Goal: Contribute content: Contribute content

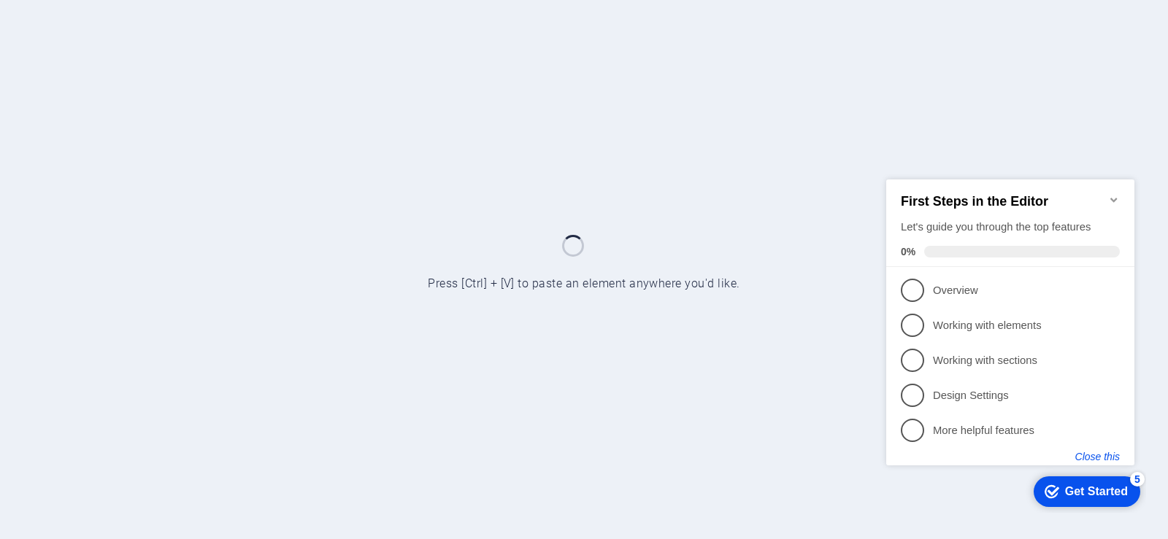
click at [1096, 456] on button "Close this" at bounding box center [1097, 456] width 45 height 12
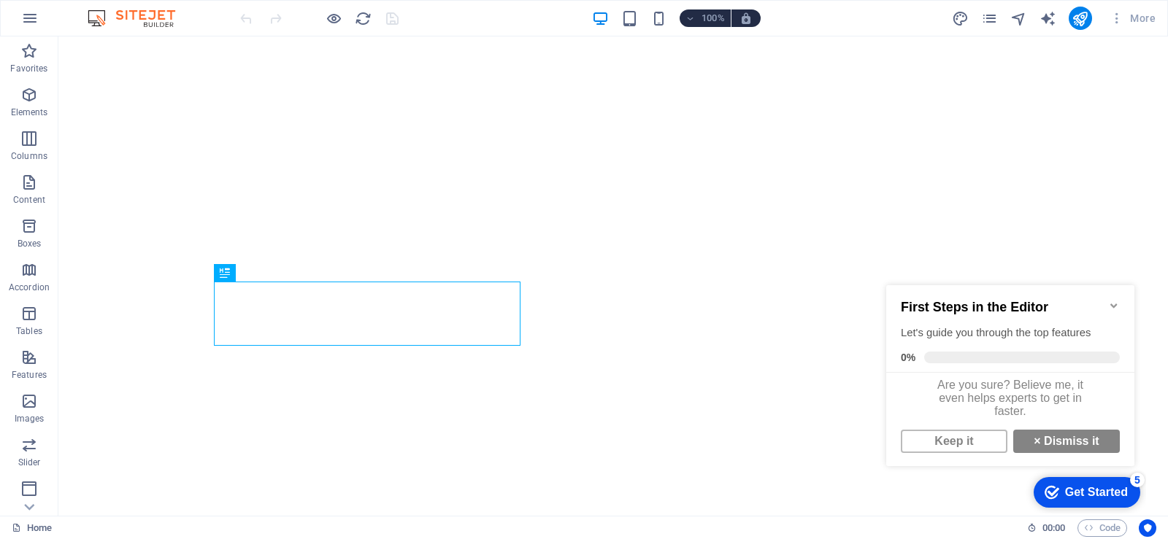
click at [1110, 300] on icon "Minimize checklist" at bounding box center [1114, 306] width 12 height 12
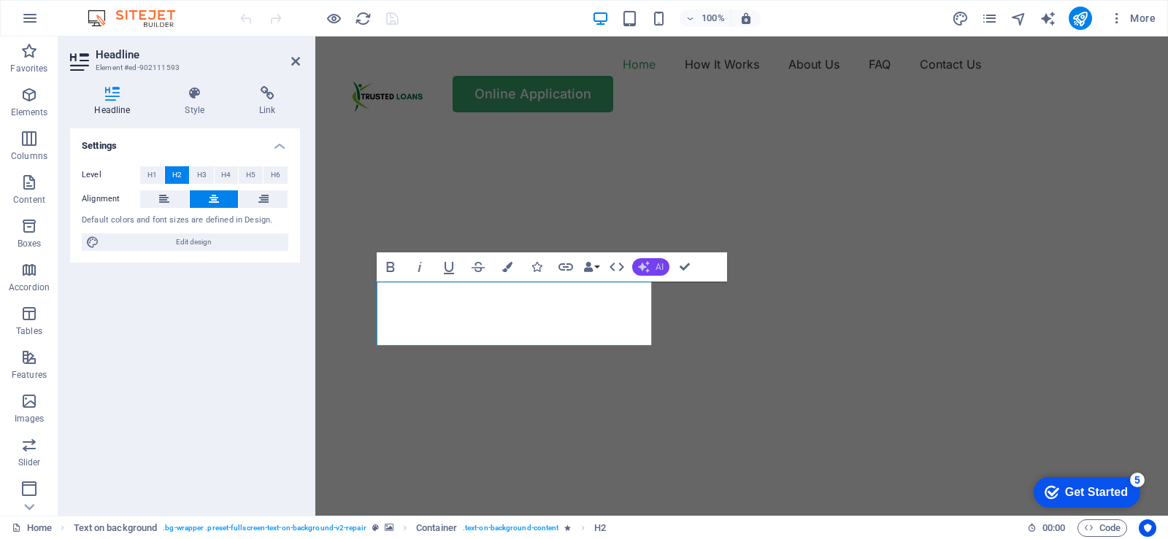
click at [652, 267] on button "AI" at bounding box center [650, 267] width 37 height 18
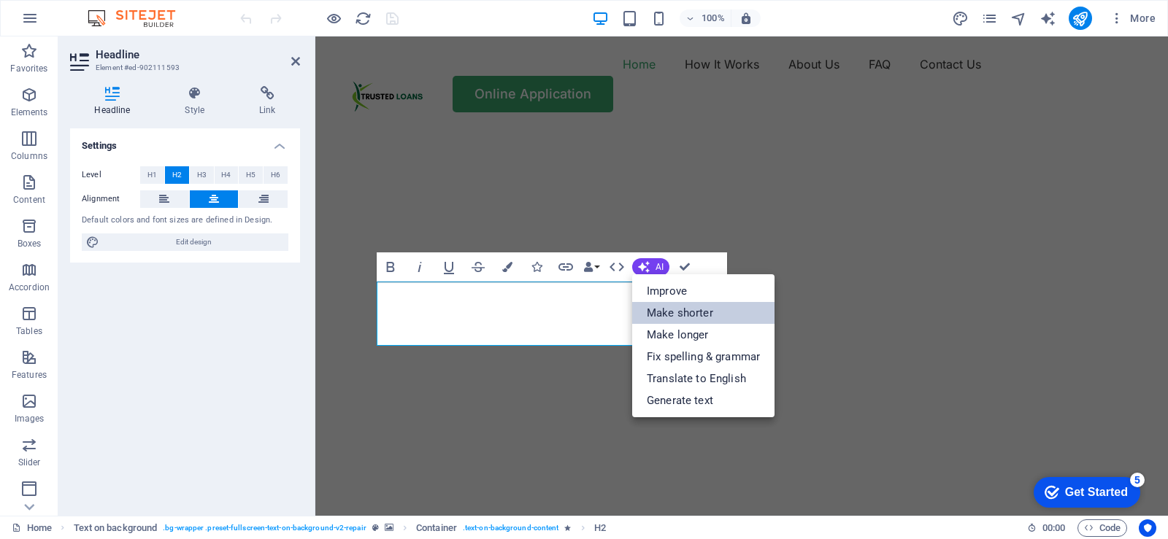
click at [677, 314] on link "Make shorter" at bounding box center [703, 313] width 142 height 22
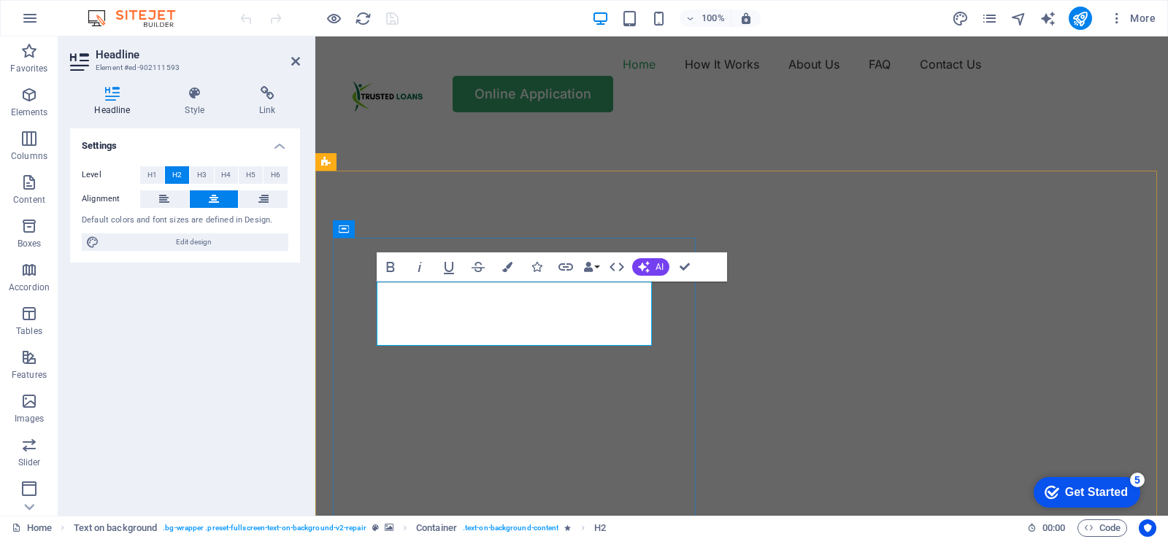
drag, startPoint x: 634, startPoint y: 330, endPoint x: 397, endPoint y: 306, distance: 238.3
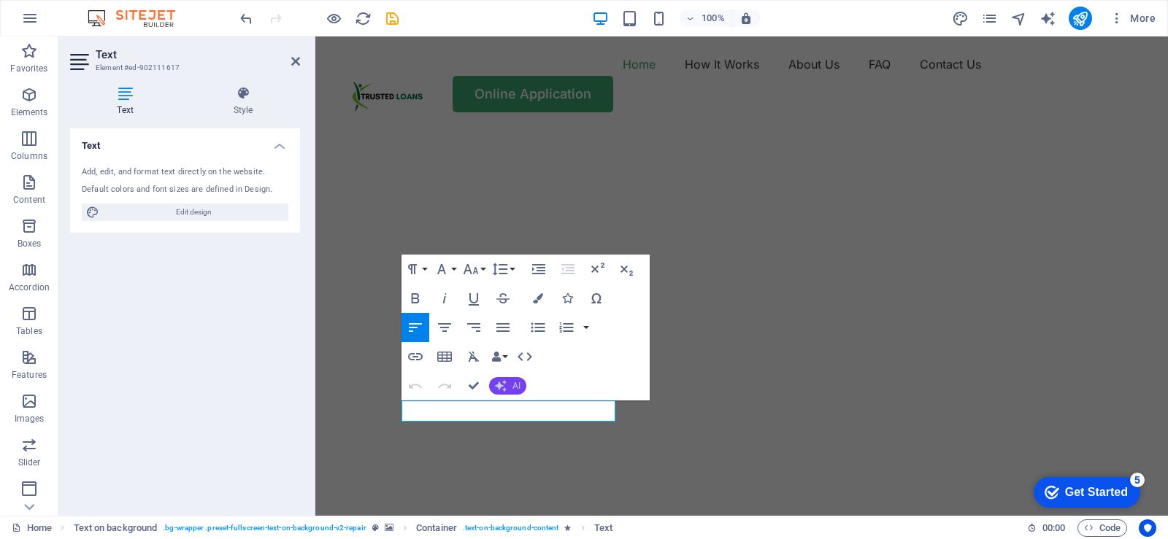
click at [509, 386] on button "AI" at bounding box center [507, 386] width 37 height 18
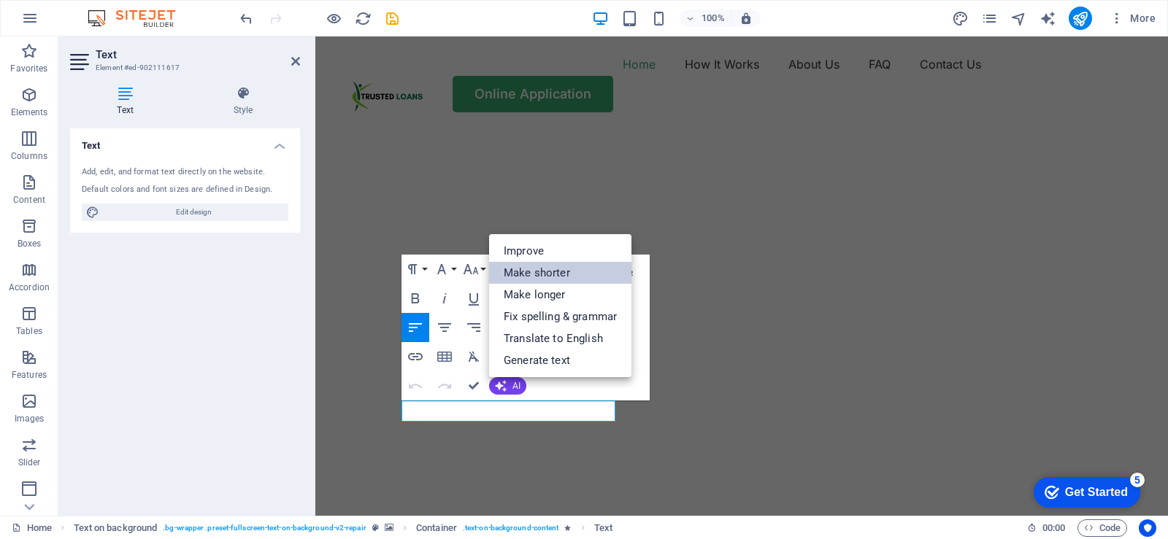
click at [553, 273] on link "Make shorter" at bounding box center [560, 273] width 142 height 22
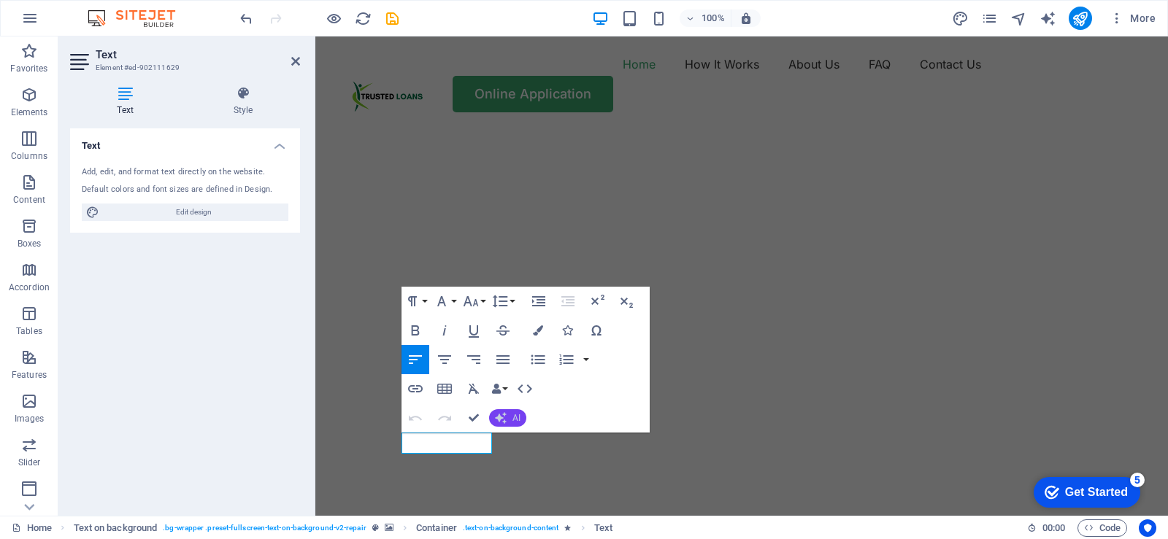
click at [510, 419] on button "AI" at bounding box center [507, 418] width 37 height 18
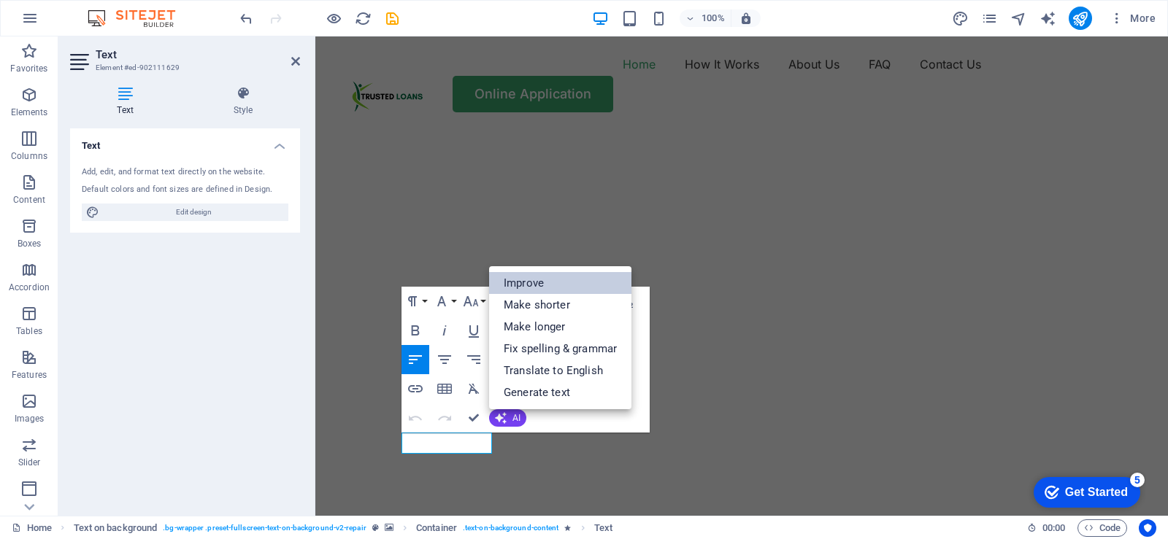
click at [539, 282] on link "Improve" at bounding box center [560, 283] width 142 height 22
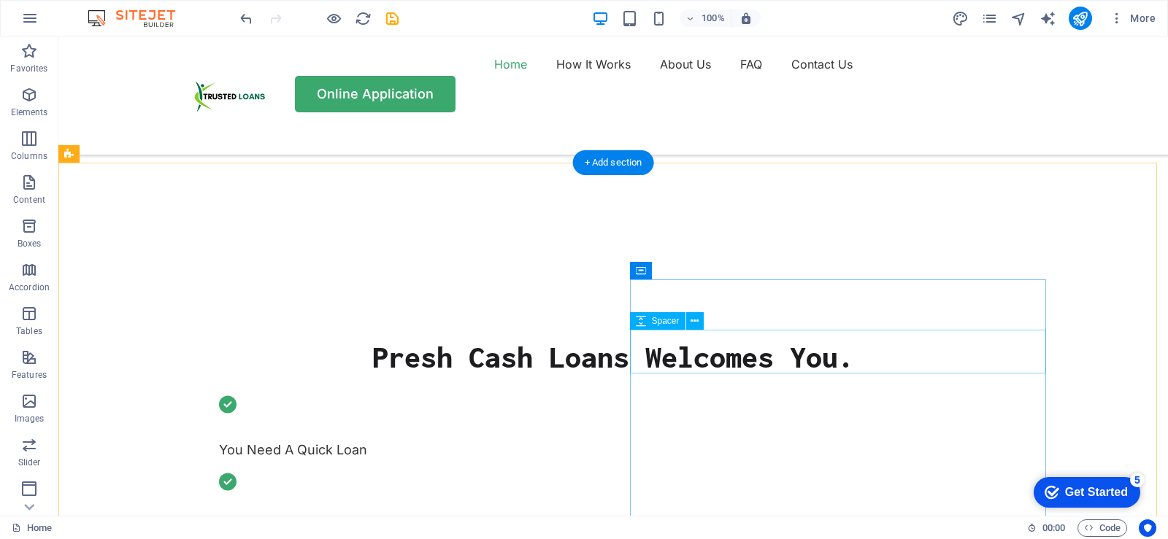
scroll to position [292, 0]
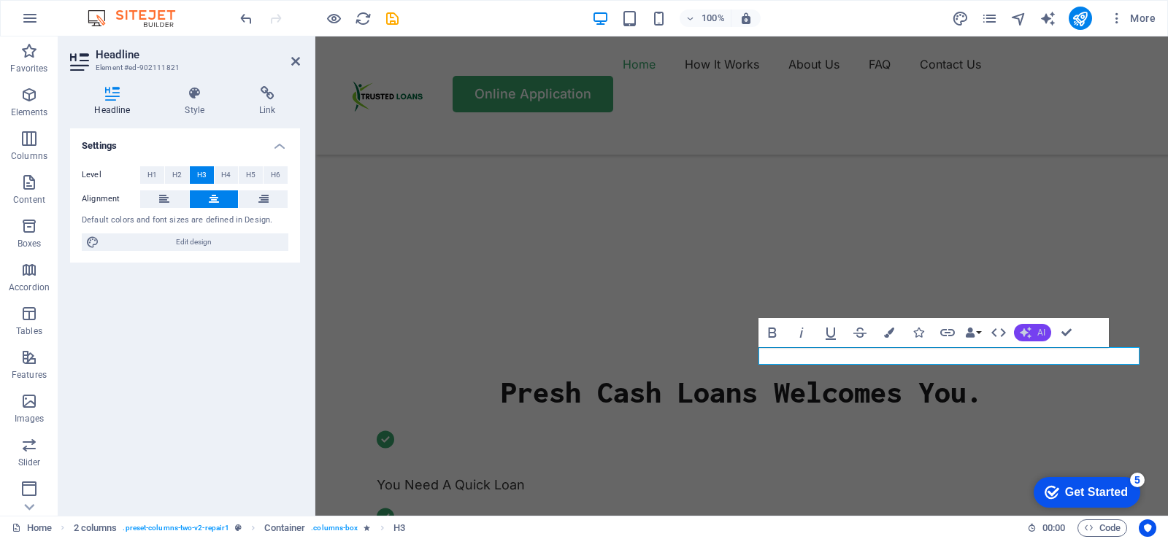
click at [1033, 332] on button "AI" at bounding box center [1032, 333] width 37 height 18
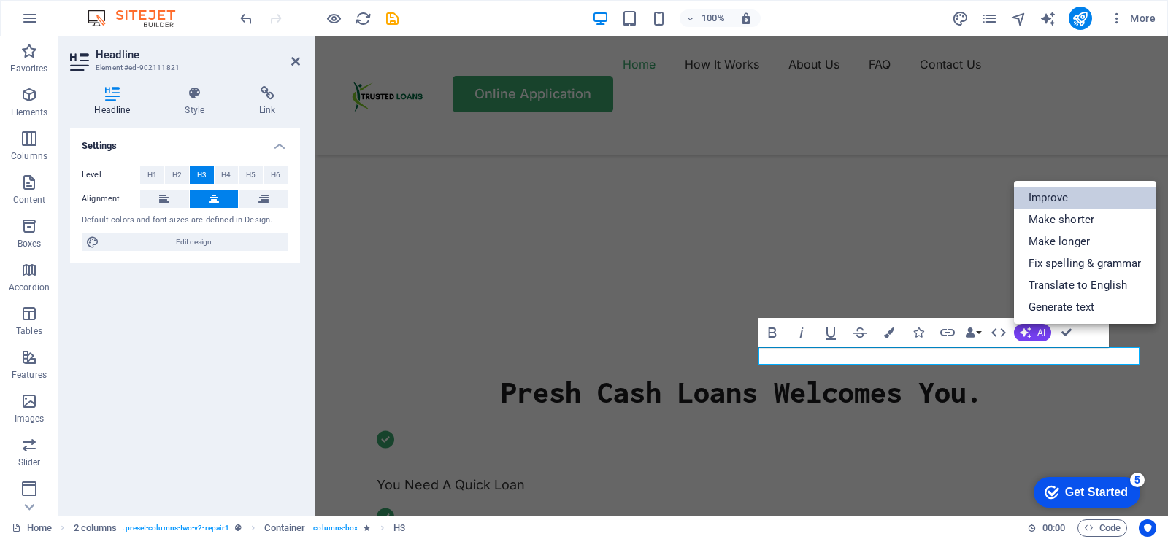
click at [1052, 198] on link "Improve" at bounding box center [1085, 198] width 142 height 22
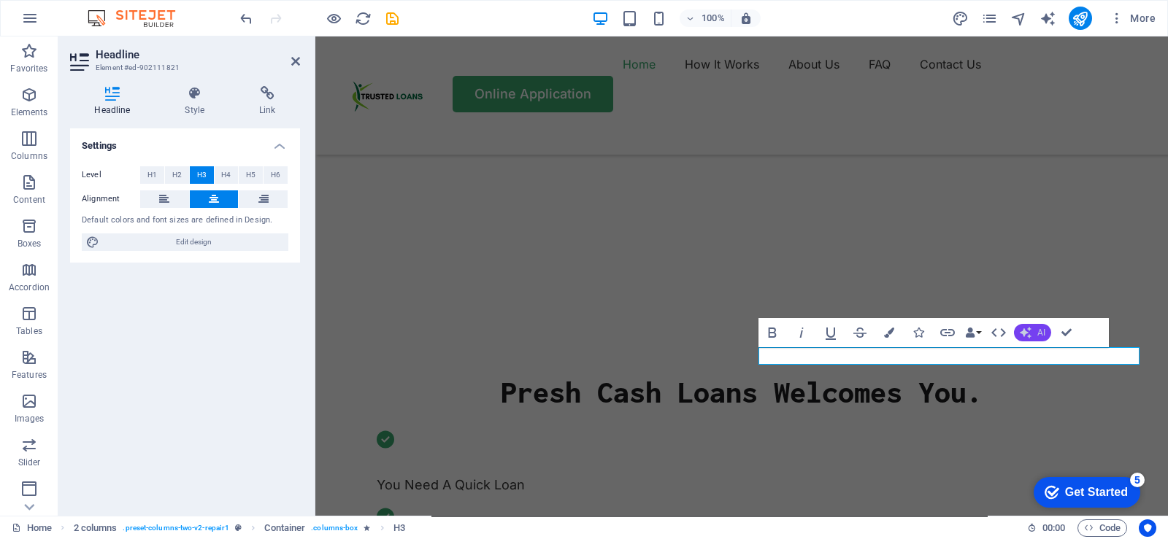
click at [1037, 329] on span "AI" at bounding box center [1041, 332] width 8 height 9
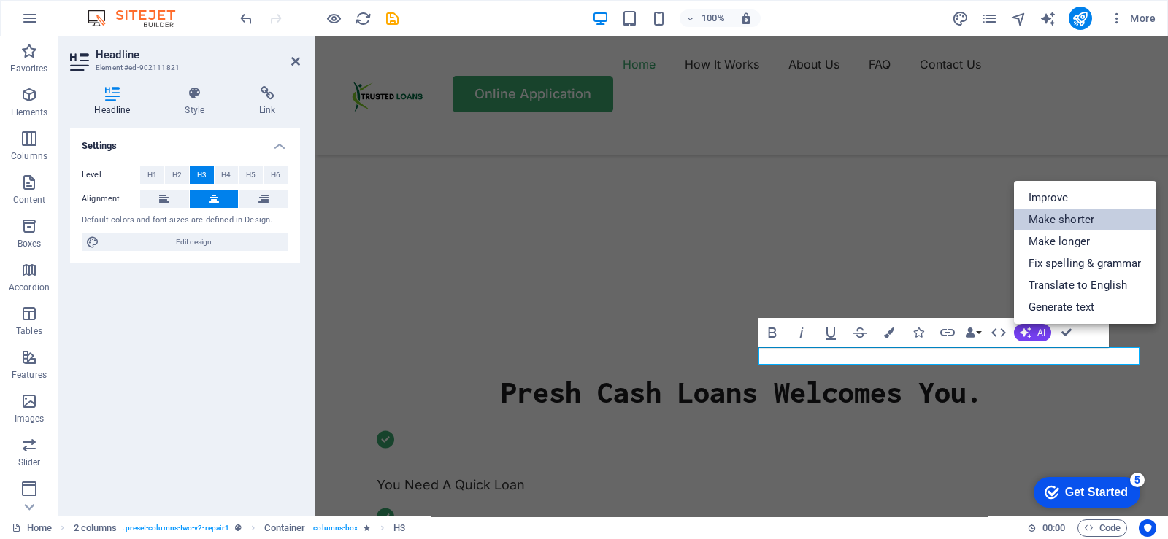
click at [1065, 220] on link "Make shorter" at bounding box center [1085, 220] width 142 height 22
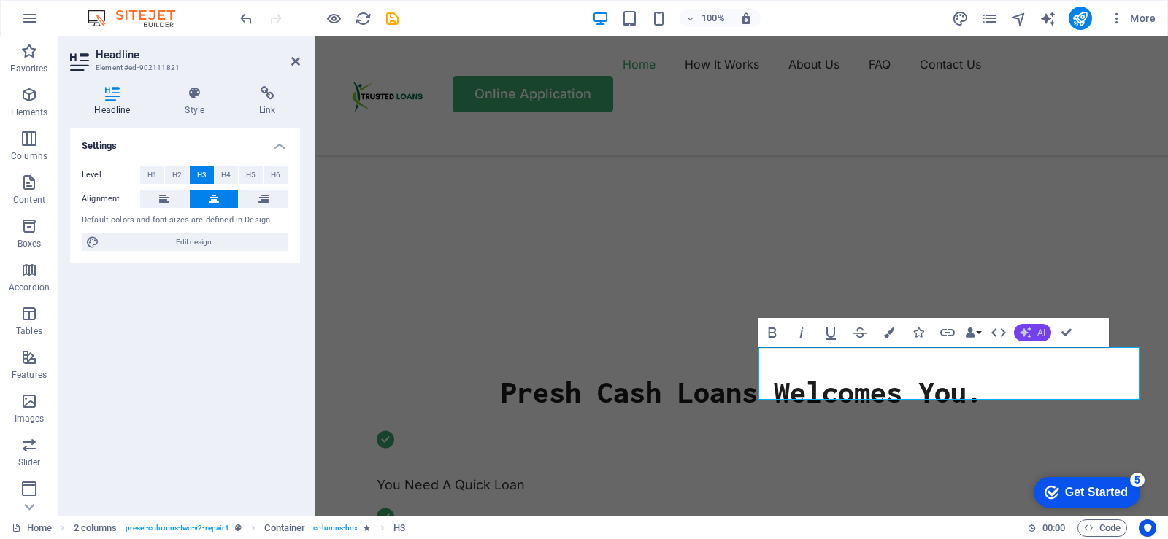
click at [1039, 332] on span "AI" at bounding box center [1041, 332] width 8 height 9
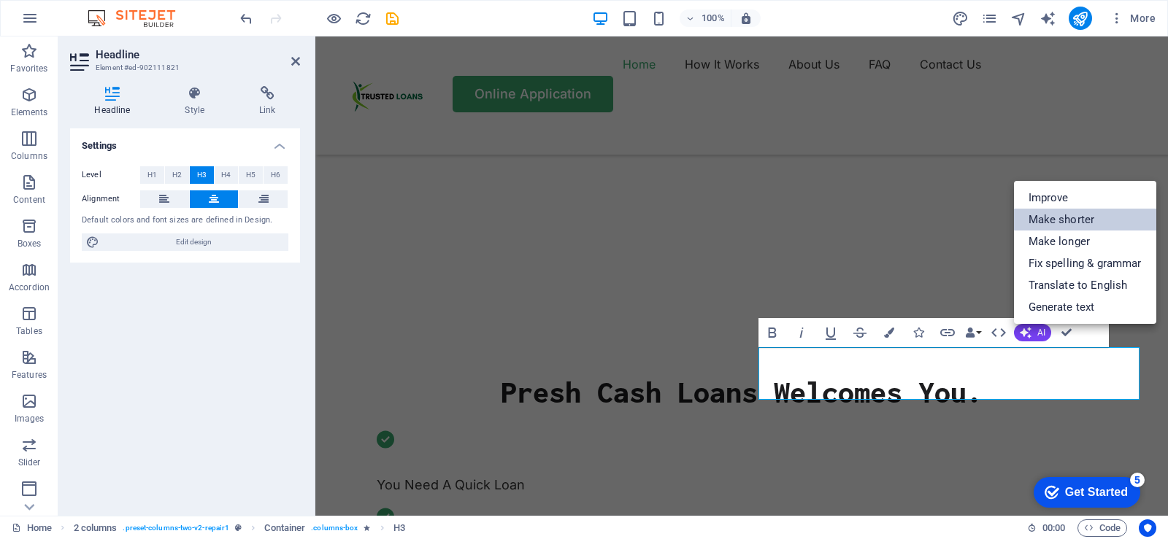
click at [1067, 220] on link "Make shorter" at bounding box center [1085, 220] width 142 height 22
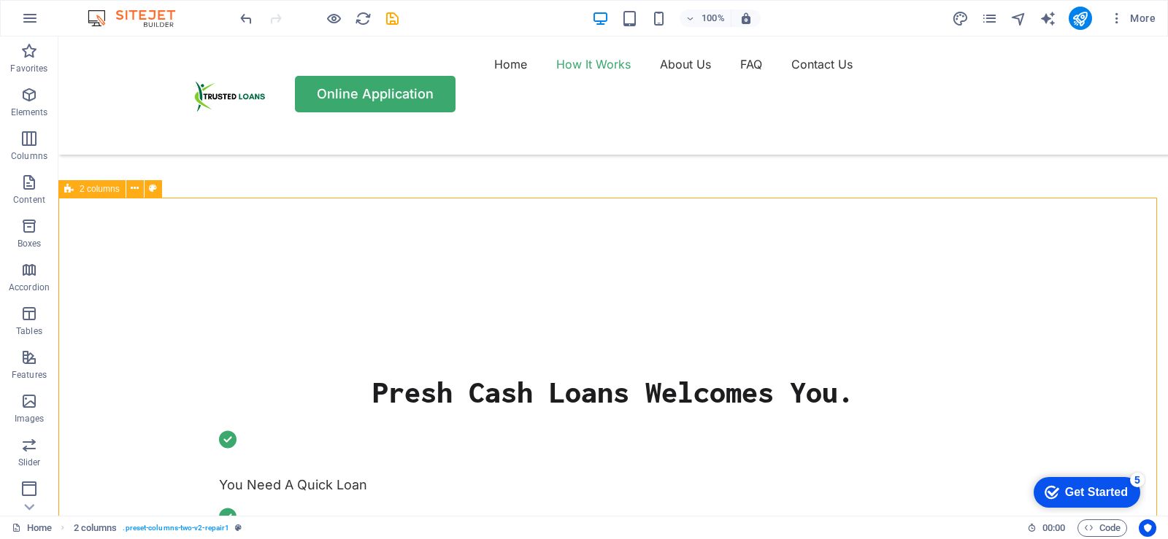
scroll to position [438, 0]
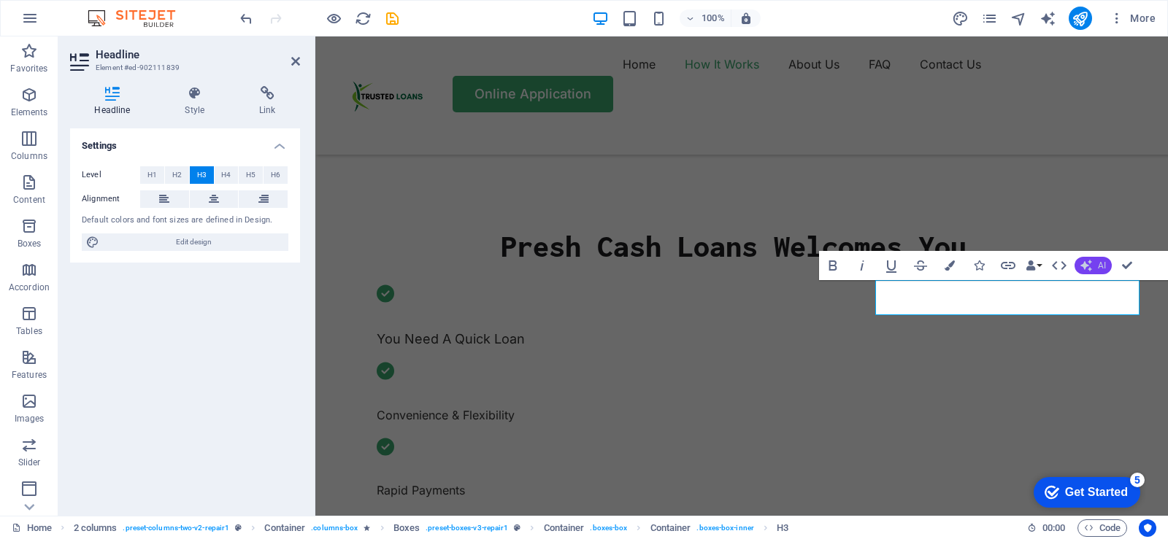
click at [1101, 267] on span "AI" at bounding box center [1102, 265] width 8 height 9
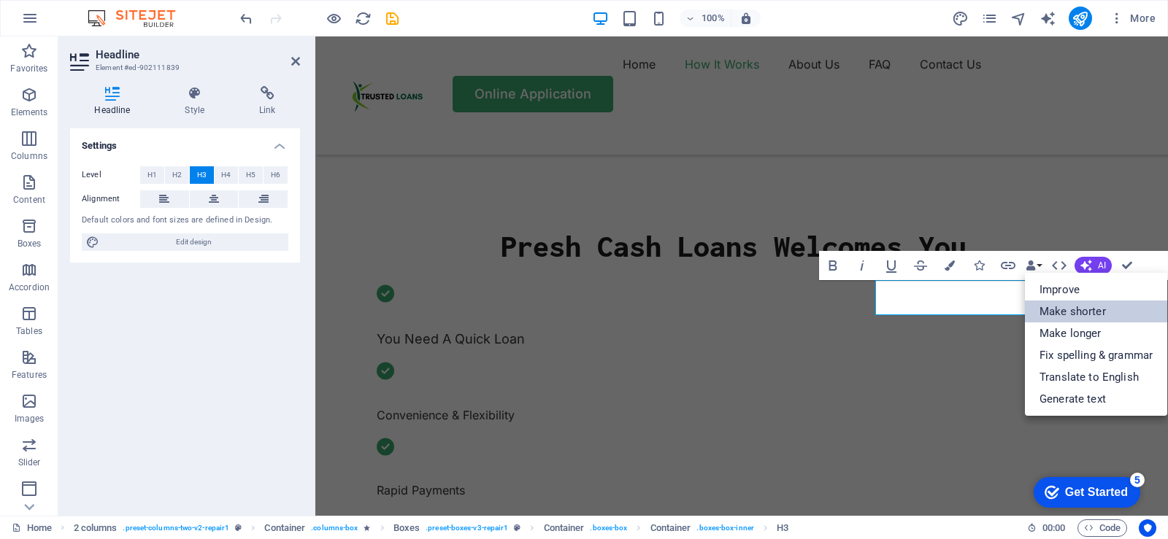
click at [1079, 312] on link "Make shorter" at bounding box center [1096, 312] width 142 height 22
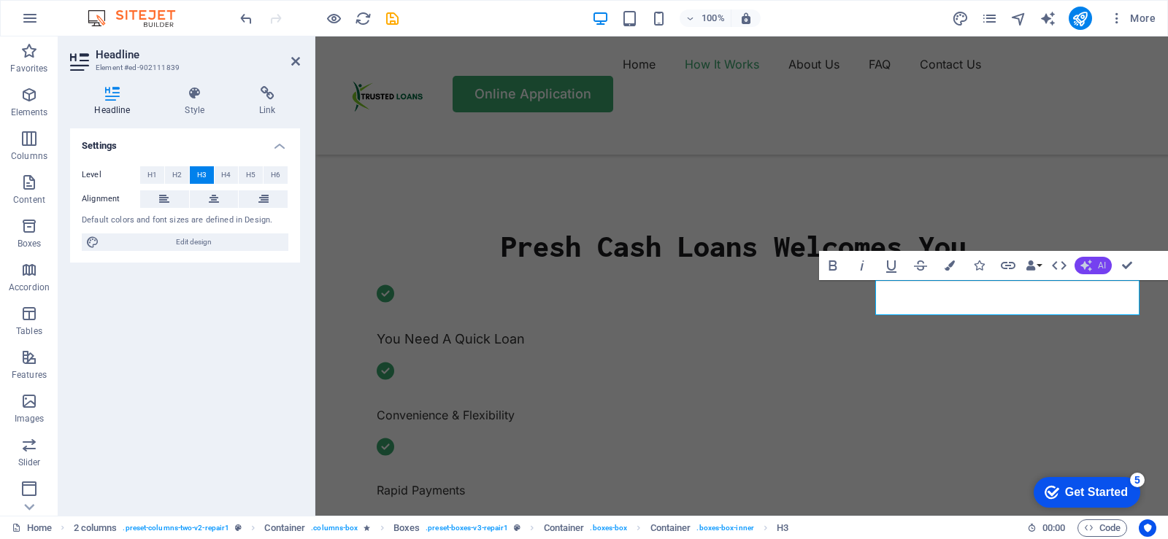
click at [1099, 263] on span "AI" at bounding box center [1102, 265] width 8 height 9
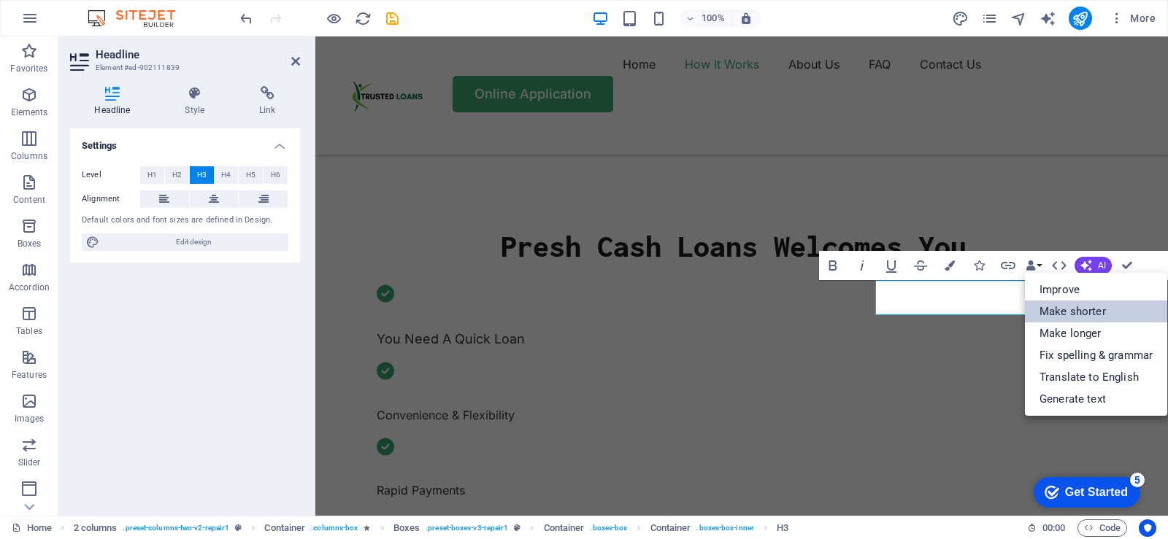
click at [1083, 312] on link "Make shorter" at bounding box center [1096, 312] width 142 height 22
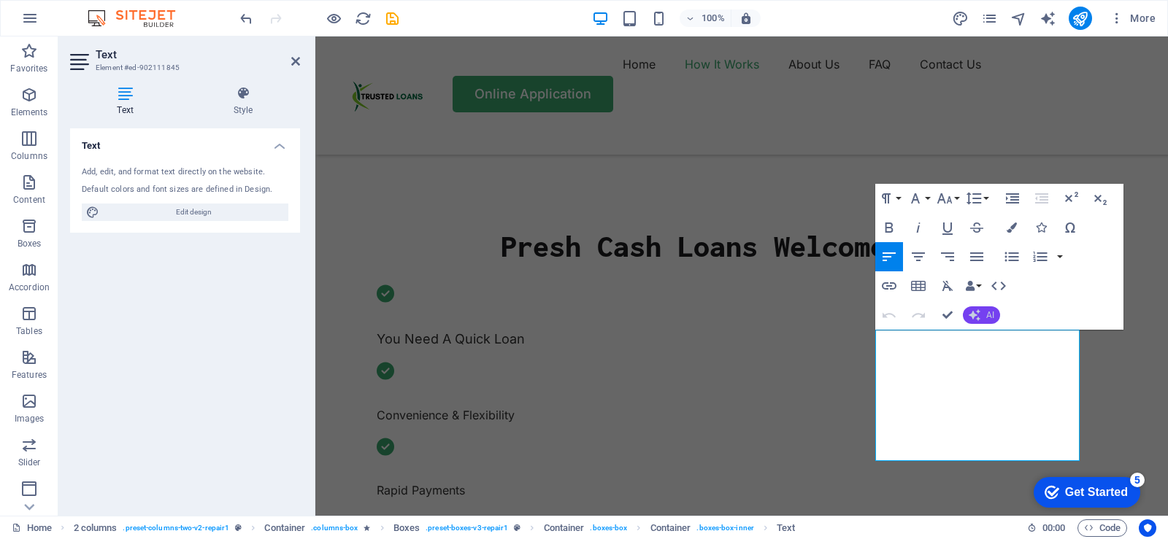
click at [994, 315] on button "AI" at bounding box center [981, 315] width 37 height 18
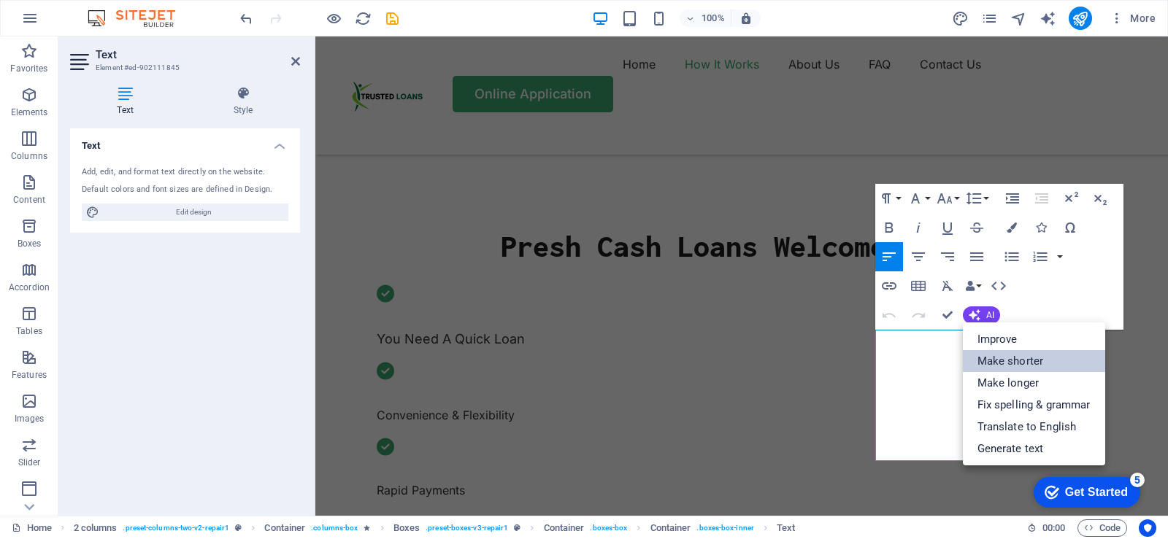
click at [997, 362] on link "Make shorter" at bounding box center [1034, 361] width 142 height 22
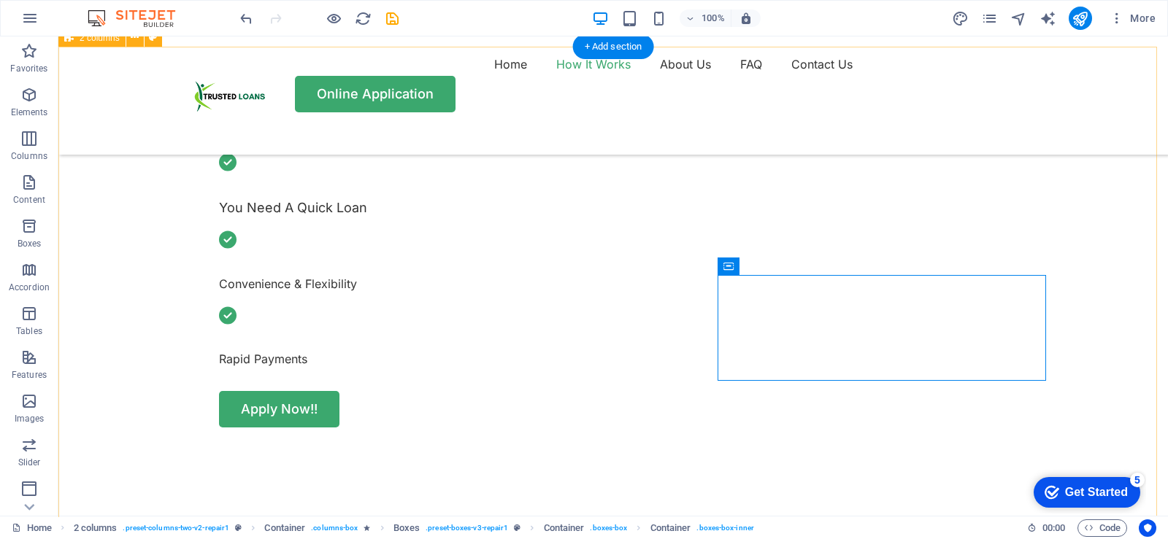
scroll to position [584, 0]
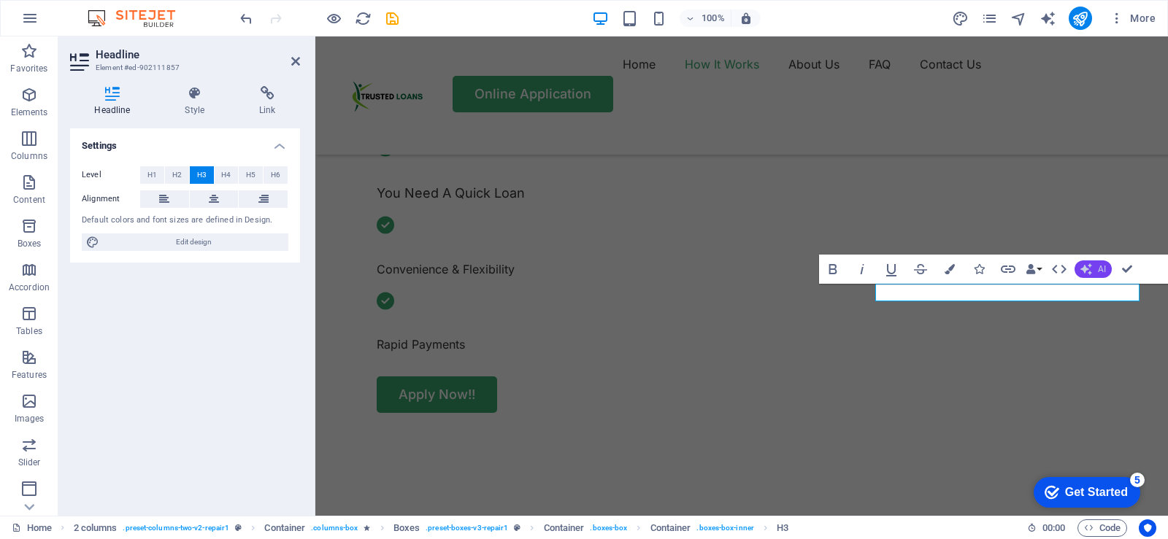
click at [1105, 270] on span "AI" at bounding box center [1102, 269] width 8 height 9
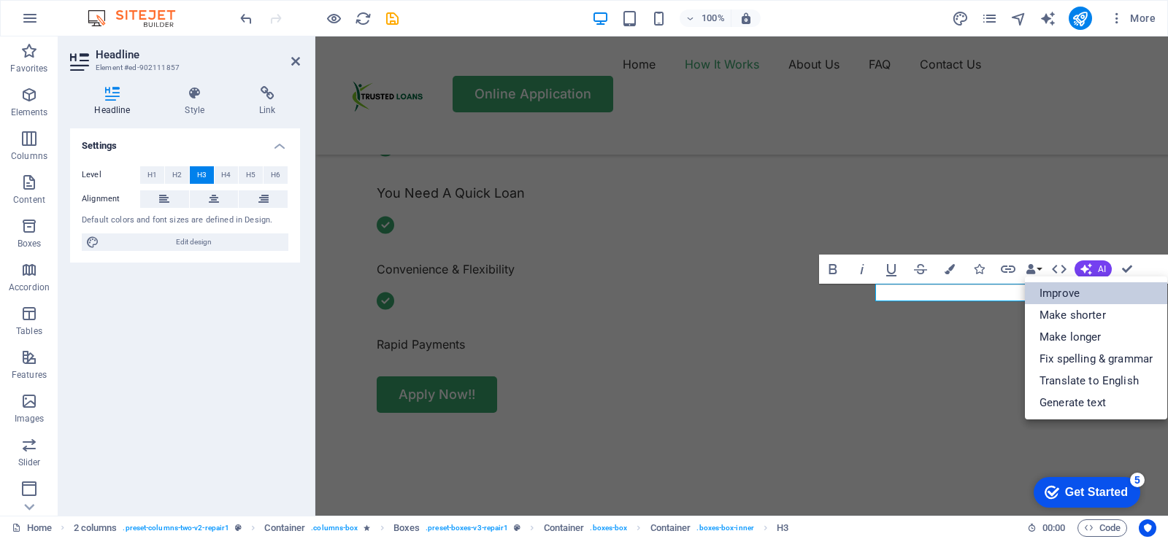
click at [1068, 297] on link "Improve" at bounding box center [1096, 293] width 142 height 22
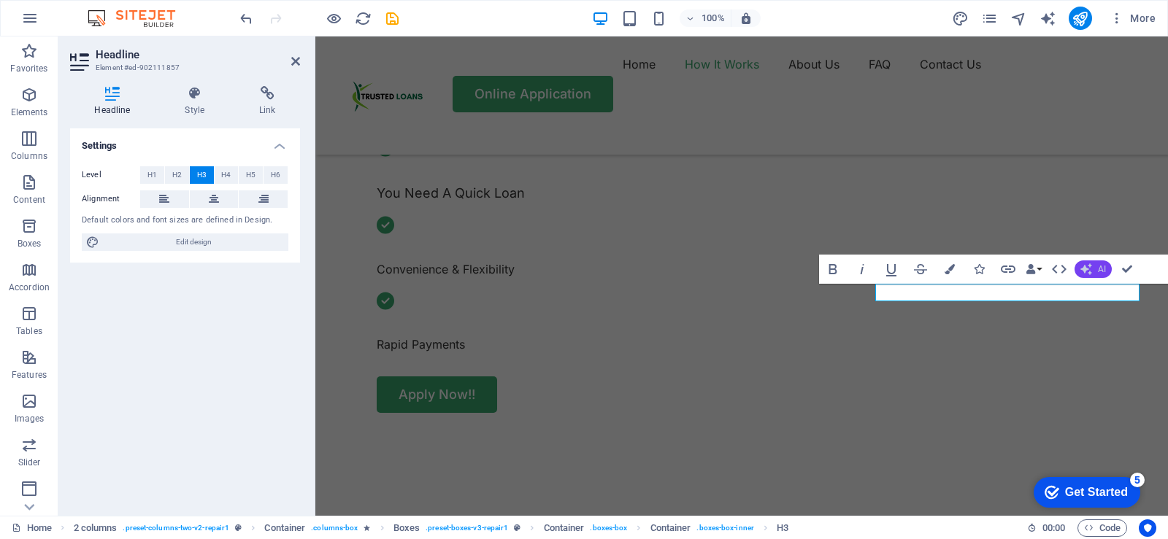
click at [1106, 271] on button "AI" at bounding box center [1092, 270] width 37 height 18
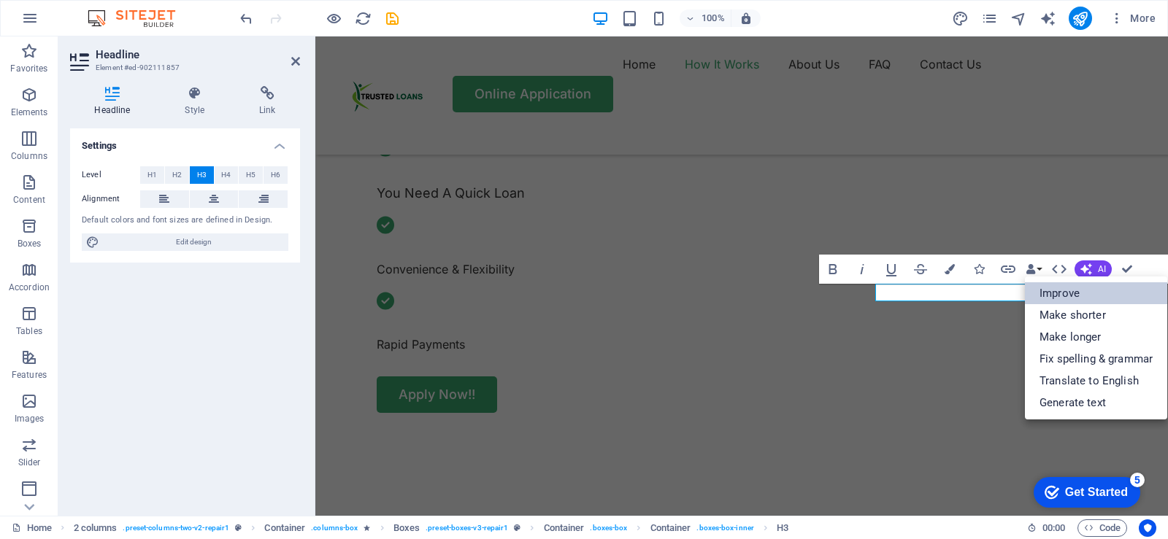
click at [1079, 294] on link "Improve" at bounding box center [1096, 293] width 142 height 22
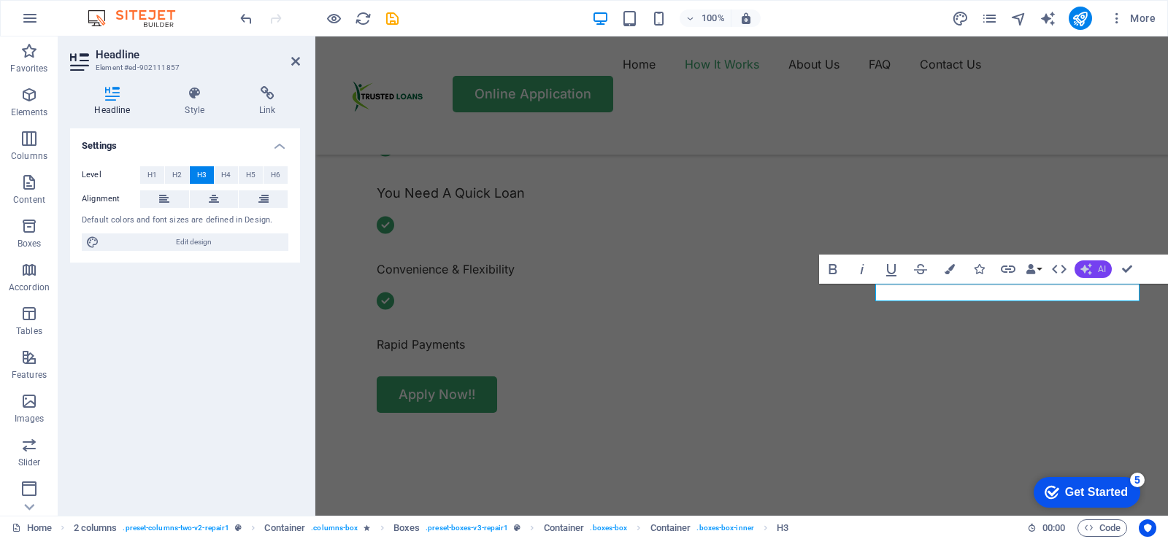
click at [1087, 266] on icon "button" at bounding box center [1086, 269] width 12 height 12
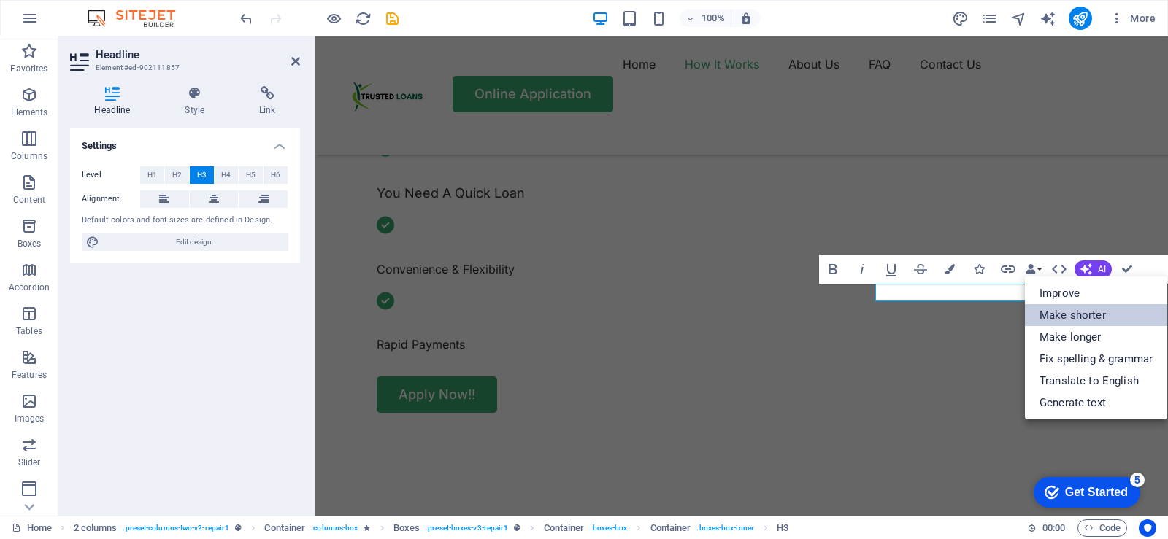
click at [1079, 314] on link "Make shorter" at bounding box center [1096, 315] width 142 height 22
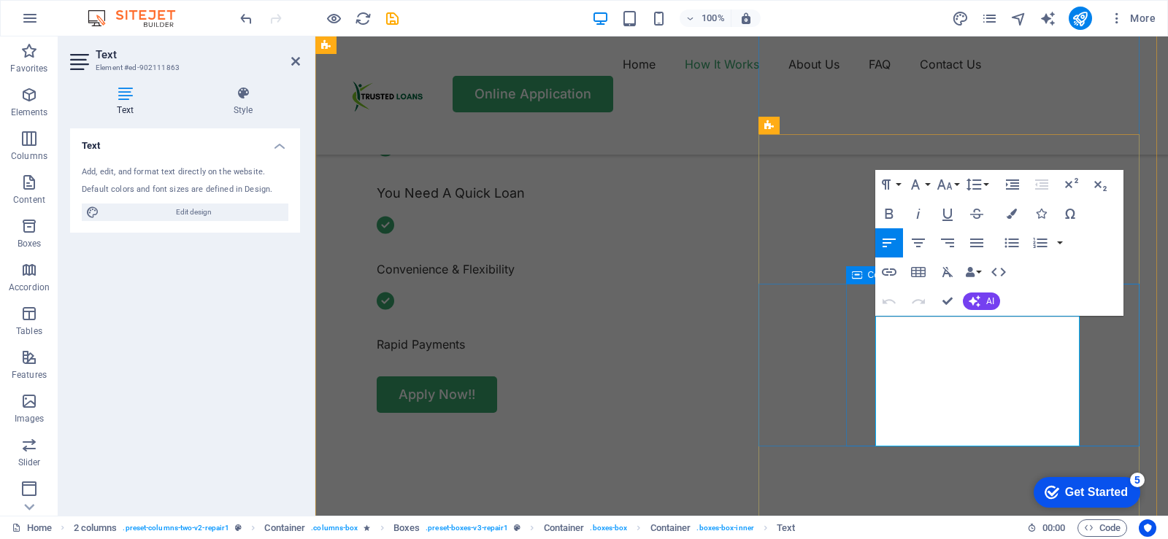
drag, startPoint x: 983, startPoint y: 433, endPoint x: 857, endPoint y: 323, distance: 167.5
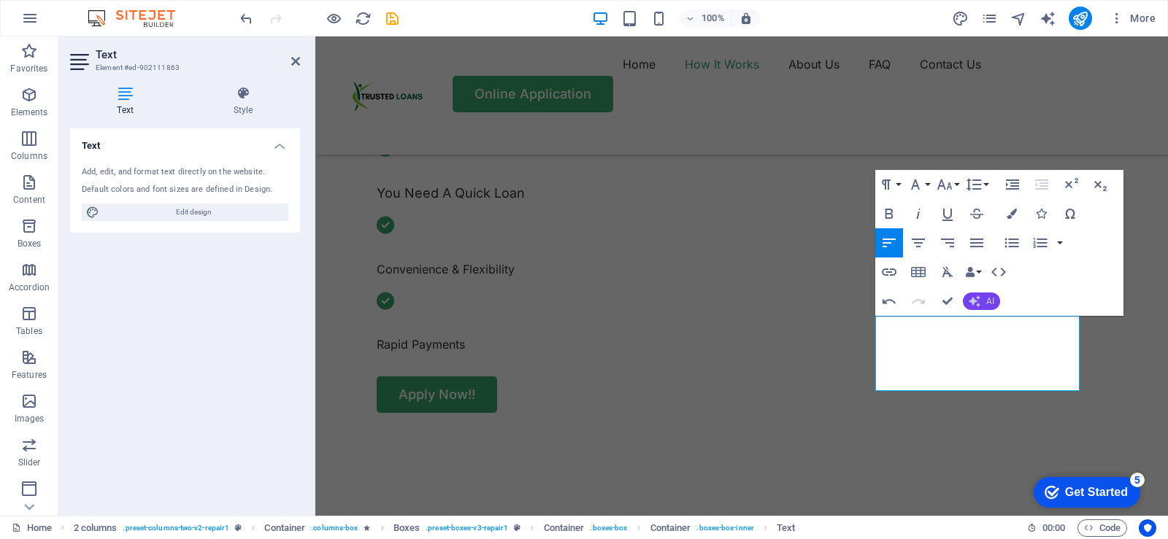
click at [990, 299] on span "AI" at bounding box center [990, 301] width 8 height 9
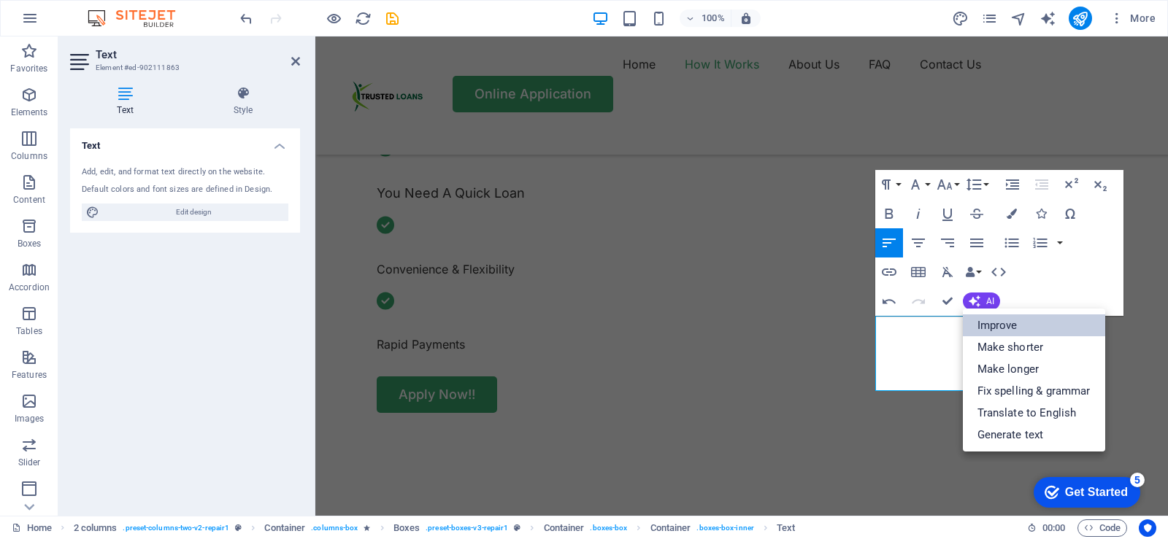
click at [997, 324] on link "Improve" at bounding box center [1034, 326] width 142 height 22
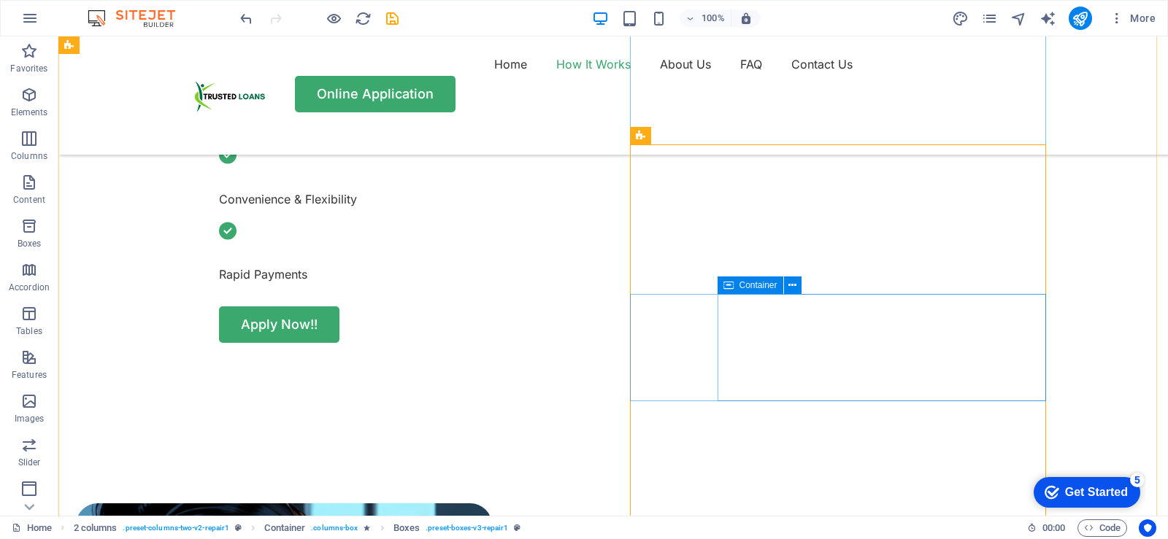
scroll to position [657, 0]
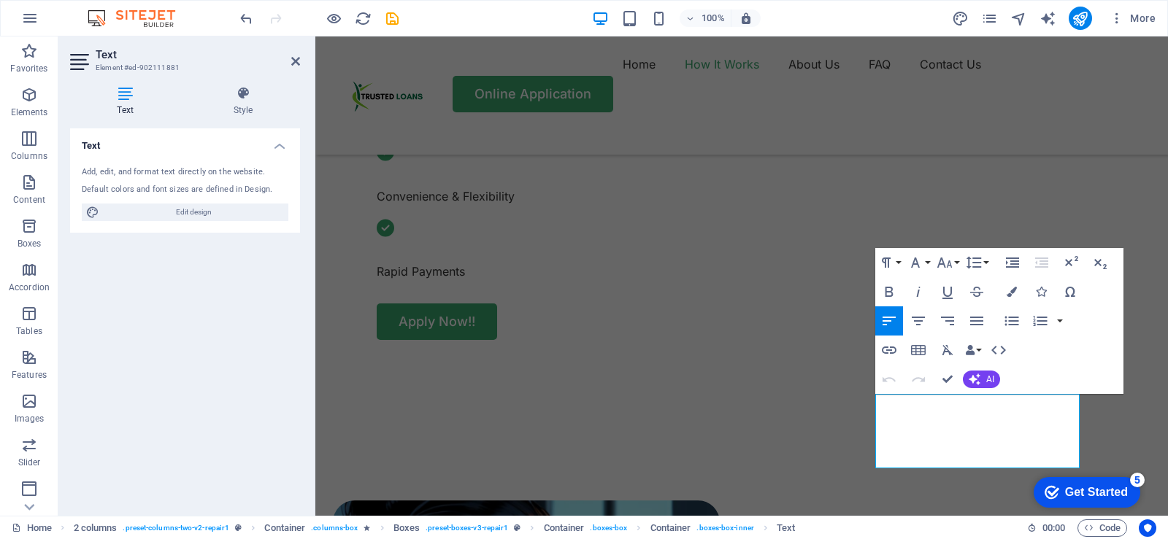
click at [315, 36] on icon "Click to open assistant" at bounding box center [315, 36] width 0 height 0
click at [315, 36] on icon "Paraphrase text" at bounding box center [315, 36] width 0 height 0
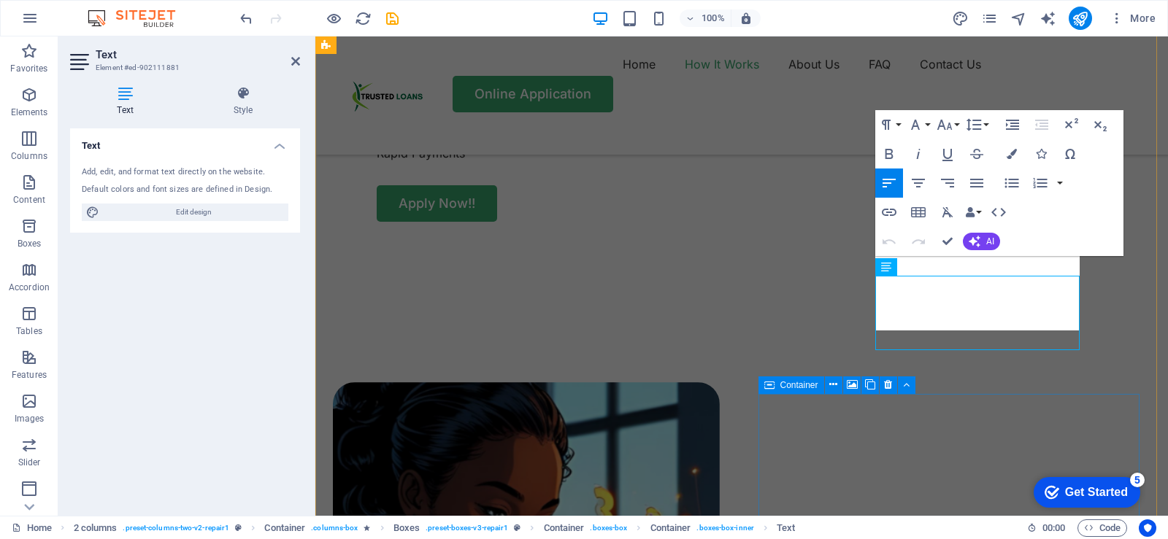
scroll to position [789, 0]
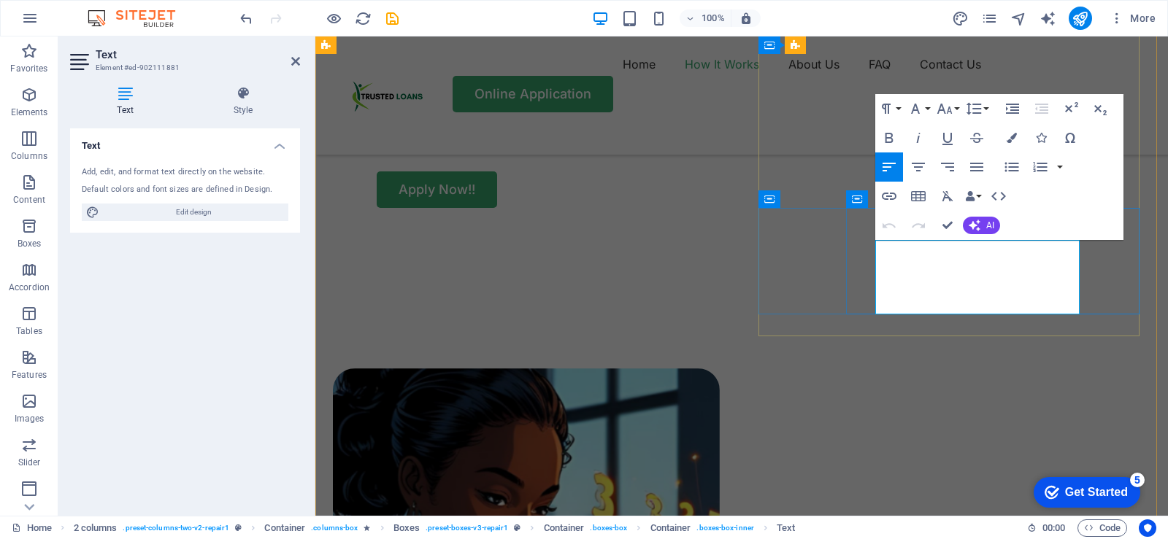
drag, startPoint x: 1065, startPoint y: 305, endPoint x: 876, endPoint y: 255, distance: 196.1
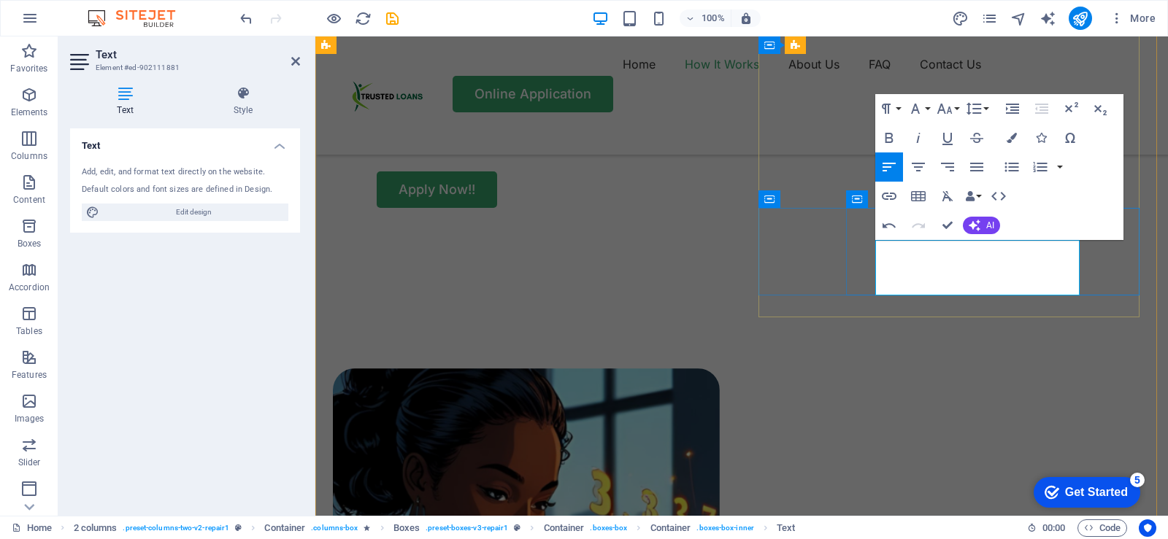
click at [986, 221] on span "AI" at bounding box center [990, 225] width 8 height 9
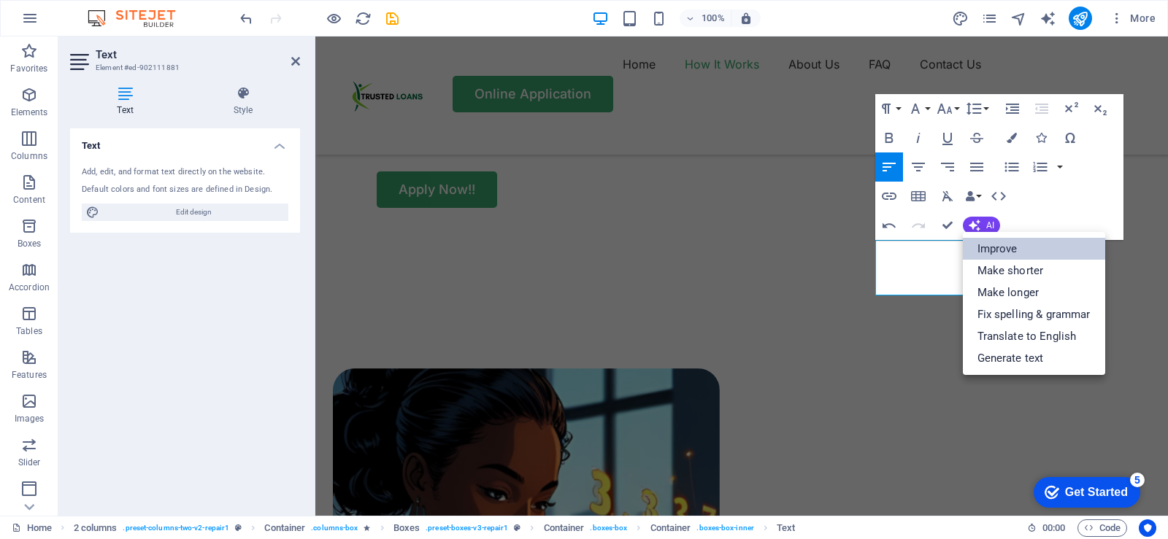
click at [1000, 249] on link "Improve" at bounding box center [1034, 249] width 142 height 22
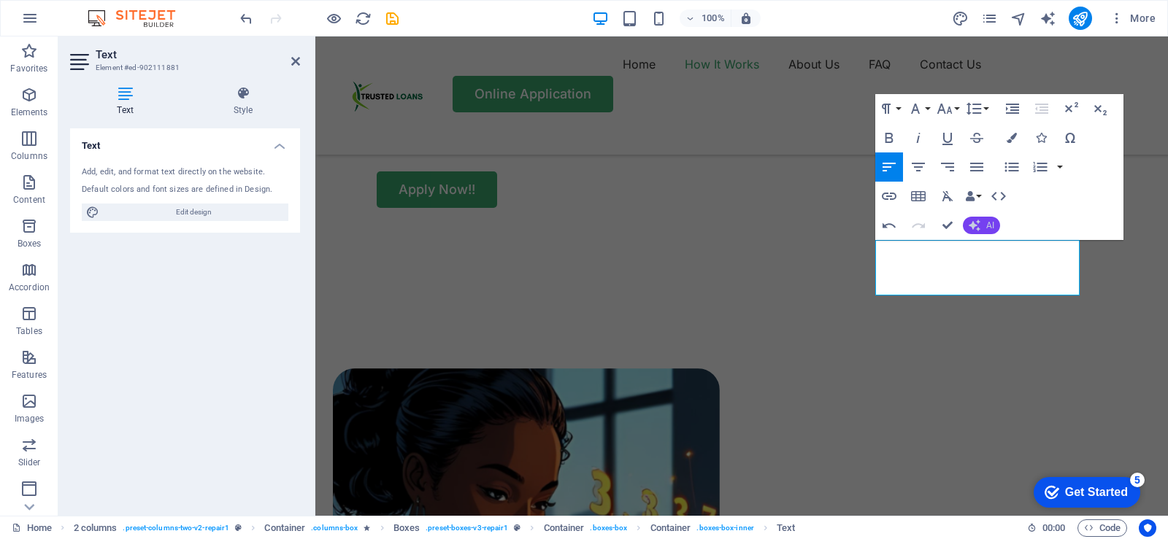
click at [992, 228] on span "AI" at bounding box center [990, 225] width 8 height 9
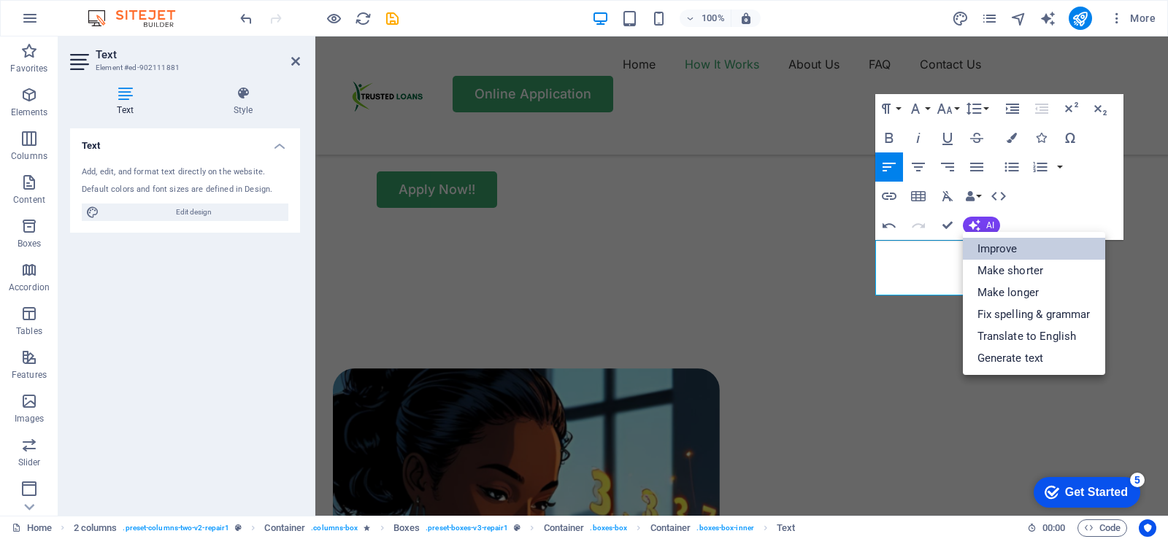
click at [995, 250] on link "Improve" at bounding box center [1034, 249] width 142 height 22
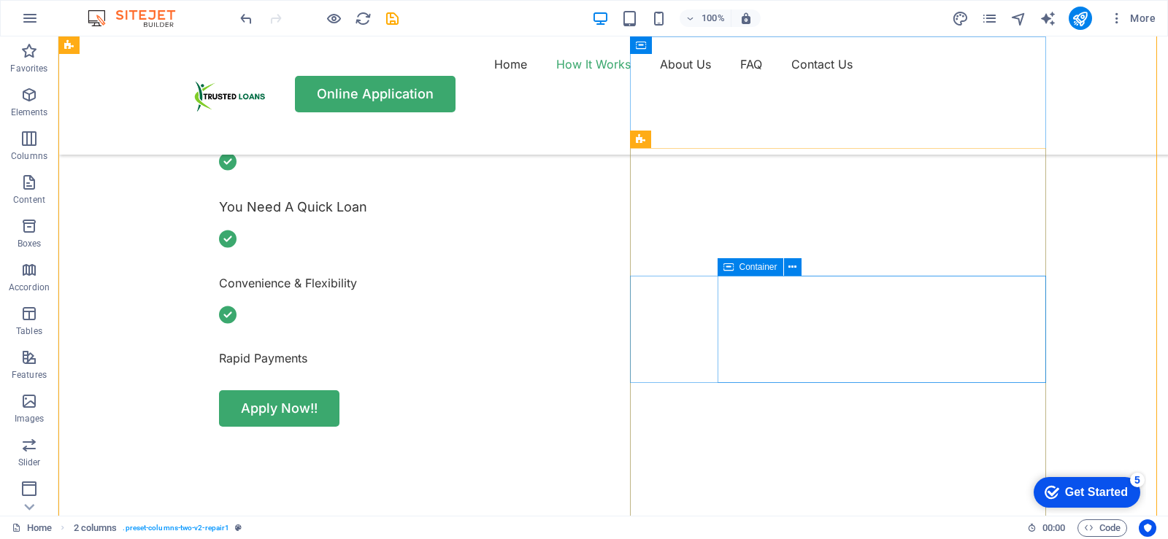
scroll to position [643, 0]
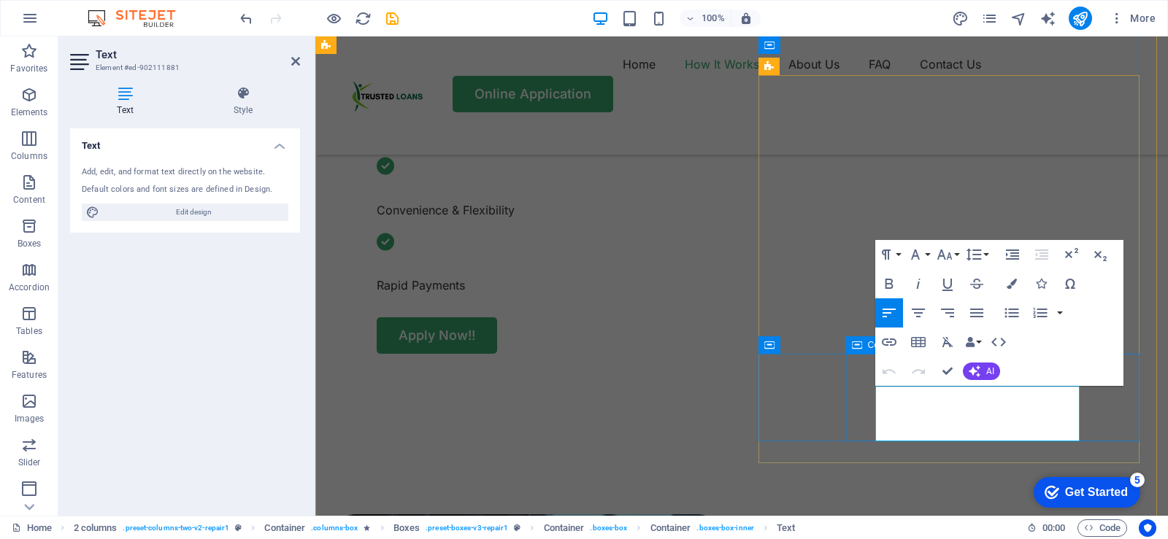
drag, startPoint x: 964, startPoint y: 431, endPoint x: 871, endPoint y: 400, distance: 97.6
click at [1010, 283] on icon "button" at bounding box center [1011, 284] width 10 height 10
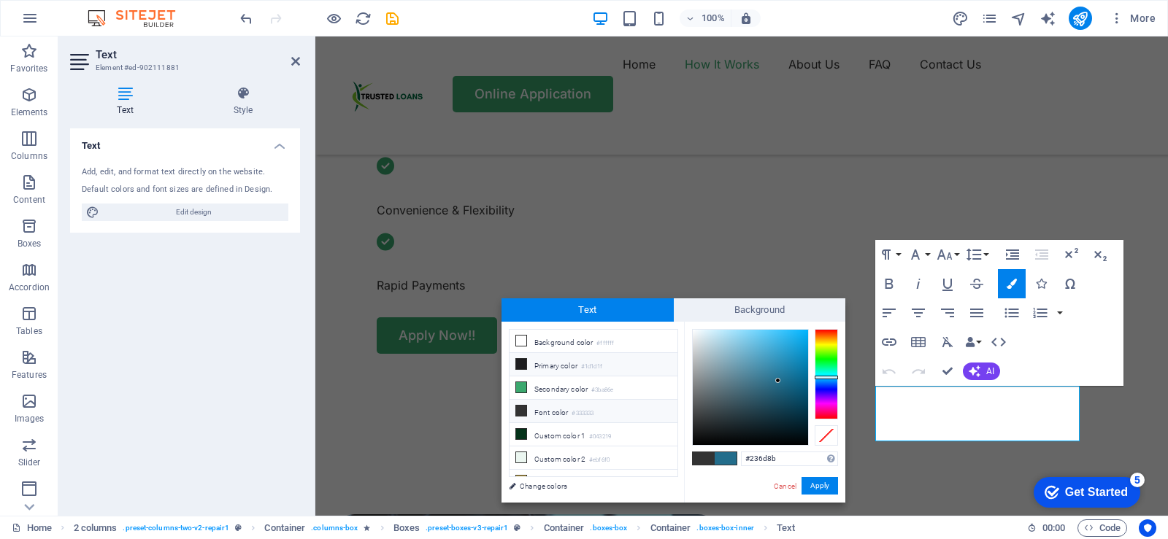
click at [522, 363] on icon at bounding box center [521, 364] width 10 height 10
type input "#1d1d1f"
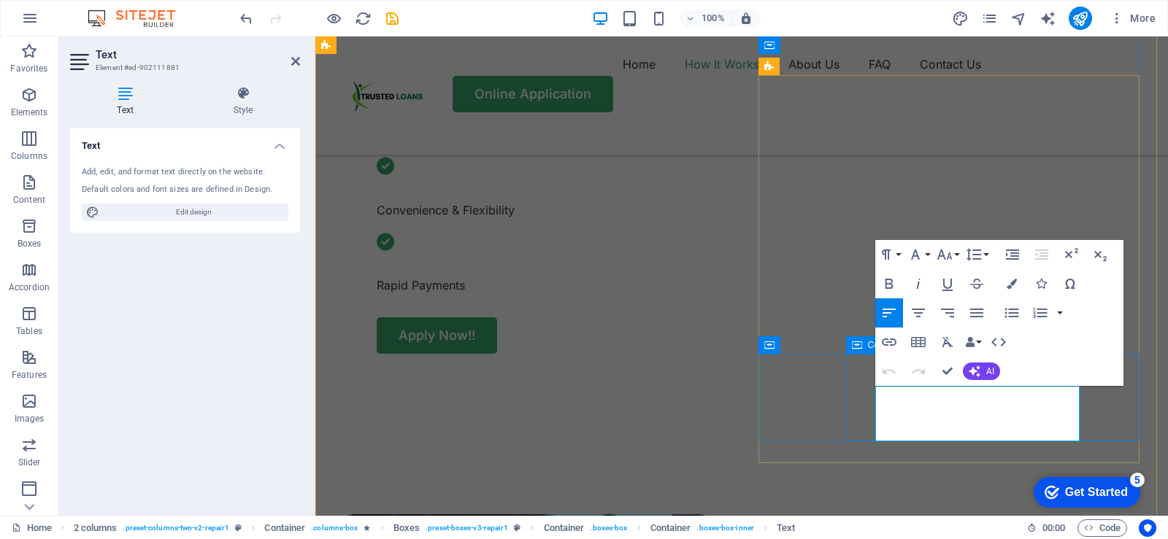
drag, startPoint x: 952, startPoint y: 433, endPoint x: 866, endPoint y: 396, distance: 93.5
click at [1014, 284] on icon "button" at bounding box center [1011, 284] width 10 height 10
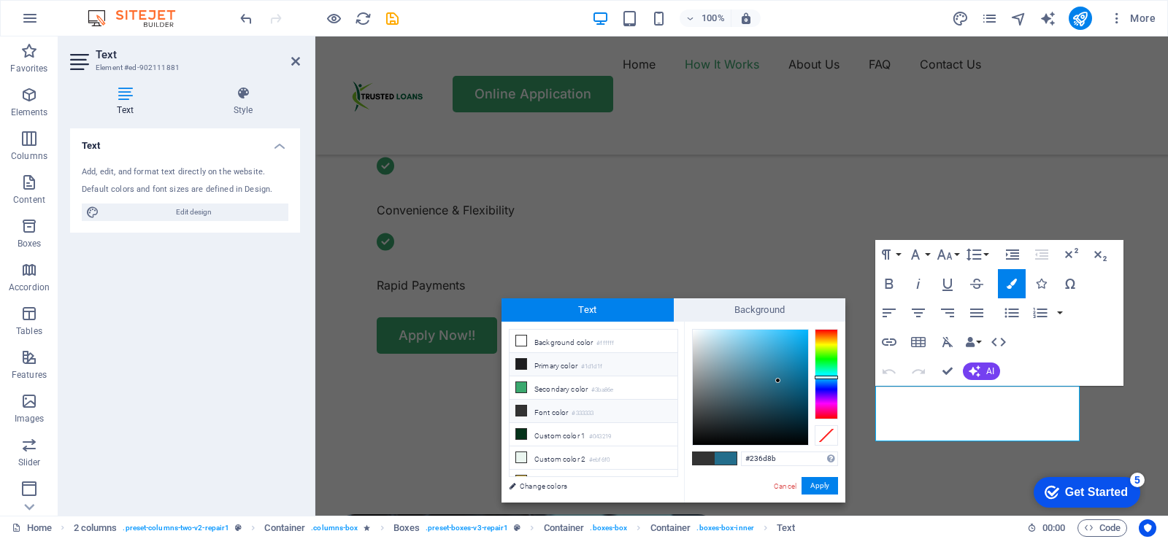
click at [524, 364] on icon at bounding box center [521, 364] width 10 height 10
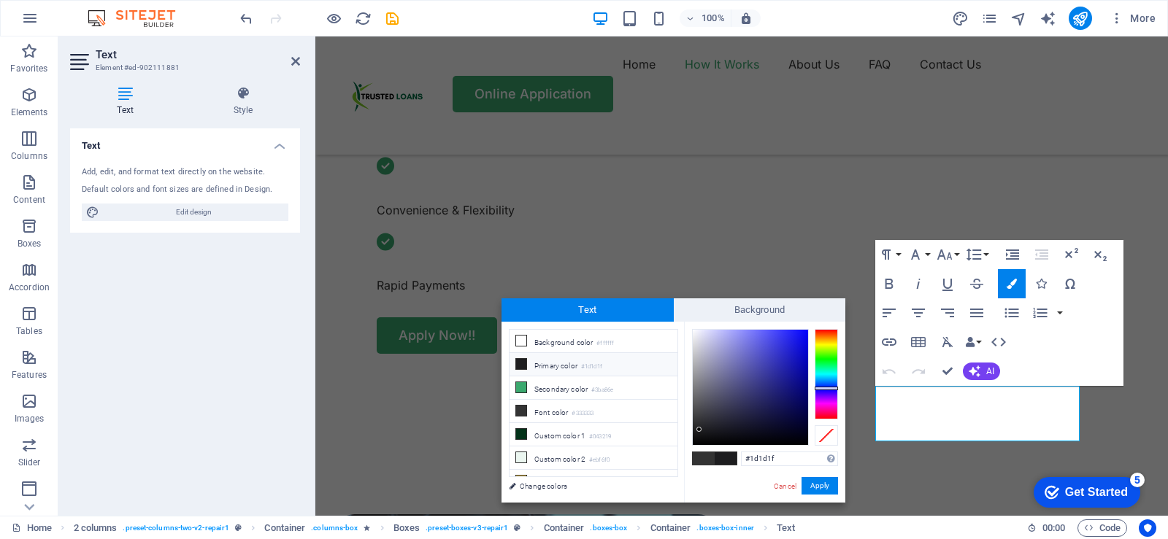
click at [524, 364] on icon at bounding box center [521, 364] width 10 height 10
type input "#0c0c0e"
click at [703, 438] on div at bounding box center [750, 387] width 115 height 115
click at [818, 486] on button "Apply" at bounding box center [819, 486] width 36 height 18
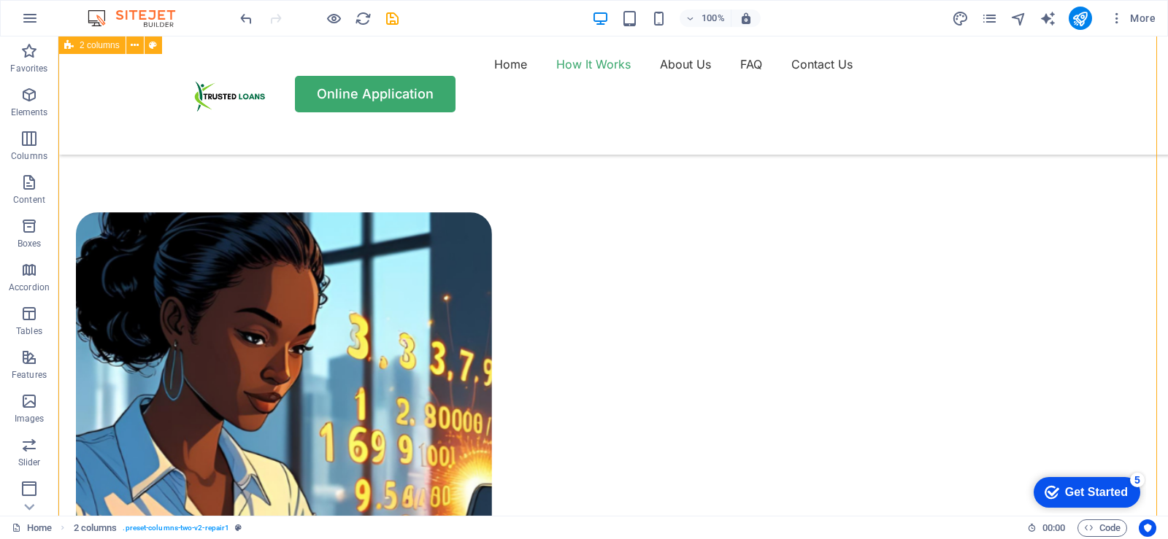
scroll to position [935, 0]
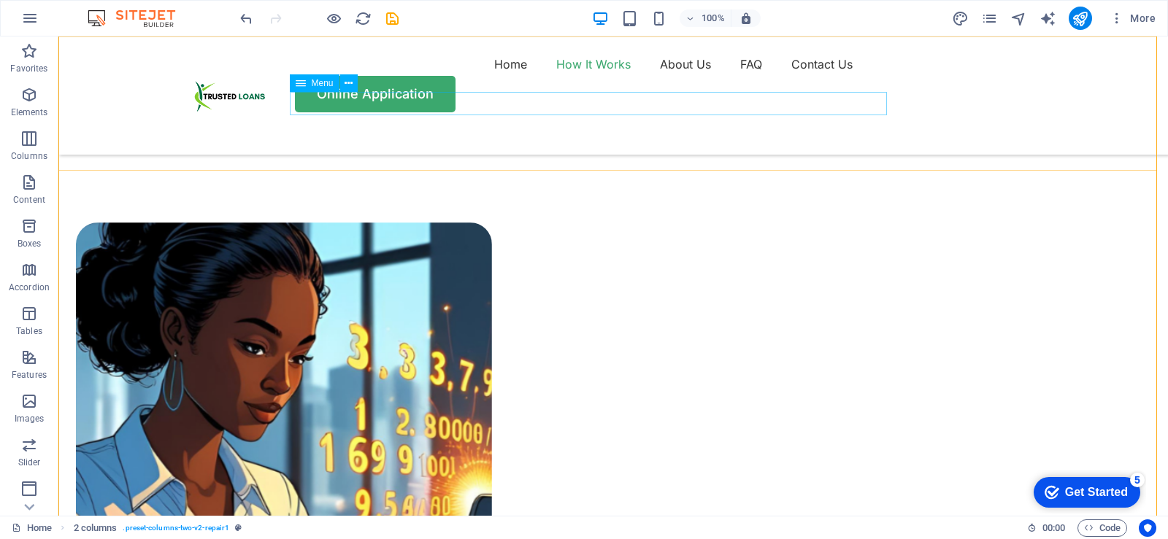
click at [597, 76] on nav "Home How It Works About Us FAQ Contact Us" at bounding box center [613, 64] width 876 height 23
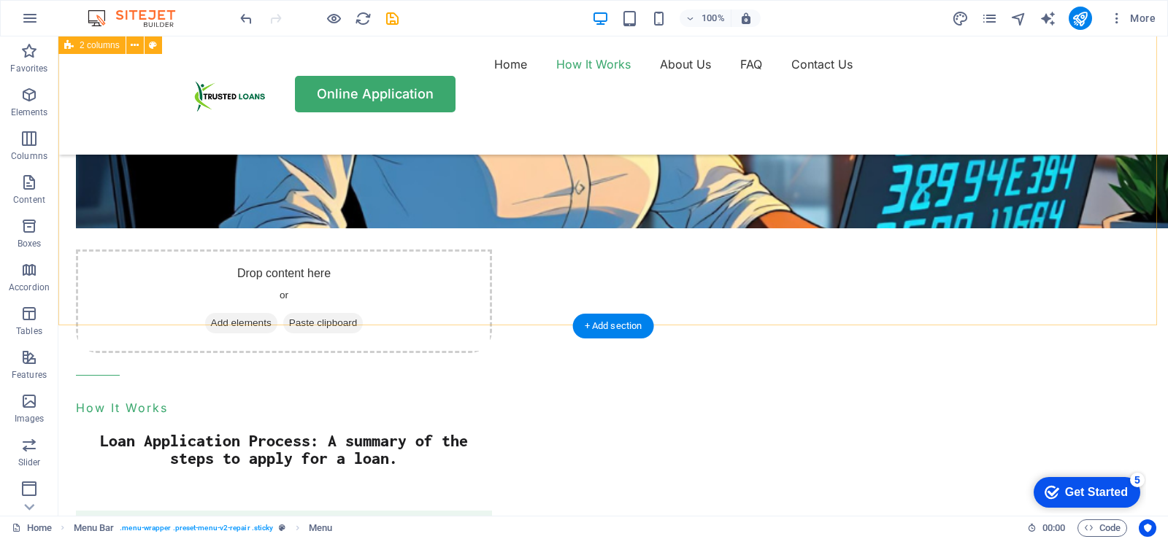
scroll to position [1519, 0]
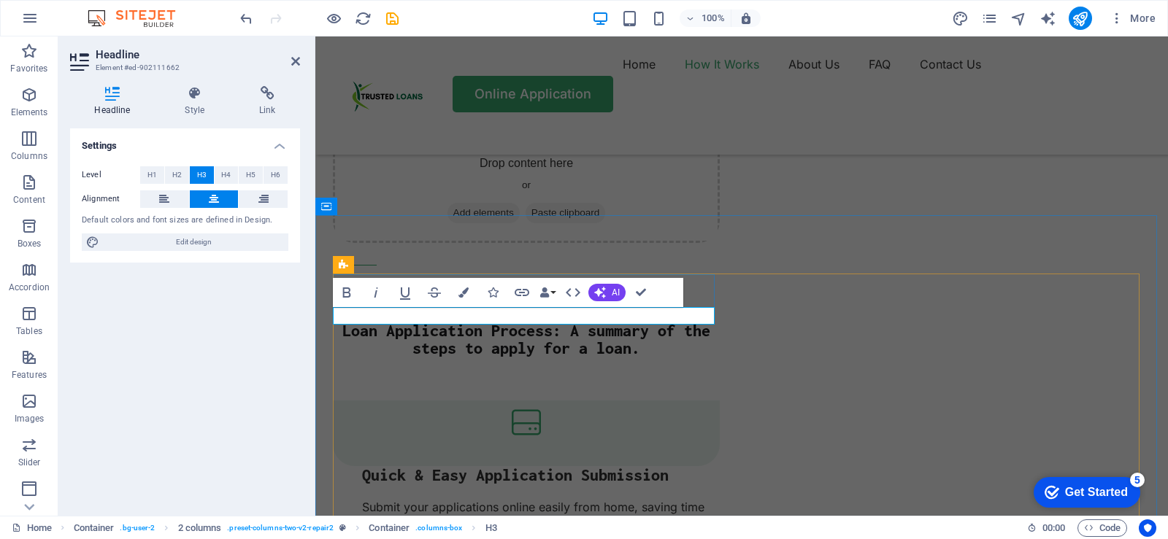
click at [618, 288] on span "AI" at bounding box center [616, 292] width 8 height 9
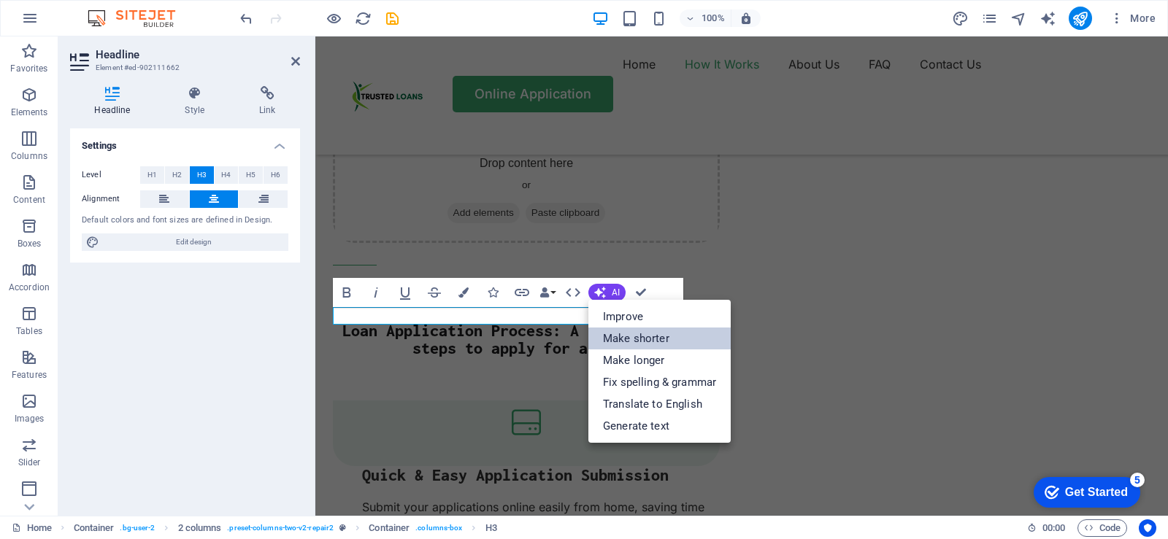
click at [626, 337] on link "Make shorter" at bounding box center [659, 339] width 142 height 22
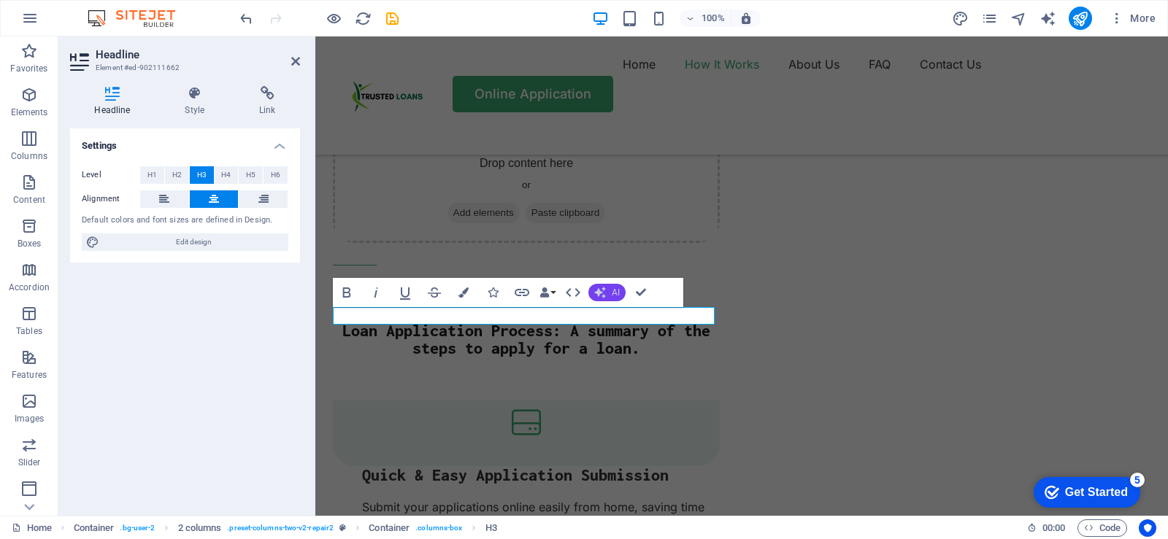
click at [608, 293] on button "AI" at bounding box center [606, 293] width 37 height 18
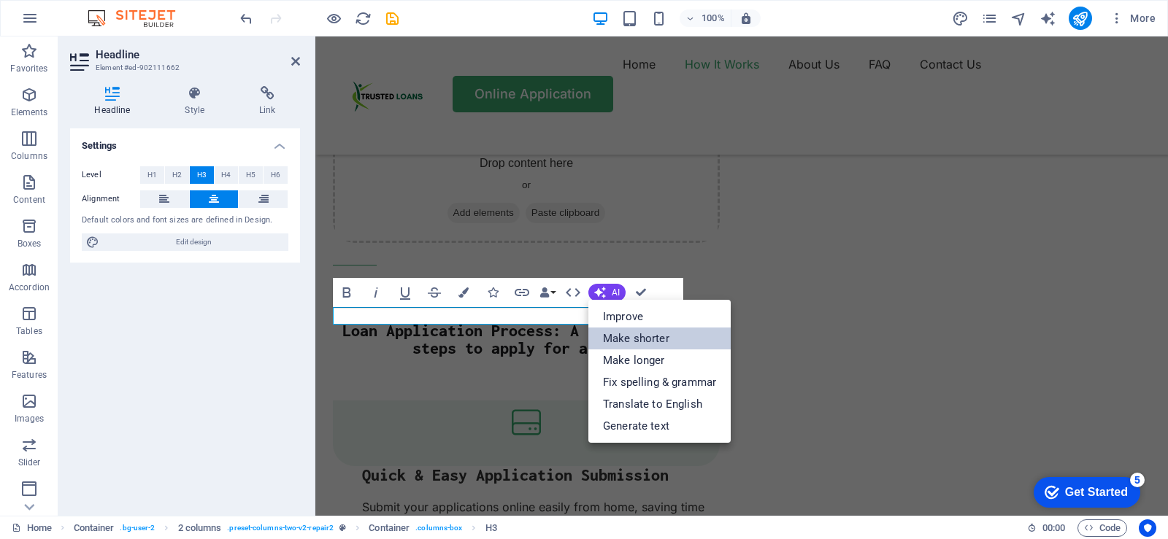
click at [638, 342] on link "Make shorter" at bounding box center [659, 339] width 142 height 22
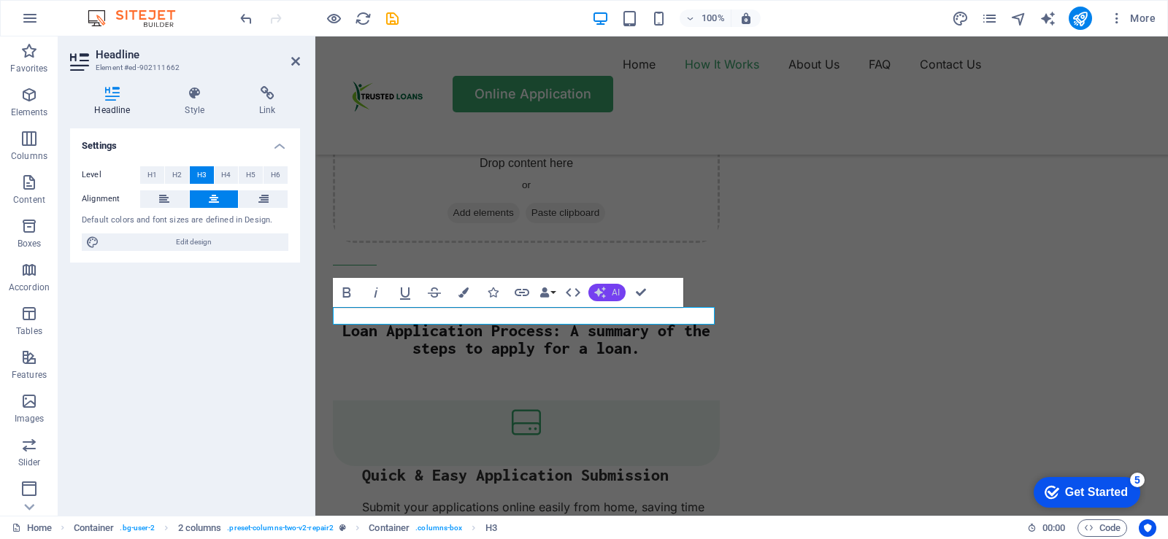
click at [615, 293] on span "AI" at bounding box center [616, 292] width 8 height 9
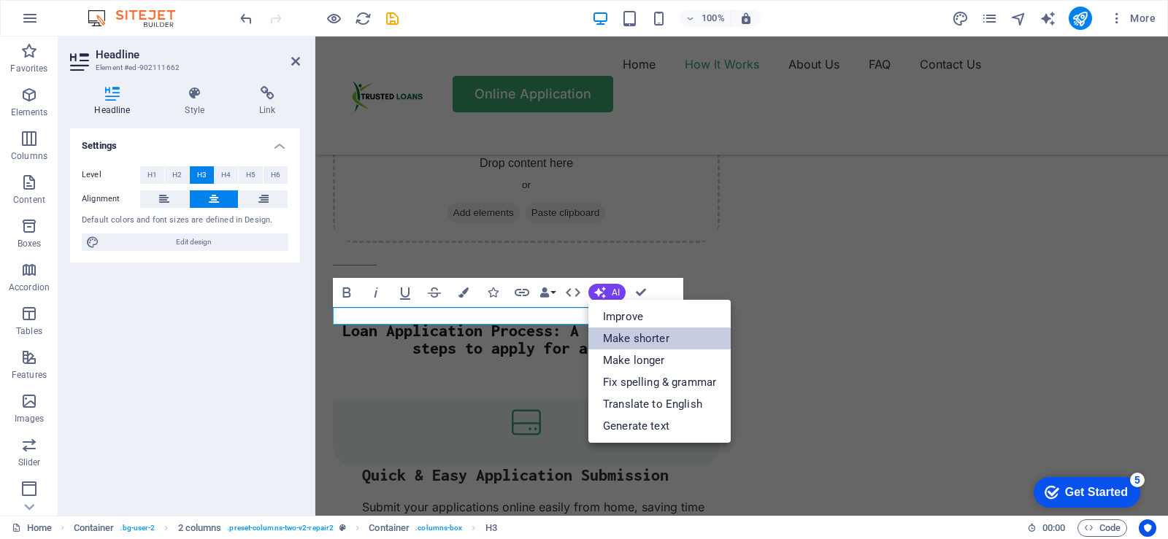
click at [635, 337] on link "Make shorter" at bounding box center [659, 339] width 142 height 22
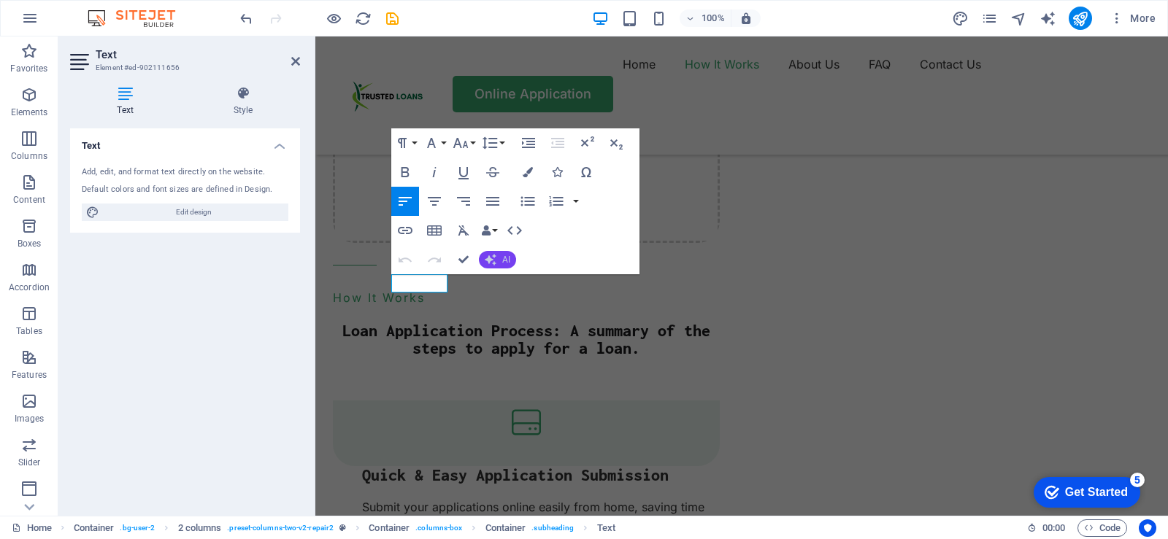
click at [503, 263] on span "AI" at bounding box center [506, 259] width 8 height 9
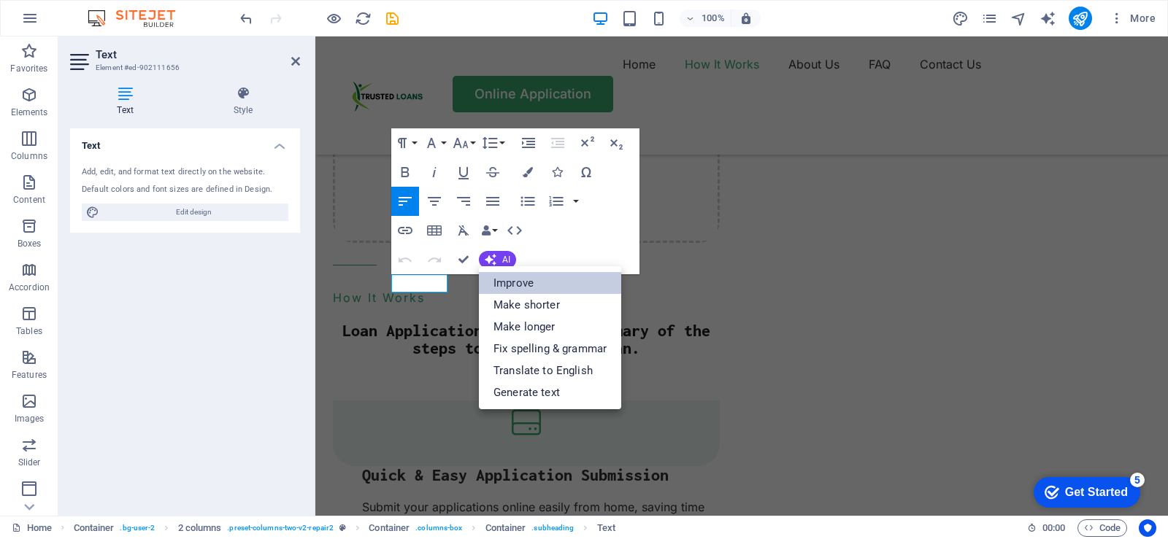
click at [515, 288] on link "Improve" at bounding box center [550, 283] width 142 height 22
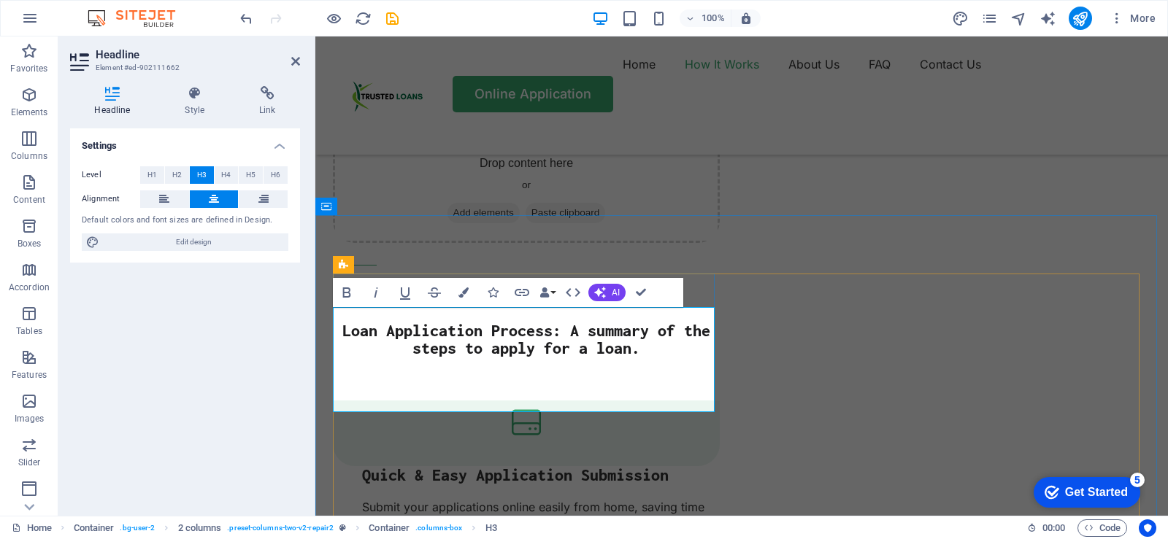
drag, startPoint x: 563, startPoint y: 410, endPoint x: 344, endPoint y: 315, distance: 238.6
click at [347, 293] on icon "button" at bounding box center [347, 293] width 8 height 10
click at [617, 295] on span "AI" at bounding box center [616, 292] width 8 height 9
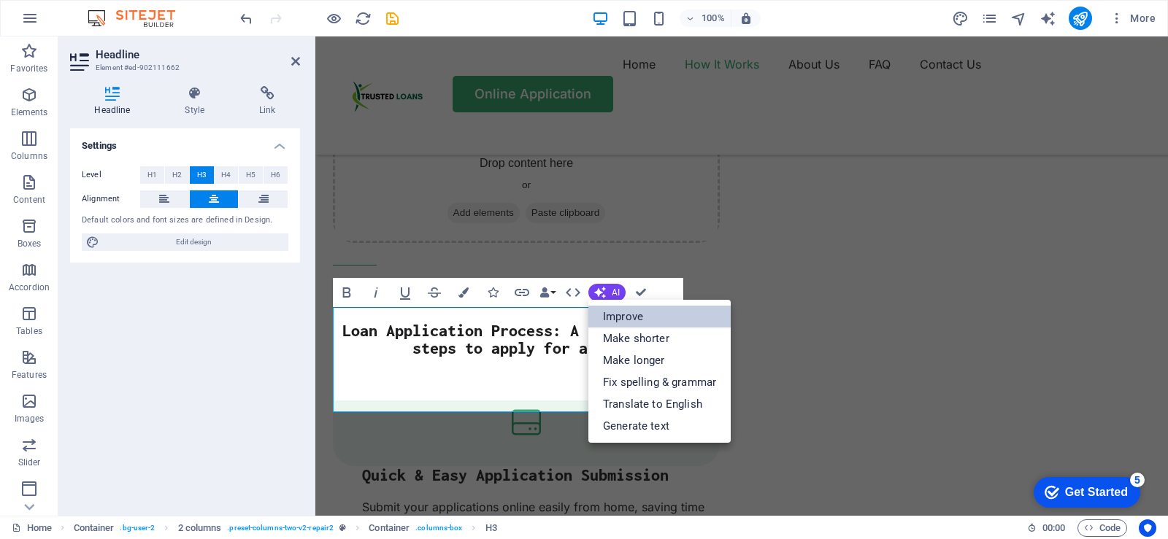
click at [630, 317] on link "Improve" at bounding box center [659, 317] width 142 height 22
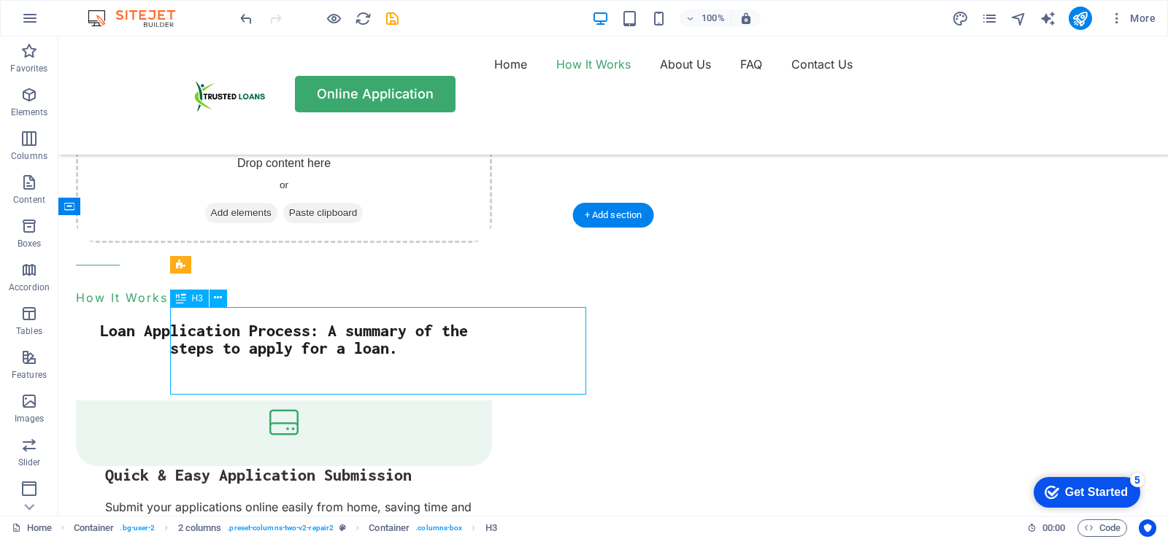
drag, startPoint x: 420, startPoint y: 388, endPoint x: 420, endPoint y: 377, distance: 11.0
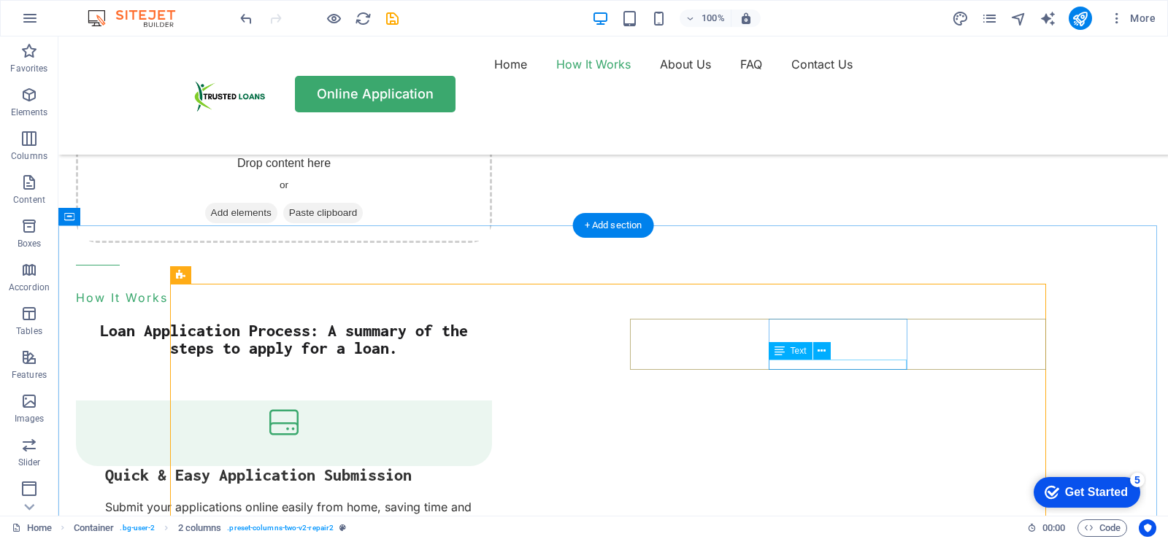
scroll to position [1446, 0]
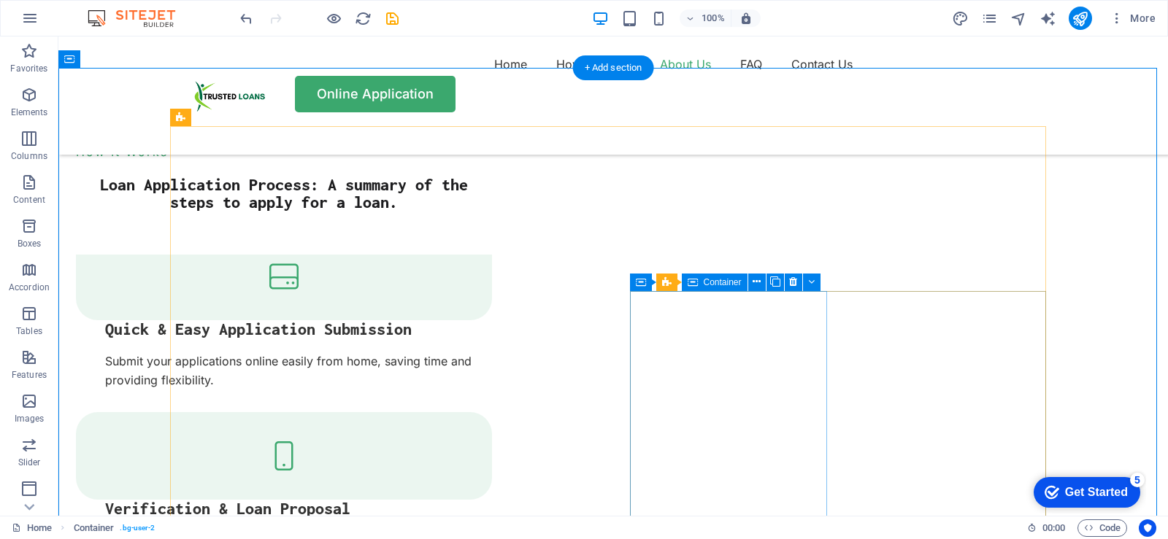
scroll to position [1737, 0]
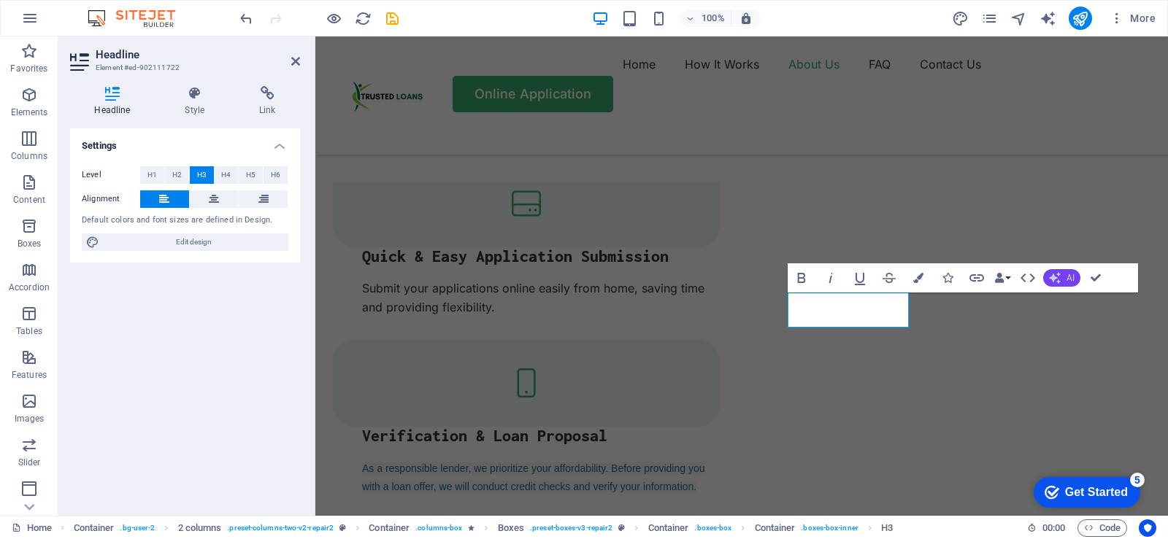
click at [1070, 277] on span "AI" at bounding box center [1070, 278] width 8 height 9
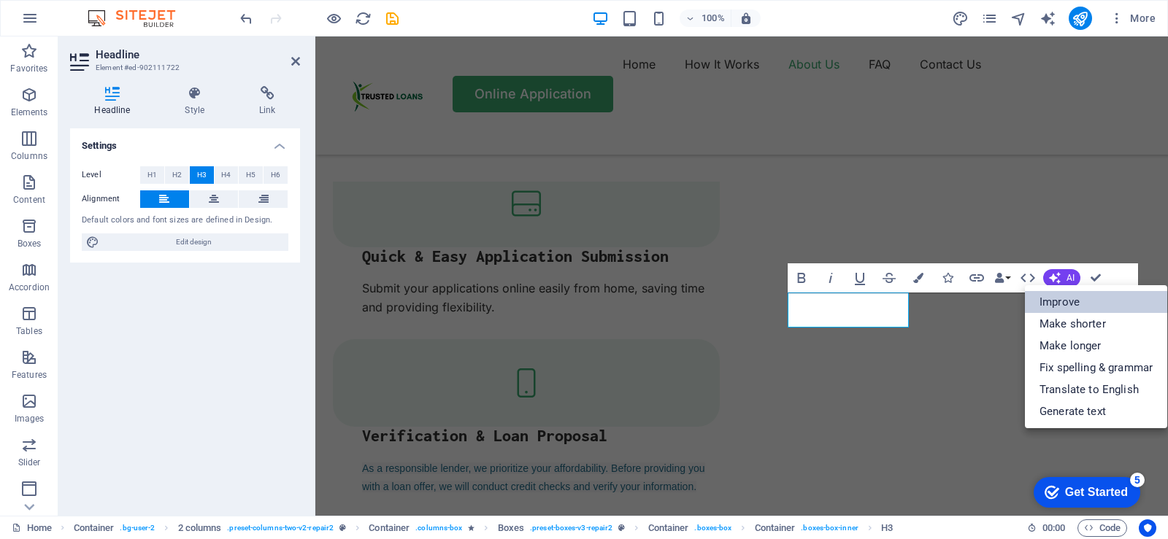
click at [1070, 301] on link "Improve" at bounding box center [1096, 302] width 142 height 22
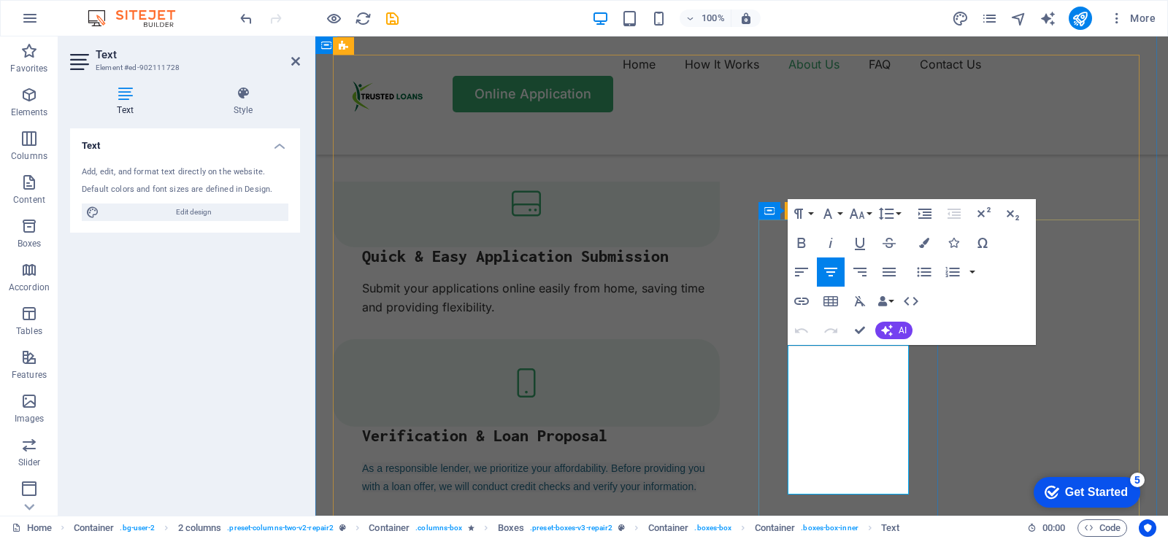
drag, startPoint x: 903, startPoint y: 483, endPoint x: 791, endPoint y: 359, distance: 167.4
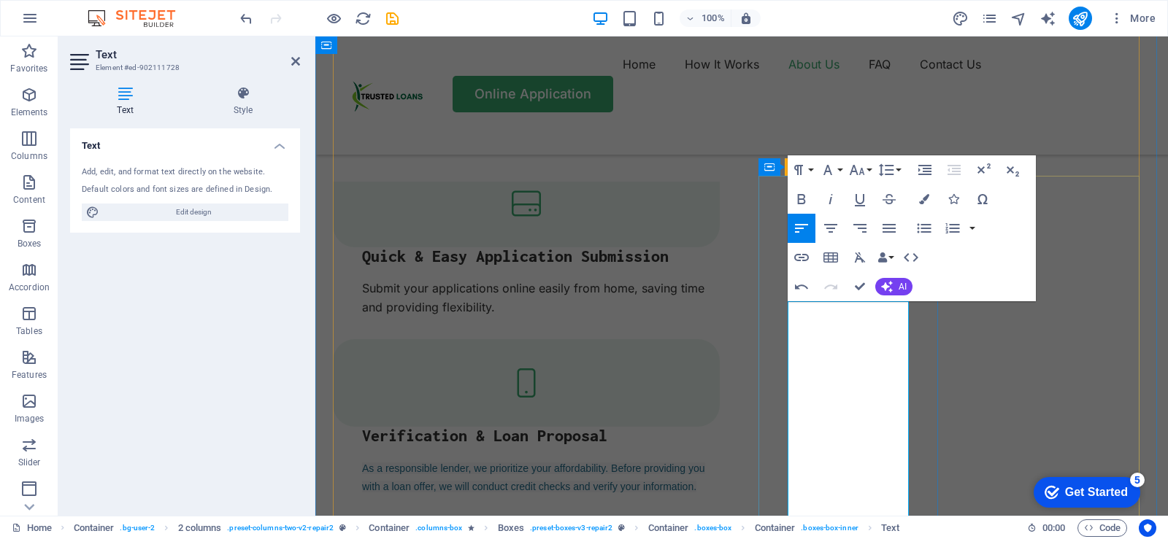
scroll to position [1810, 0]
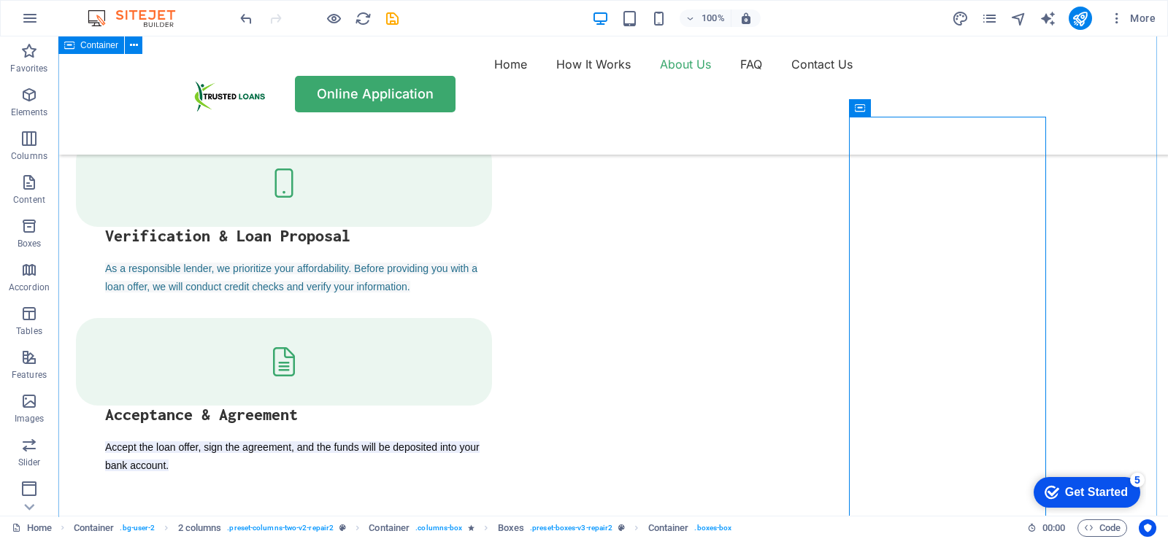
scroll to position [1956, 0]
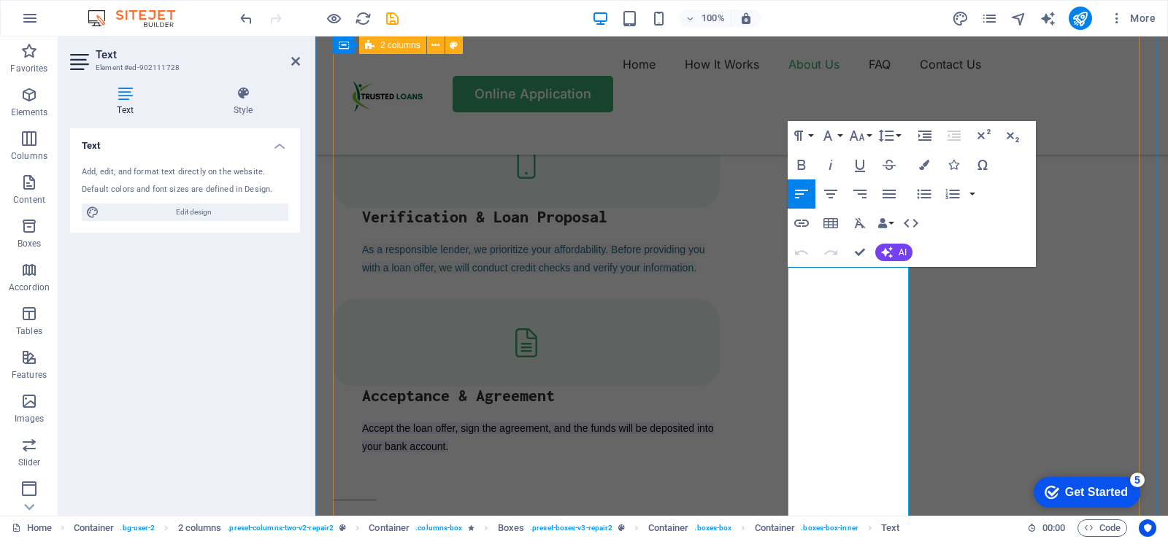
scroll to position [1816, 0]
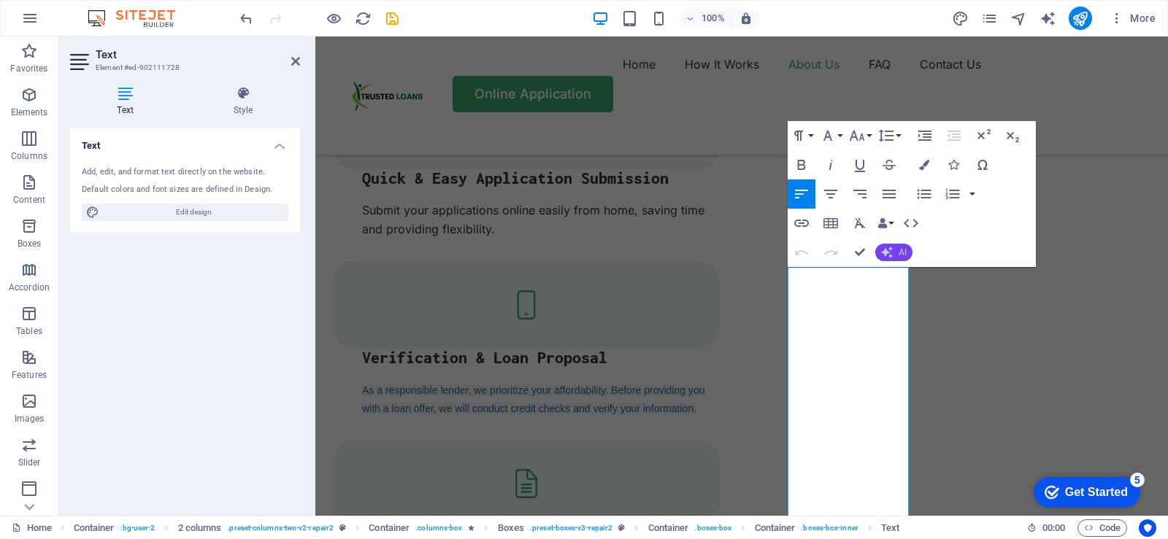
click at [900, 252] on span "AI" at bounding box center [902, 252] width 8 height 9
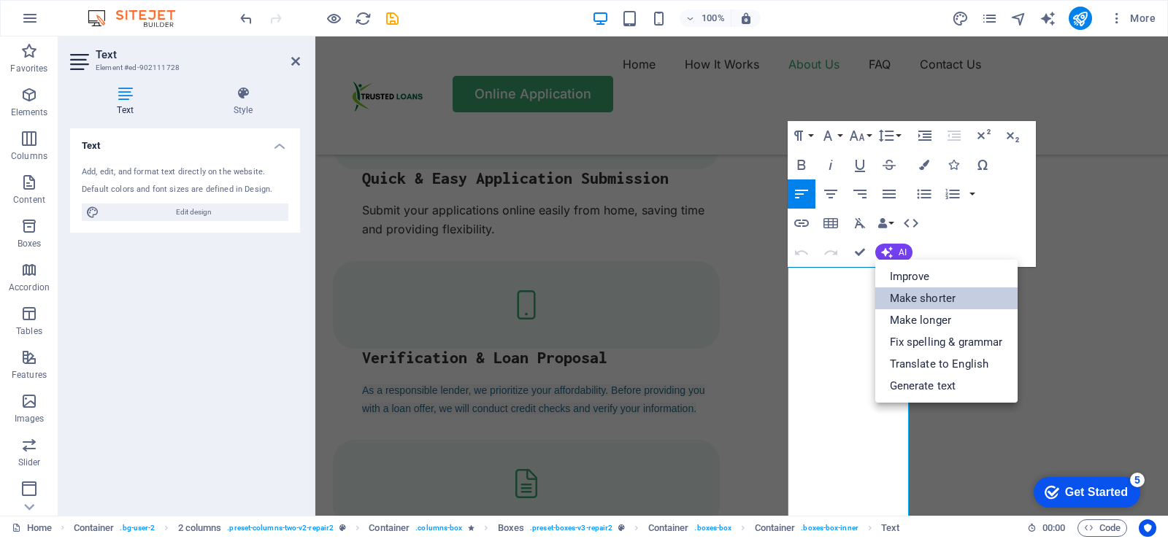
click at [925, 300] on link "Make shorter" at bounding box center [946, 299] width 142 height 22
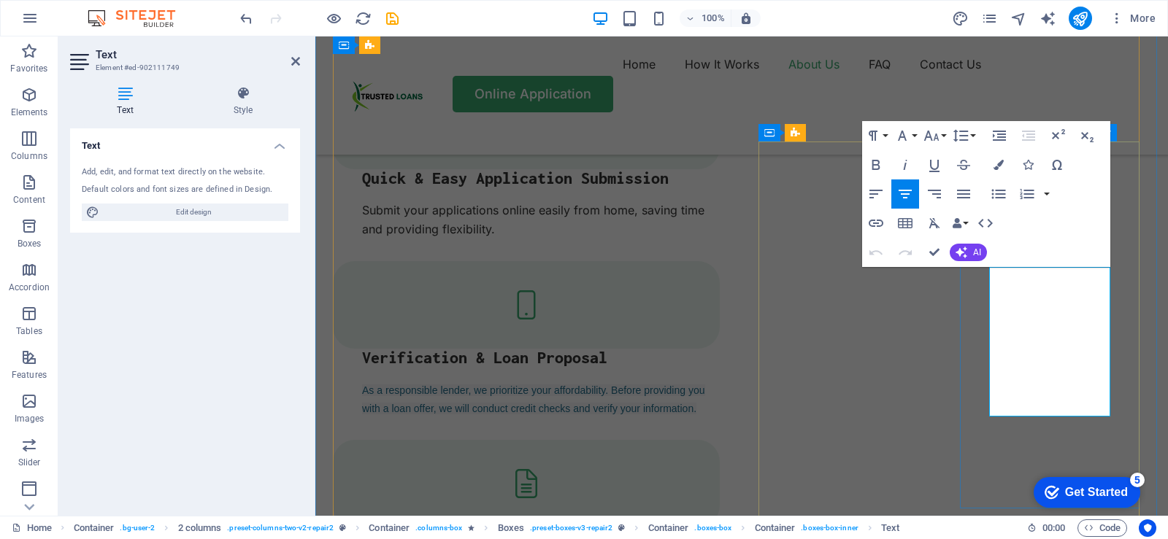
drag, startPoint x: 1091, startPoint y: 406, endPoint x: 987, endPoint y: 279, distance: 163.3
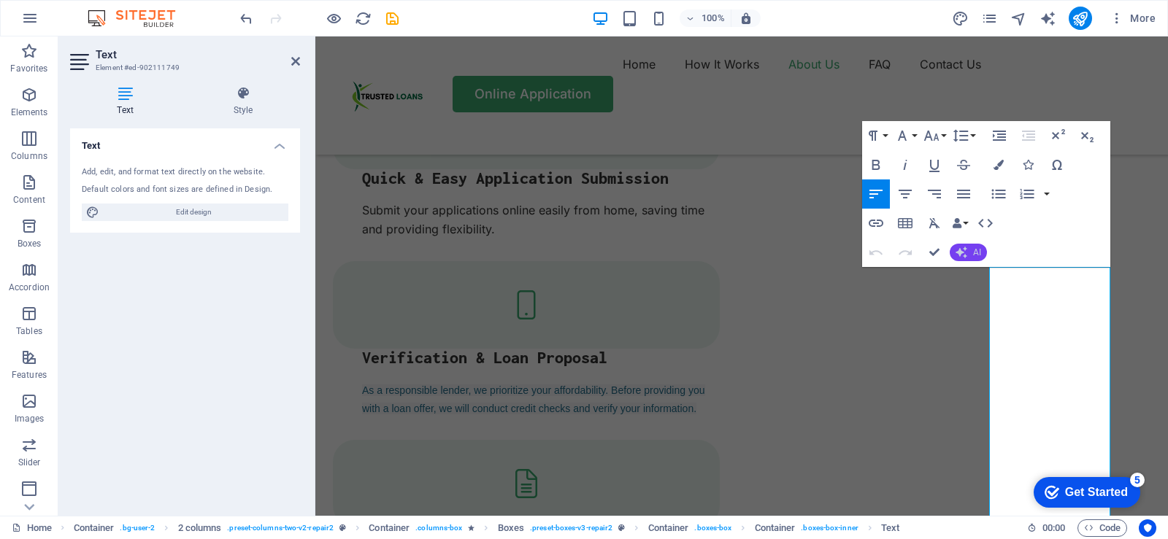
click at [979, 246] on button "AI" at bounding box center [967, 253] width 37 height 18
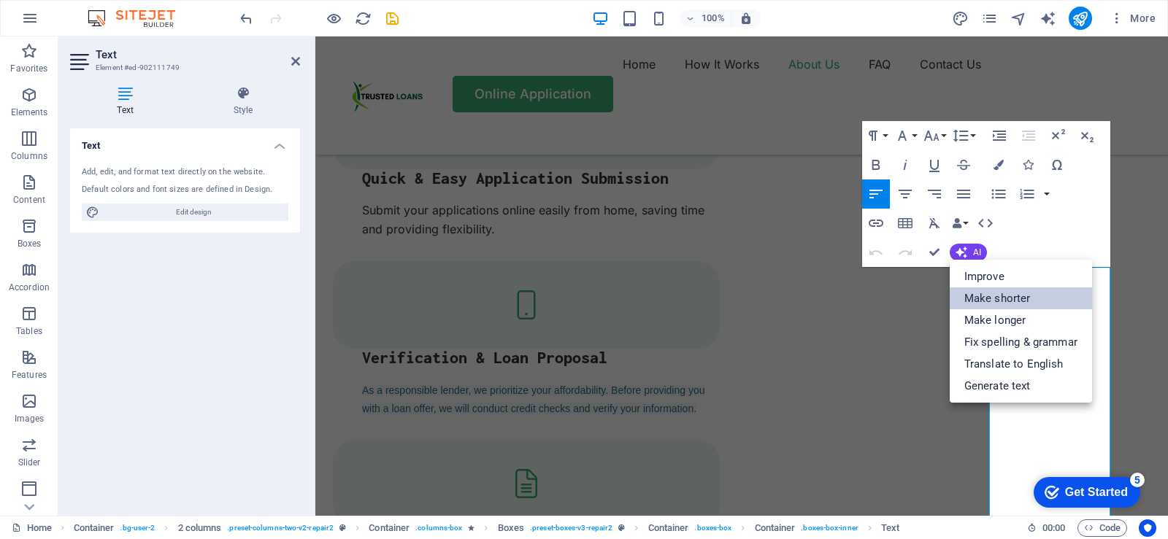
click at [994, 298] on link "Make shorter" at bounding box center [1020, 299] width 142 height 22
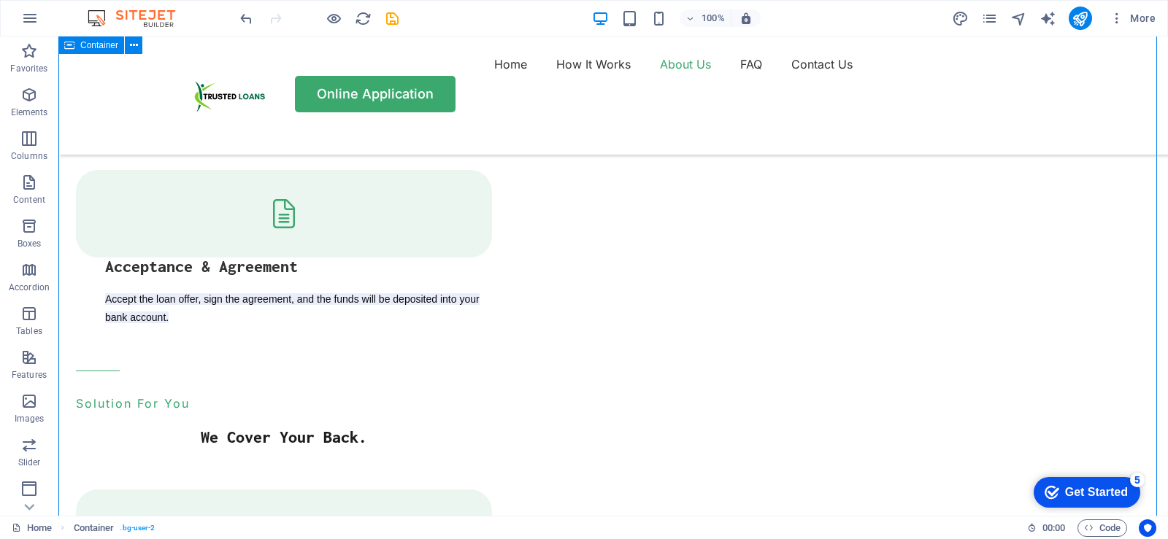
scroll to position [2107, 0]
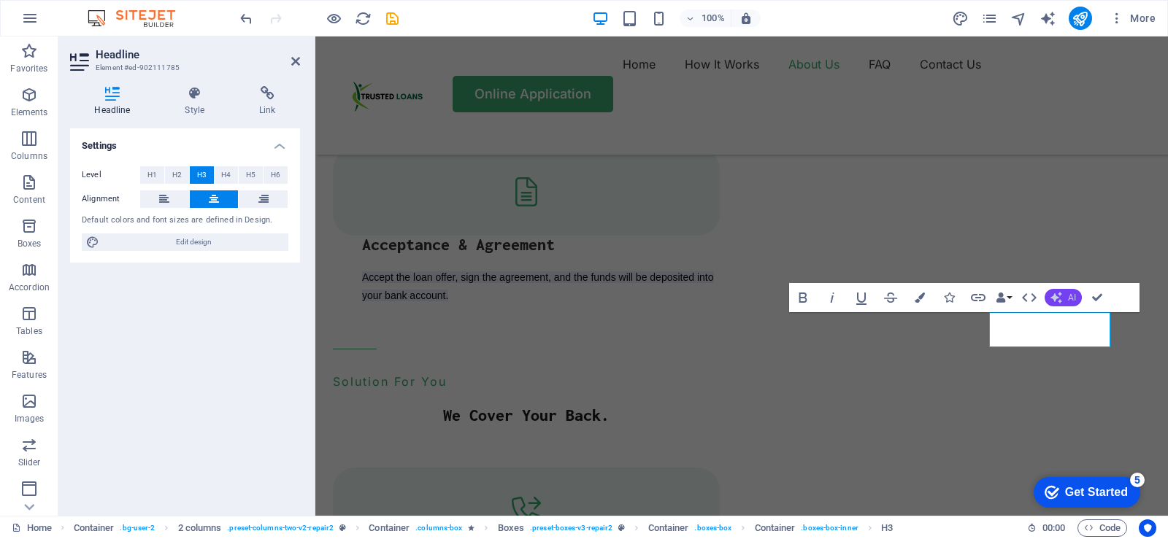
click at [1068, 298] on span "AI" at bounding box center [1072, 297] width 8 height 9
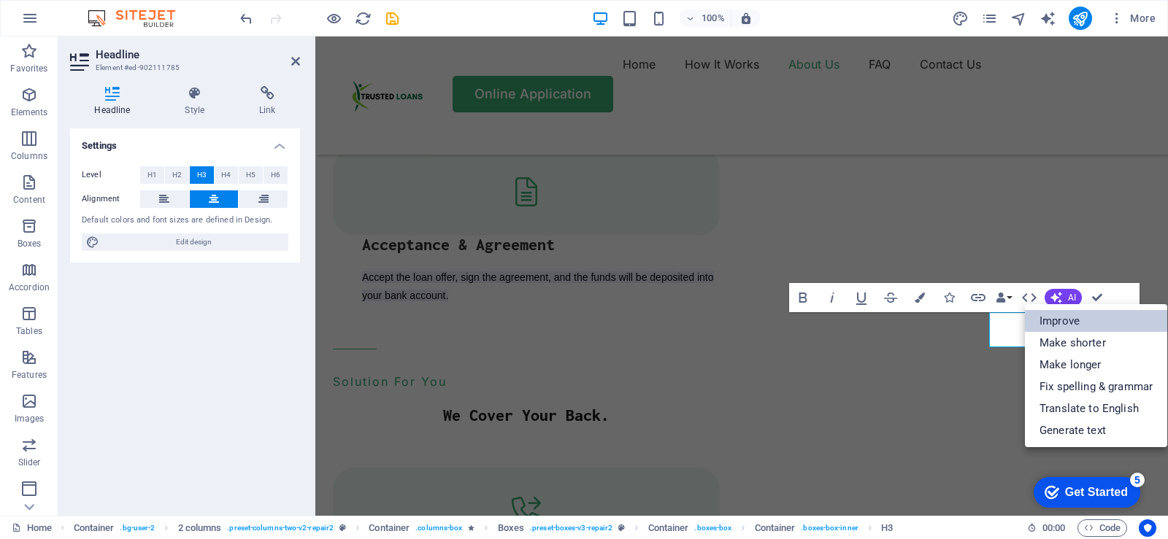
click at [1060, 319] on link "Improve" at bounding box center [1096, 321] width 142 height 22
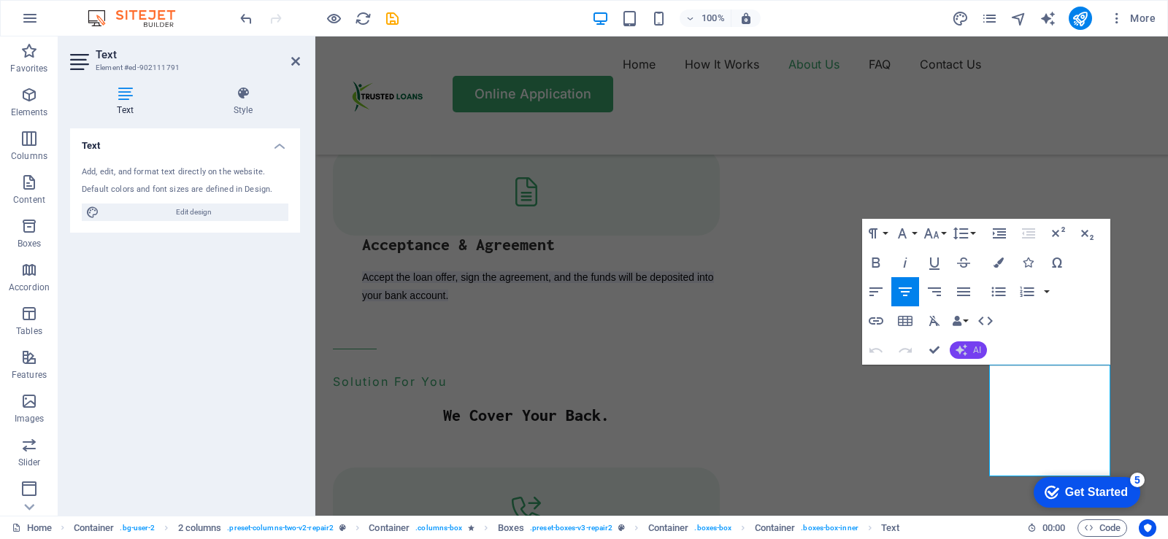
click at [970, 351] on button "AI" at bounding box center [967, 351] width 37 height 18
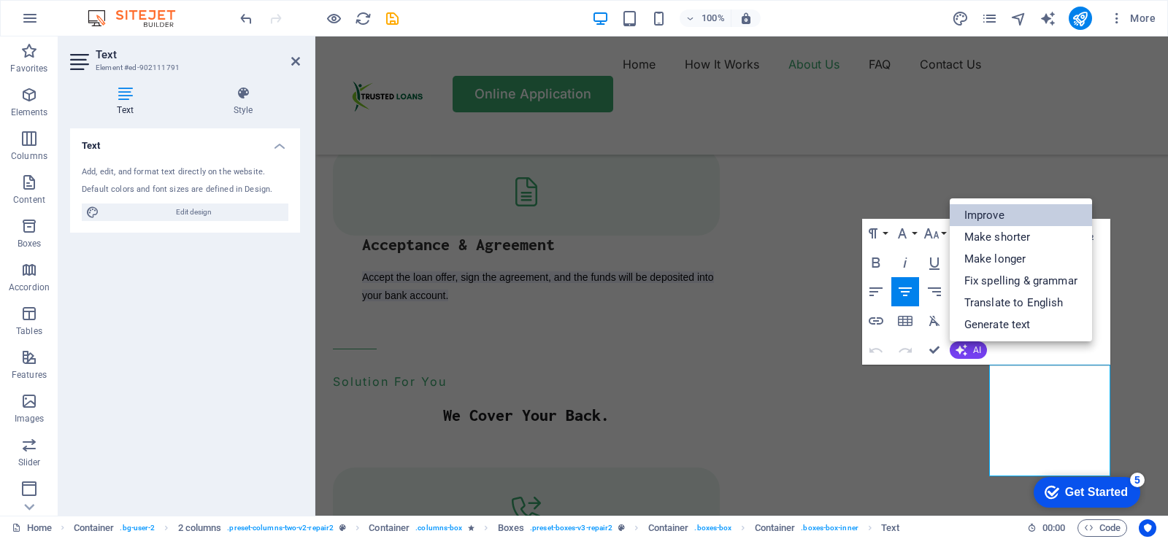
click at [981, 214] on link "Improve" at bounding box center [1020, 215] width 142 height 22
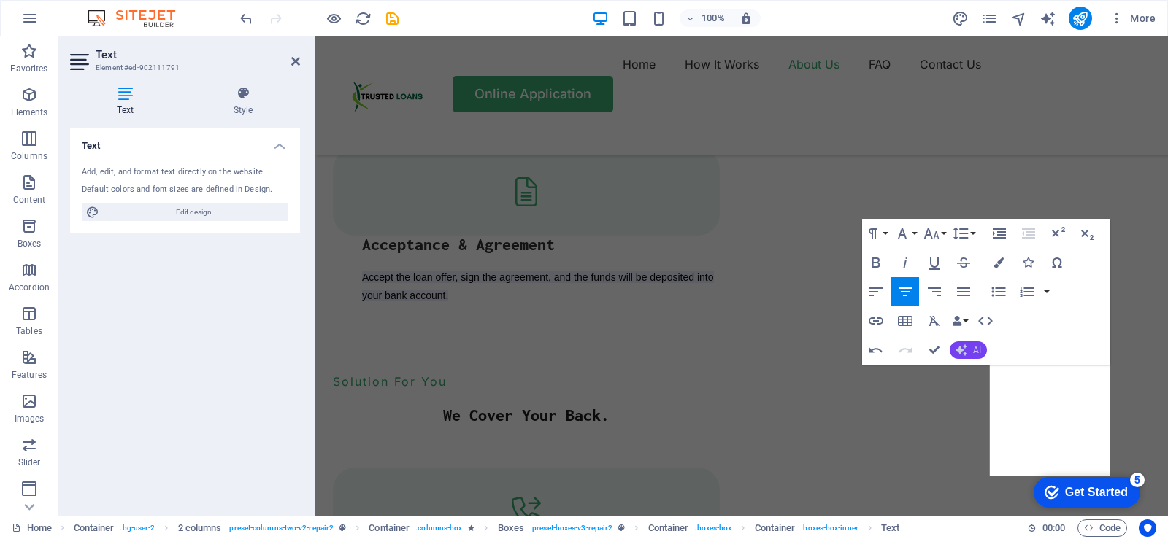
click at [975, 346] on span "AI" at bounding box center [977, 350] width 8 height 9
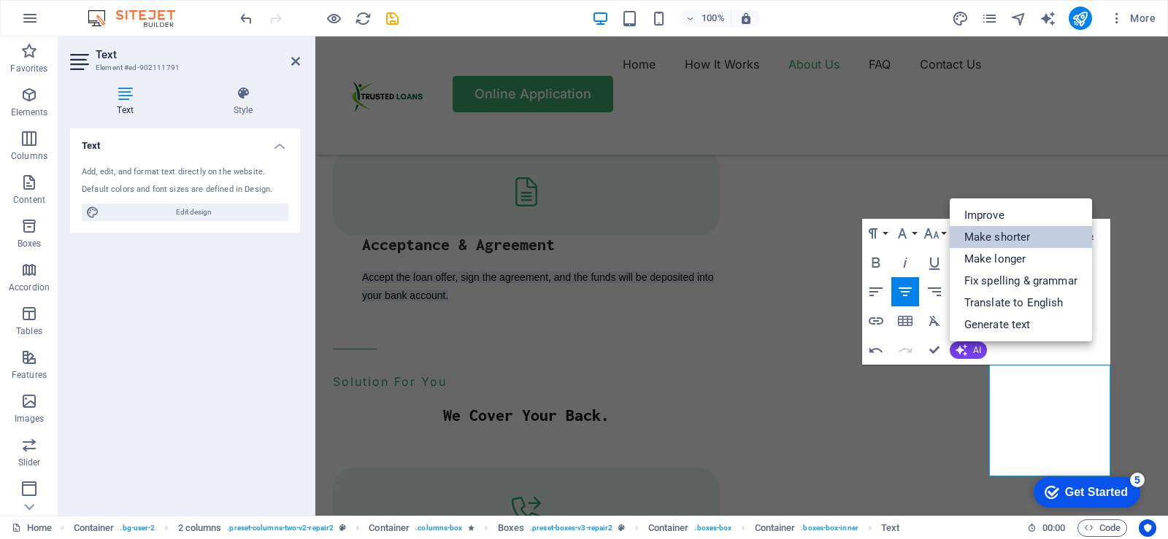
click at [997, 239] on link "Make shorter" at bounding box center [1020, 237] width 142 height 22
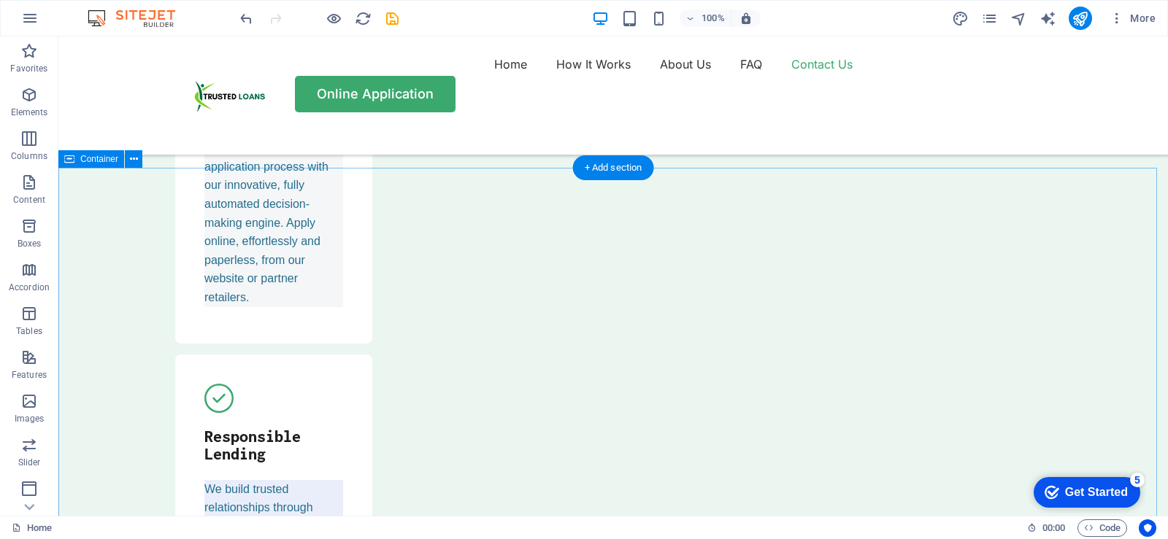
scroll to position [4807, 0]
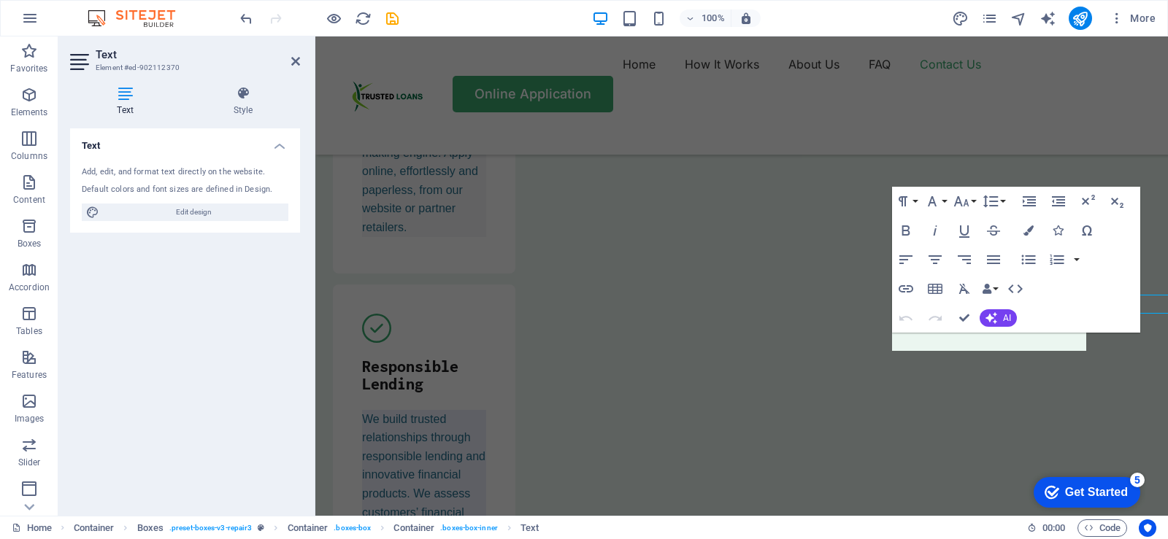
scroll to position [4845, 0]
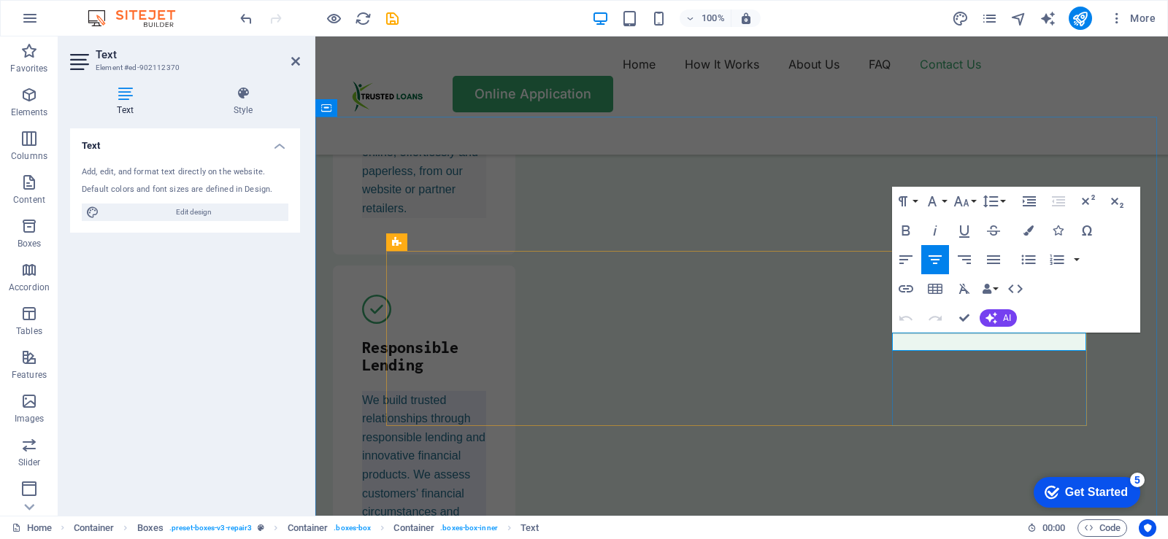
drag, startPoint x: 1057, startPoint y: 342, endPoint x: 906, endPoint y: 342, distance: 151.1
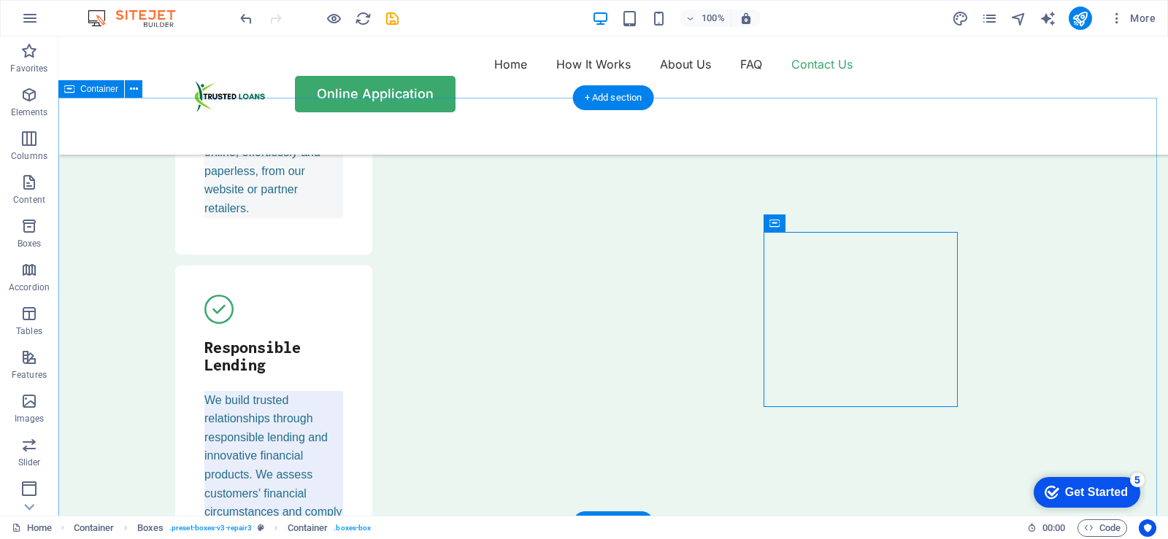
scroll to position [4826, 0]
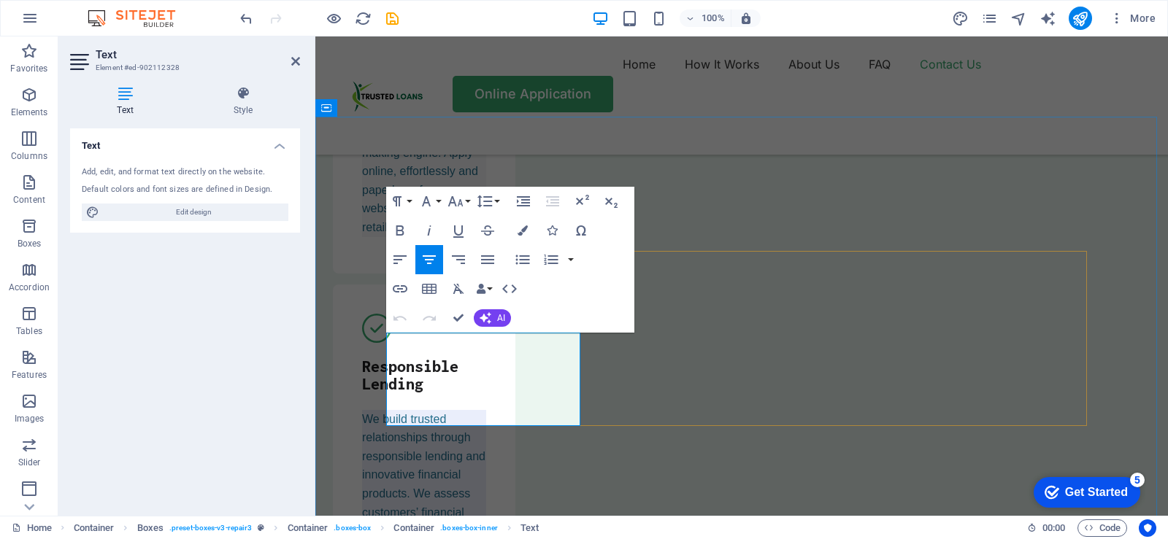
scroll to position [4845, 0]
drag, startPoint x: 508, startPoint y: 412, endPoint x: 424, endPoint y: 347, distance: 106.1
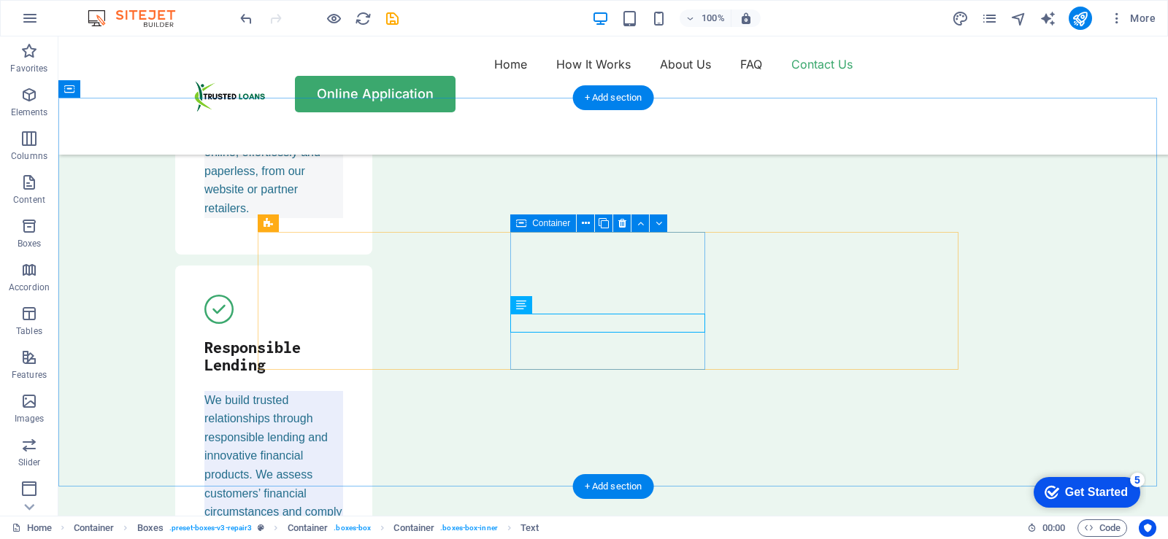
scroll to position [4826, 0]
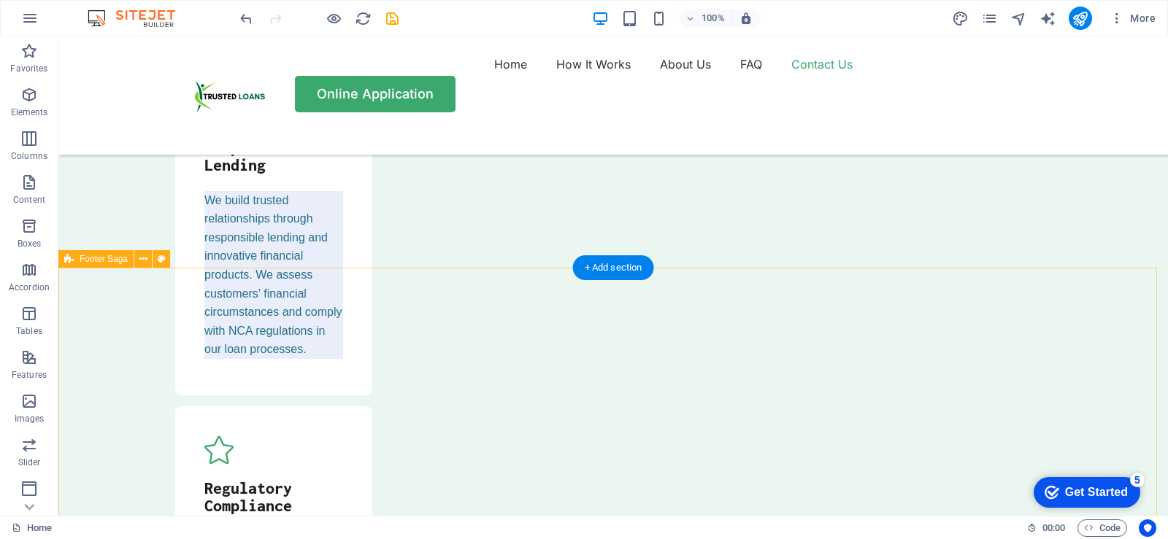
scroll to position [5191, 0]
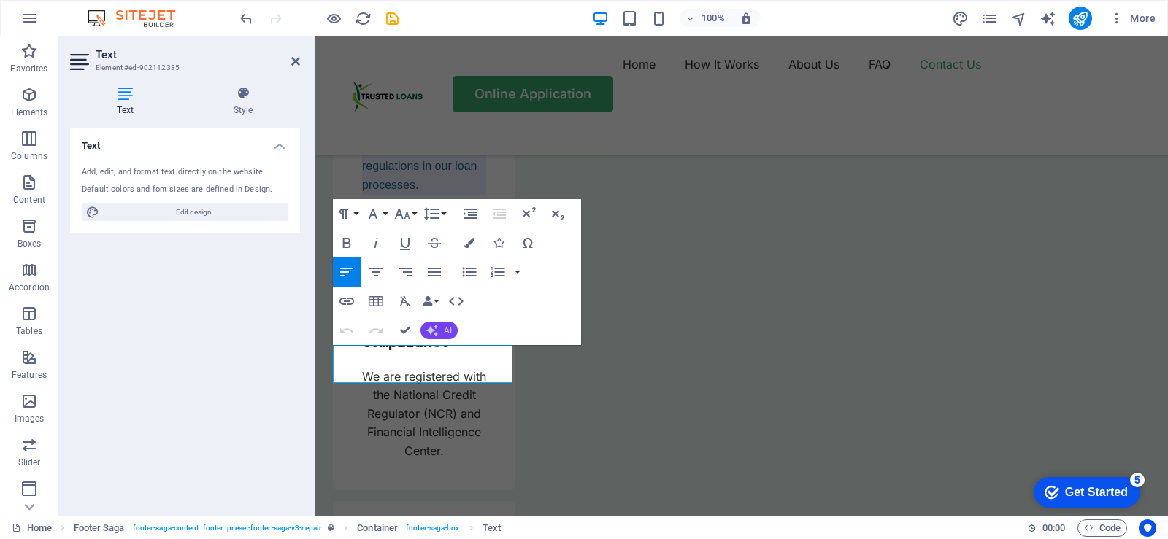
click at [450, 331] on span "AI" at bounding box center [448, 330] width 8 height 9
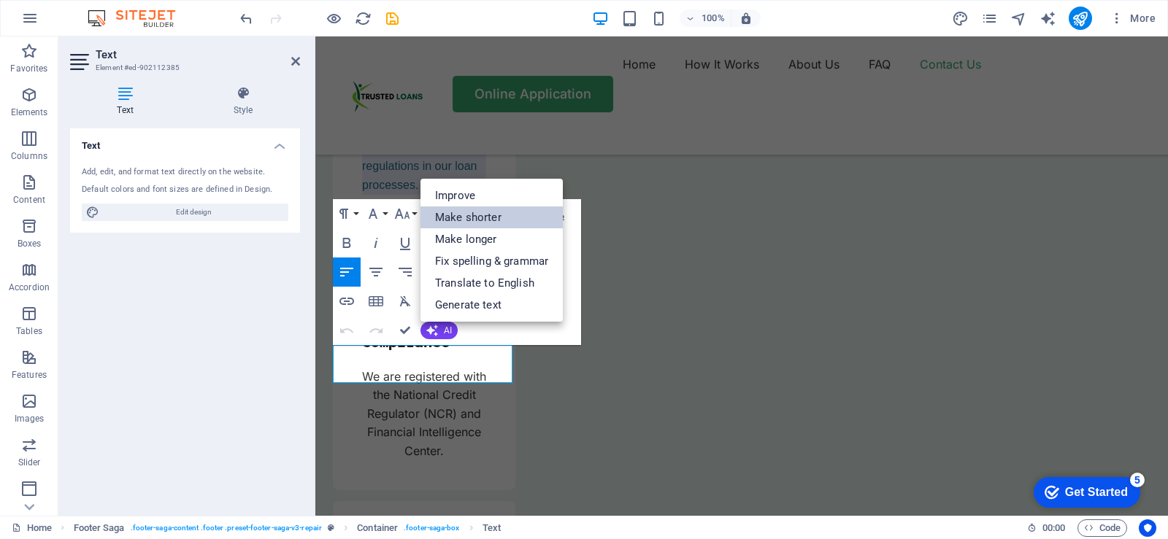
click at [478, 219] on link "Make shorter" at bounding box center [491, 218] width 142 height 22
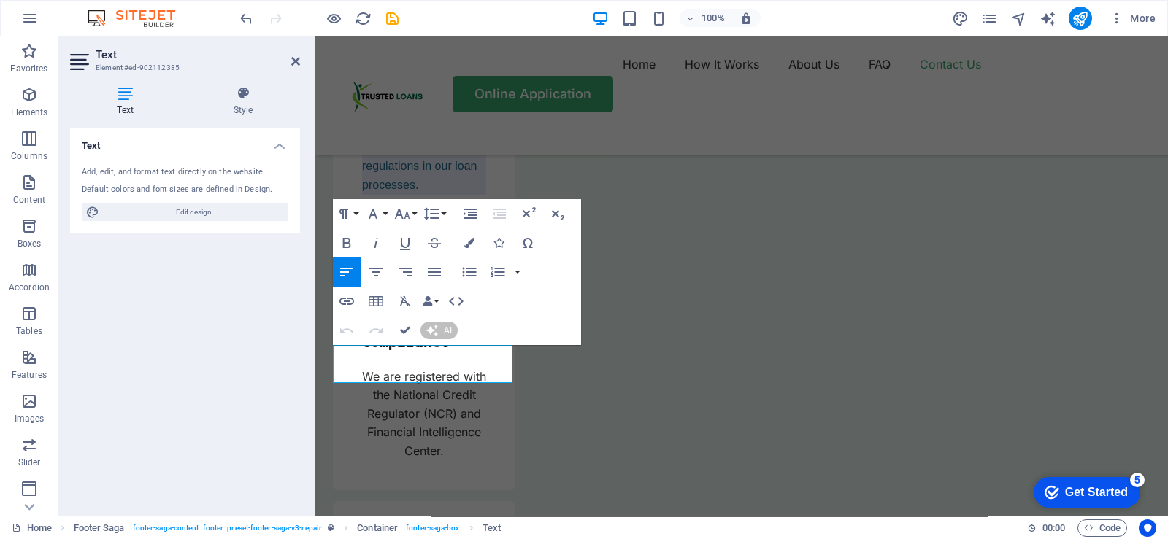
scroll to position [5210, 0]
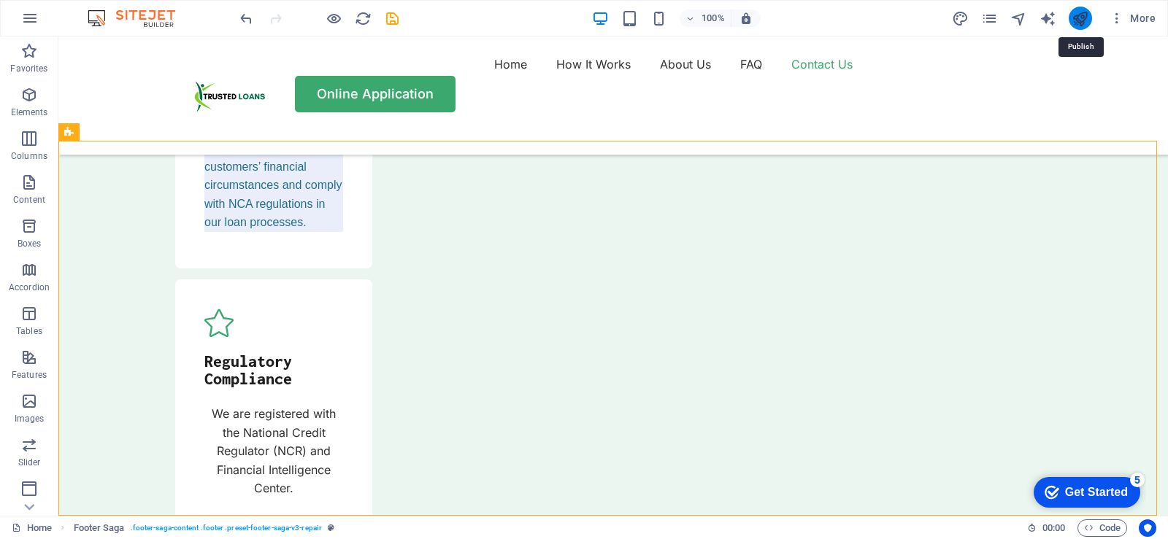
click at [1081, 23] on icon "publish" at bounding box center [1079, 18] width 17 height 17
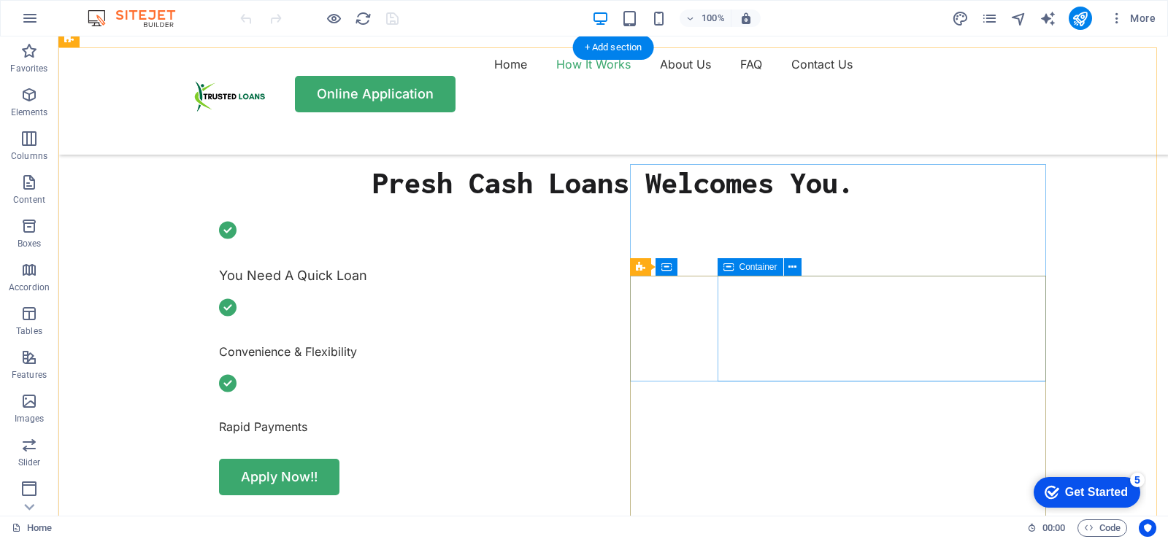
scroll to position [584, 0]
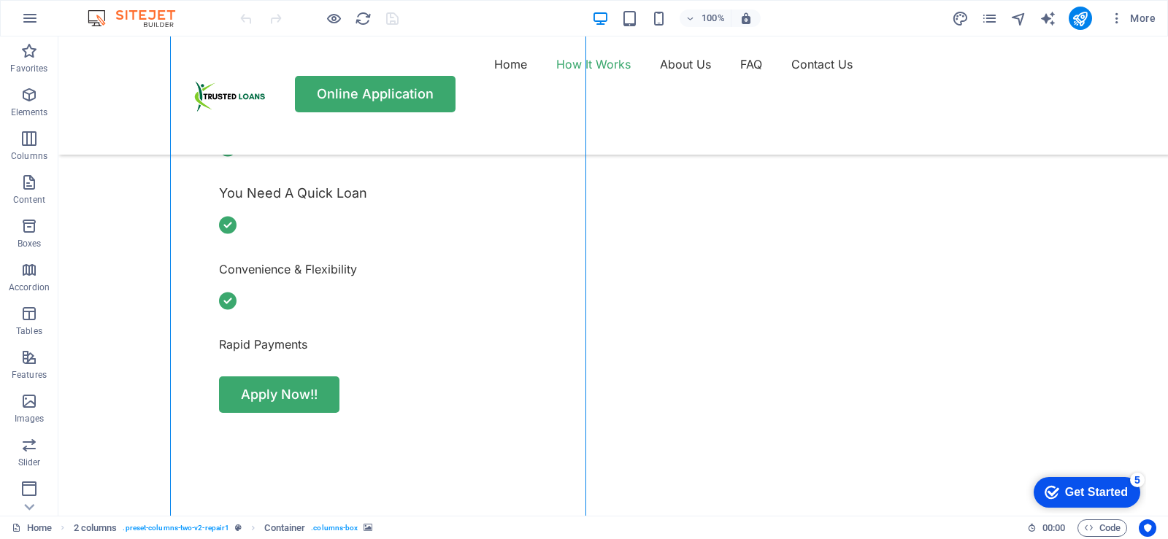
select select "px"
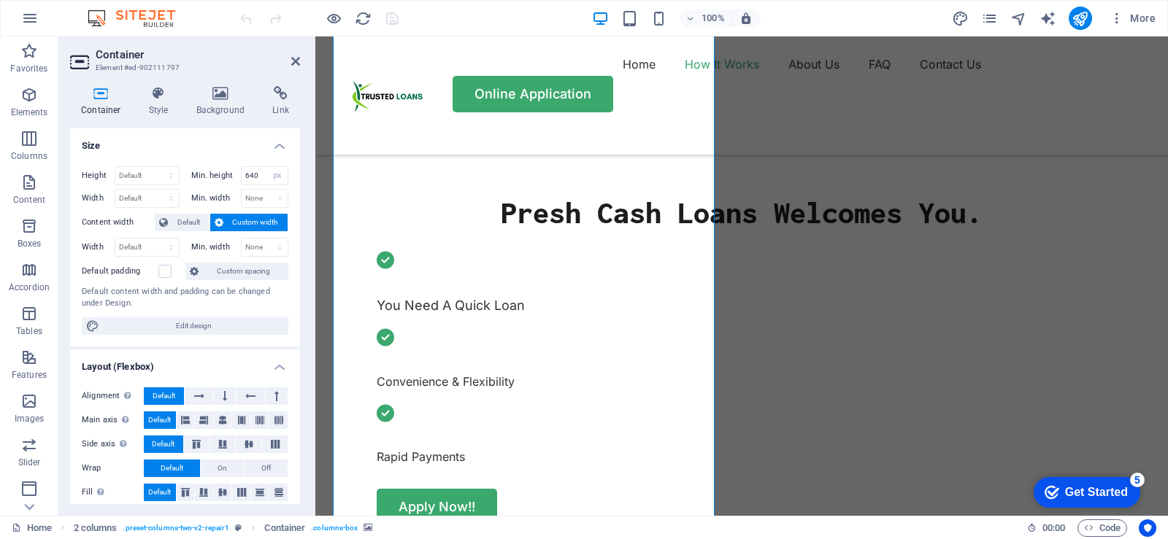
scroll to position [365, 0]
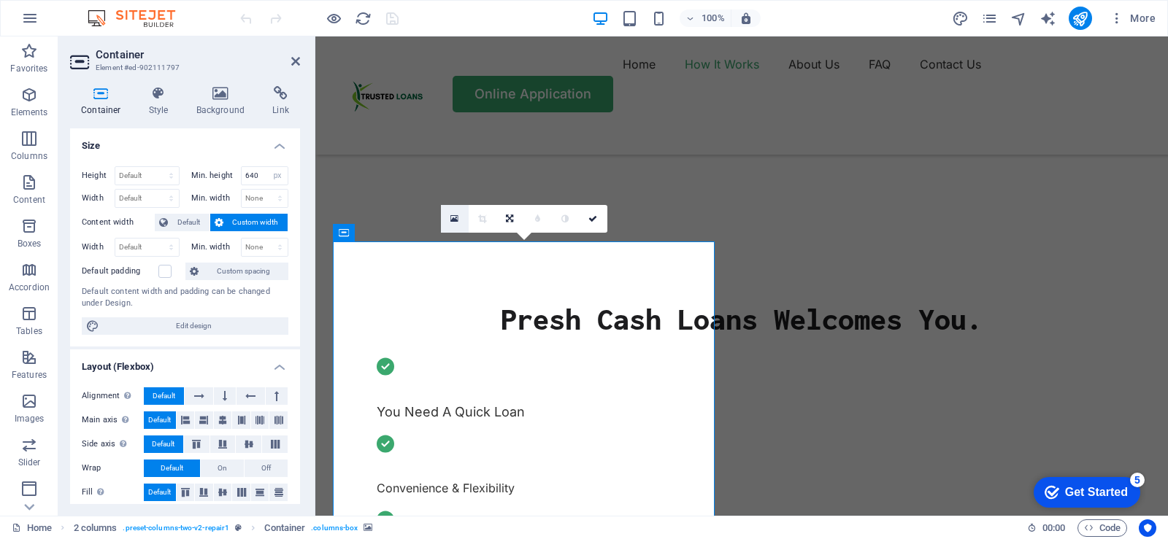
click at [455, 219] on icon at bounding box center [454, 219] width 8 height 10
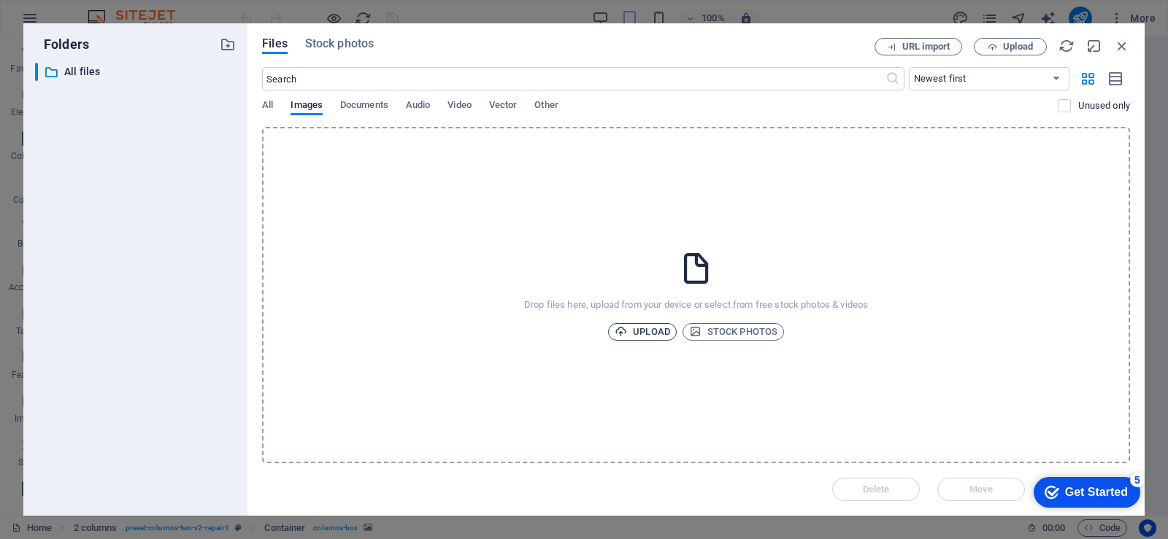
click at [652, 335] on span "Upload" at bounding box center [641, 332] width 55 height 18
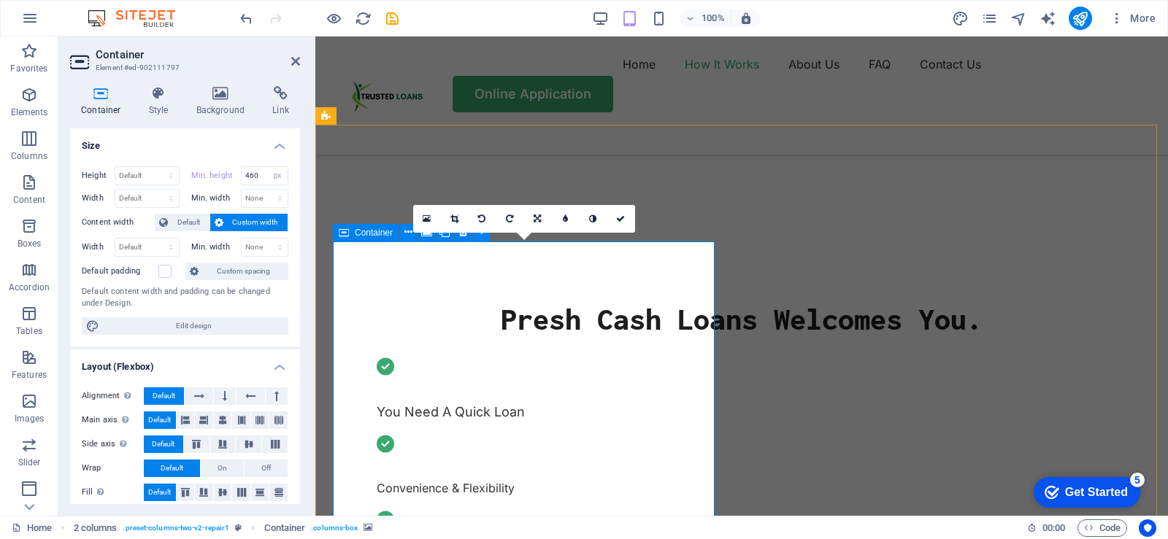
type input "640"
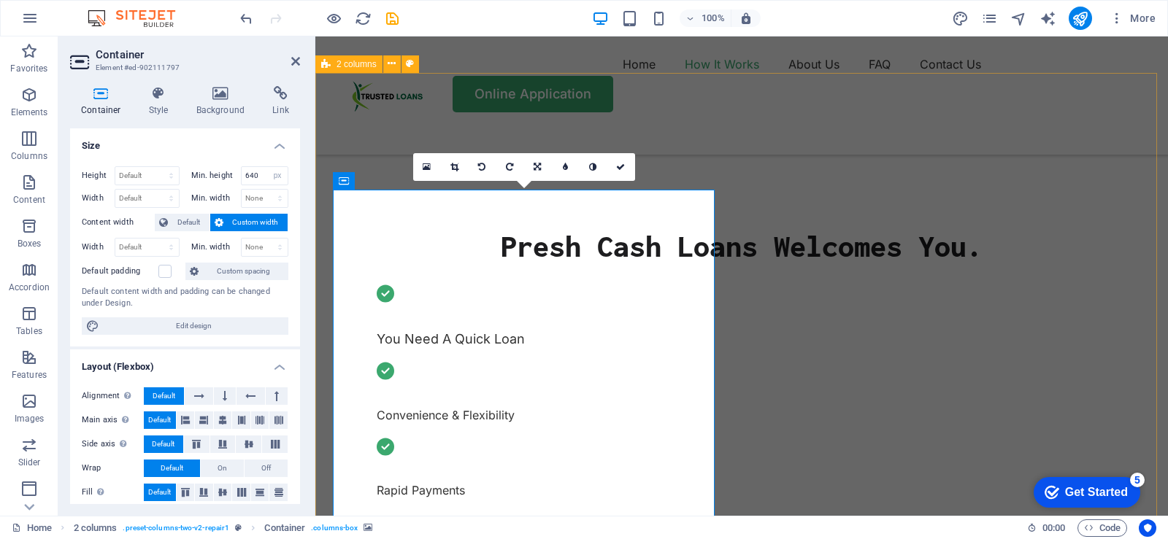
scroll to position [219, 0]
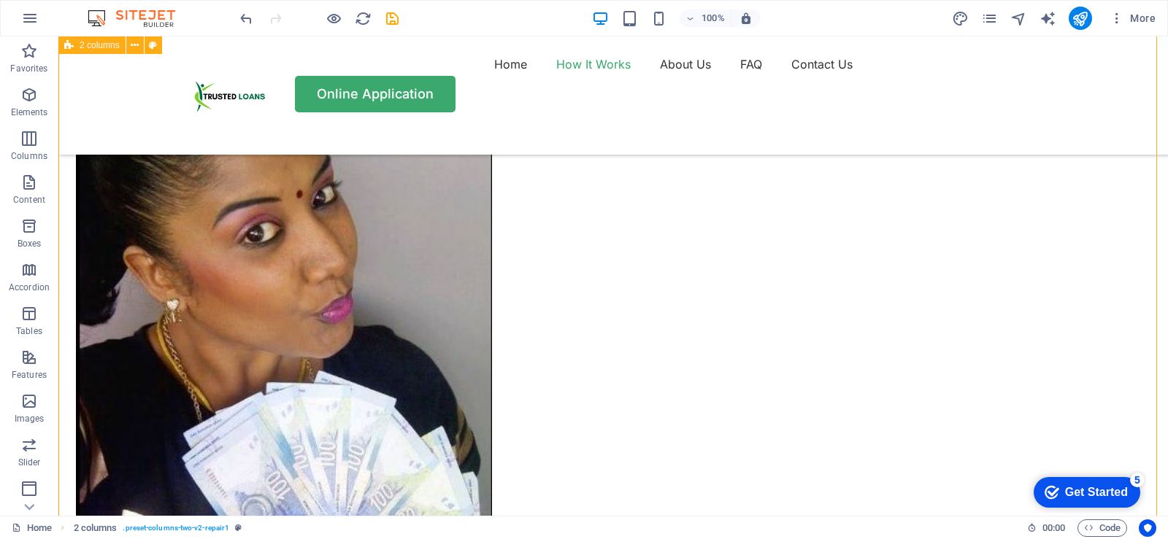
scroll to position [1168, 0]
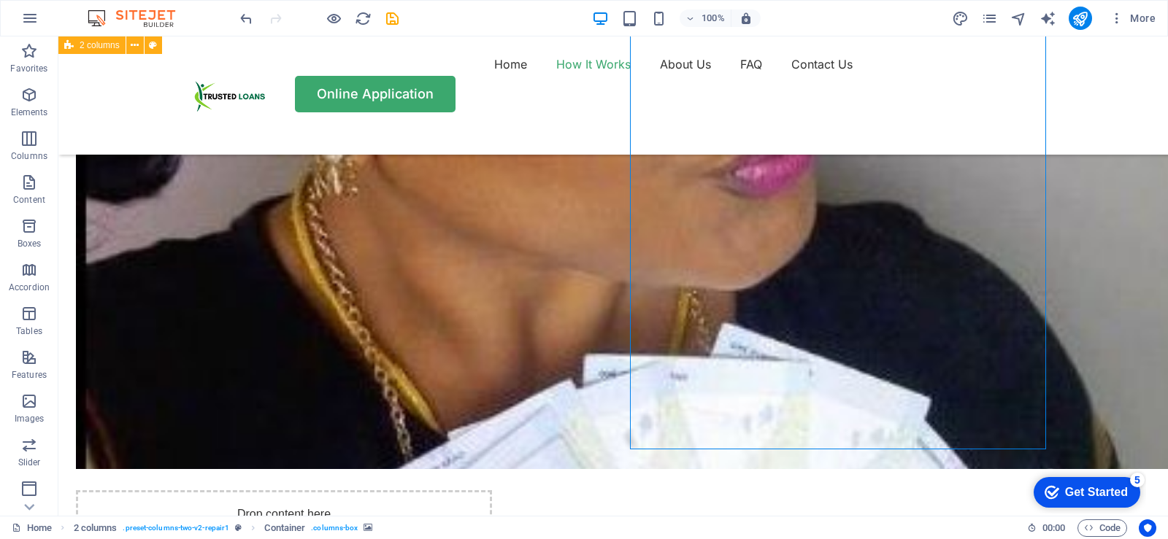
select select "px"
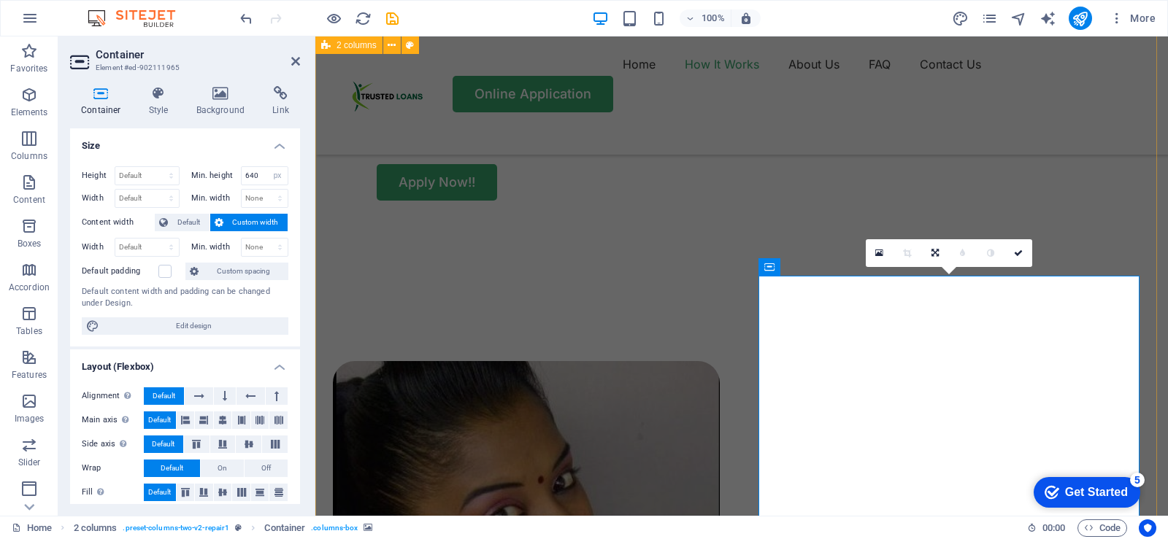
scroll to position [876, 0]
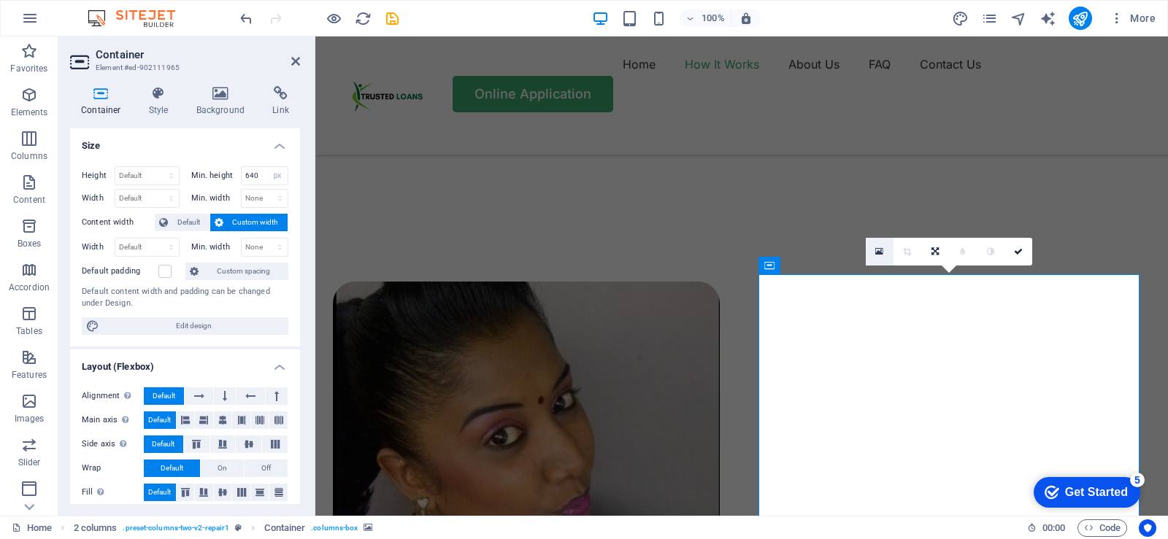
click at [878, 251] on icon at bounding box center [879, 252] width 8 height 10
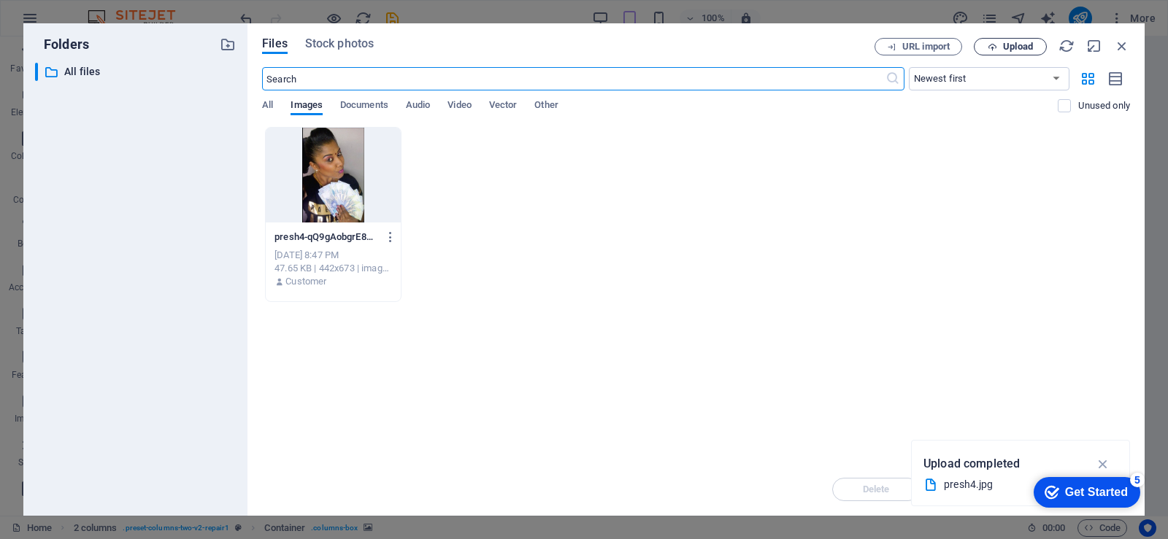
click at [1003, 46] on span "Upload" at bounding box center [1018, 46] width 30 height 9
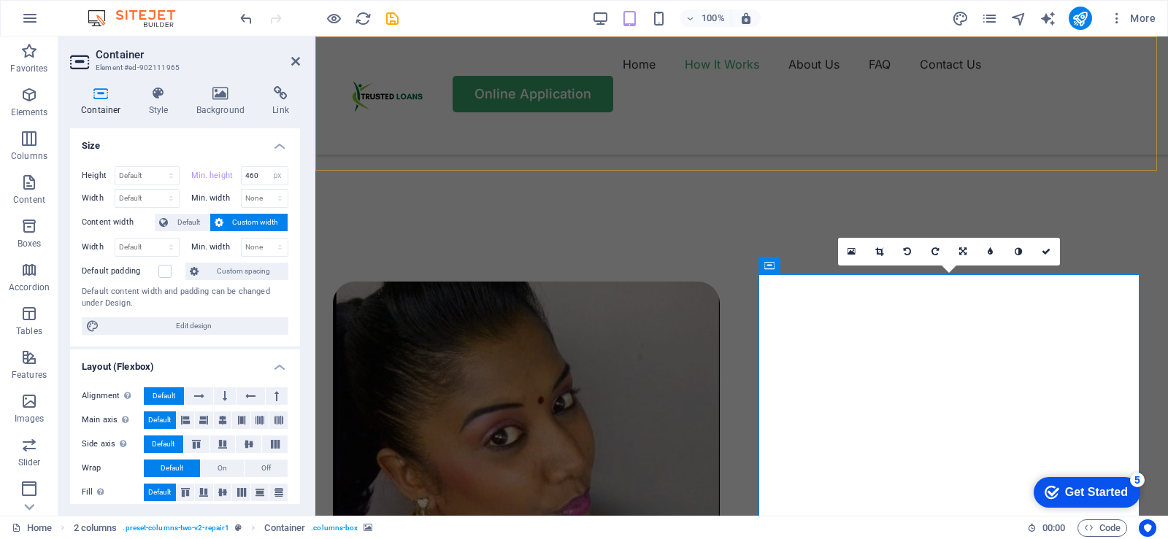
type input "640"
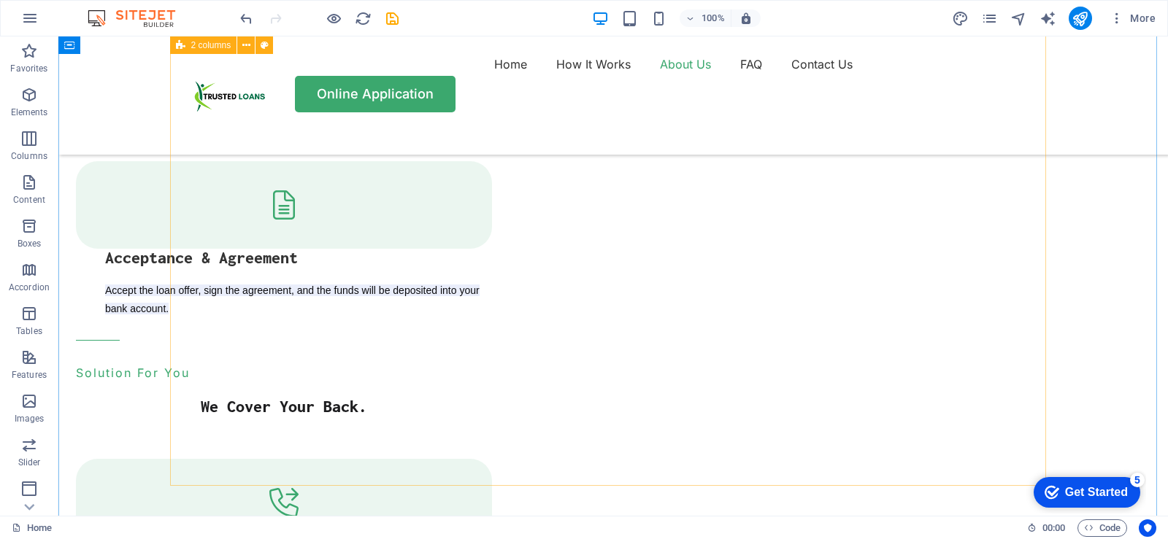
scroll to position [1897, 0]
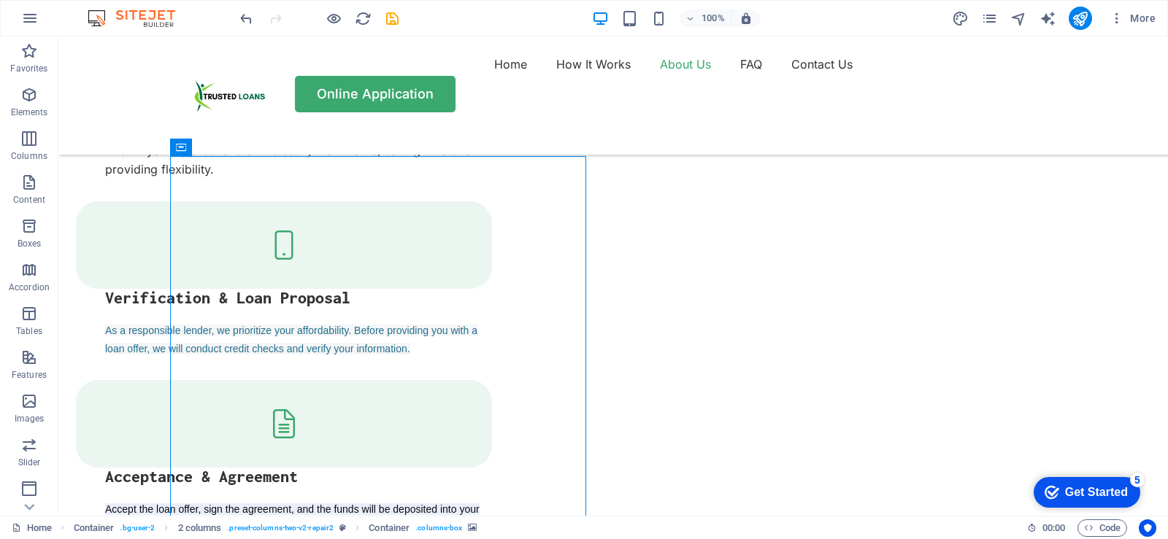
select select "px"
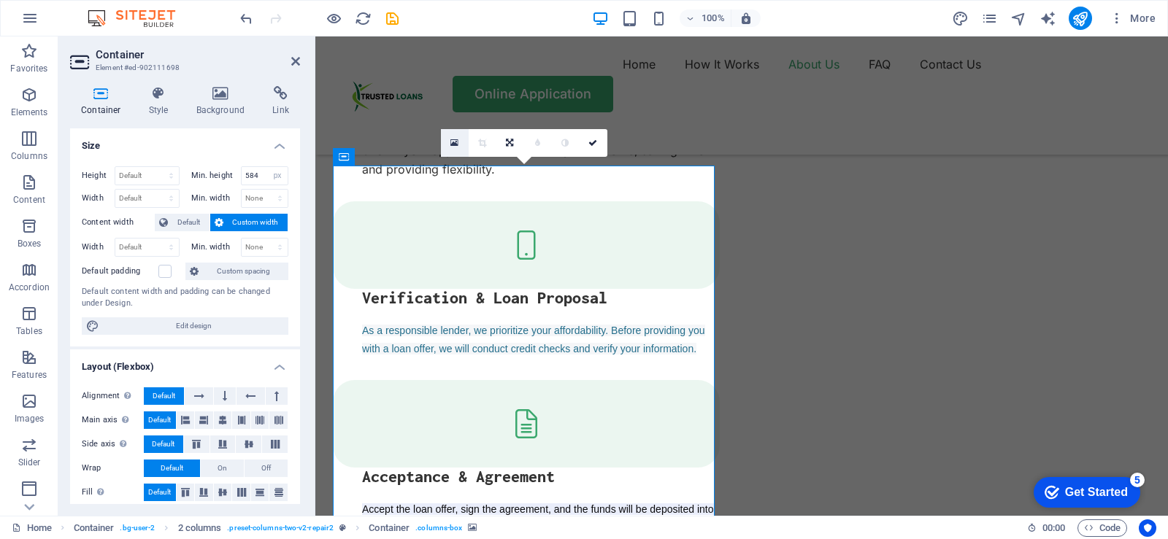
click at [458, 142] on icon at bounding box center [454, 143] width 8 height 10
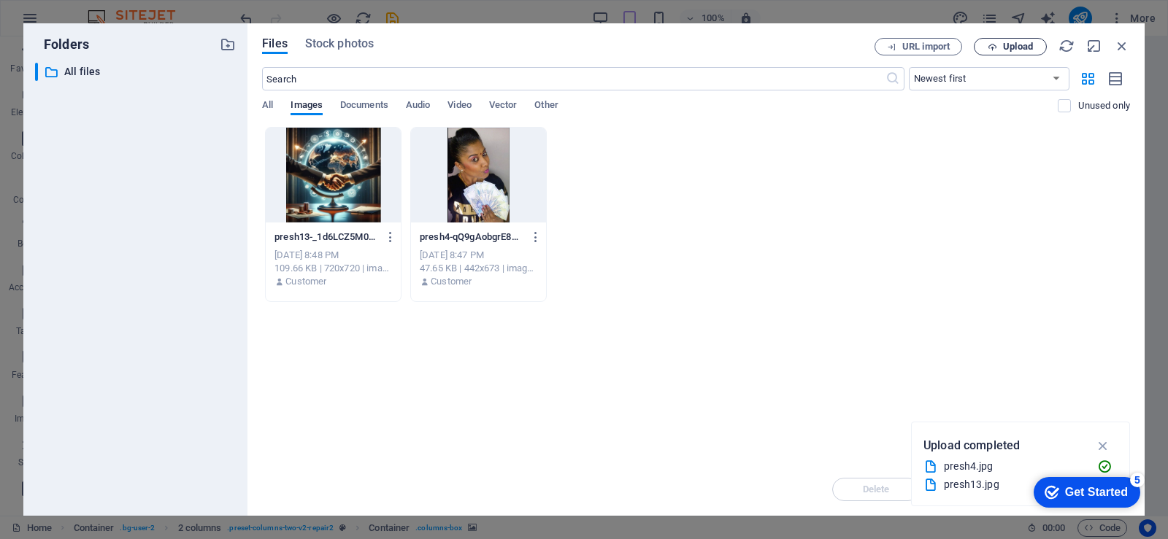
click at [1011, 50] on span "Upload" at bounding box center [1018, 46] width 30 height 9
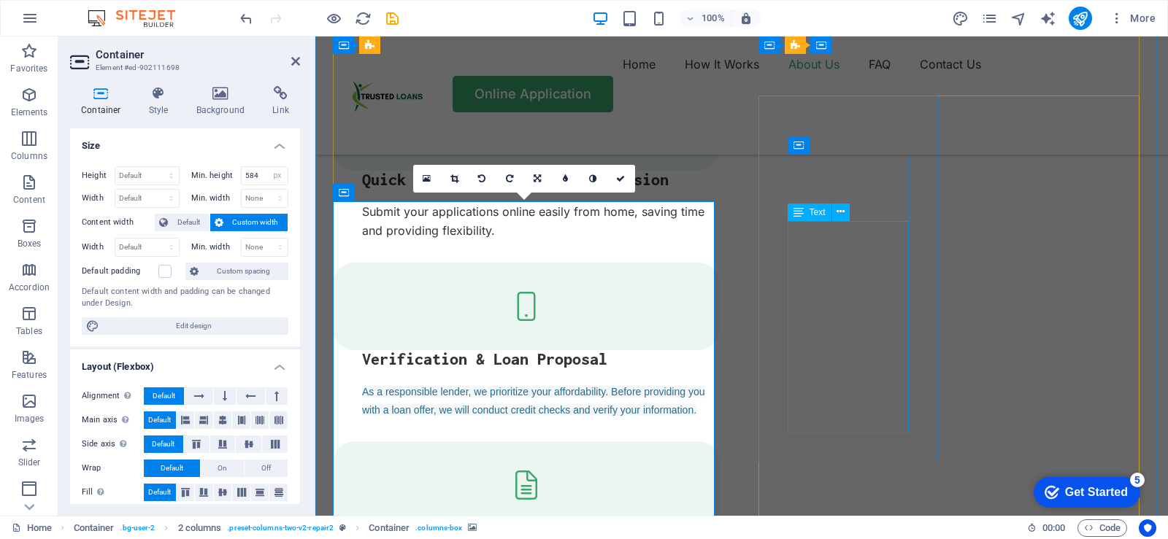
scroll to position [1824, 0]
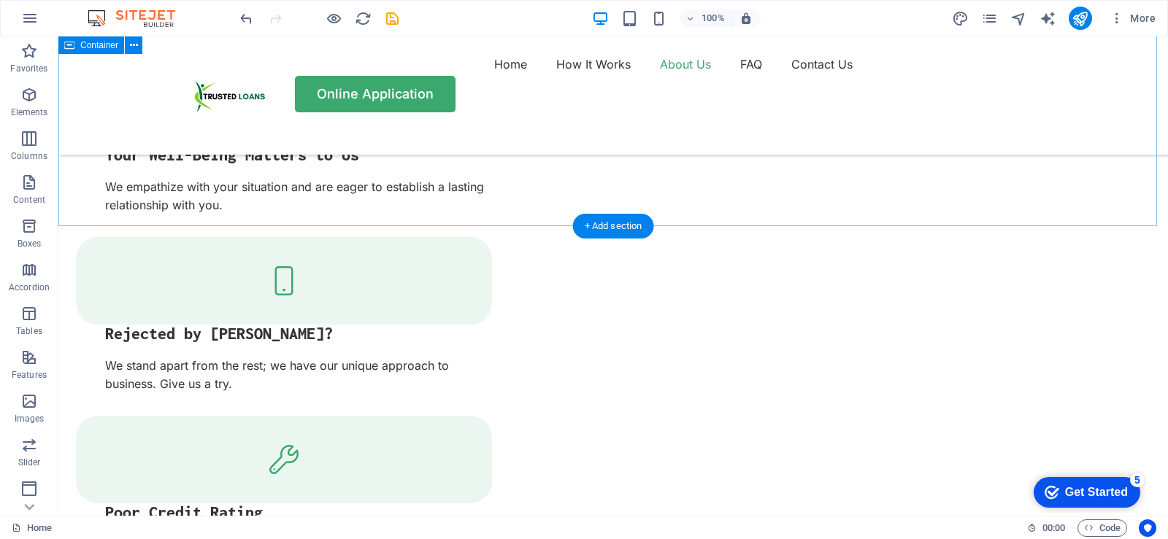
scroll to position [2627, 0]
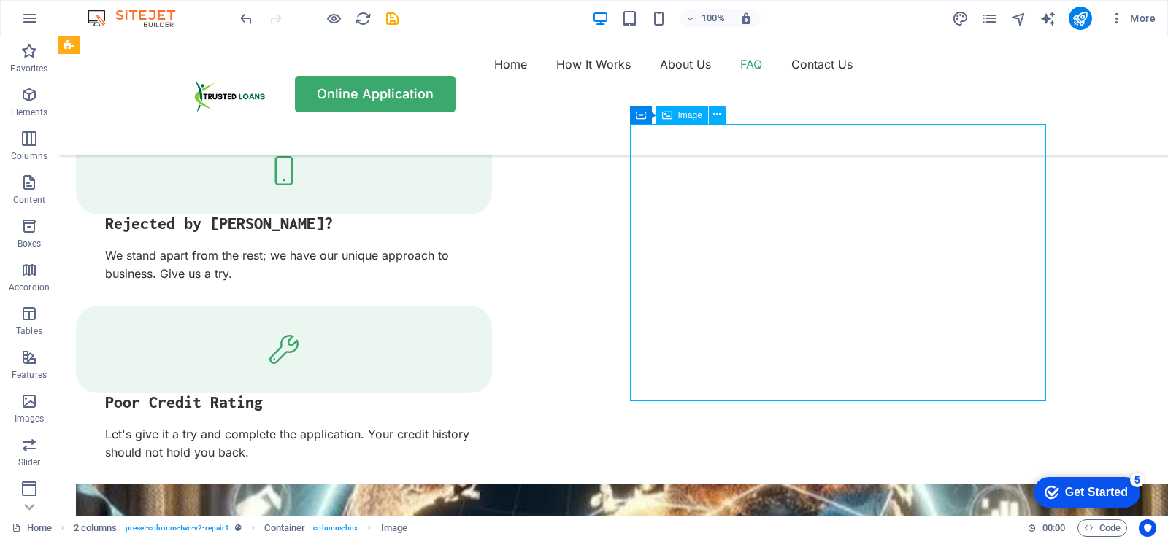
scroll to position [2481, 0]
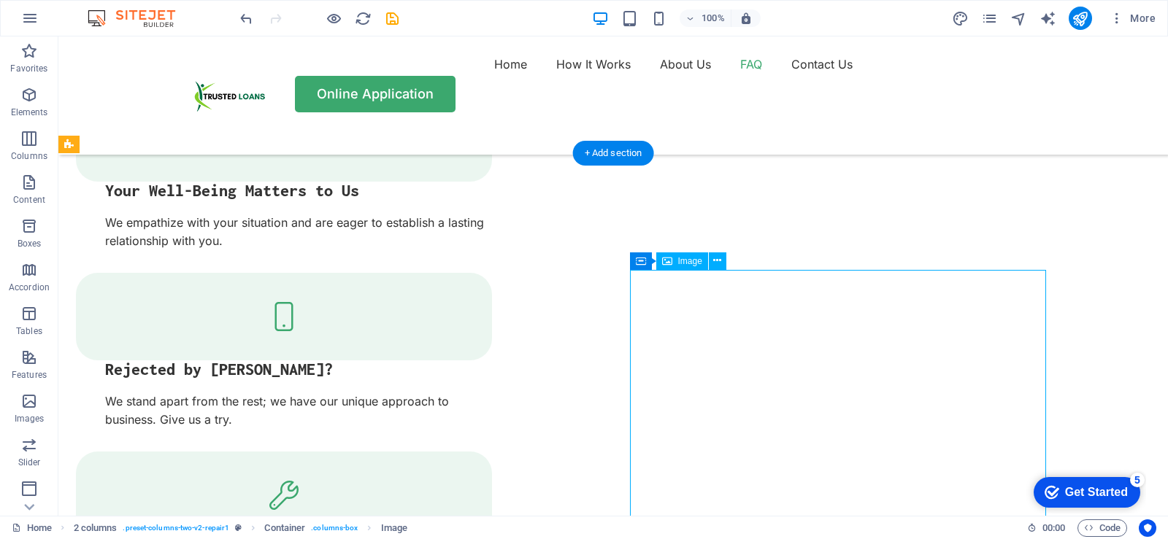
select select "%"
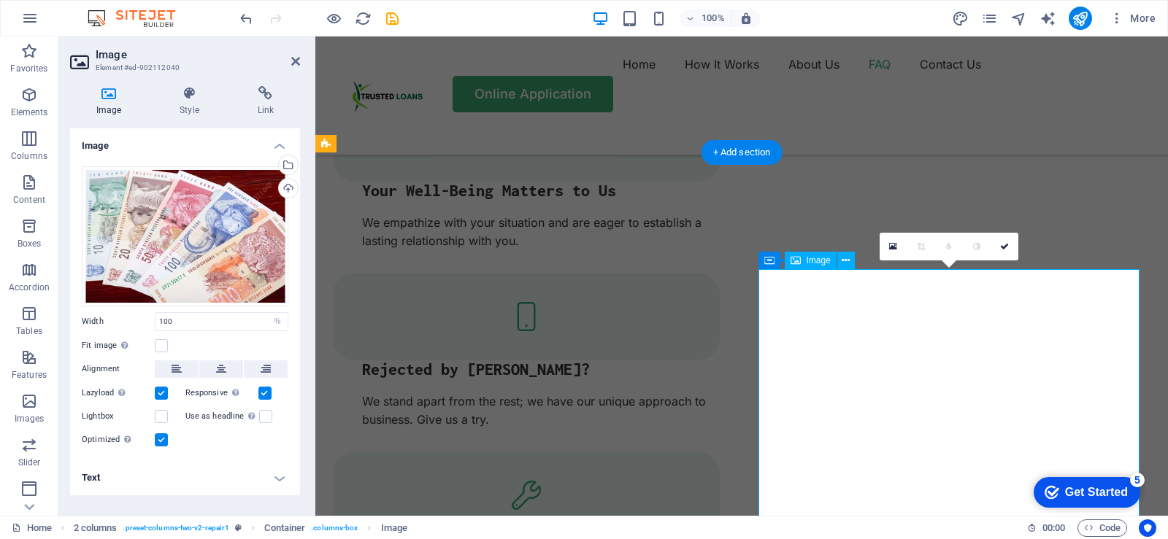
scroll to position [2500, 0]
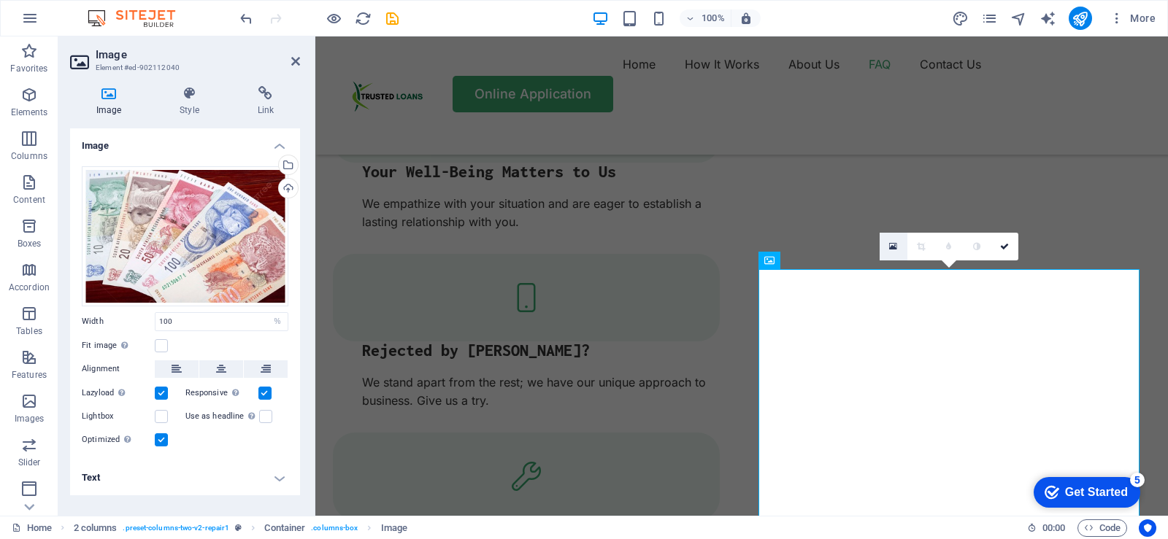
click at [894, 244] on icon at bounding box center [893, 247] width 8 height 10
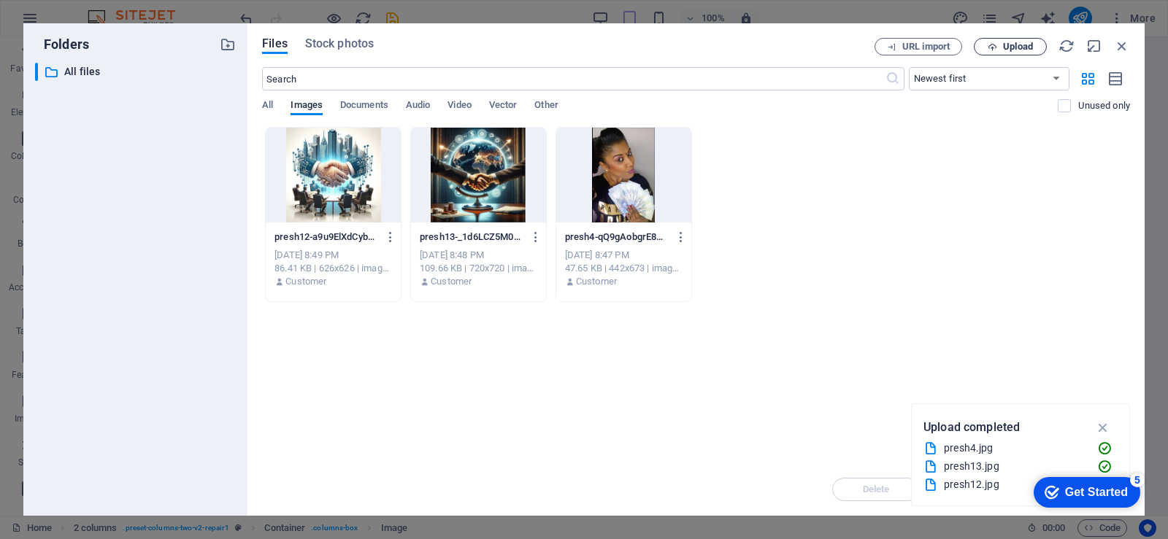
click at [1006, 40] on button "Upload" at bounding box center [1009, 47] width 73 height 18
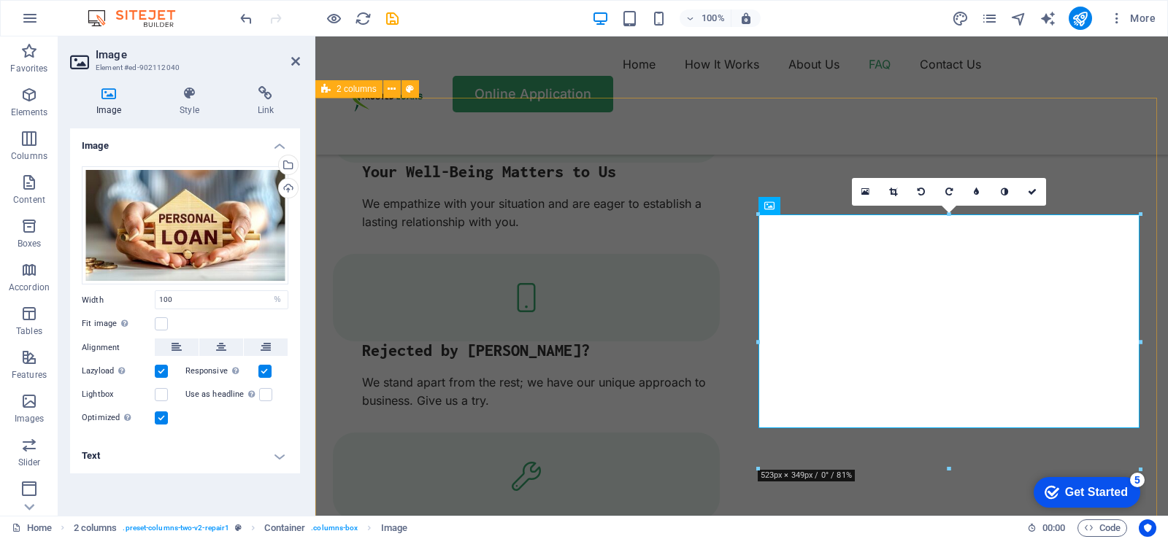
scroll to position [2573, 0]
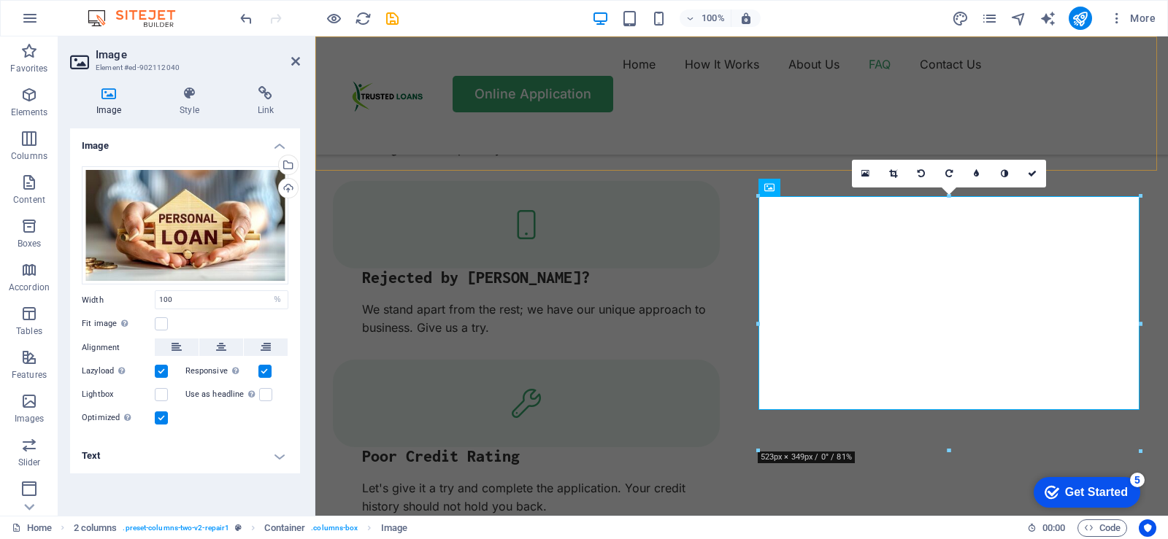
click at [846, 139] on div "Home How It Works About Us FAQ Contact Us Online Application" at bounding box center [741, 95] width 852 height 118
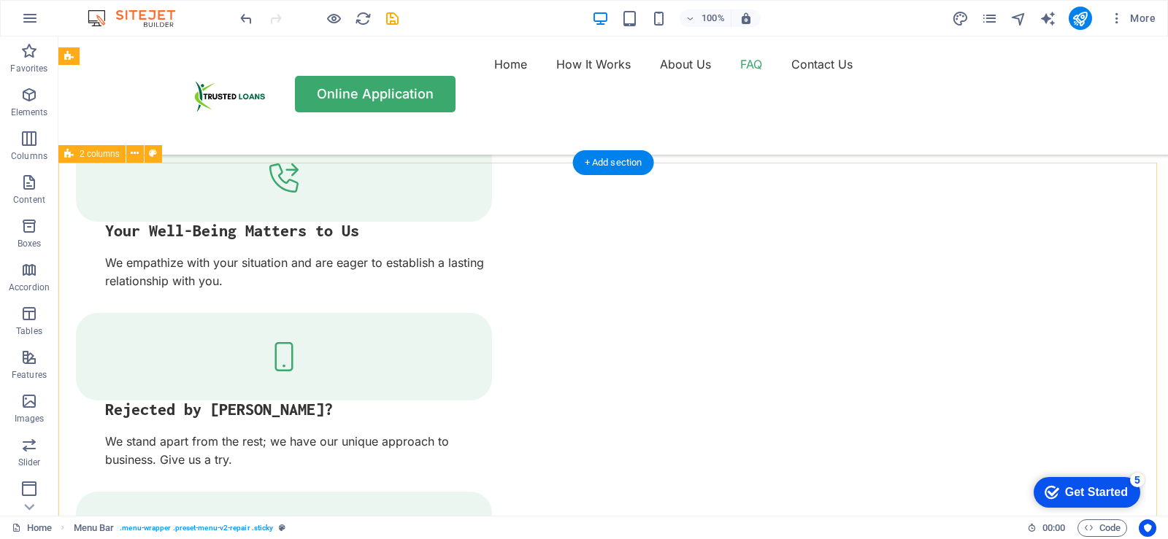
scroll to position [2427, 0]
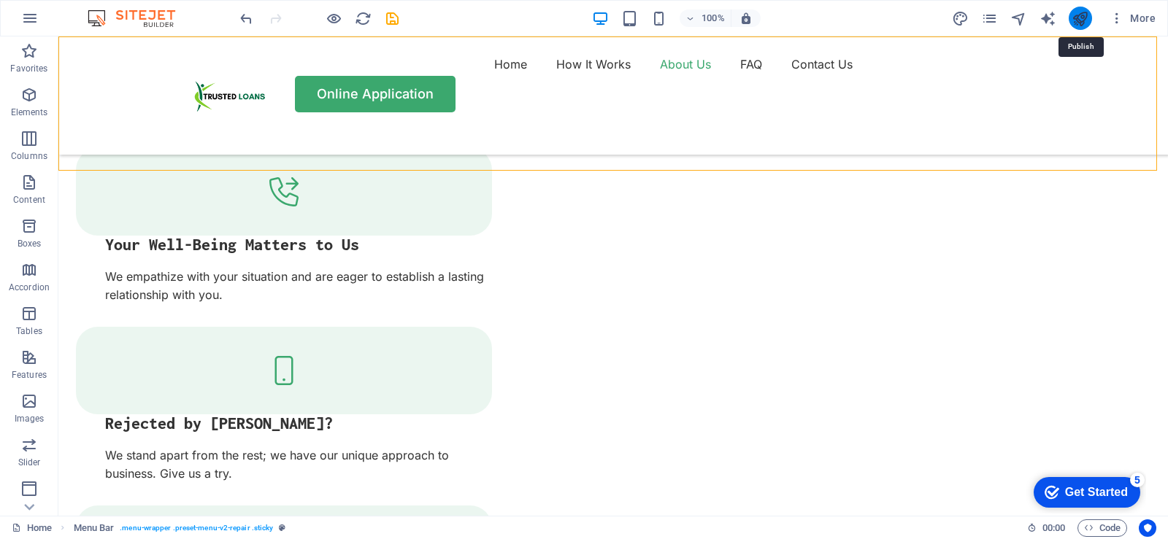
click at [1075, 23] on icon "publish" at bounding box center [1079, 18] width 17 height 17
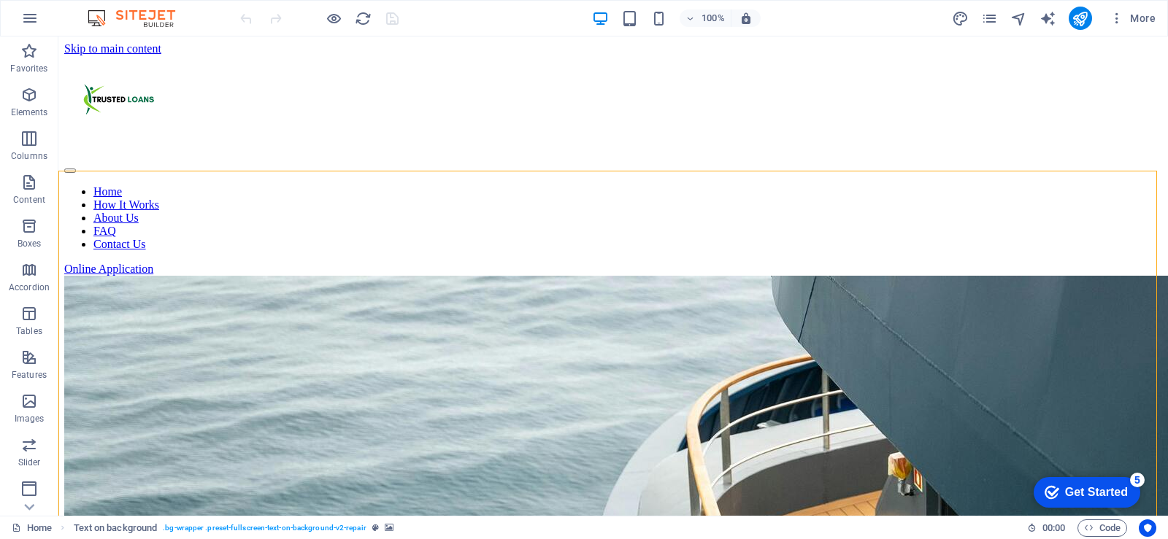
select select "vh"
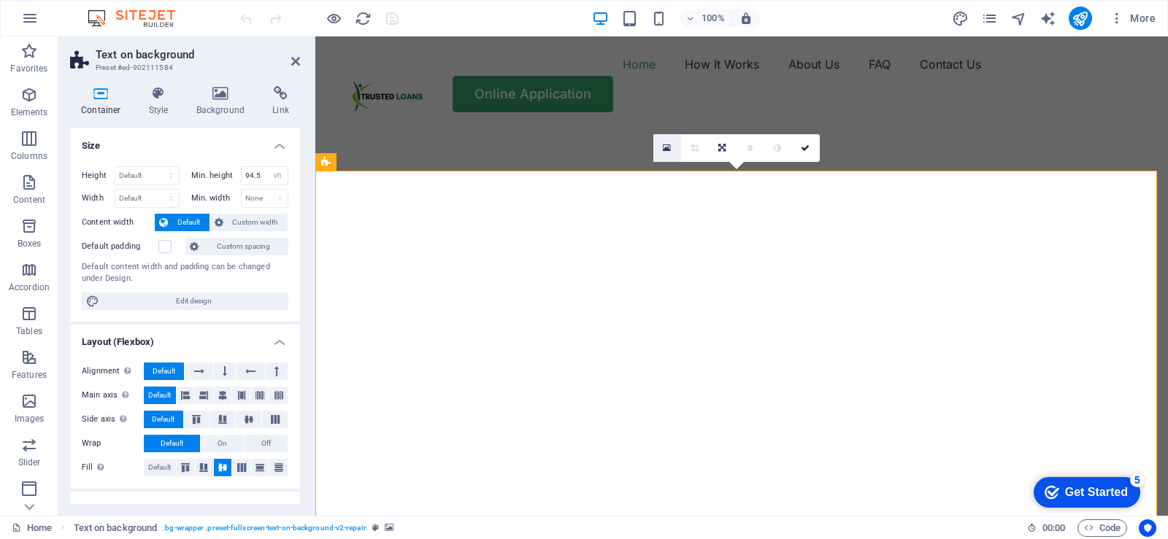
click at [662, 148] on link at bounding box center [667, 148] width 28 height 28
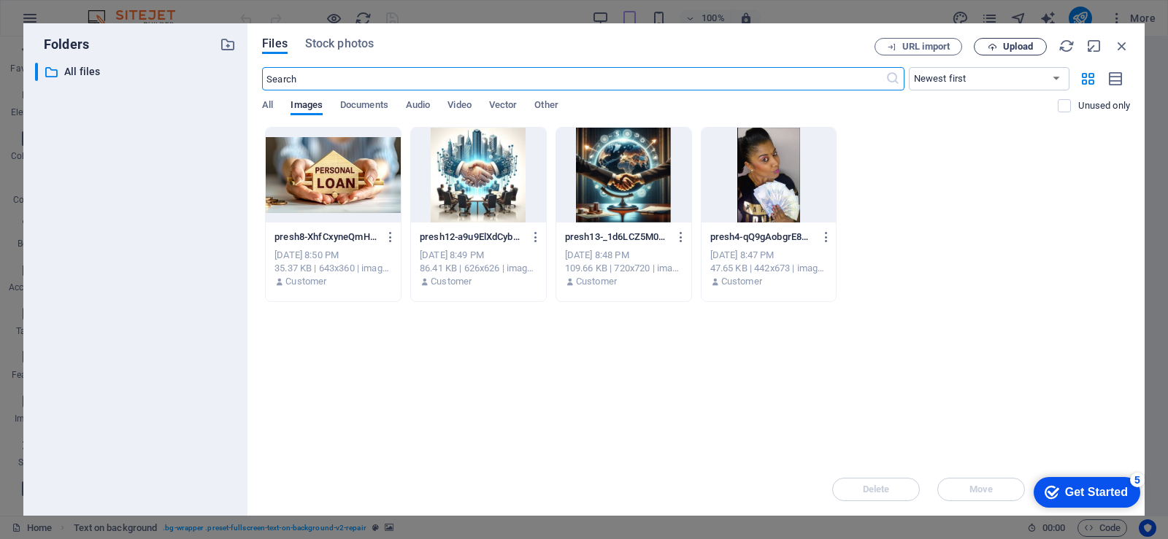
click at [1012, 50] on span "Upload" at bounding box center [1018, 46] width 30 height 9
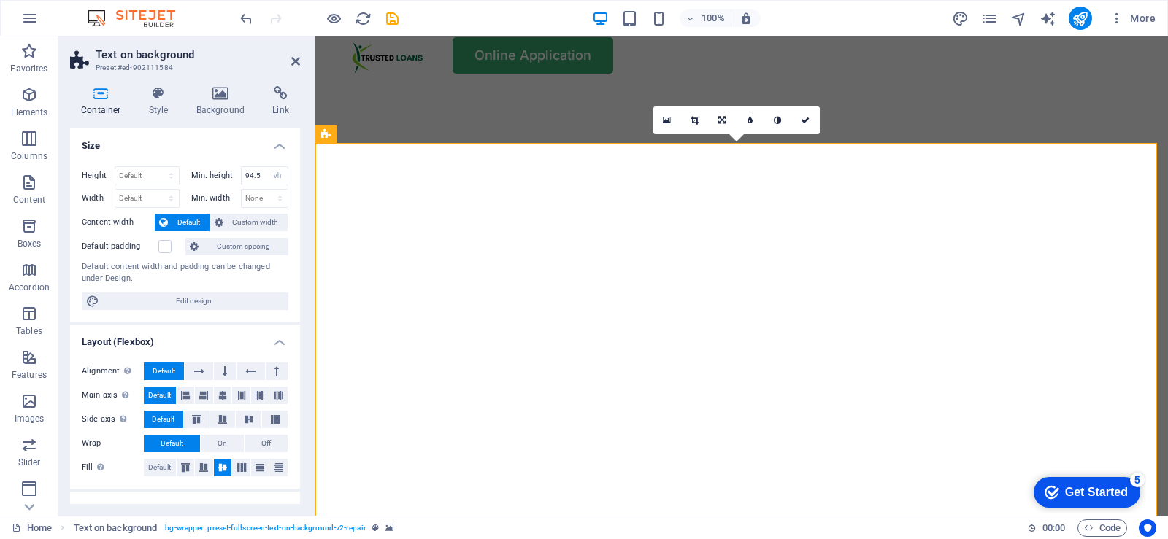
scroll to position [73, 0]
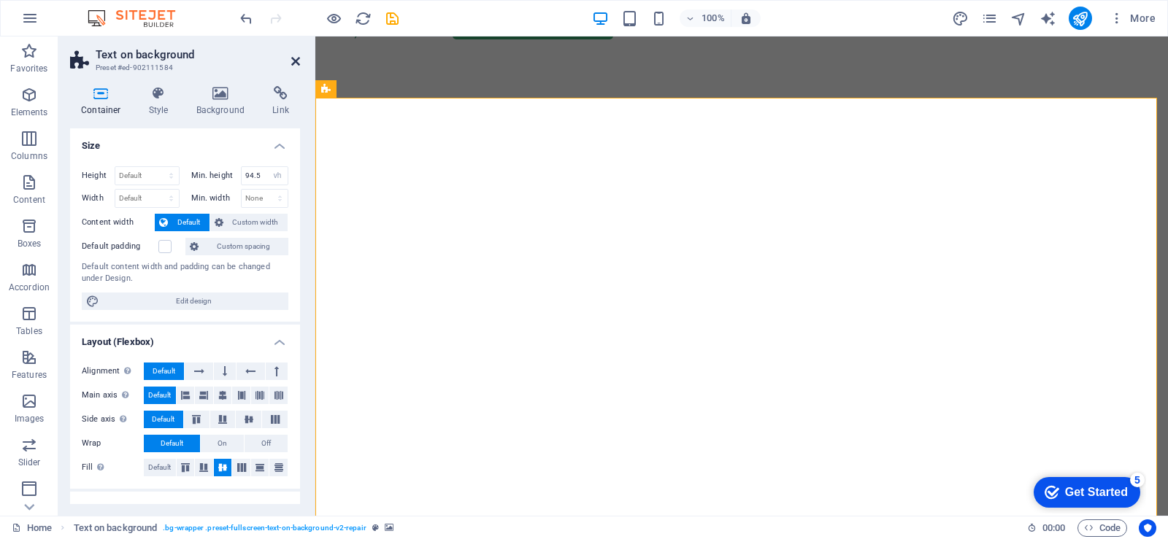
click at [296, 63] on icon at bounding box center [295, 61] width 9 height 12
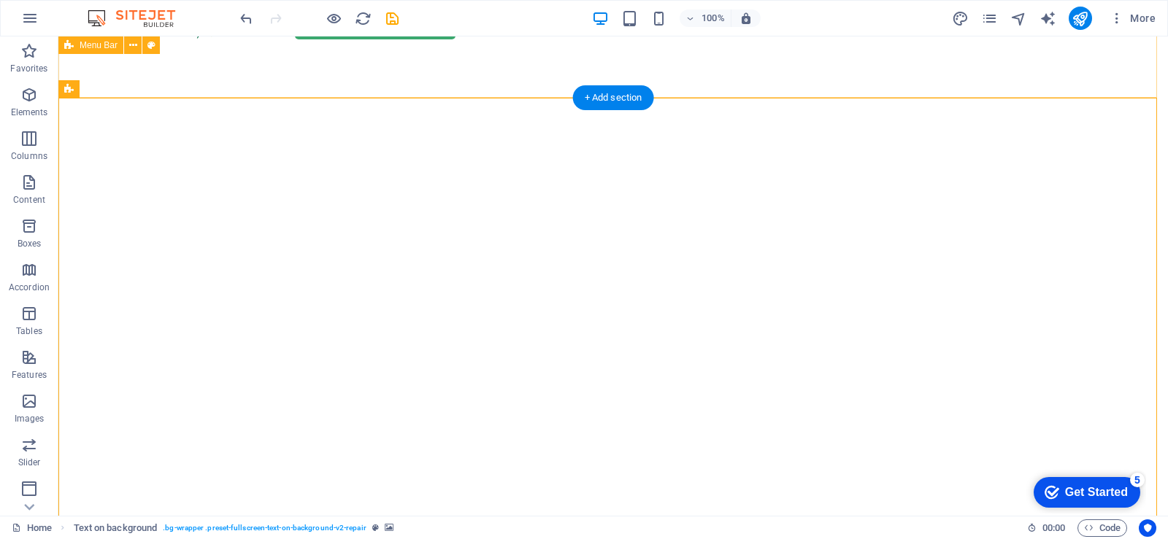
click at [821, 51] on div "Home How It Works About Us FAQ Contact Us Online Application" at bounding box center [612, 10] width 1109 height 92
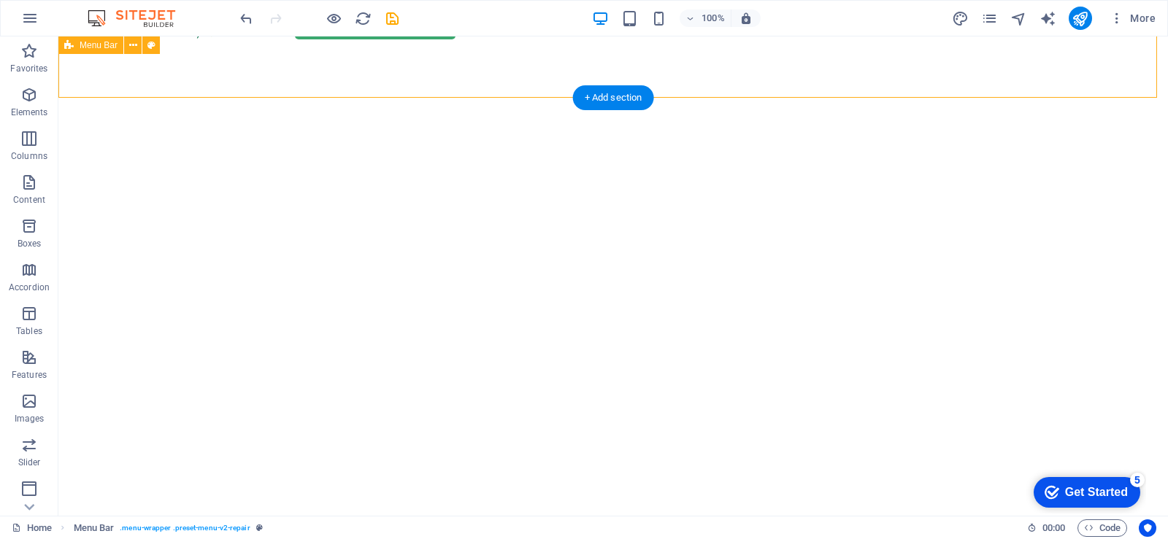
scroll to position [0, 0]
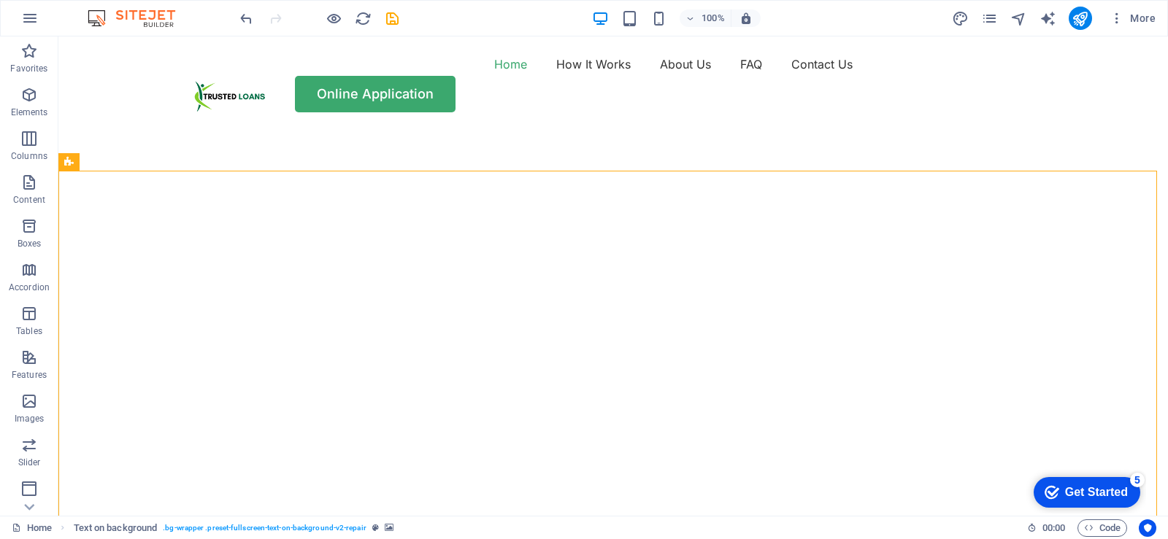
select select "vh"
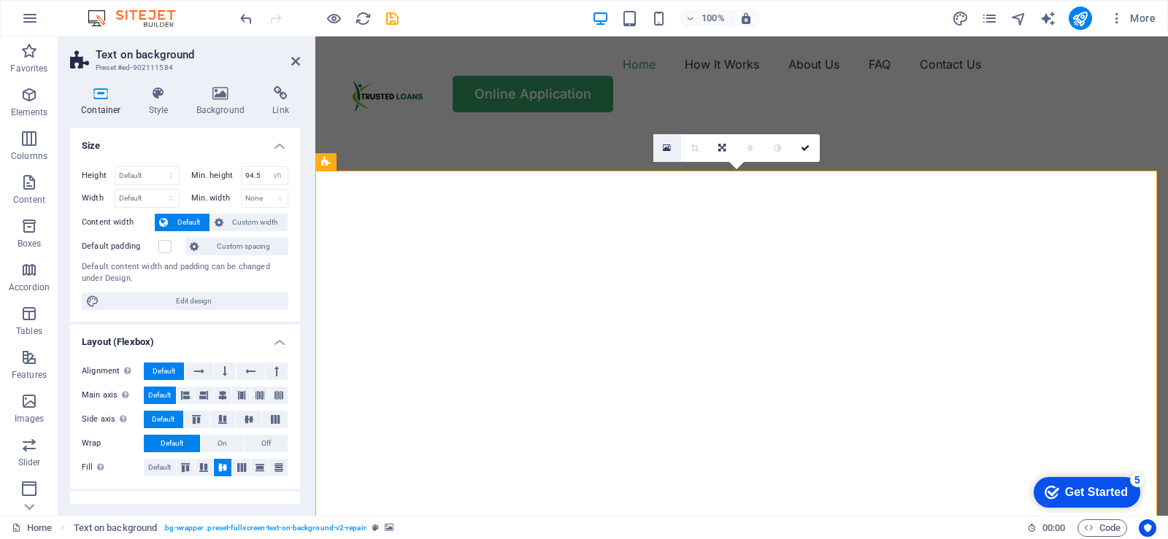
click at [670, 144] on icon at bounding box center [667, 148] width 8 height 10
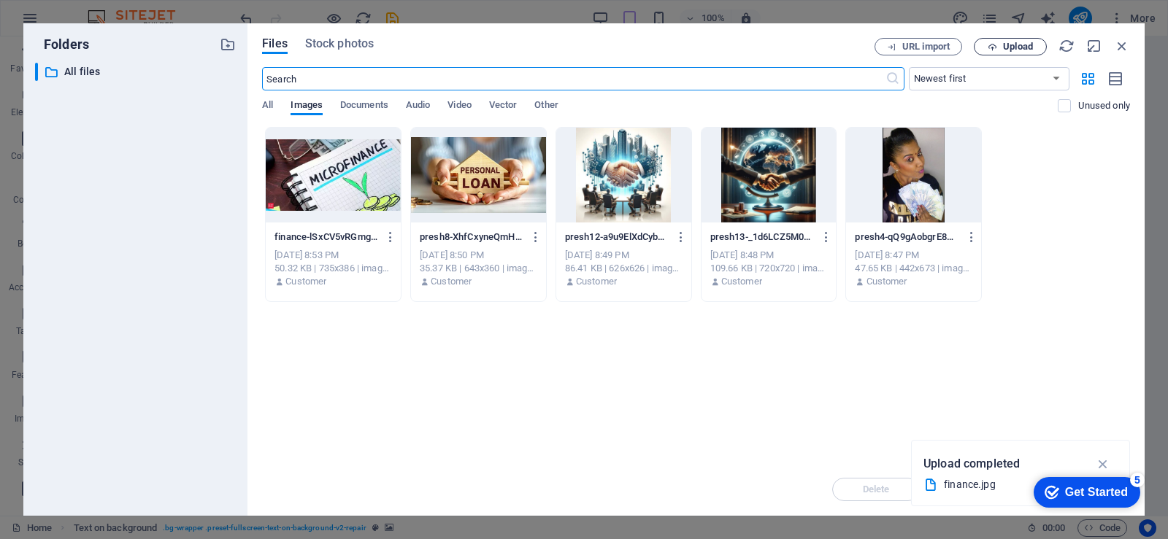
click at [1022, 47] on span "Upload" at bounding box center [1018, 46] width 30 height 9
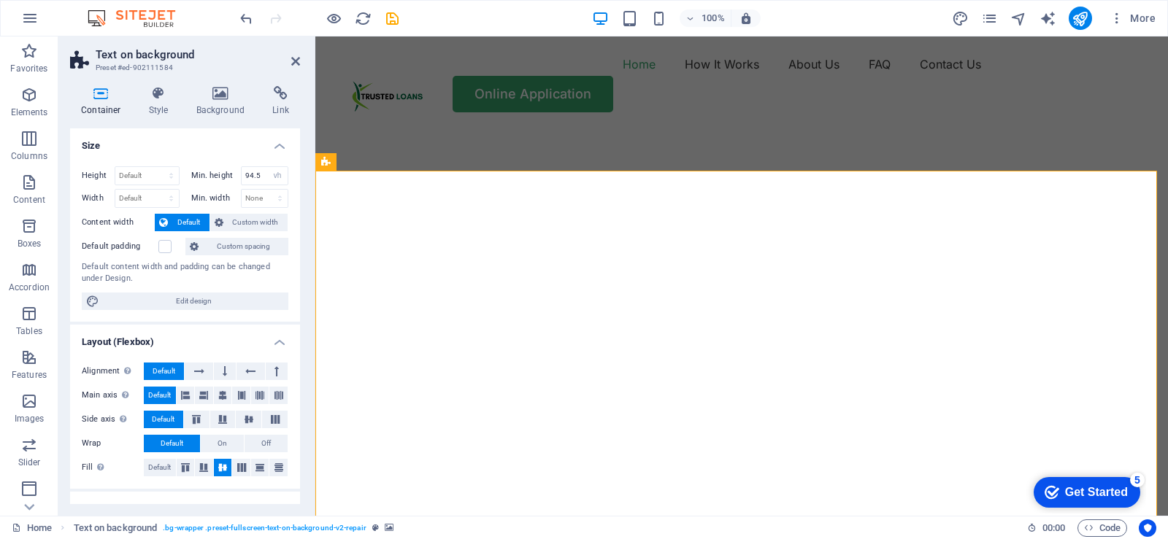
click at [299, 26] on div at bounding box center [305, 18] width 18 height 18
click at [296, 62] on icon at bounding box center [295, 61] width 9 height 12
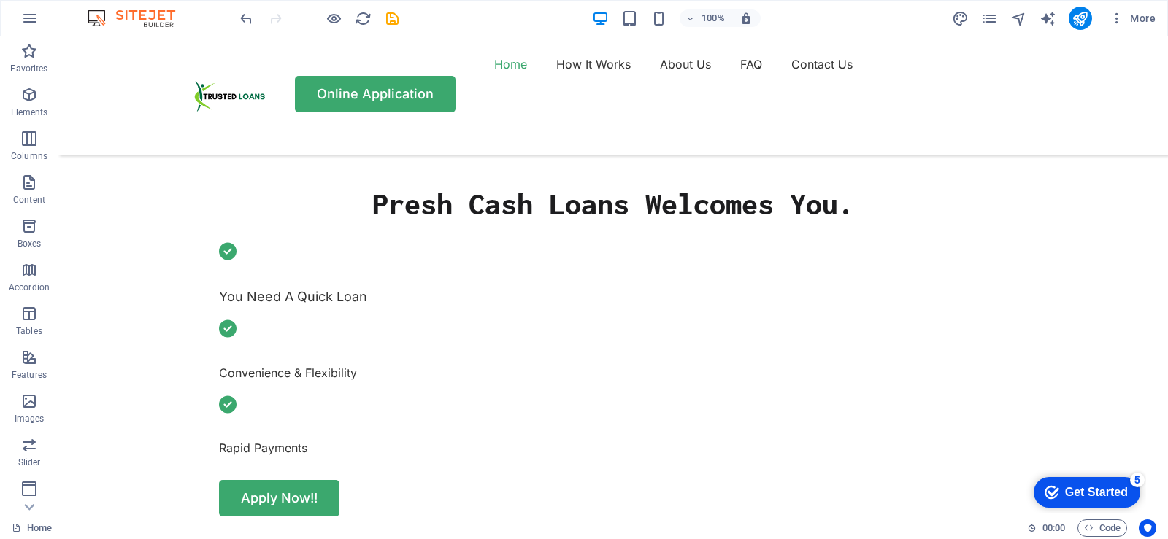
scroll to position [584, 0]
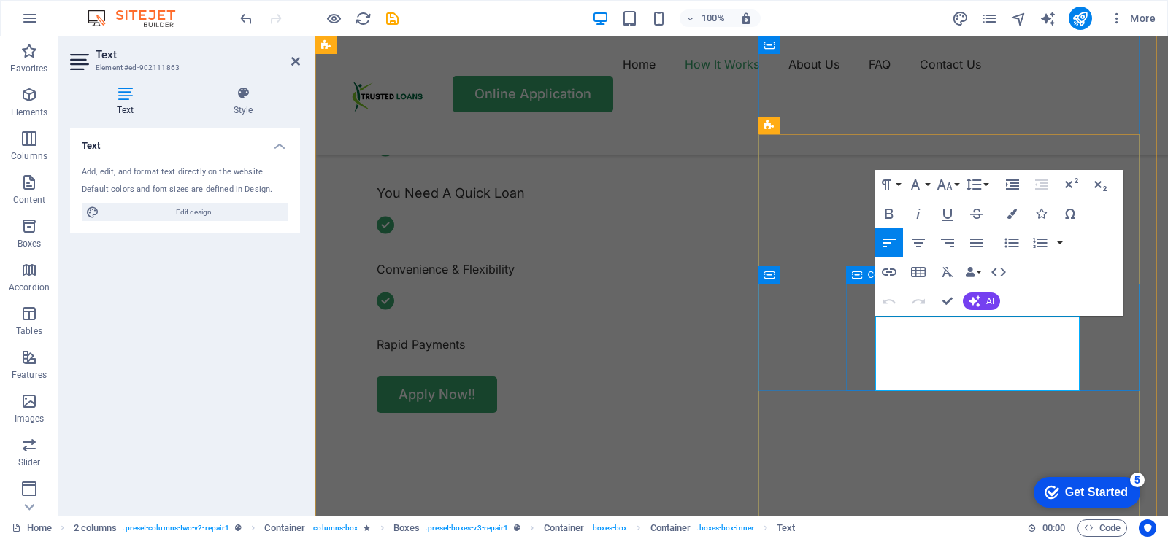
drag, startPoint x: 964, startPoint y: 386, endPoint x: 865, endPoint y: 326, distance: 115.3
click at [1009, 217] on icon "button" at bounding box center [1011, 214] width 10 height 10
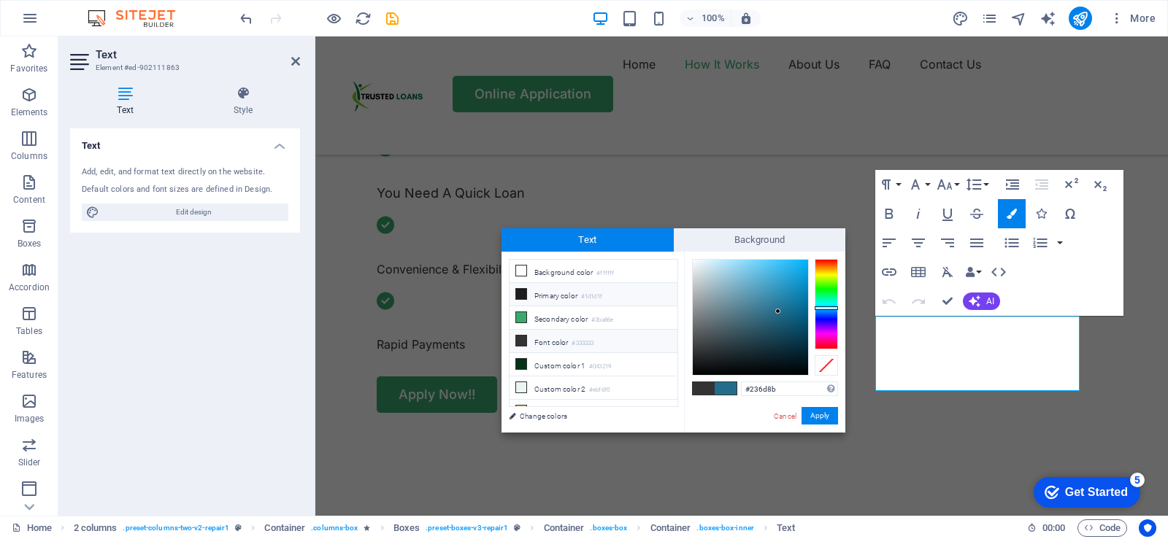
click at [521, 295] on icon at bounding box center [521, 294] width 10 height 10
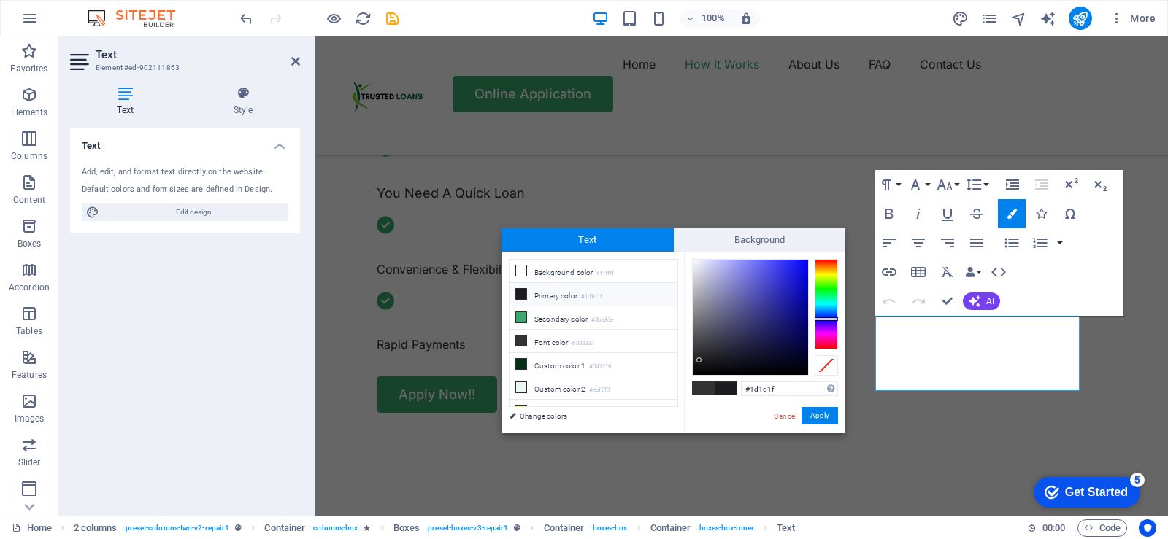
type input "#37373c"
click at [701, 347] on div at bounding box center [750, 317] width 115 height 115
click at [825, 416] on button "Apply" at bounding box center [819, 416] width 36 height 18
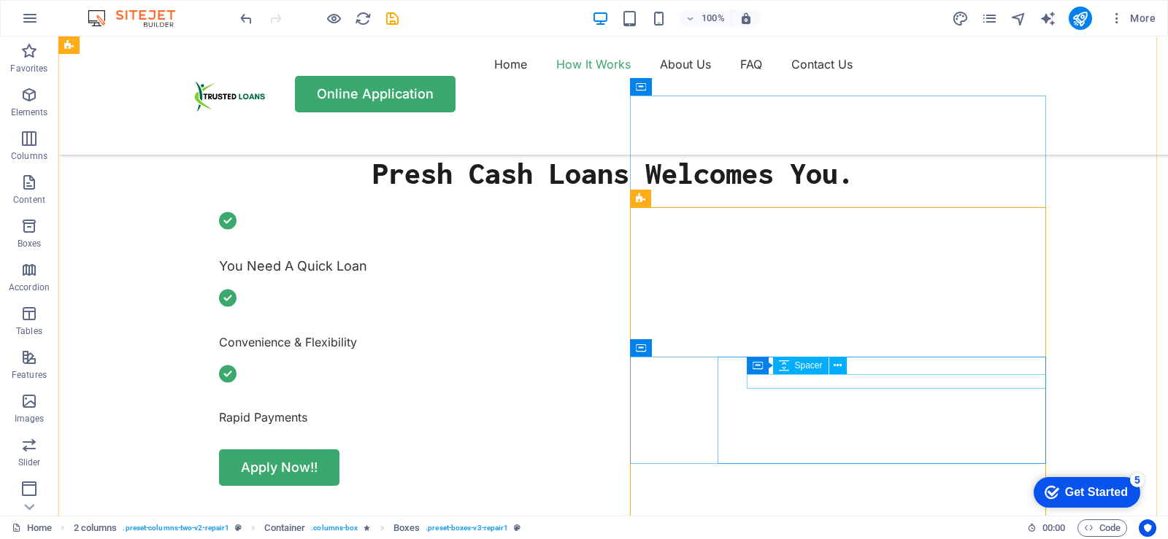
scroll to position [657, 0]
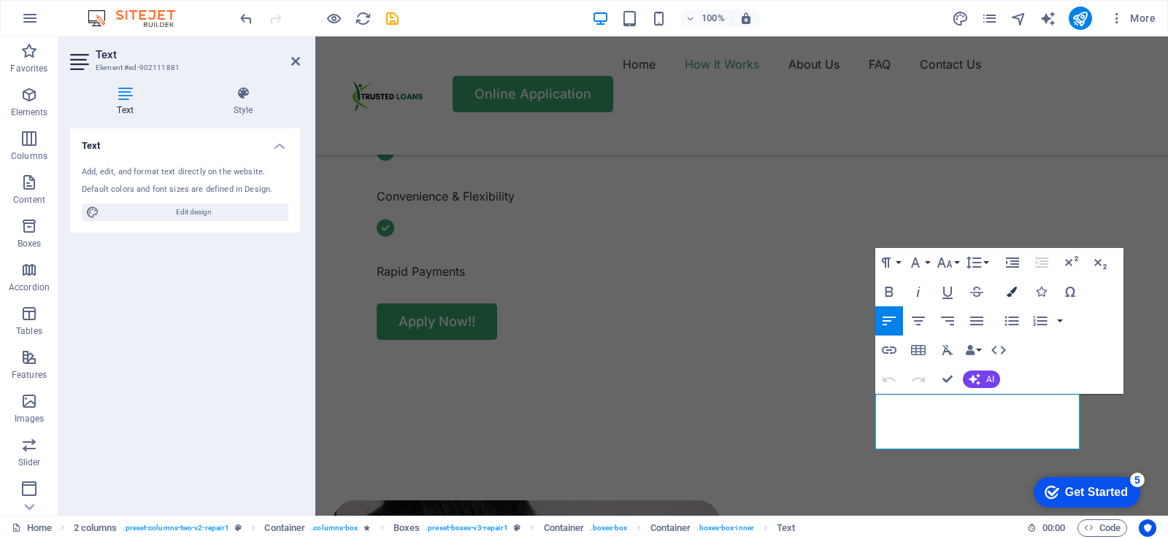
click at [1011, 293] on icon "button" at bounding box center [1011, 292] width 10 height 10
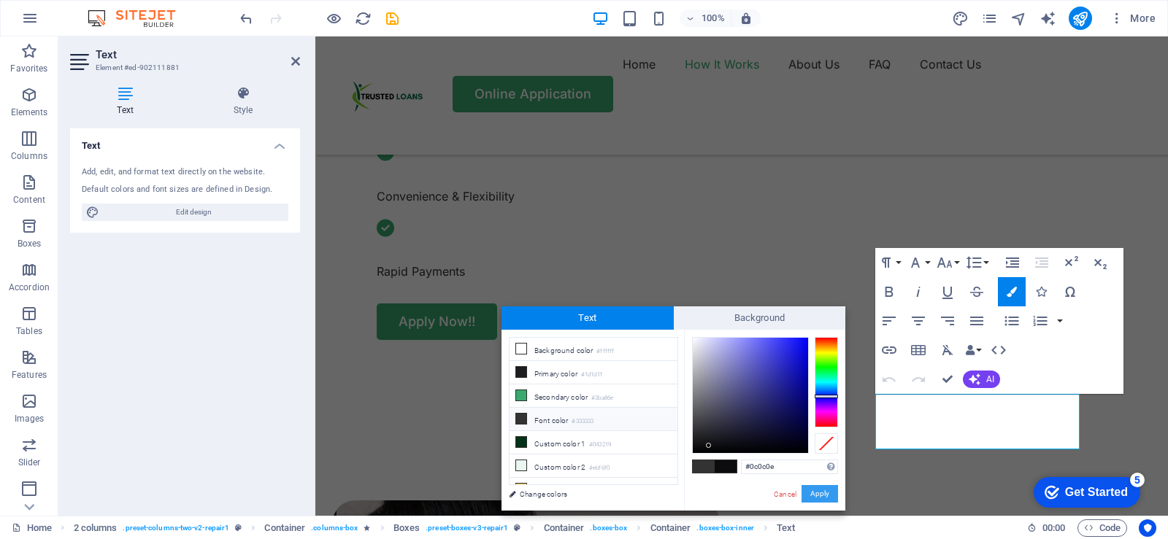
click at [822, 491] on button "Apply" at bounding box center [819, 494] width 36 height 18
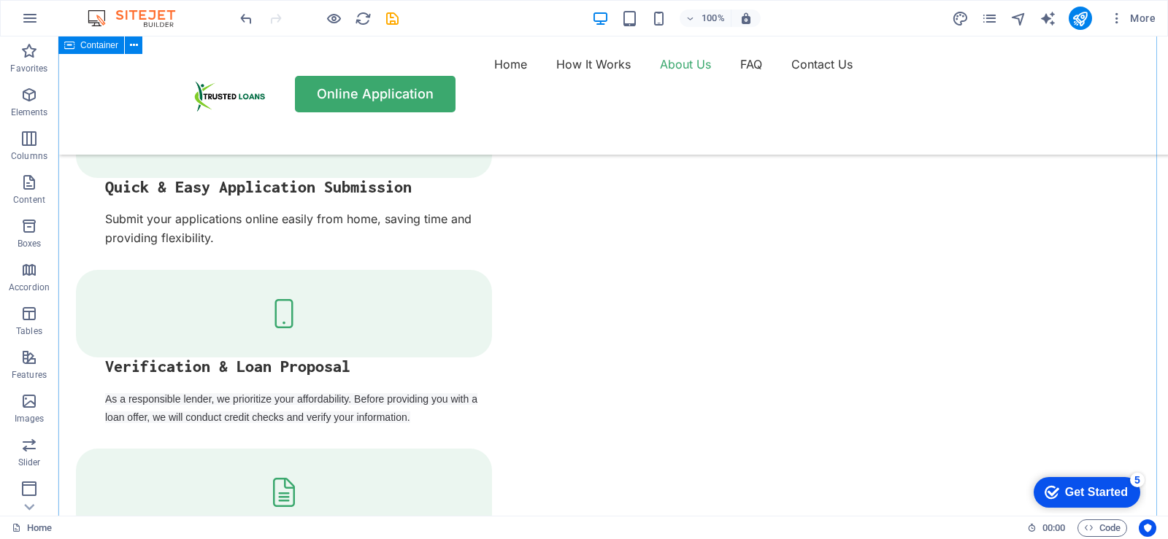
scroll to position [1824, 0]
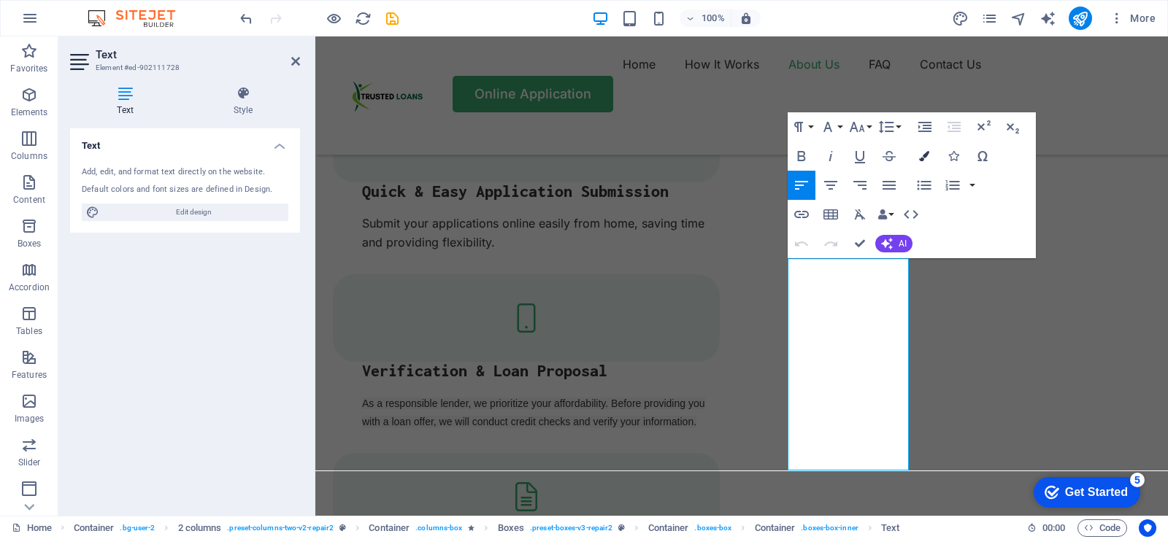
click at [917, 157] on button "Colors" at bounding box center [924, 156] width 28 height 29
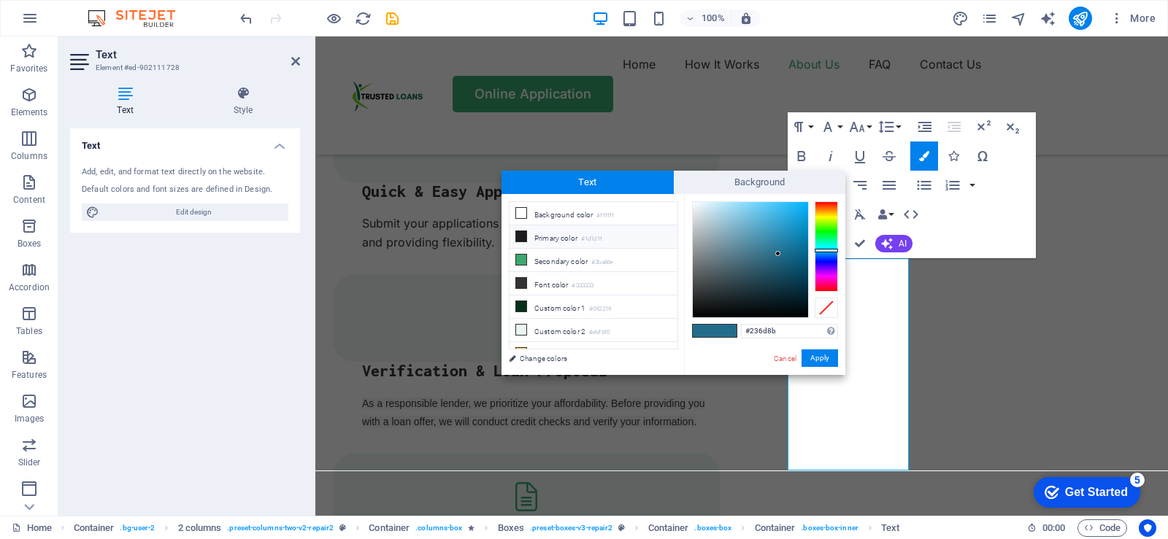
click at [517, 233] on icon at bounding box center [521, 236] width 10 height 10
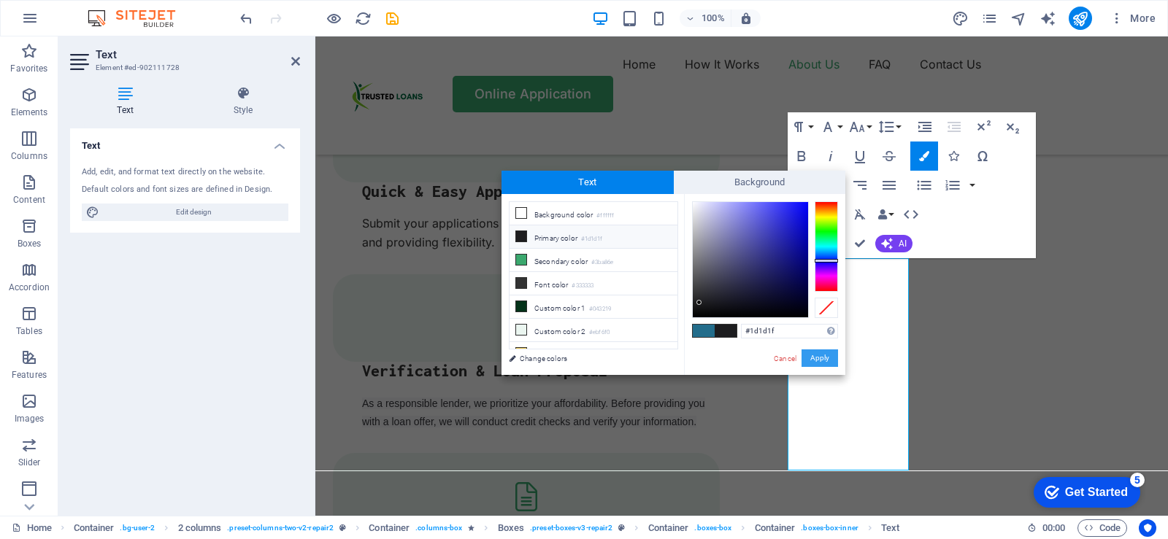
click at [817, 357] on button "Apply" at bounding box center [819, 359] width 36 height 18
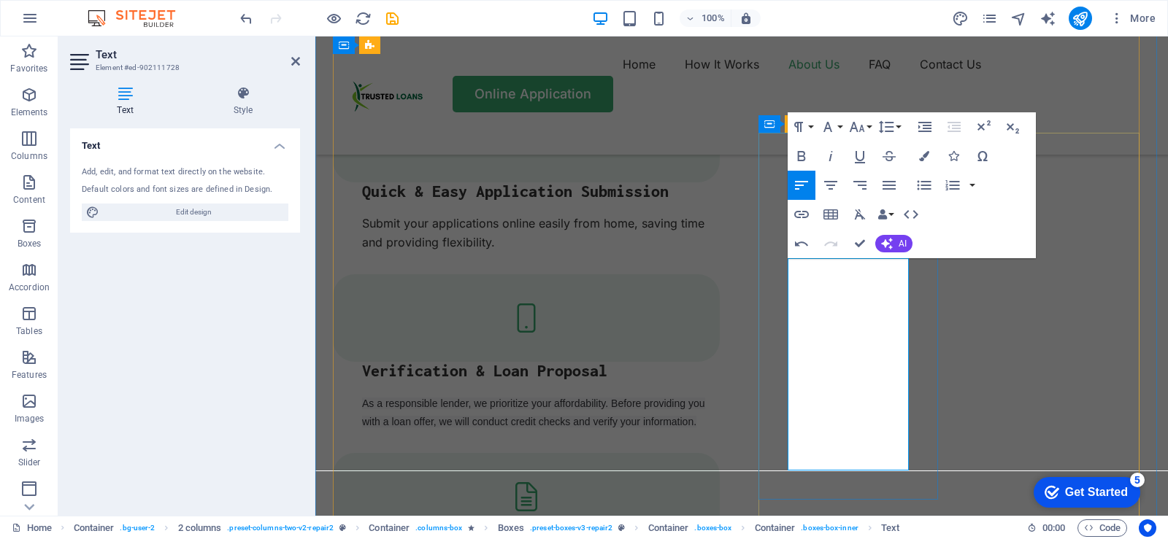
click at [920, 156] on icon "button" at bounding box center [924, 156] width 10 height 10
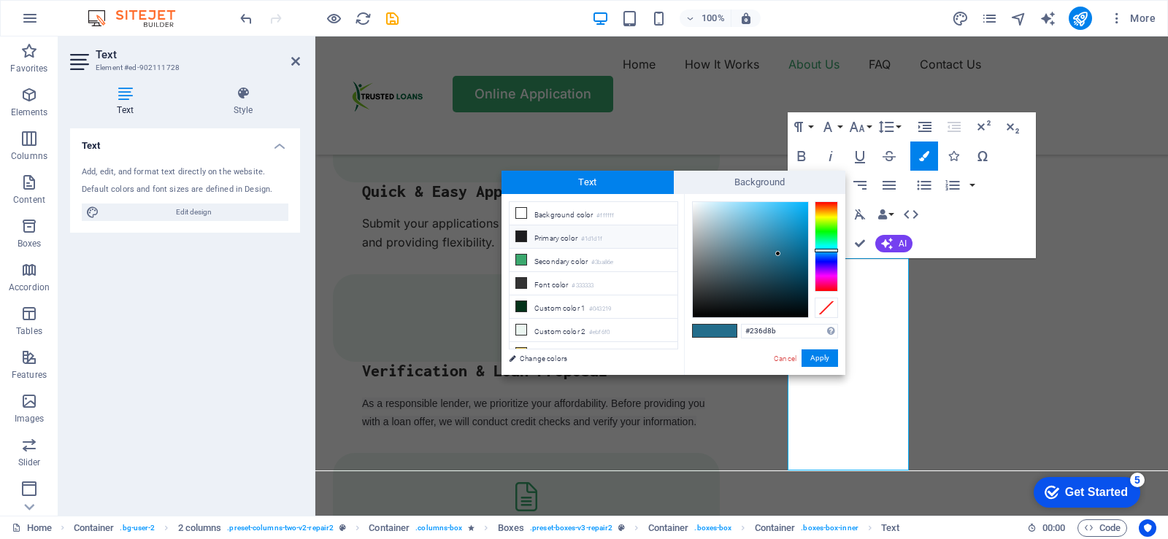
click at [519, 233] on icon at bounding box center [521, 236] width 10 height 10
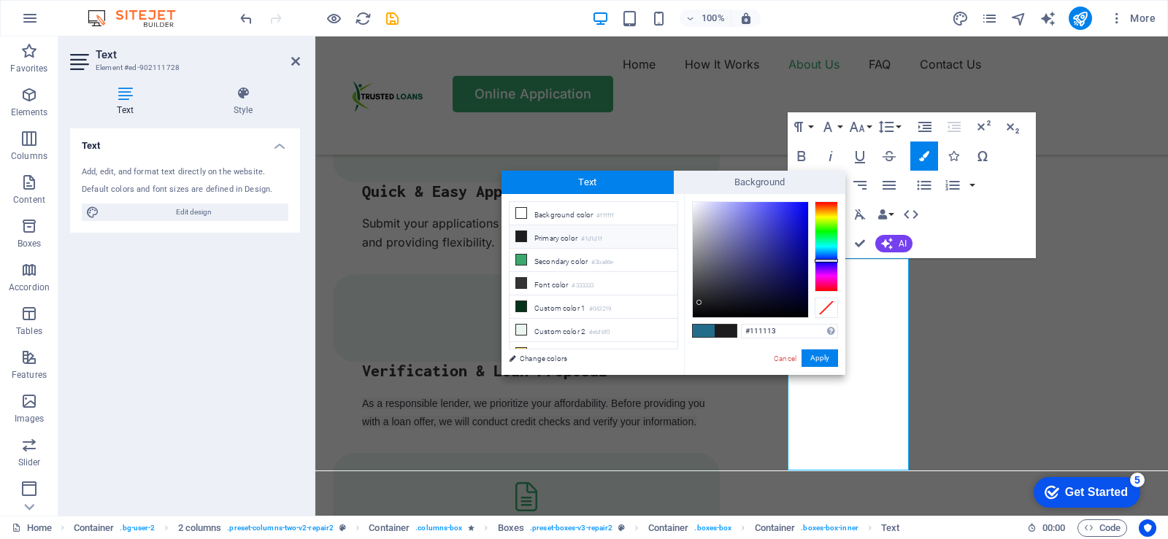
click at [704, 308] on div at bounding box center [750, 259] width 115 height 115
type input "#2a2a2f"
click at [703, 296] on div at bounding box center [750, 259] width 115 height 115
click at [823, 358] on button "Apply" at bounding box center [819, 359] width 36 height 18
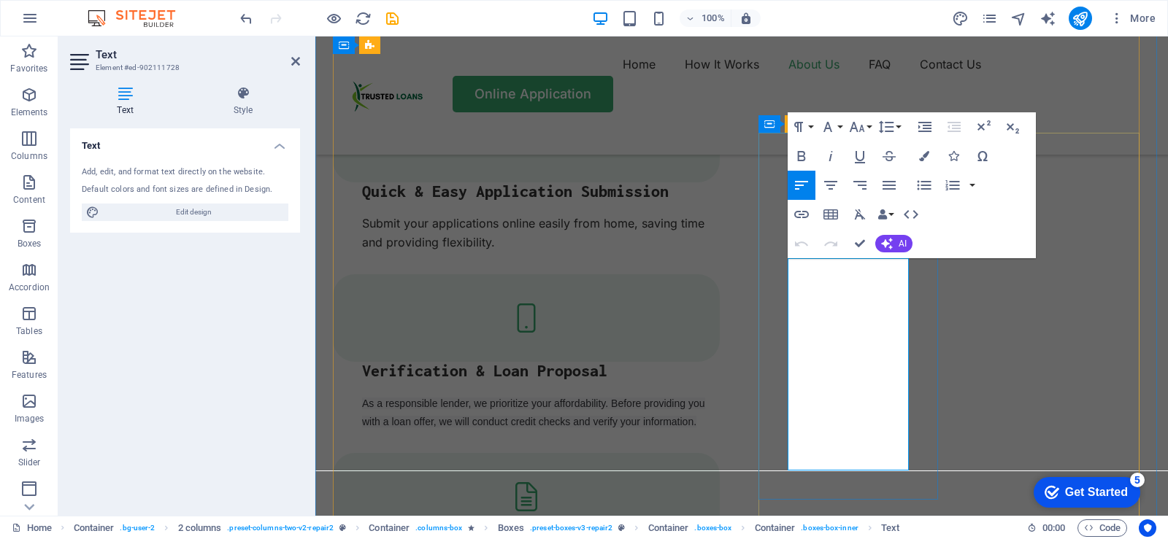
drag, startPoint x: 834, startPoint y: 457, endPoint x: 788, endPoint y: 266, distance: 195.9
click at [921, 155] on icon "button" at bounding box center [924, 156] width 10 height 10
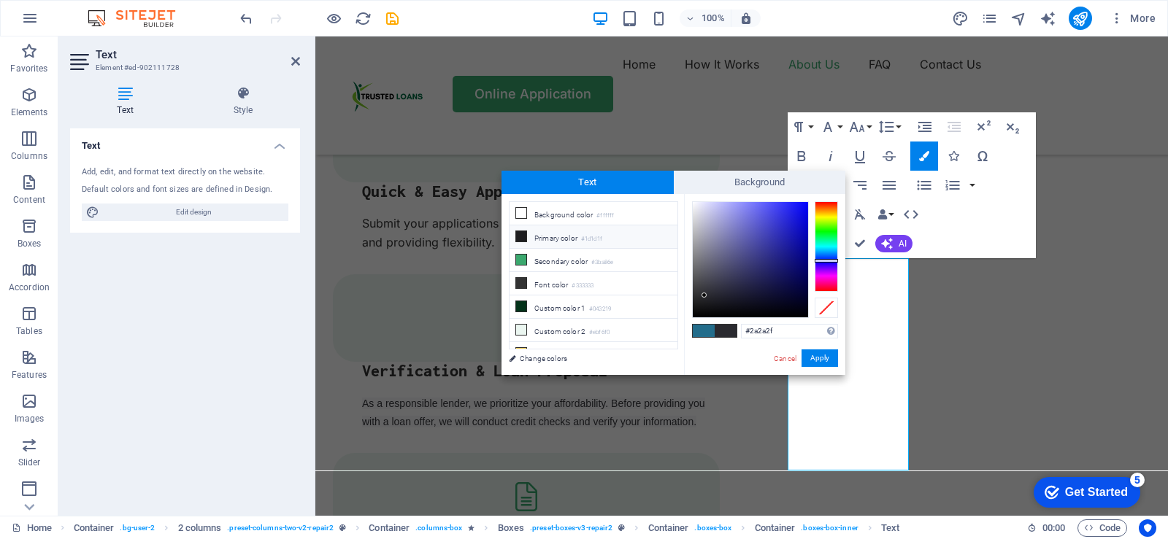
click at [525, 237] on icon at bounding box center [521, 236] width 10 height 10
type input "#1d1d1f"
click at [824, 357] on button "Apply" at bounding box center [819, 359] width 36 height 18
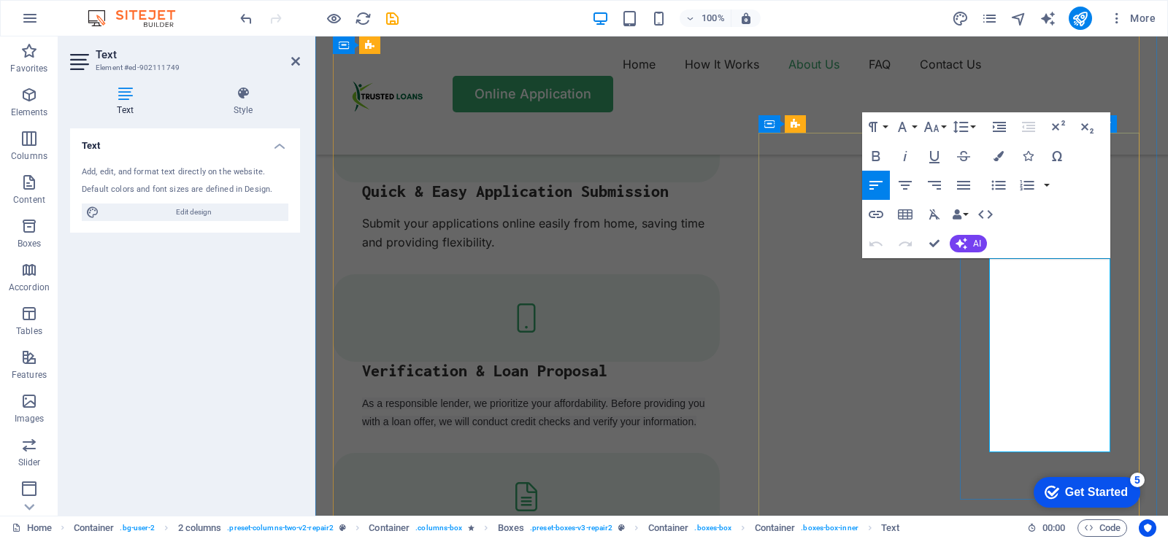
drag, startPoint x: 1054, startPoint y: 439, endPoint x: 961, endPoint y: 263, distance: 199.1
click at [995, 158] on icon "button" at bounding box center [998, 156] width 10 height 10
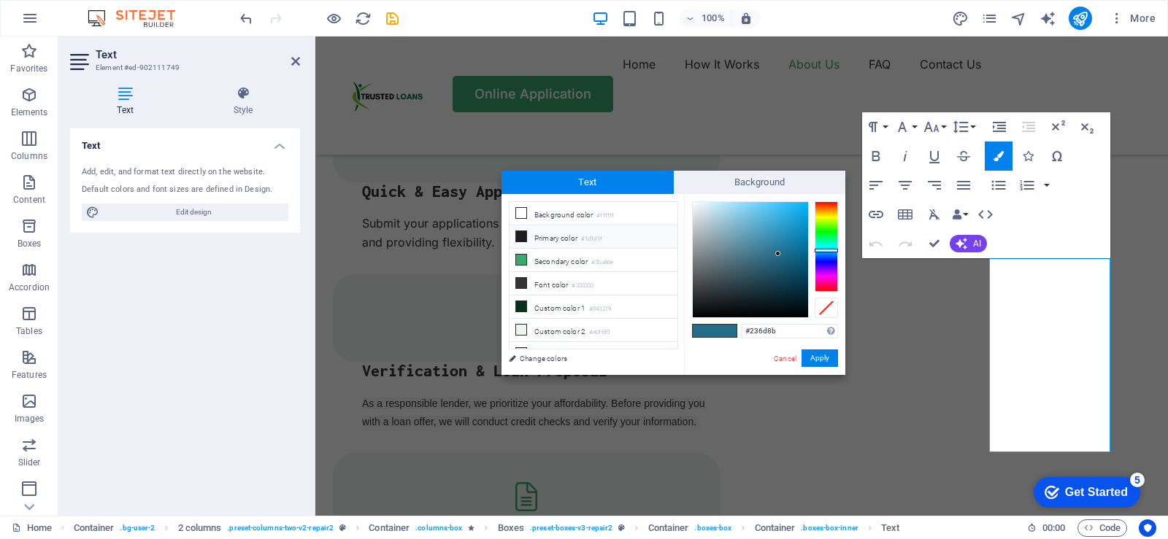
click at [523, 233] on icon at bounding box center [521, 236] width 10 height 10
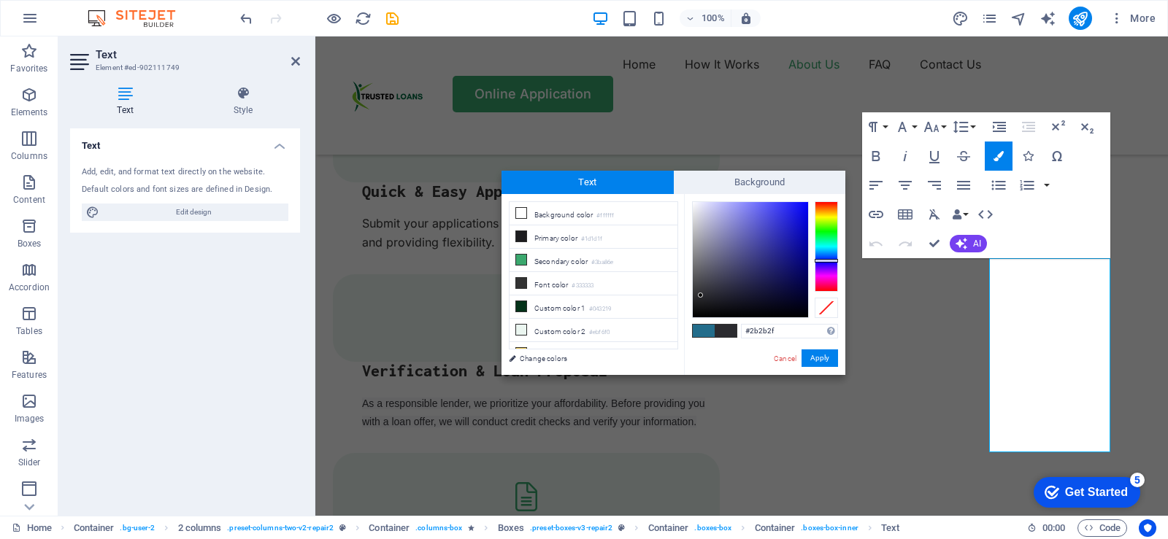
click at [701, 296] on div at bounding box center [750, 259] width 115 height 115
click at [701, 296] on div at bounding box center [700, 295] width 5 height 5
type input "#27272a"
click at [701, 298] on div at bounding box center [750, 259] width 115 height 115
click at [820, 355] on button "Apply" at bounding box center [819, 359] width 36 height 18
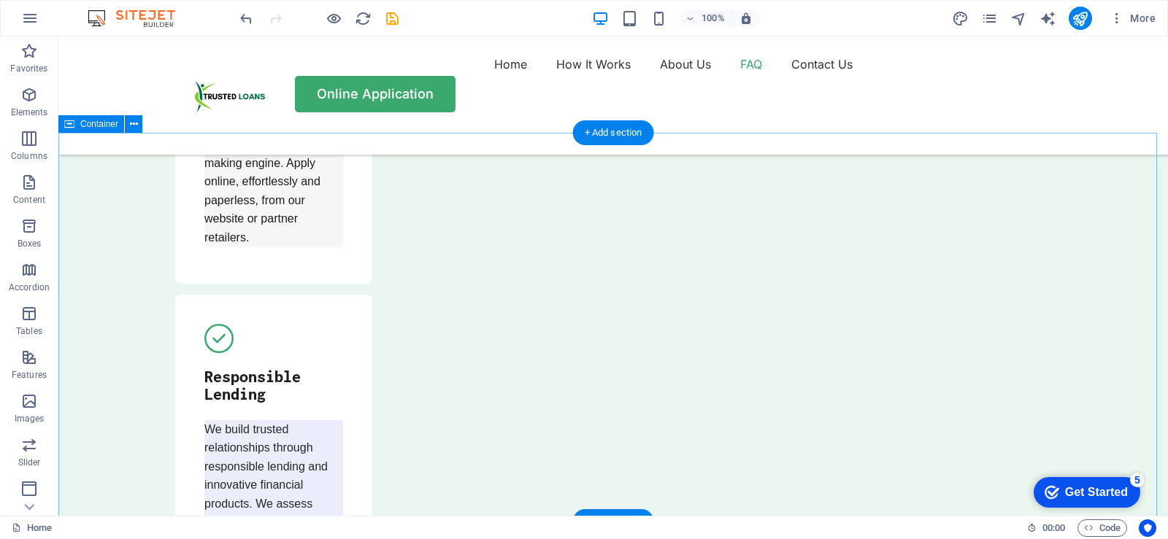
scroll to position [4451, 0]
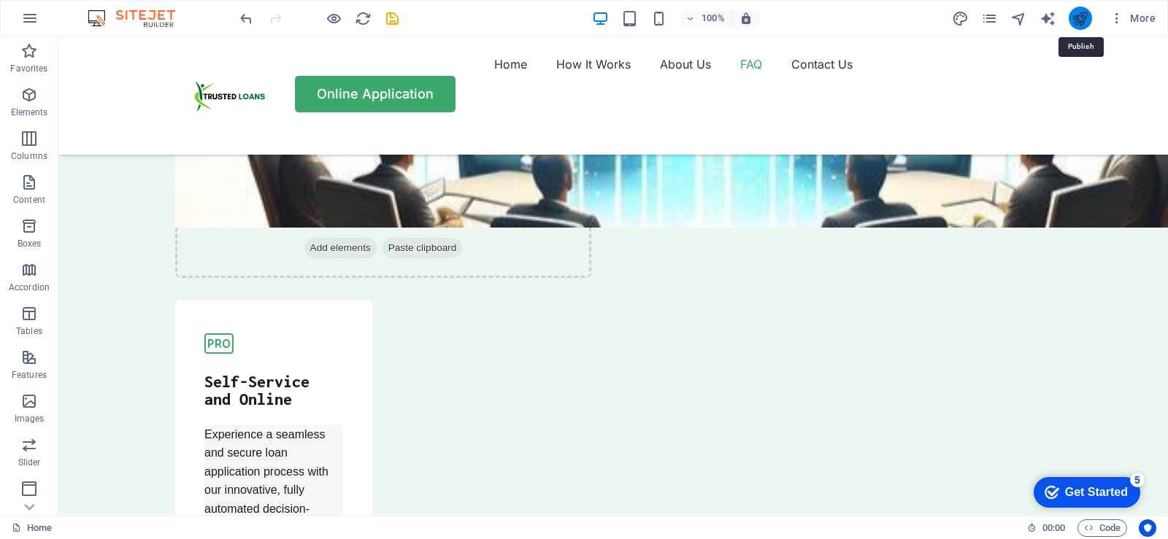
click at [1081, 22] on icon "publish" at bounding box center [1079, 18] width 17 height 17
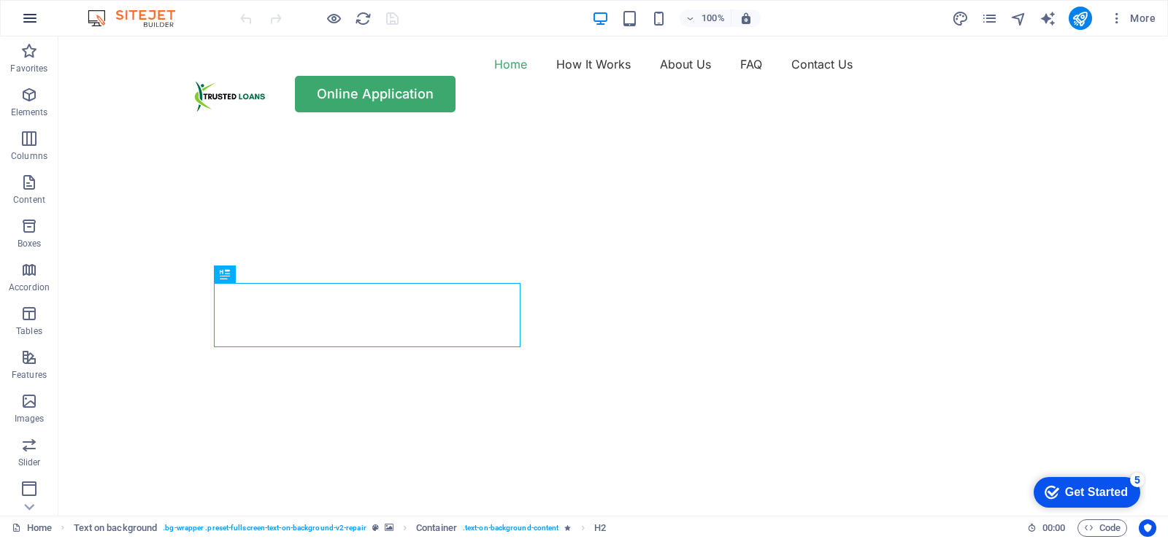
click at [21, 18] on icon "button" at bounding box center [30, 18] width 18 height 18
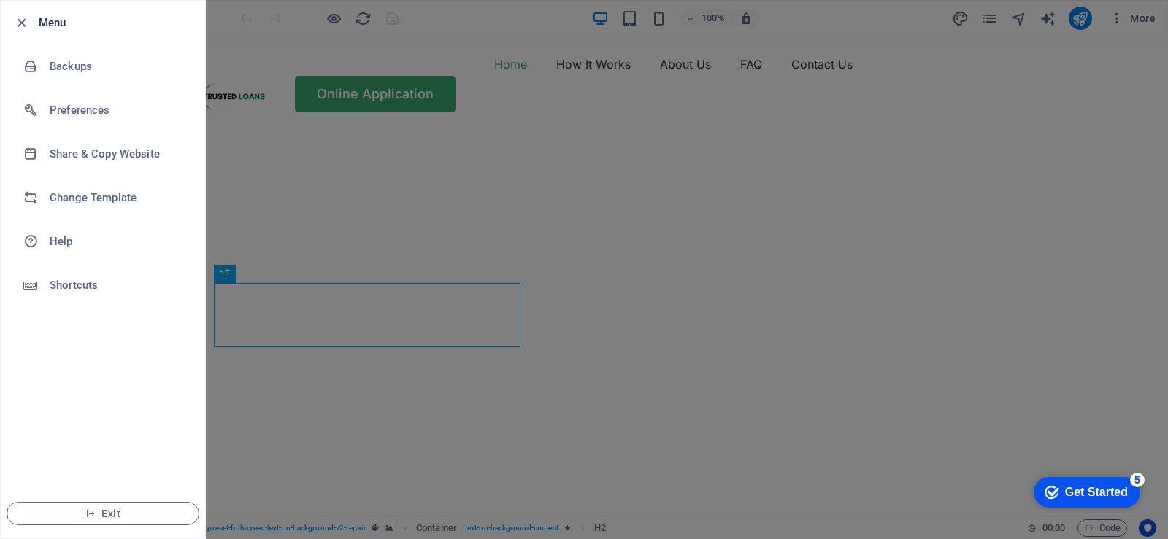
click at [21, 18] on icon "button" at bounding box center [21, 23] width 17 height 17
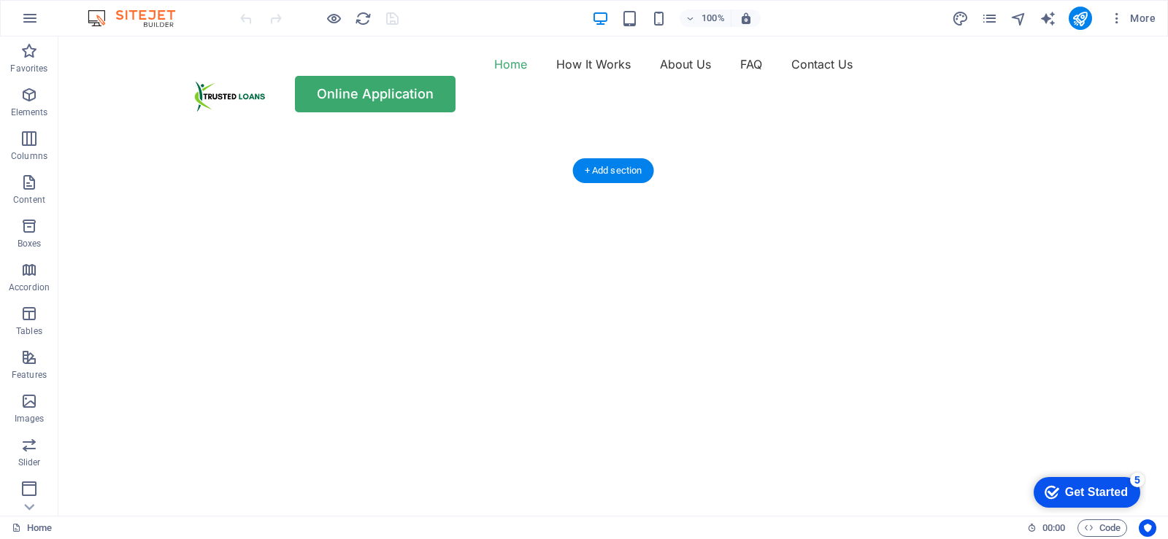
click at [937, 128] on img "1/2" at bounding box center [607, 128] width 1098 height 0
select select "vh"
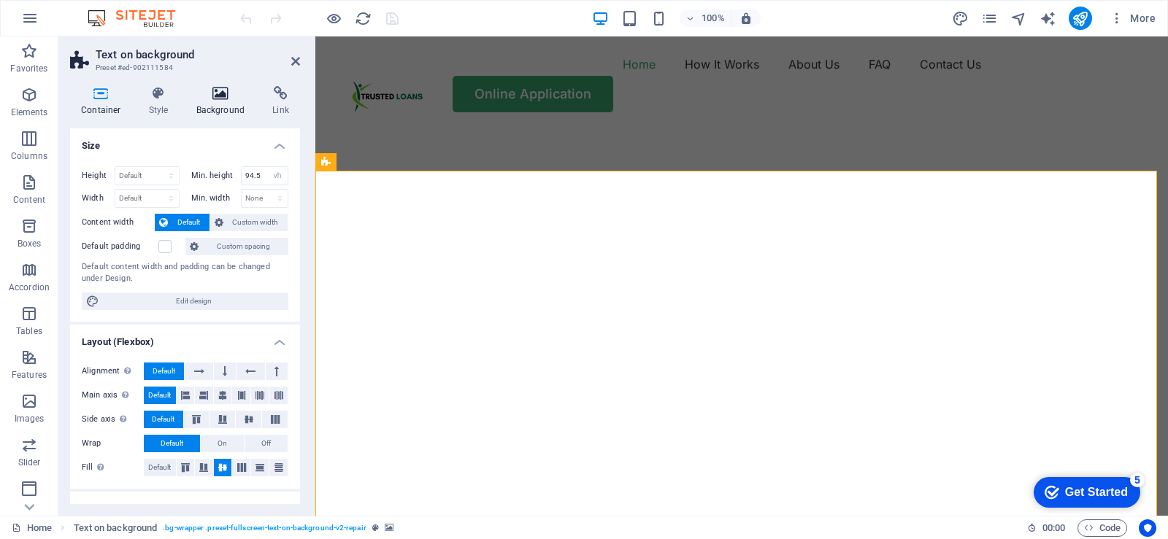
click at [228, 108] on h4 "Background" at bounding box center [223, 101] width 77 height 31
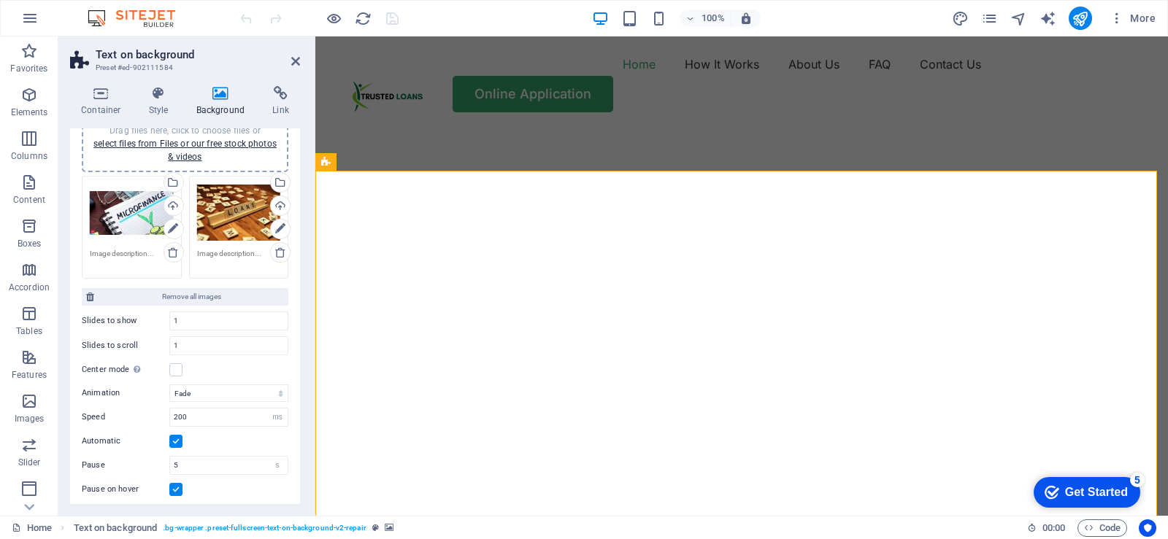
scroll to position [146, 0]
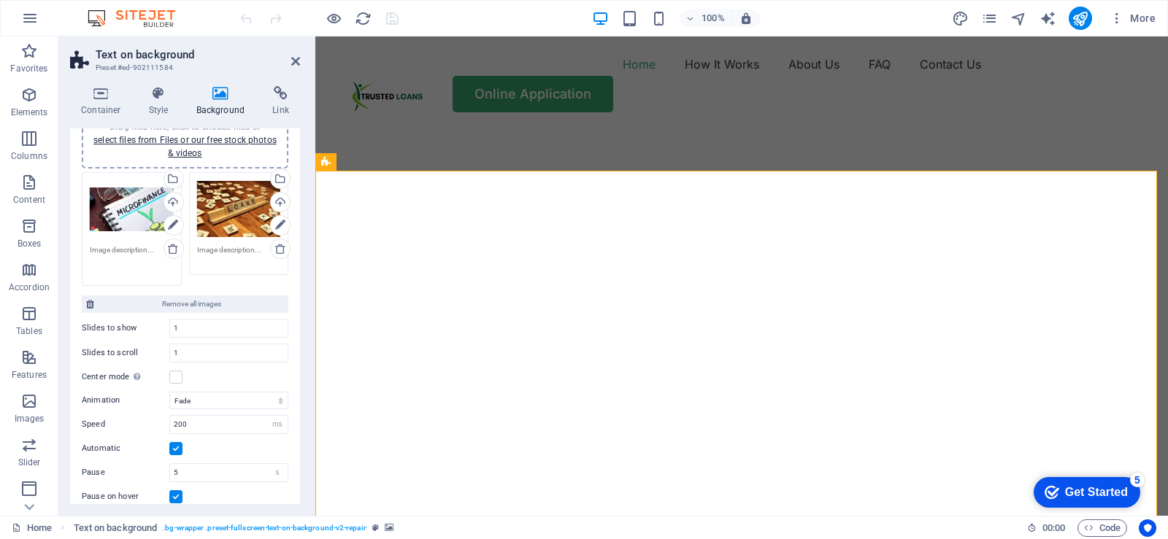
click at [115, 248] on textarea at bounding box center [132, 260] width 84 height 33
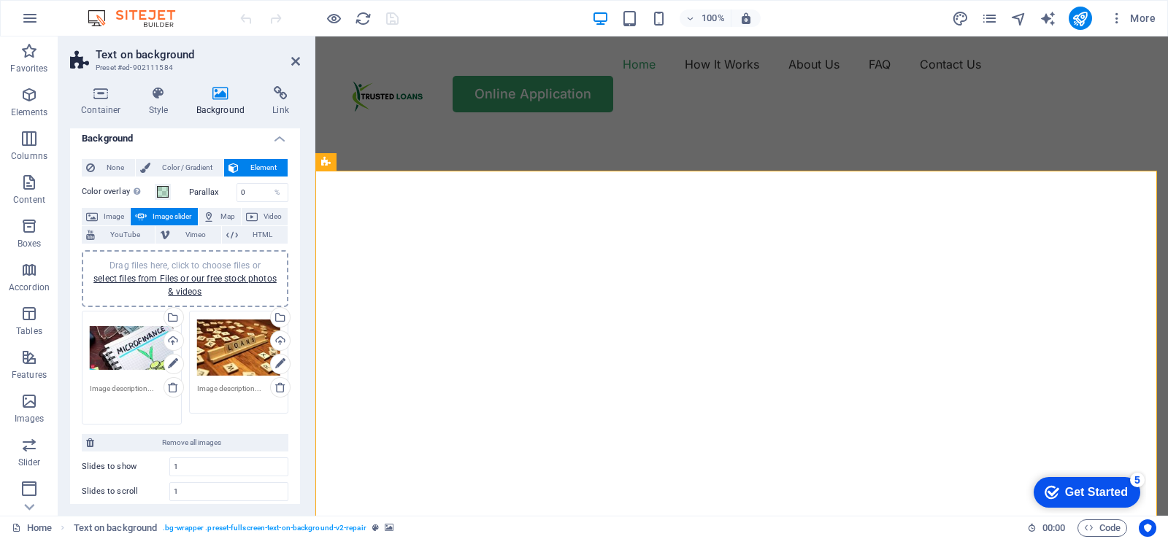
scroll to position [0, 0]
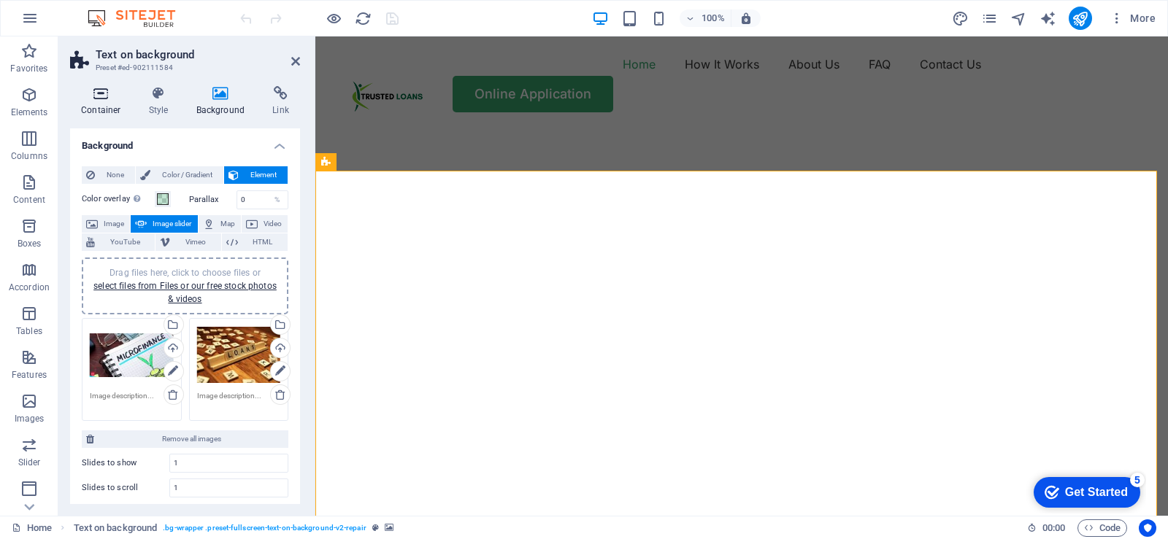
click at [103, 100] on icon at bounding box center [101, 93] width 62 height 15
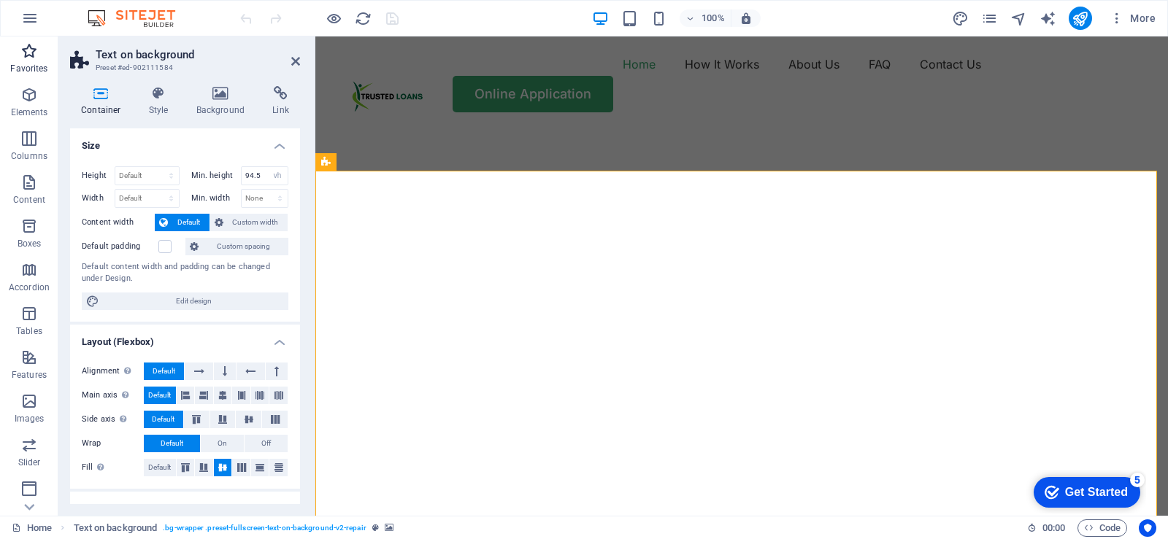
click at [32, 65] on p "Favorites" at bounding box center [28, 69] width 37 height 12
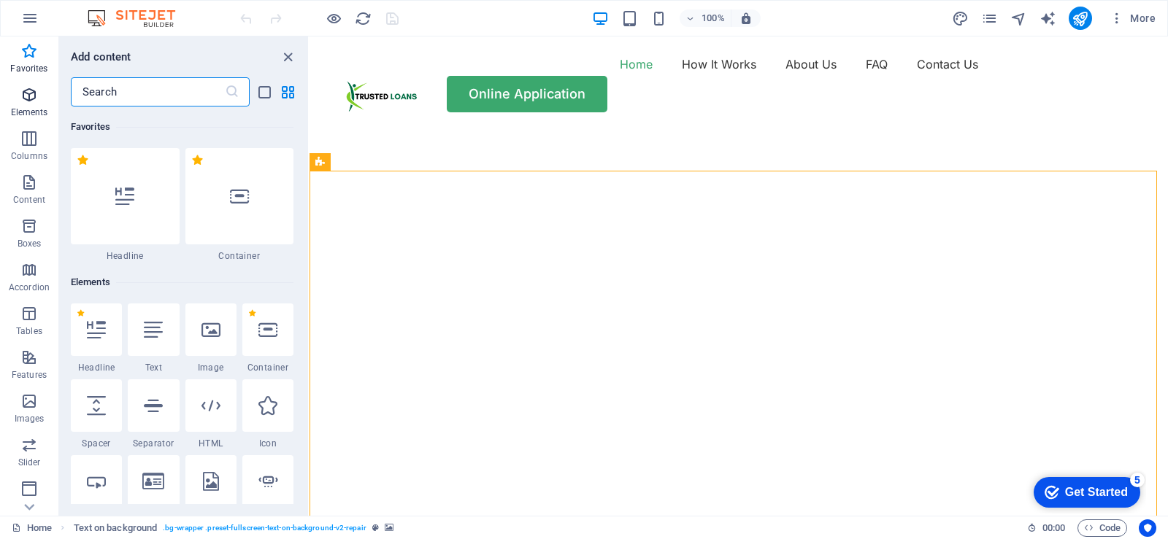
click at [28, 95] on icon "button" at bounding box center [29, 95] width 18 height 18
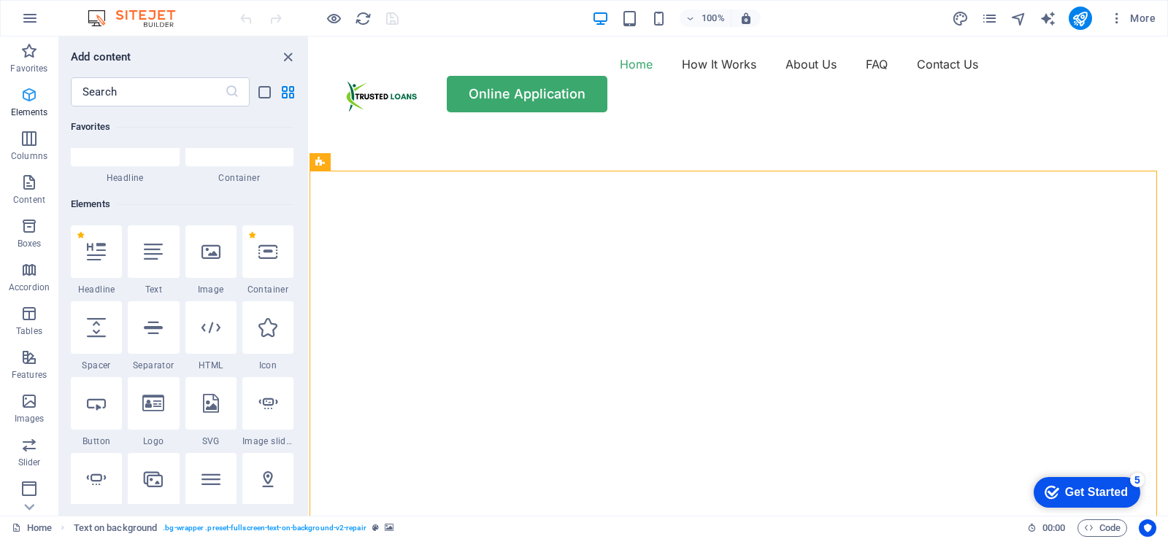
scroll to position [155, 0]
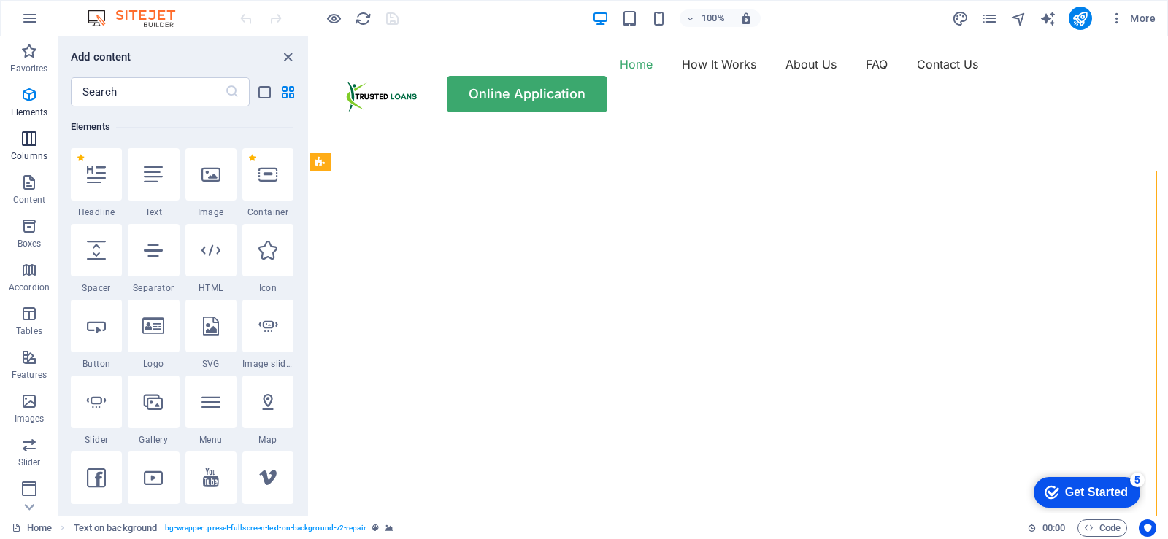
click at [21, 140] on icon "button" at bounding box center [29, 139] width 18 height 18
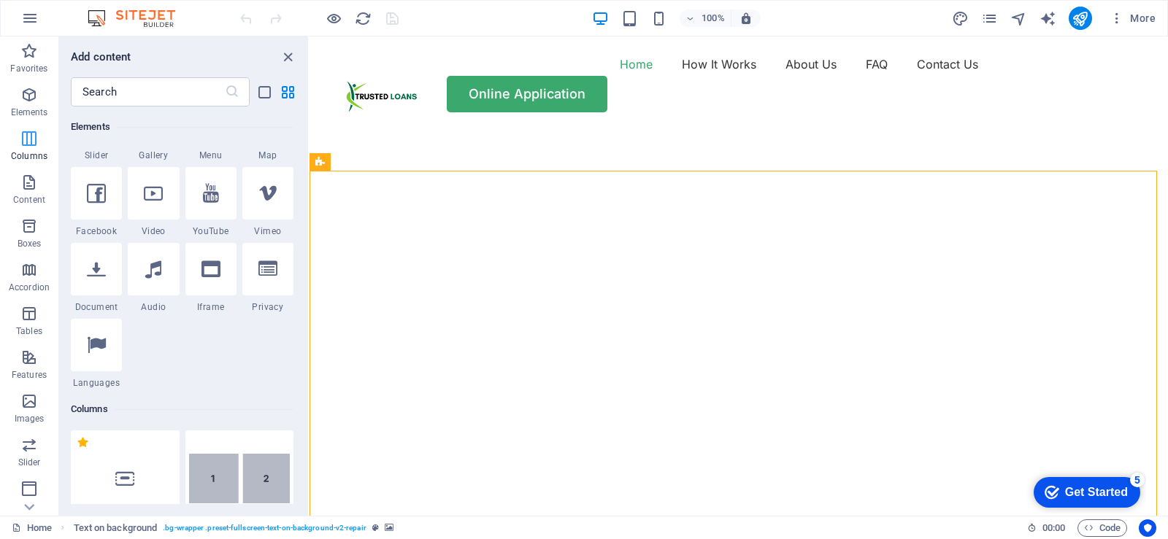
scroll to position [722, 0]
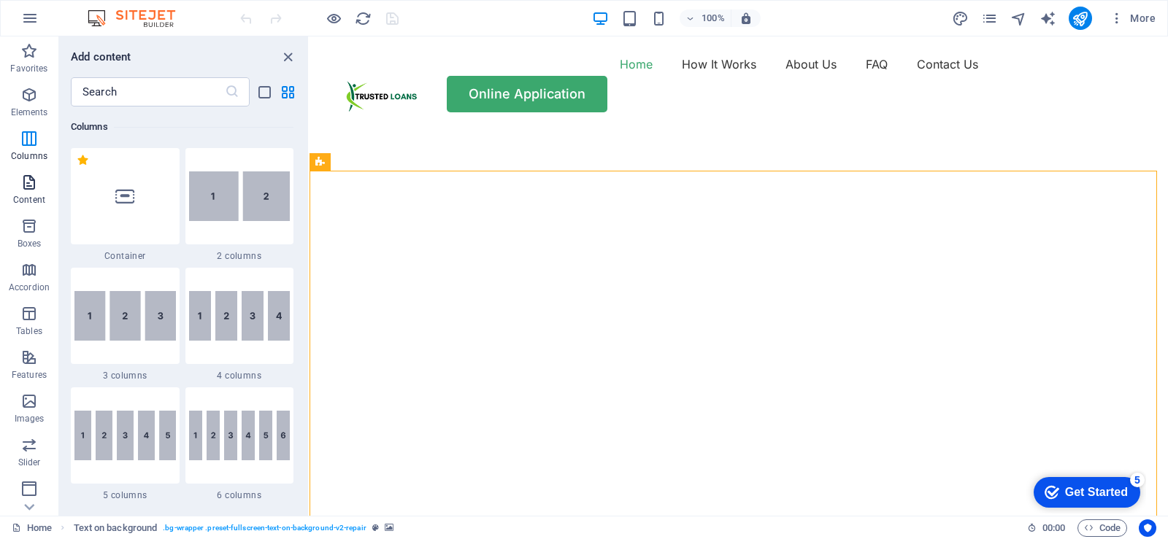
click at [25, 190] on icon "button" at bounding box center [29, 183] width 18 height 18
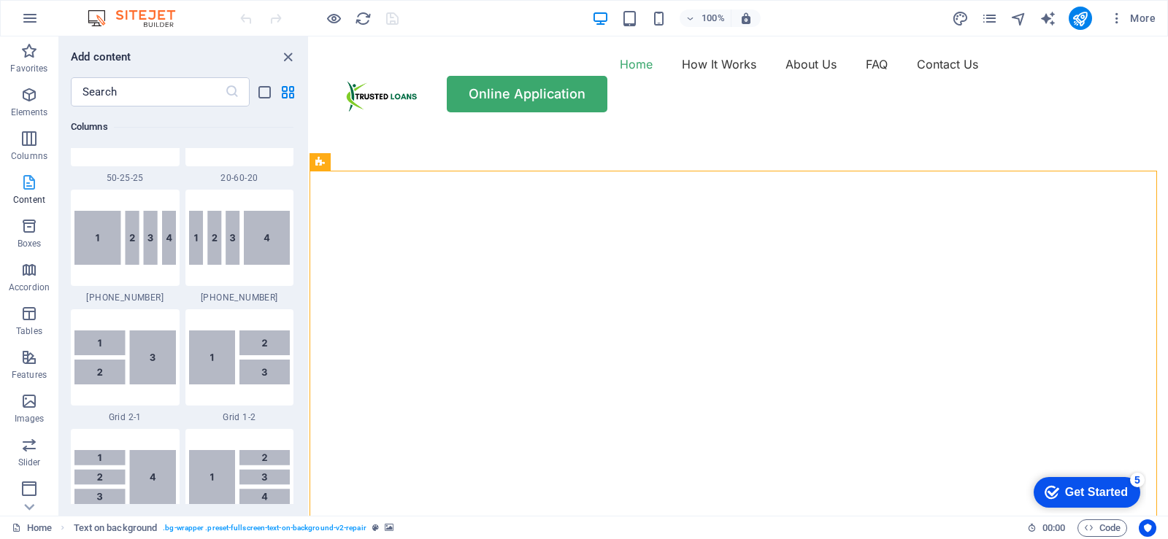
scroll to position [2553, 0]
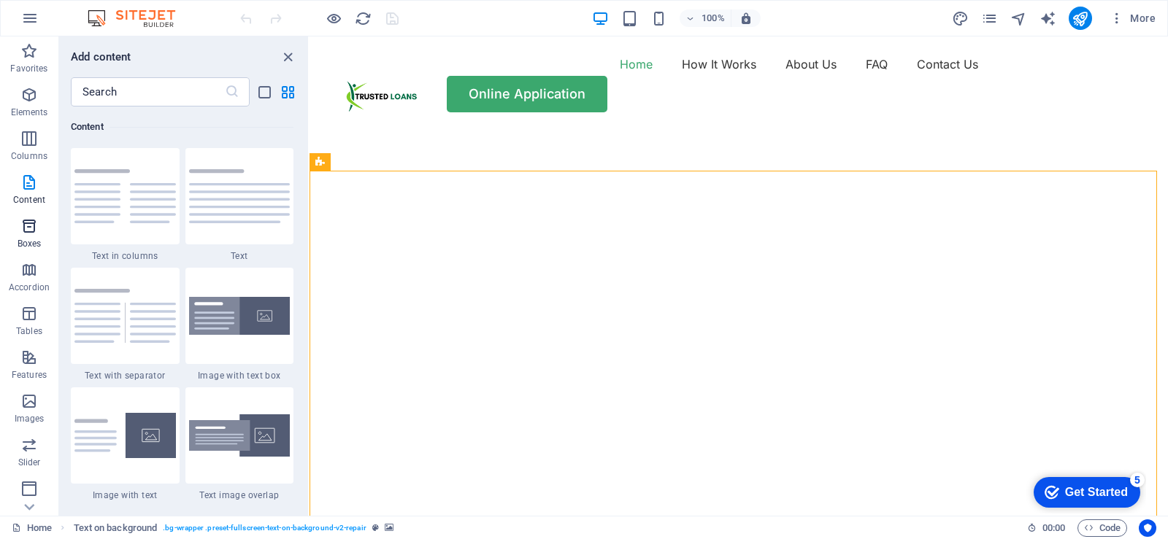
click at [28, 240] on p "Boxes" at bounding box center [30, 244] width 24 height 12
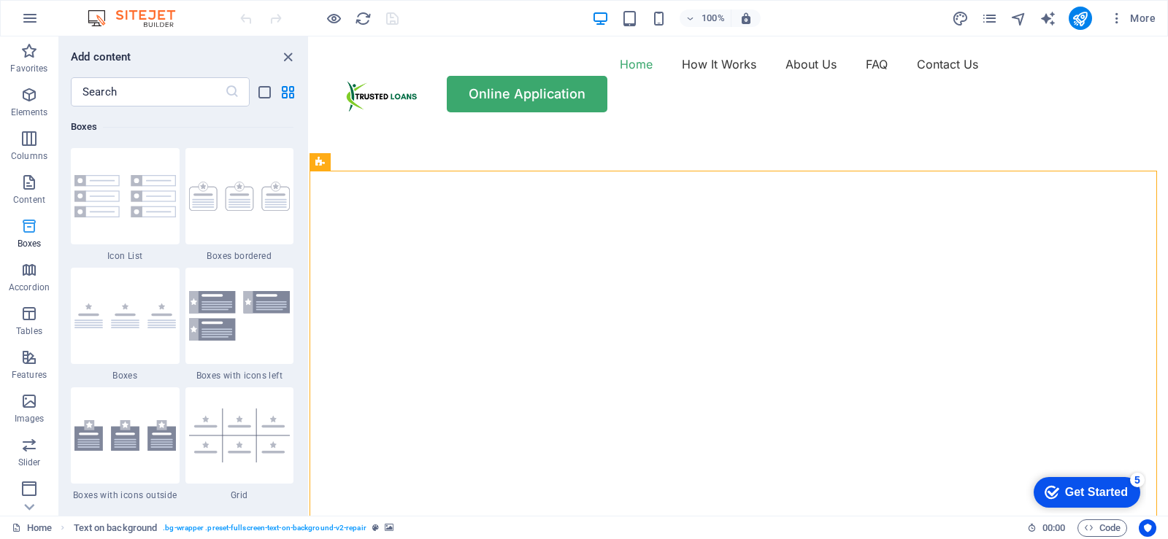
scroll to position [4025, 0]
click at [35, 274] on icon "button" at bounding box center [29, 270] width 18 height 18
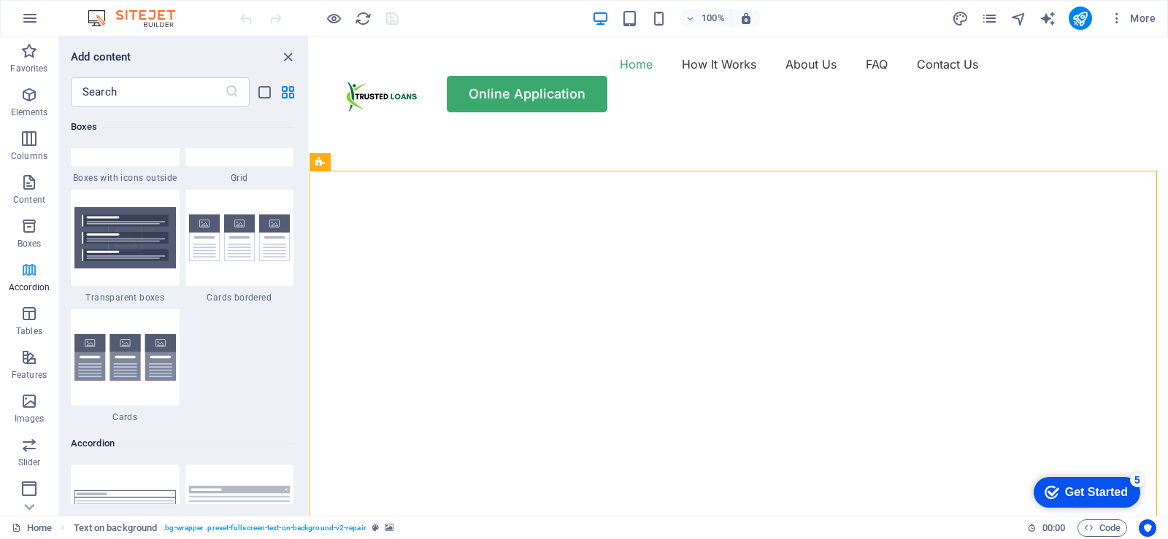
scroll to position [4659, 0]
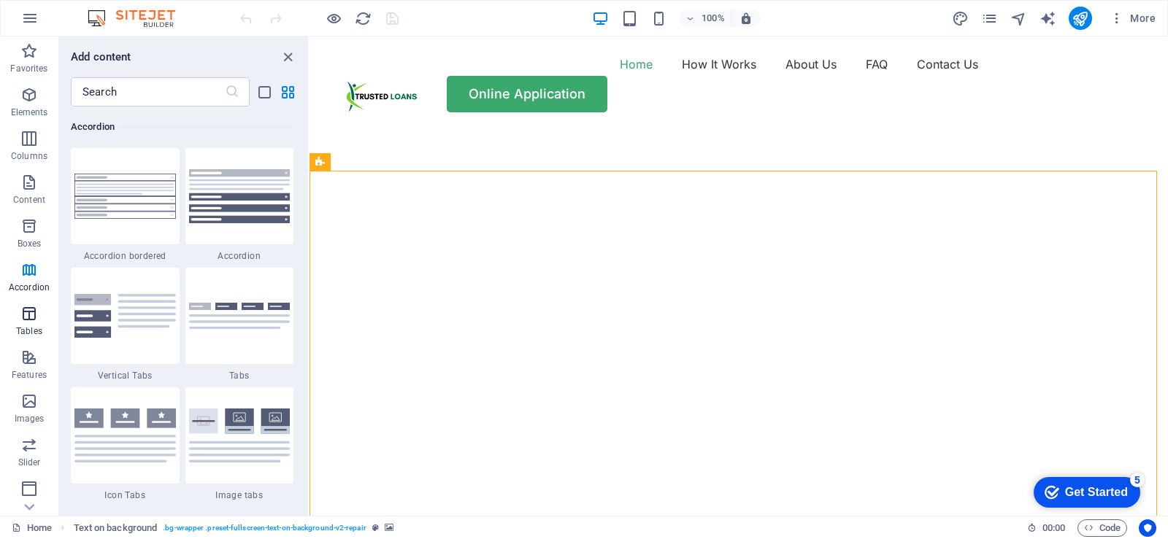
click at [34, 315] on icon "button" at bounding box center [29, 314] width 18 height 18
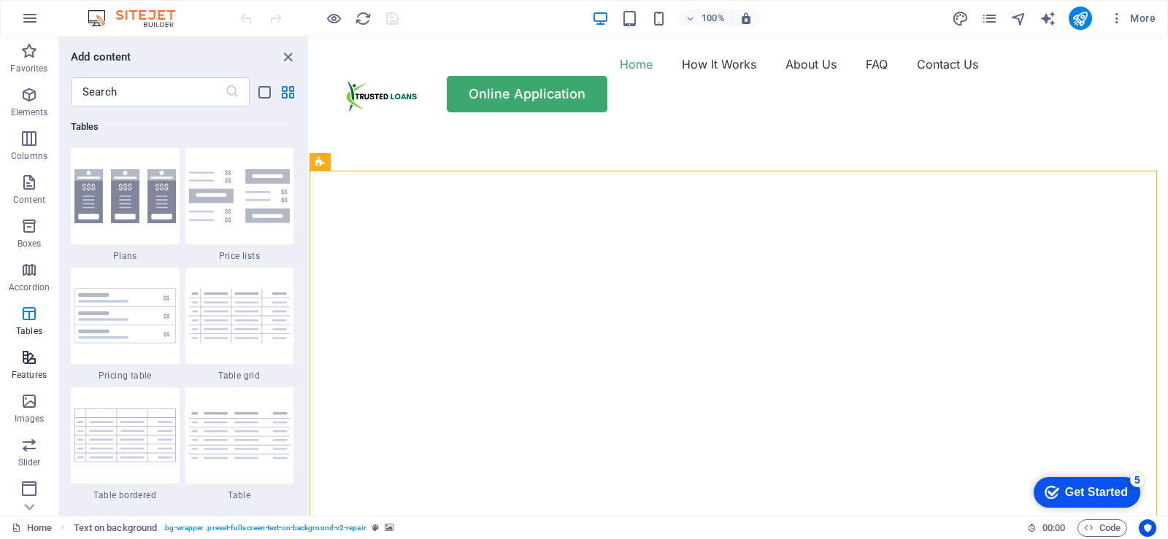
click at [28, 371] on p "Features" at bounding box center [29, 375] width 35 height 12
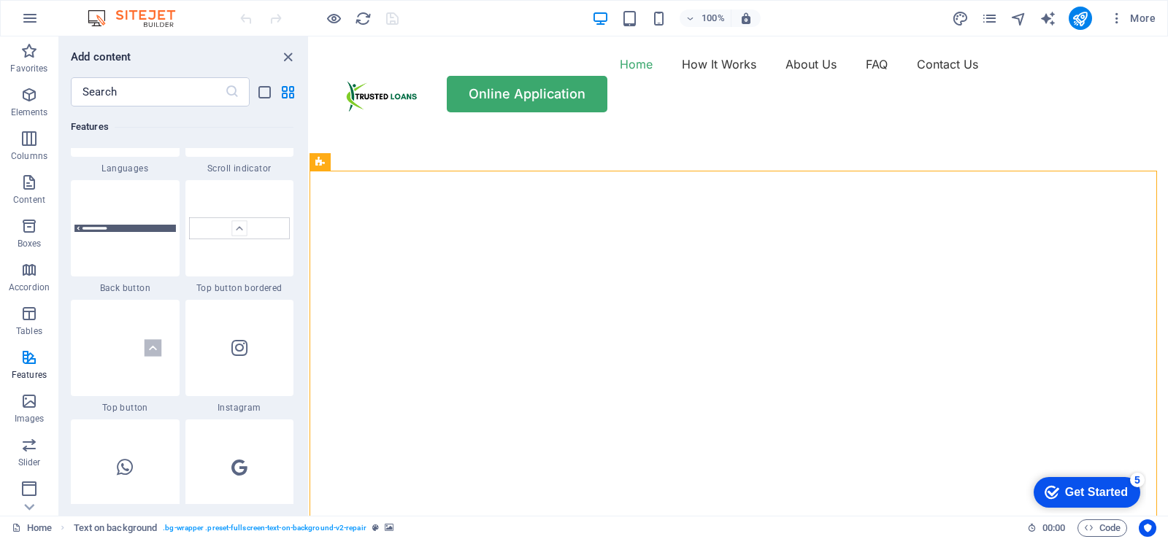
scroll to position [6856, 0]
click at [30, 406] on icon "button" at bounding box center [29, 402] width 18 height 18
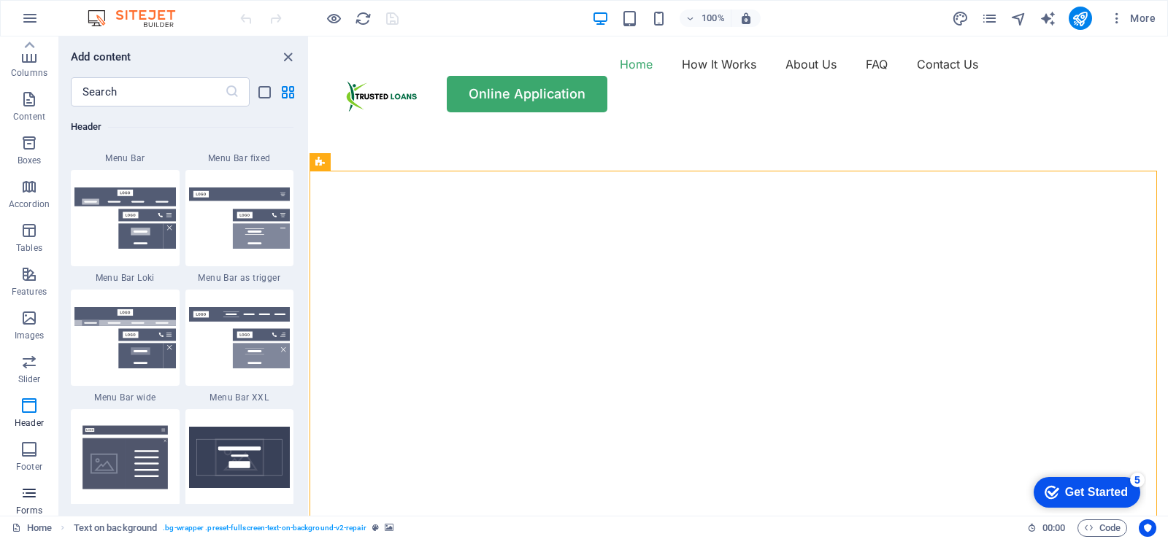
scroll to position [0, 0]
click at [995, 20] on icon "pages" at bounding box center [989, 18] width 17 height 17
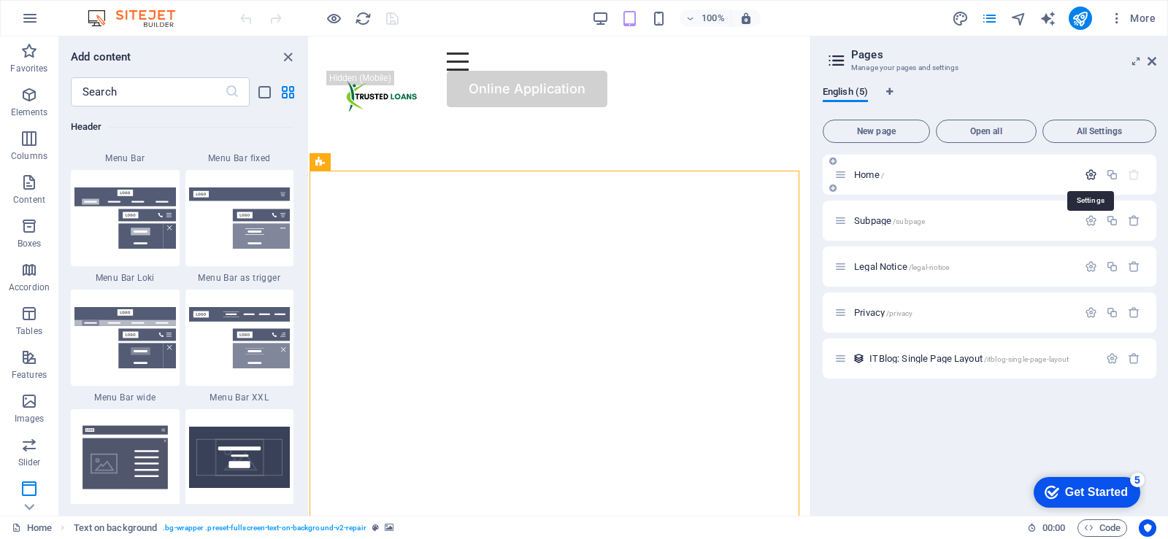
click at [1093, 175] on icon "button" at bounding box center [1090, 175] width 12 height 12
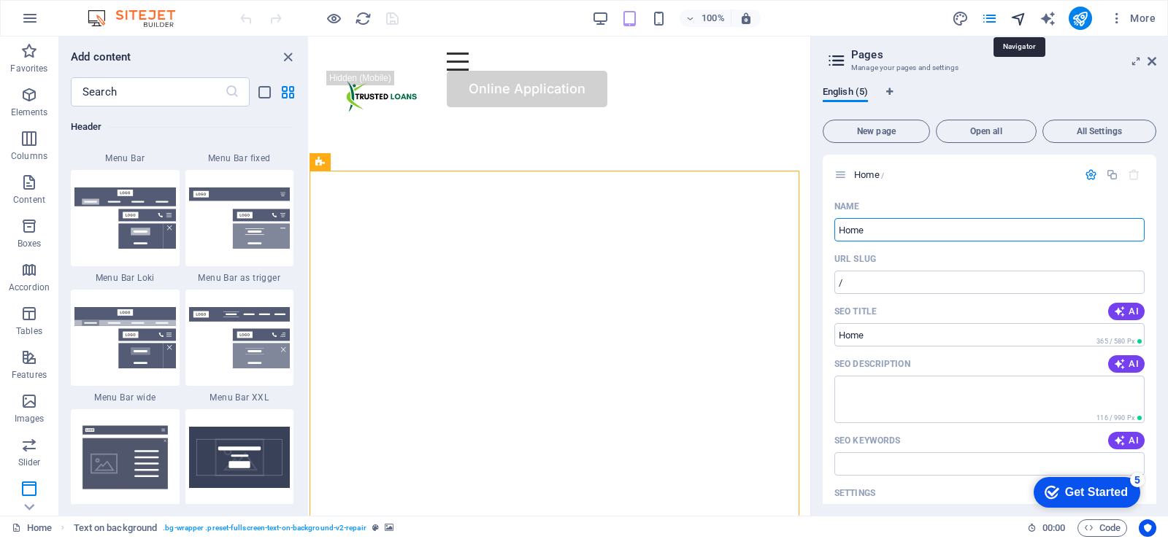
click at [1019, 21] on icon "navigator" at bounding box center [1018, 18] width 17 height 17
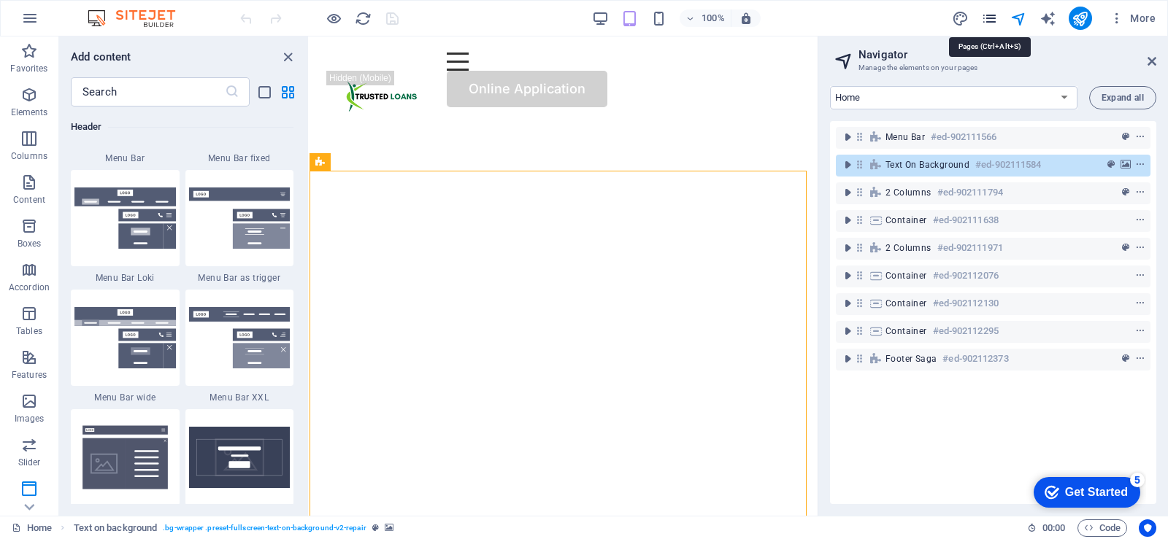
click at [991, 20] on icon "pages" at bounding box center [989, 18] width 17 height 17
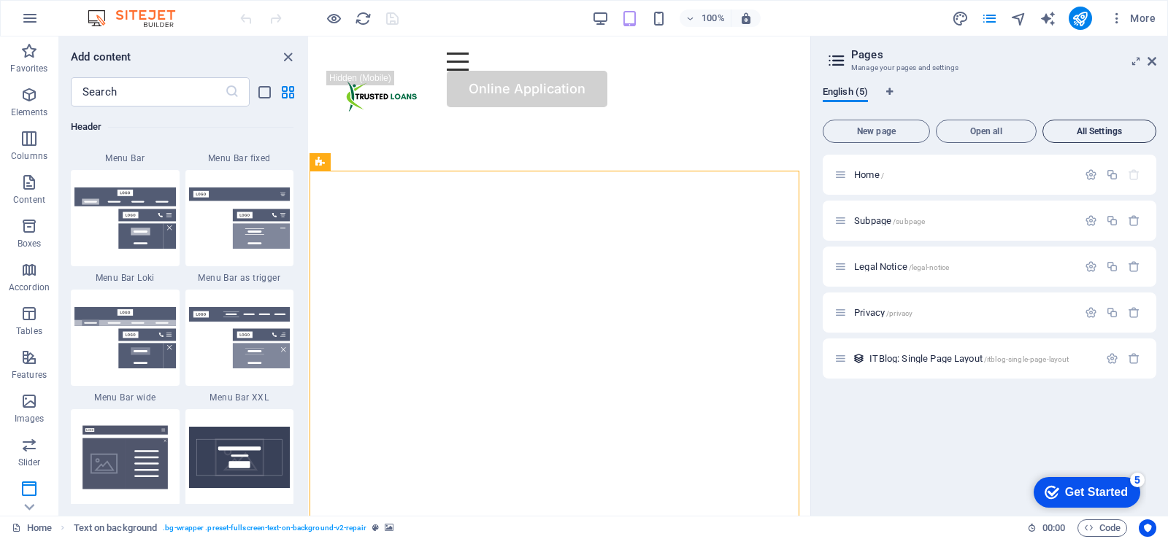
click at [1083, 131] on span "All Settings" at bounding box center [1099, 131] width 101 height 9
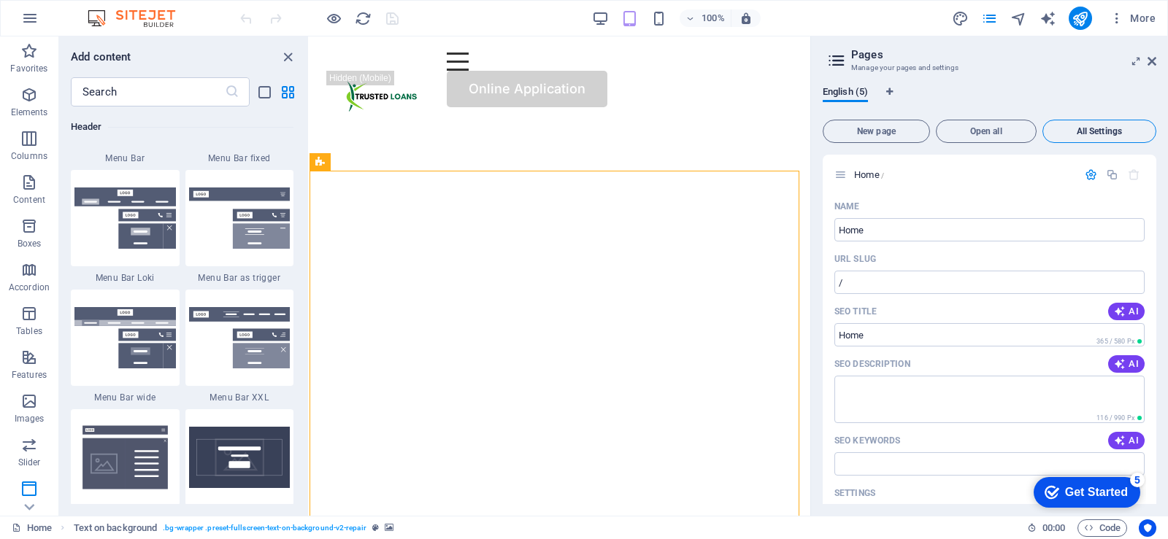
scroll to position [2196, 0]
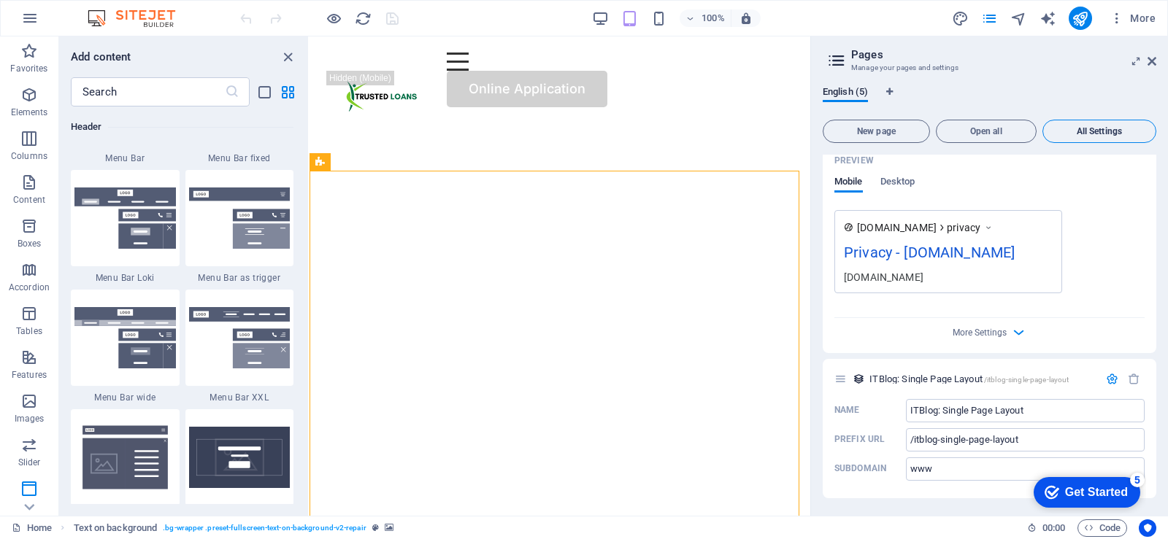
click at [1083, 131] on span "All Settings" at bounding box center [1099, 131] width 101 height 9
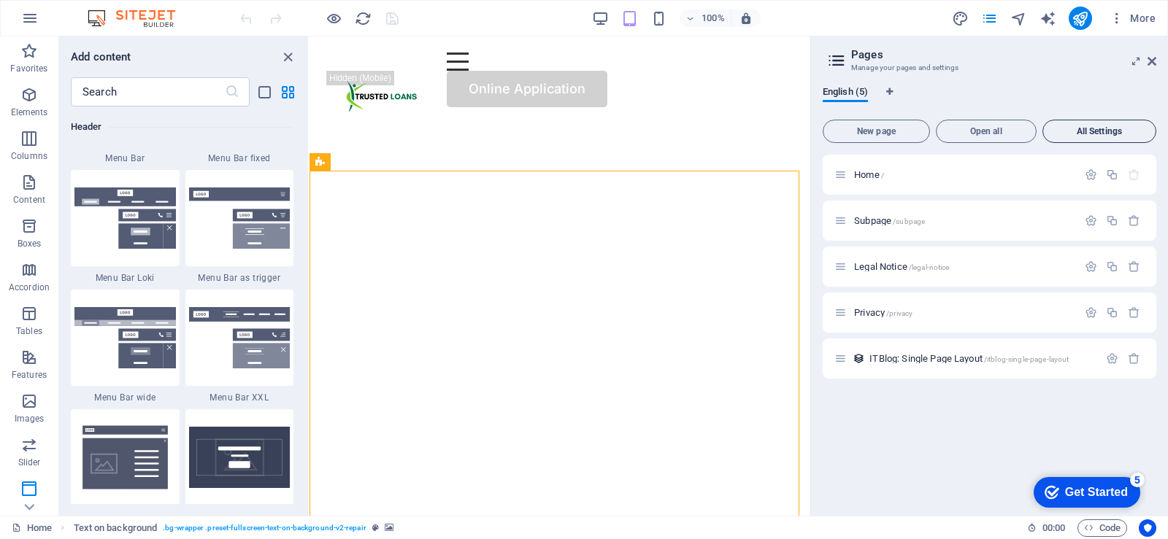
click at [1083, 131] on span "All Settings" at bounding box center [1099, 131] width 101 height 9
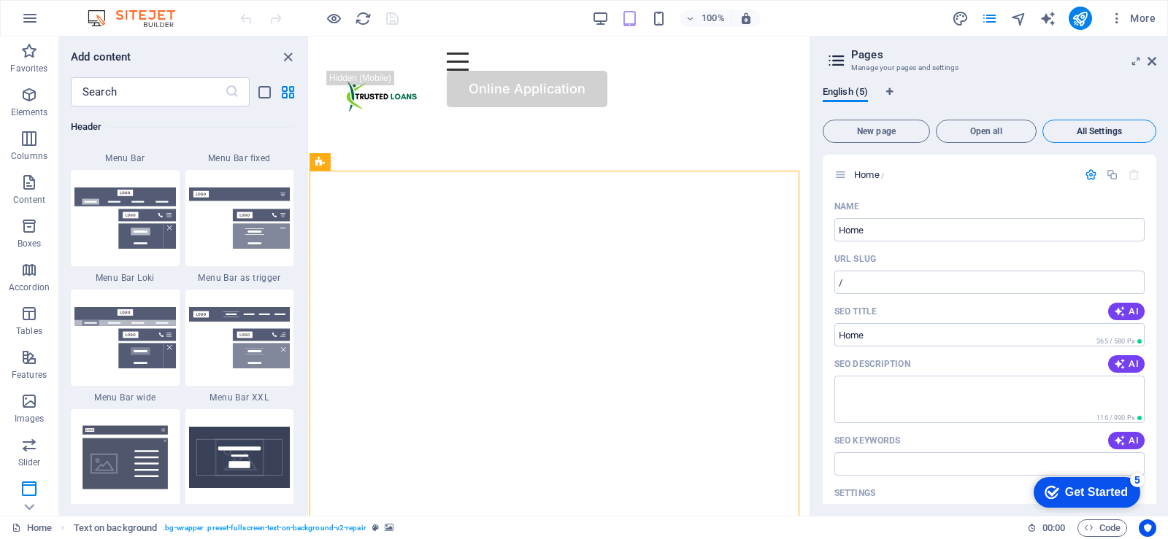
scroll to position [2196, 0]
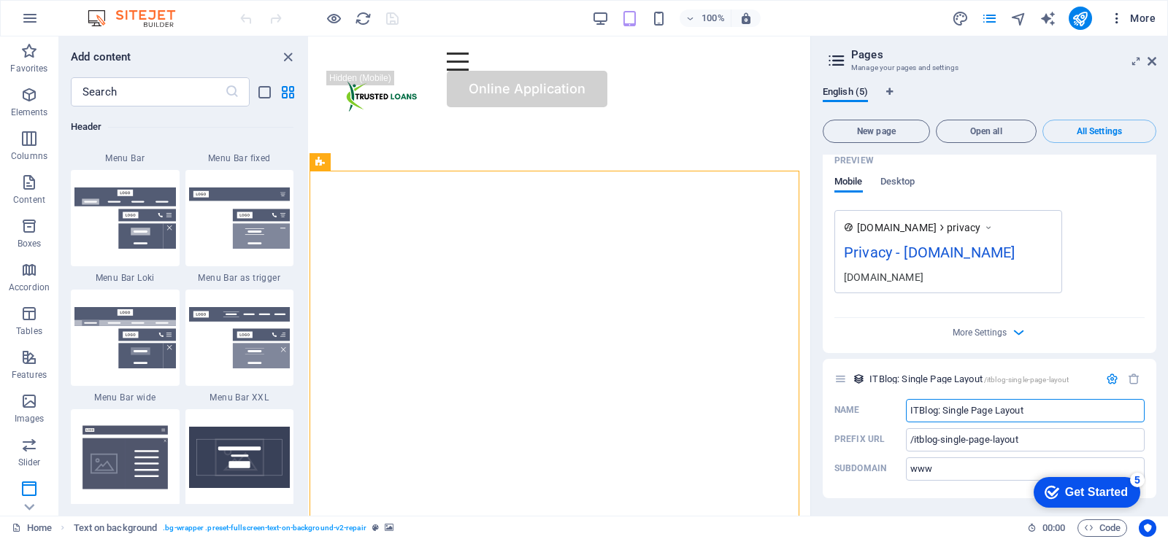
click at [1138, 20] on span "More" at bounding box center [1132, 18] width 46 height 15
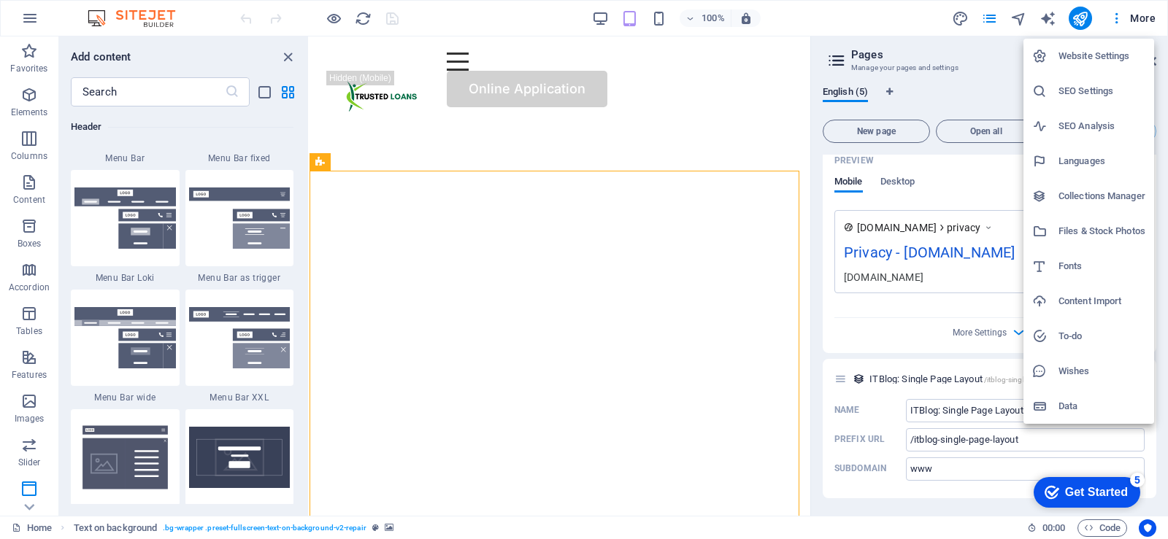
click at [1094, 59] on h6 "Website Settings" at bounding box center [1101, 56] width 87 height 18
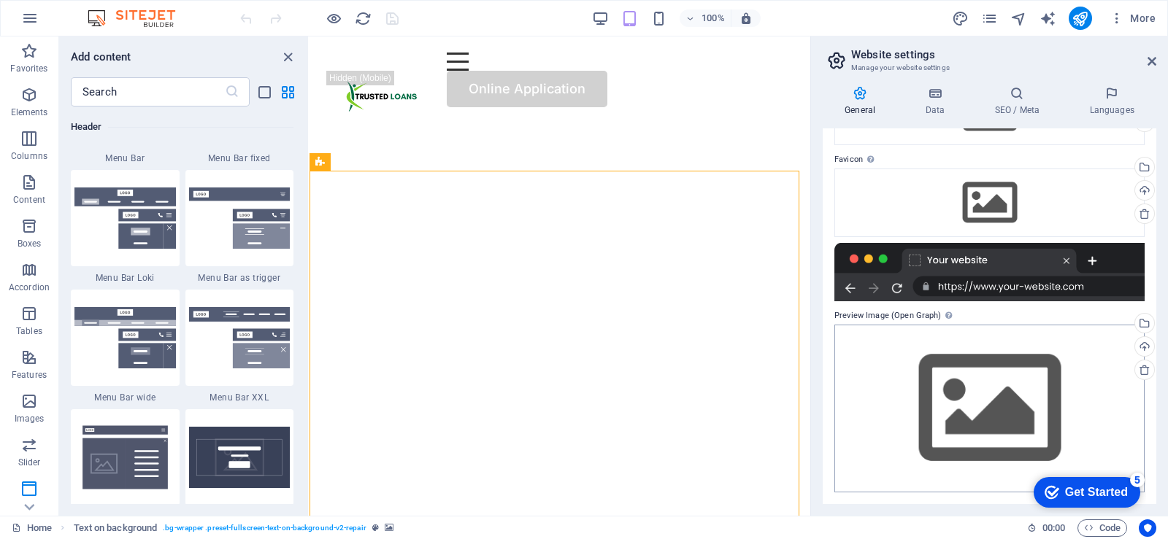
scroll to position [0, 0]
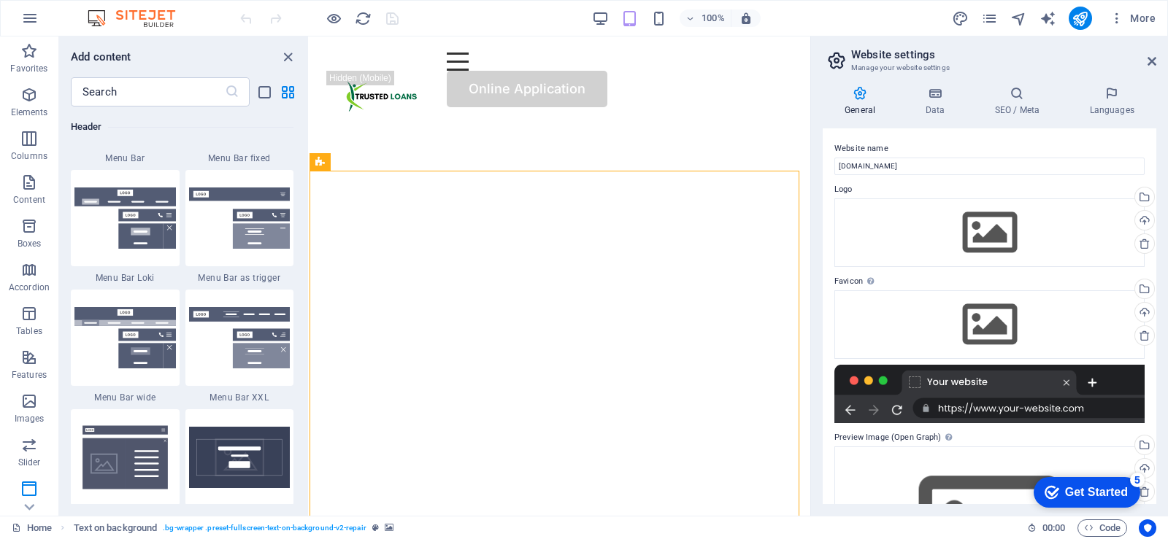
click at [857, 101] on h4 "General" at bounding box center [862, 101] width 80 height 31
click at [940, 103] on h4 "Data" at bounding box center [937, 101] width 69 height 31
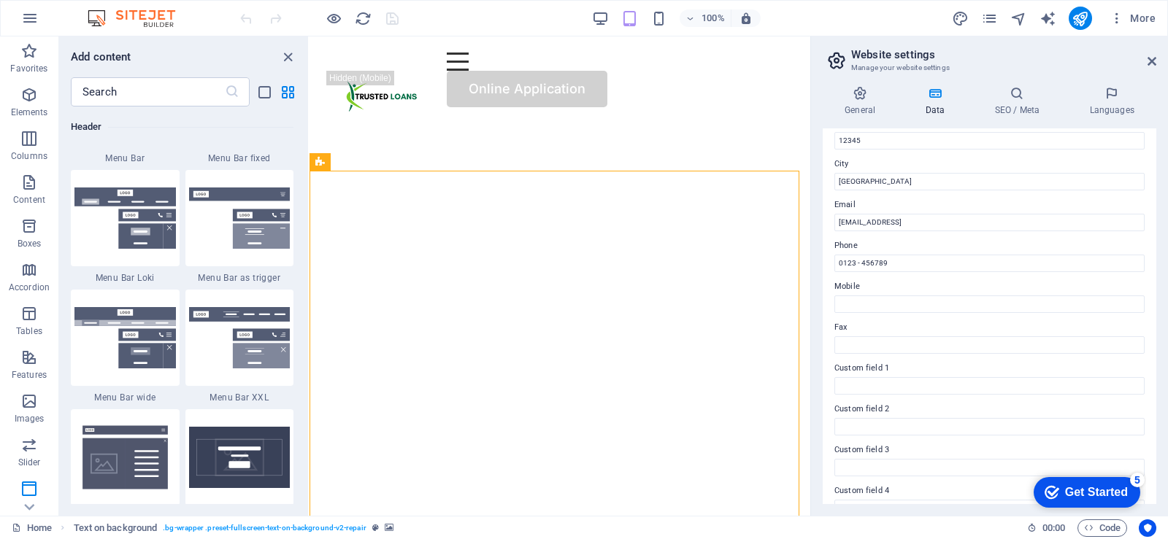
scroll to position [325, 0]
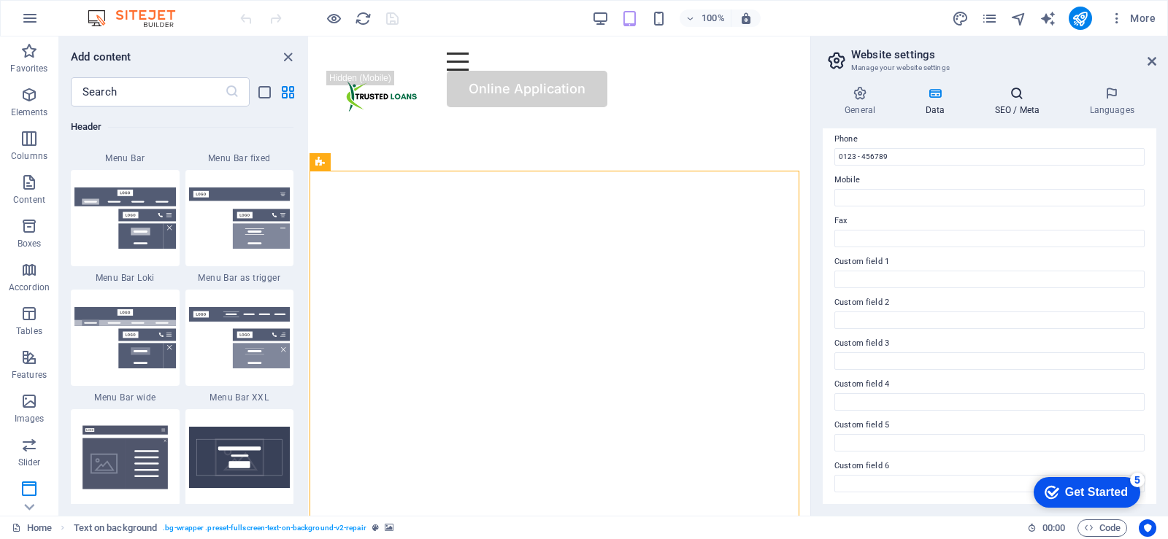
click at [1030, 104] on h4 "SEO / Meta" at bounding box center [1019, 101] width 95 height 31
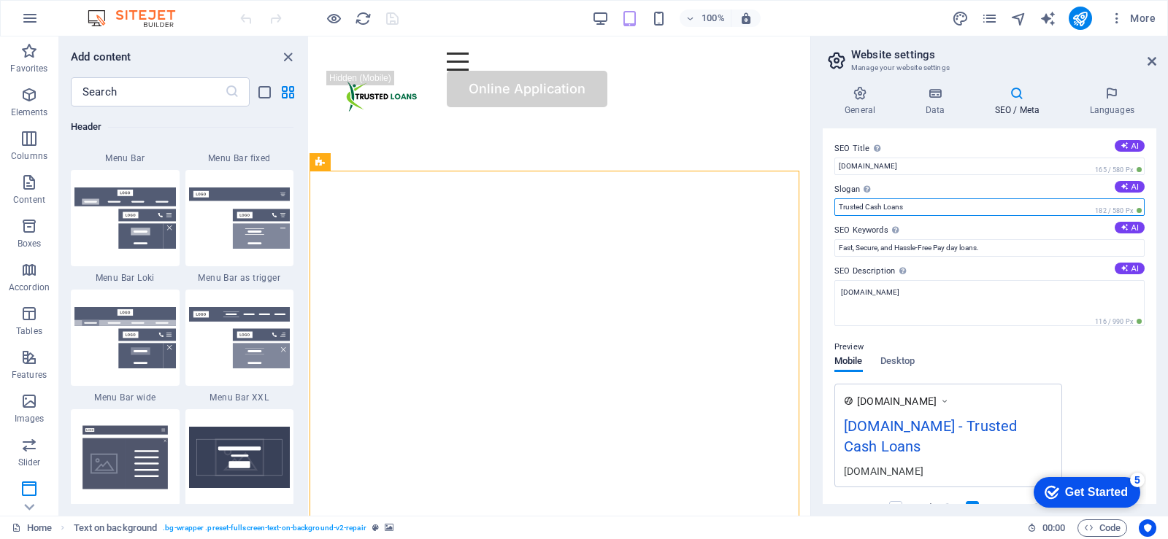
drag, startPoint x: 927, startPoint y: 211, endPoint x: 826, endPoint y: 215, distance: 100.8
click at [826, 215] on div "SEO Title The title of your website - make it something that stands out in sear…" at bounding box center [988, 316] width 333 height 376
type input "Pesh Cash Loans"
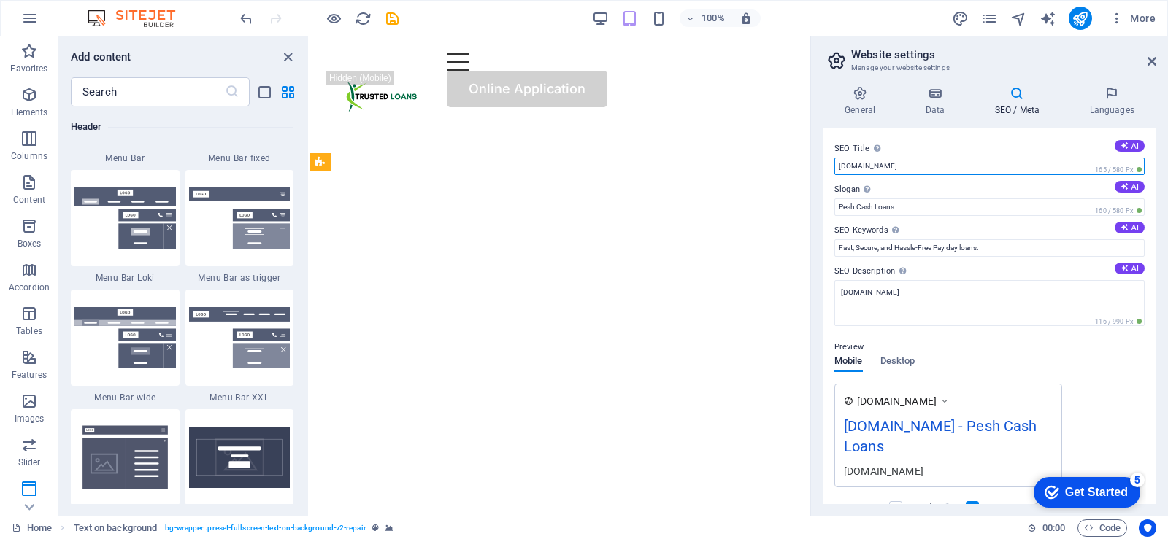
drag, startPoint x: 910, startPoint y: 162, endPoint x: 833, endPoint y: 164, distance: 77.4
click at [833, 164] on div "SEO Title The title of your website - make it something that stands out in sear…" at bounding box center [988, 316] width 333 height 376
type input "Presh Cash Loans"
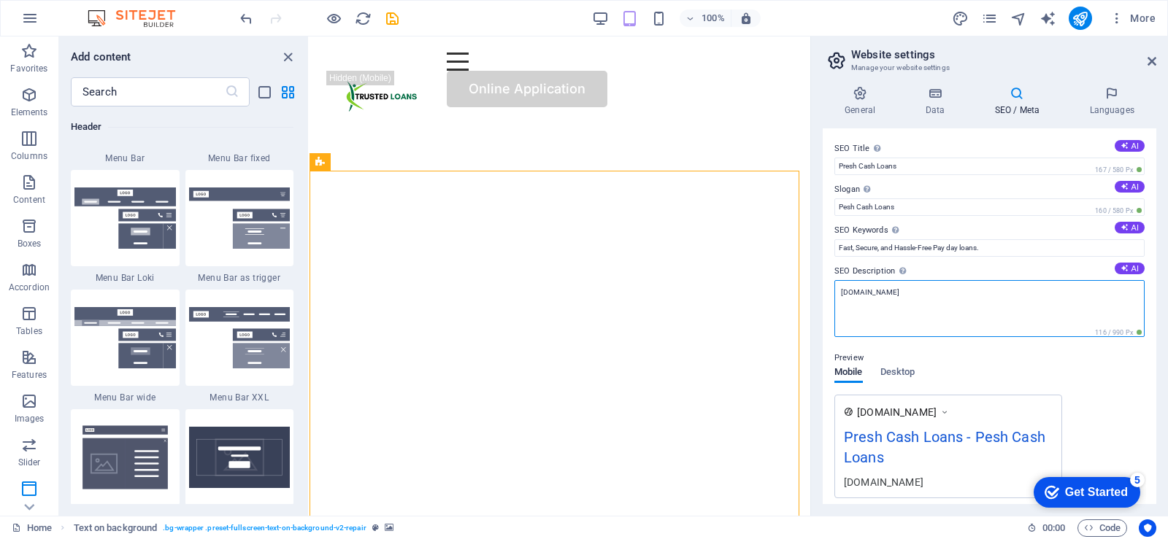
scroll to position [73, 0]
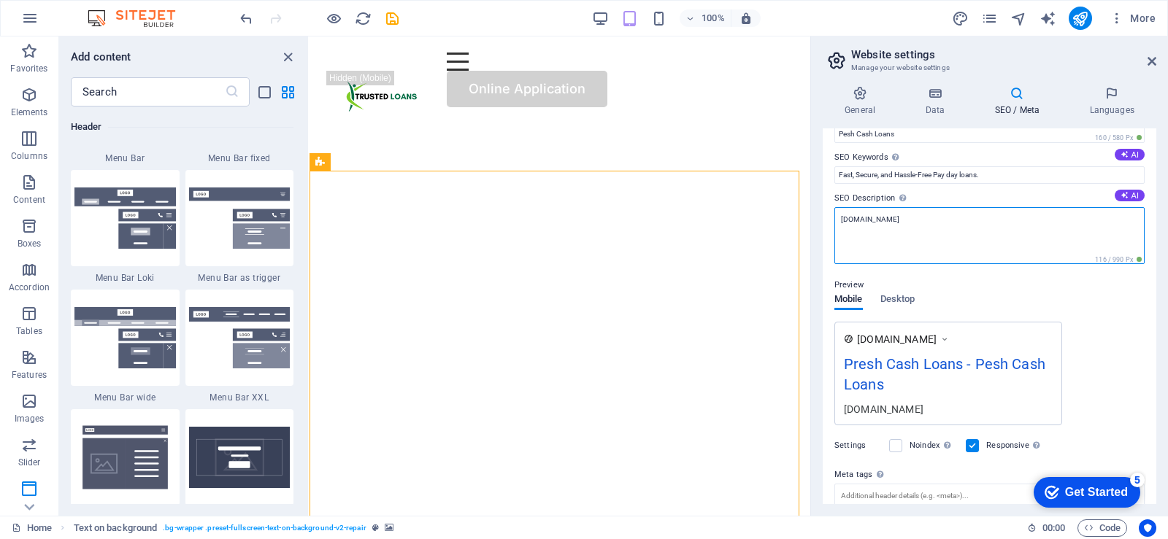
drag, startPoint x: 933, startPoint y: 298, endPoint x: 836, endPoint y: 260, distance: 104.2
click at [836, 260] on textarea "trustedloans.co.za" at bounding box center [989, 235] width 310 height 57
type textarea "p"
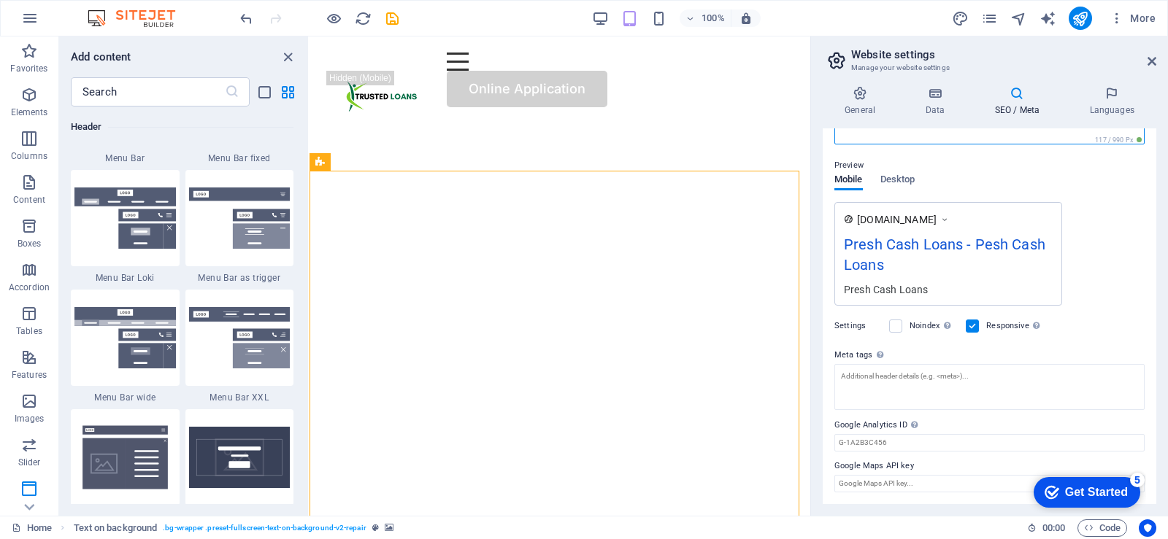
scroll to position [0, 0]
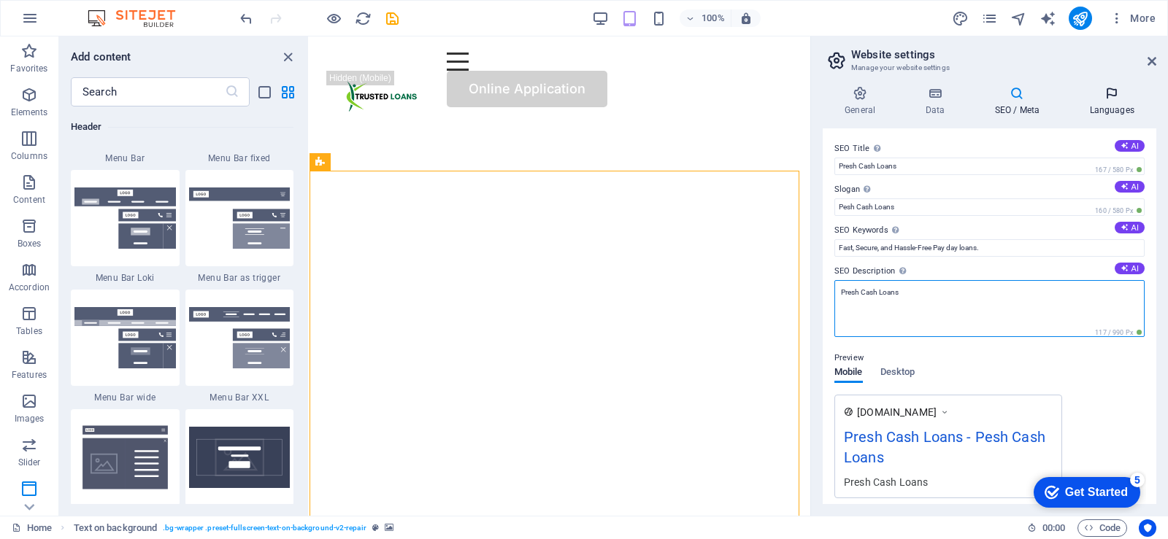
type textarea "Presh Cash Loans"
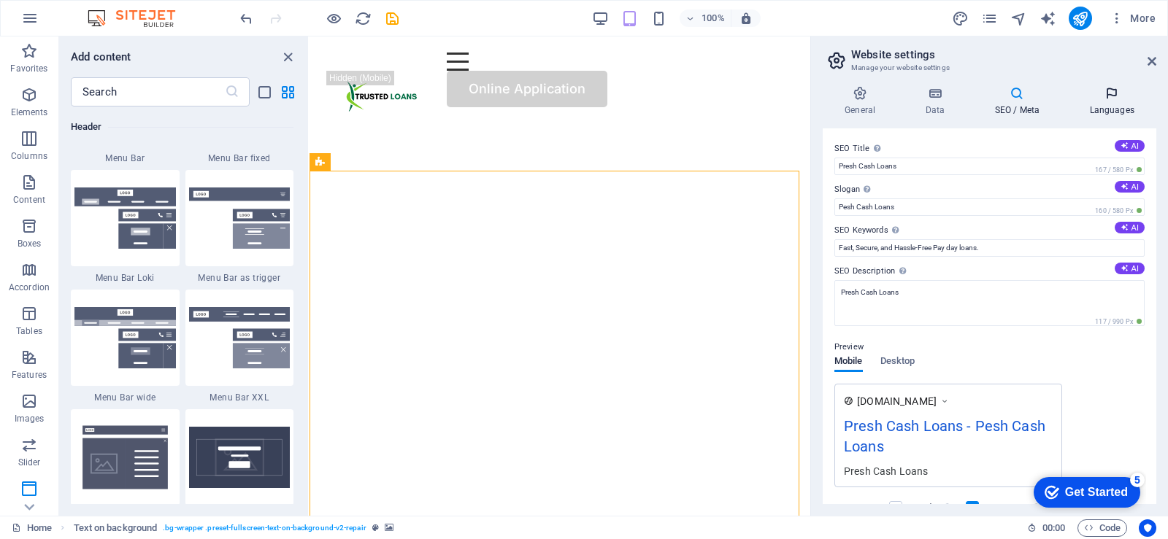
click at [1116, 106] on h4 "Languages" at bounding box center [1111, 101] width 89 height 31
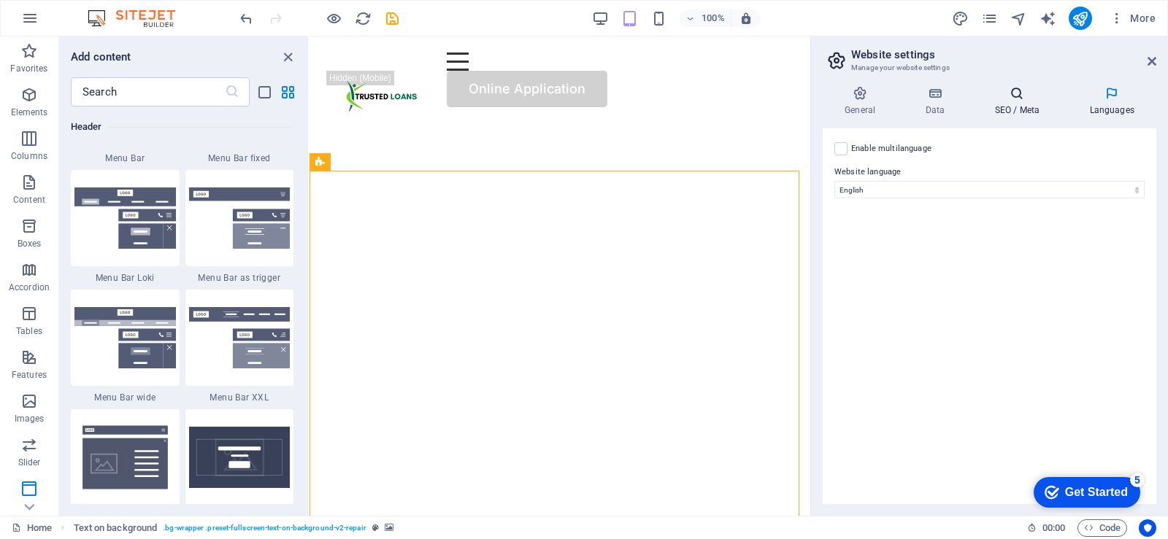
click at [1035, 108] on h4 "SEO / Meta" at bounding box center [1019, 101] width 95 height 31
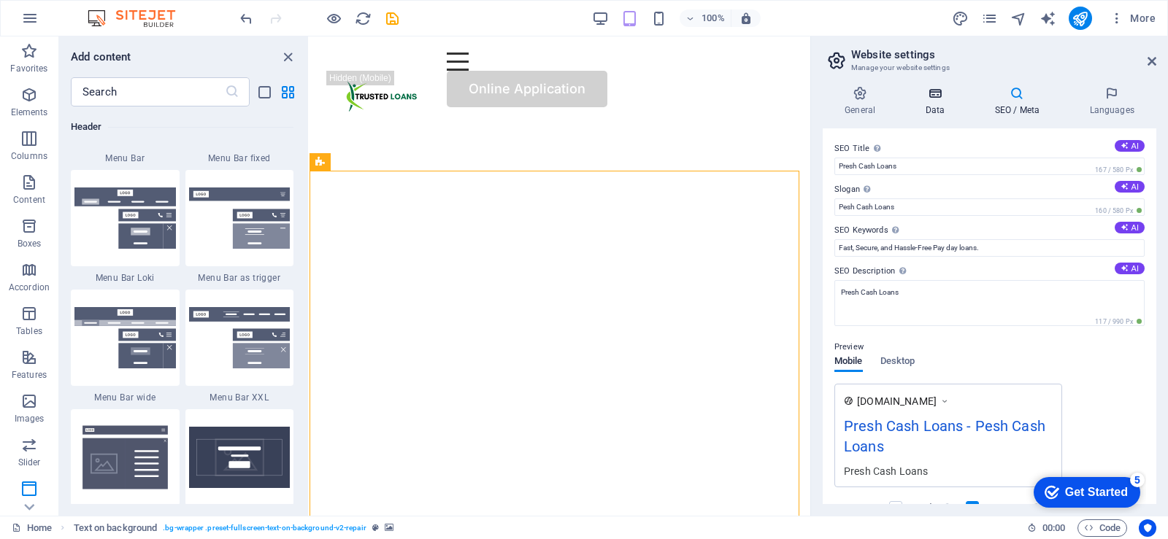
click at [935, 105] on h4 "Data" at bounding box center [937, 101] width 69 height 31
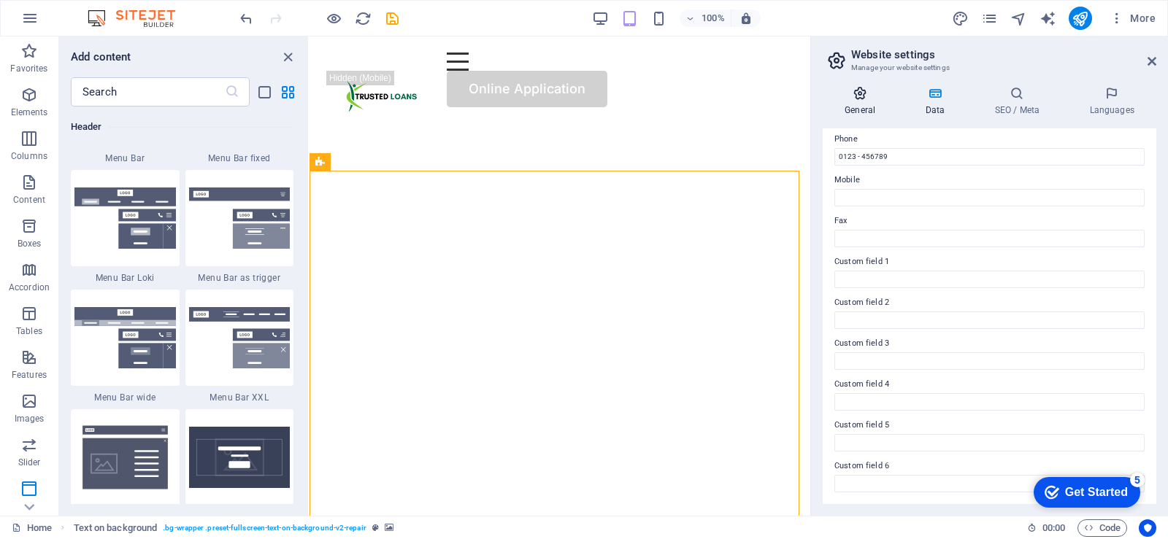
click at [852, 103] on h4 "General" at bounding box center [862, 101] width 80 height 31
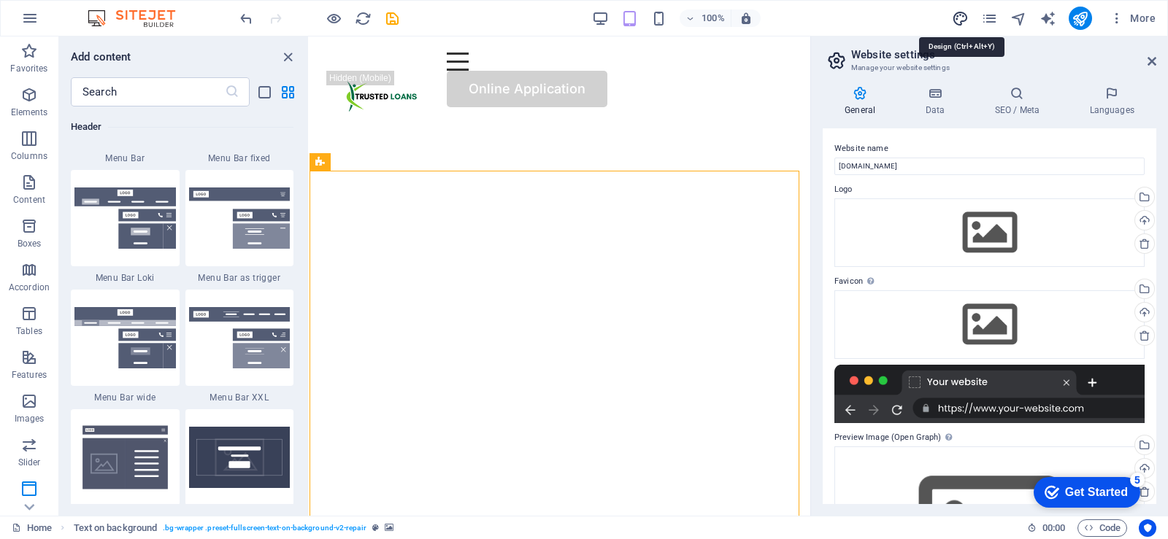
click at [960, 20] on icon "design" at bounding box center [960, 18] width 17 height 17
select select "px"
select select "400"
select select "px"
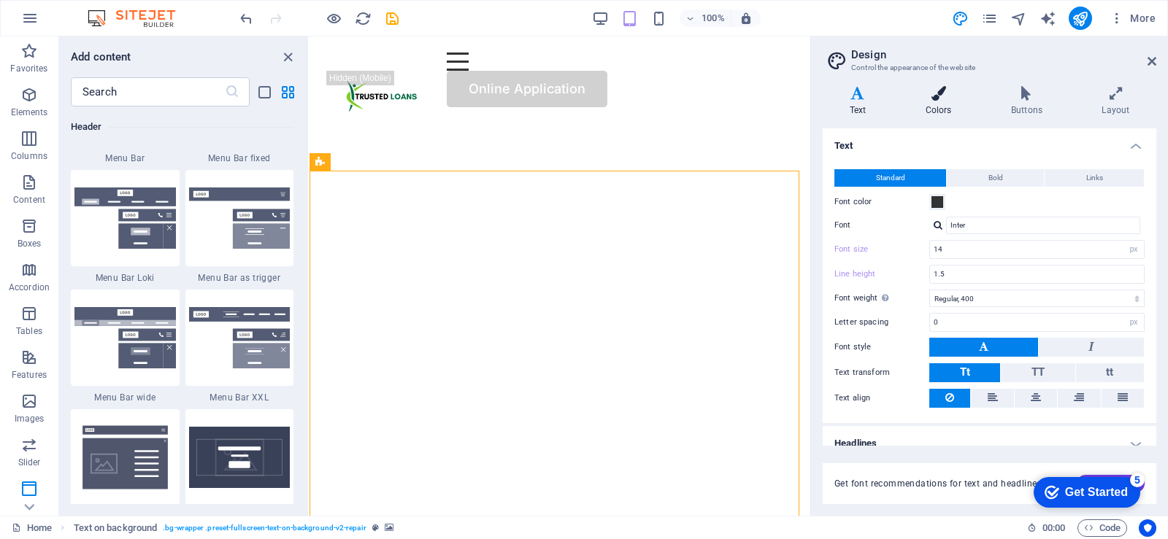
click at [937, 103] on h4 "Colors" at bounding box center [940, 101] width 85 height 31
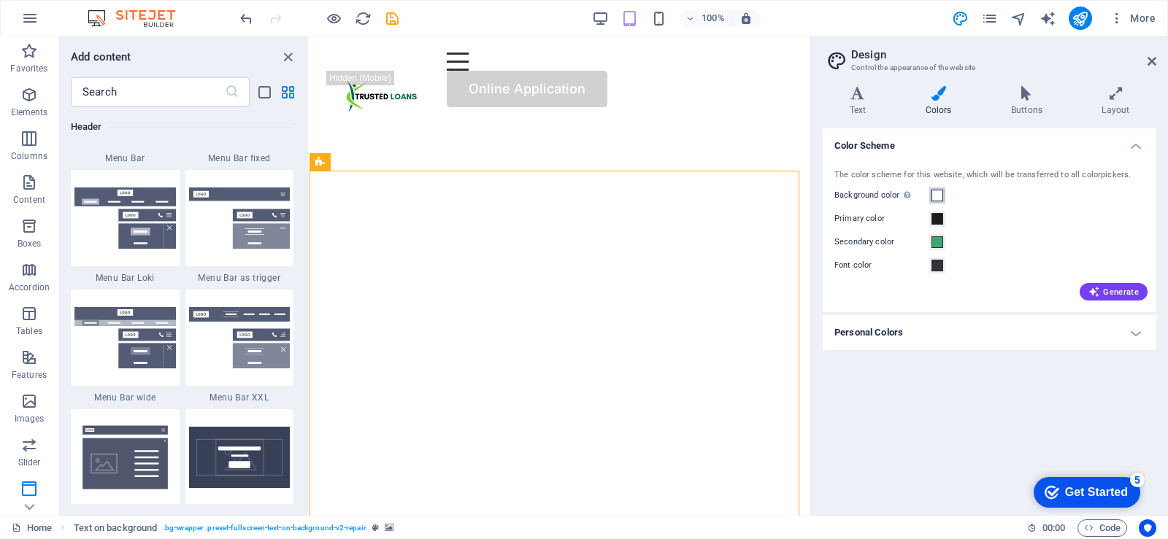
click at [938, 198] on span at bounding box center [937, 196] width 12 height 12
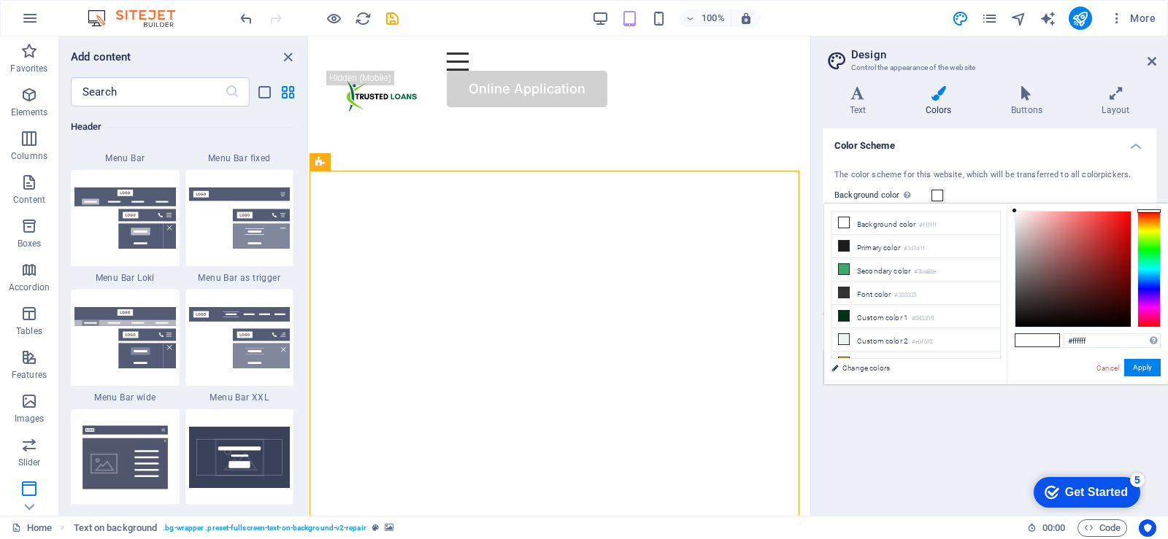
click at [1015, 153] on h4 "Color Scheme" at bounding box center [988, 141] width 333 height 26
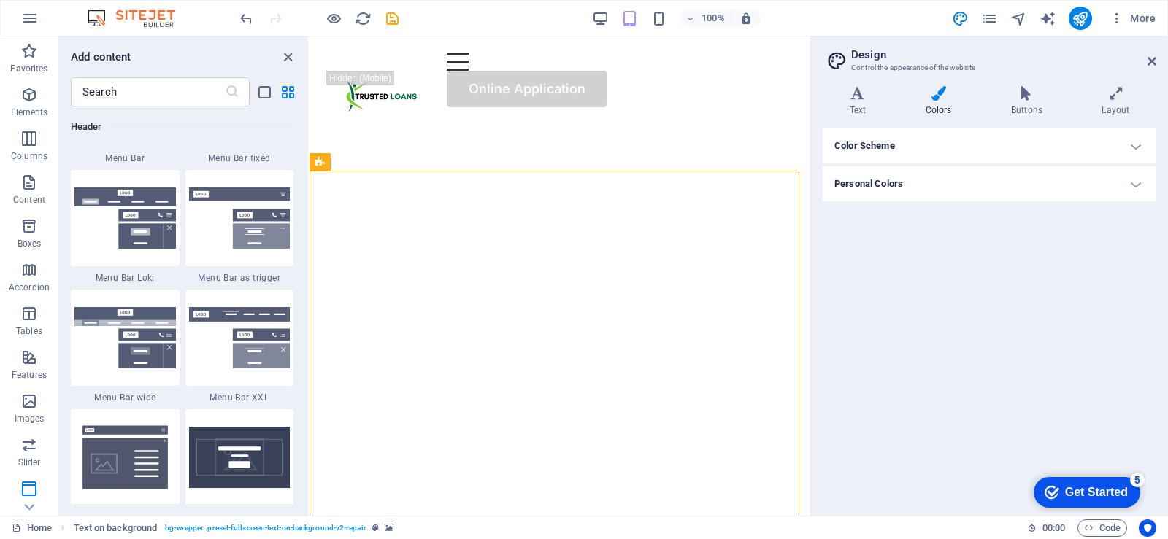
click at [942, 99] on icon at bounding box center [938, 93] width 80 height 15
click at [1135, 185] on h4 "Personal Colors" at bounding box center [988, 183] width 333 height 35
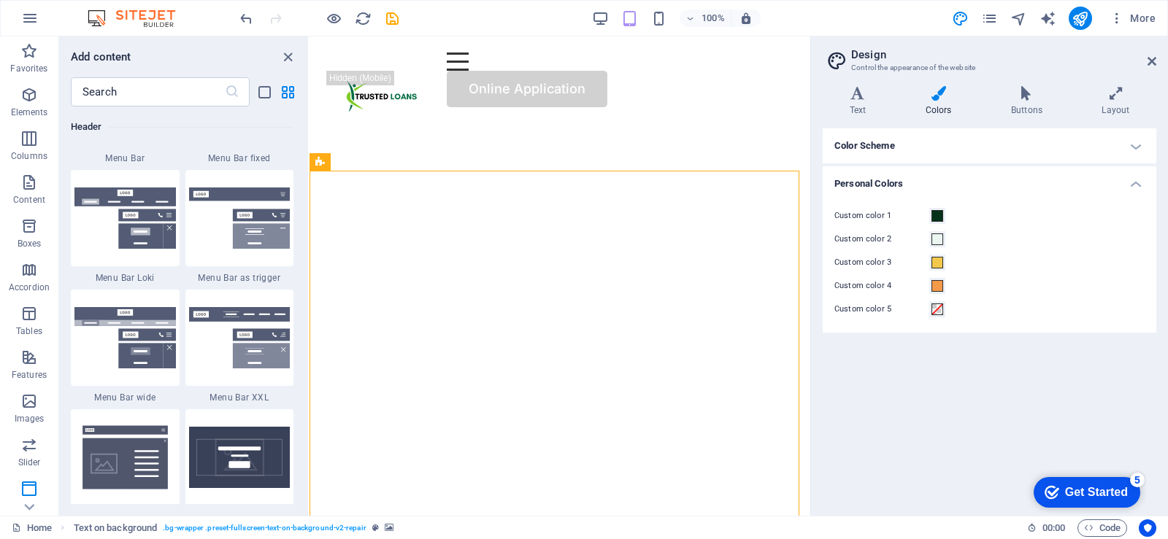
click at [1133, 147] on h4 "Color Scheme" at bounding box center [988, 145] width 333 height 35
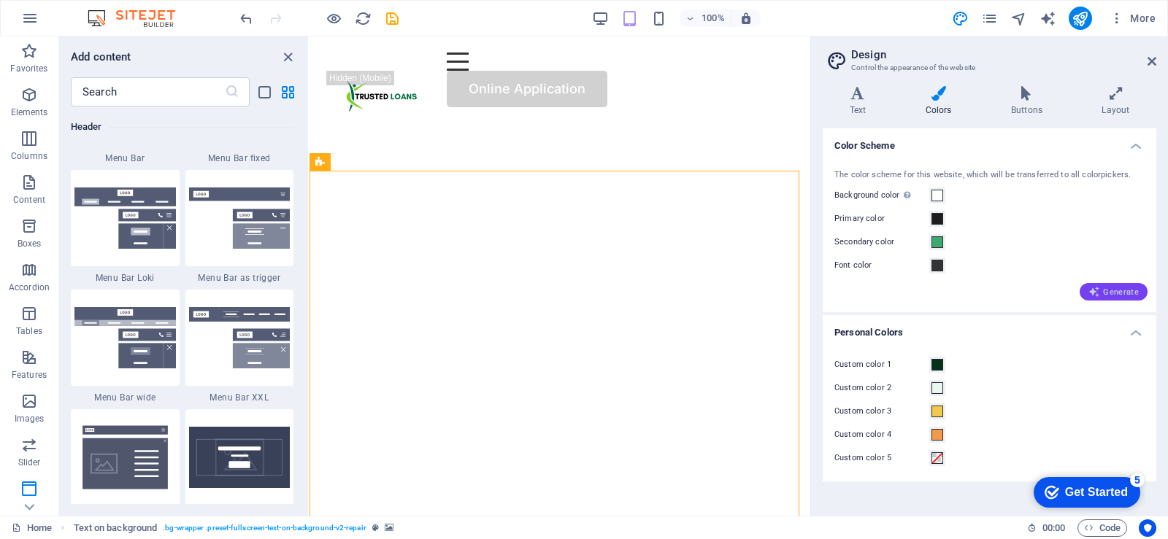
click at [1123, 290] on span "Generate" at bounding box center [1113, 292] width 50 height 12
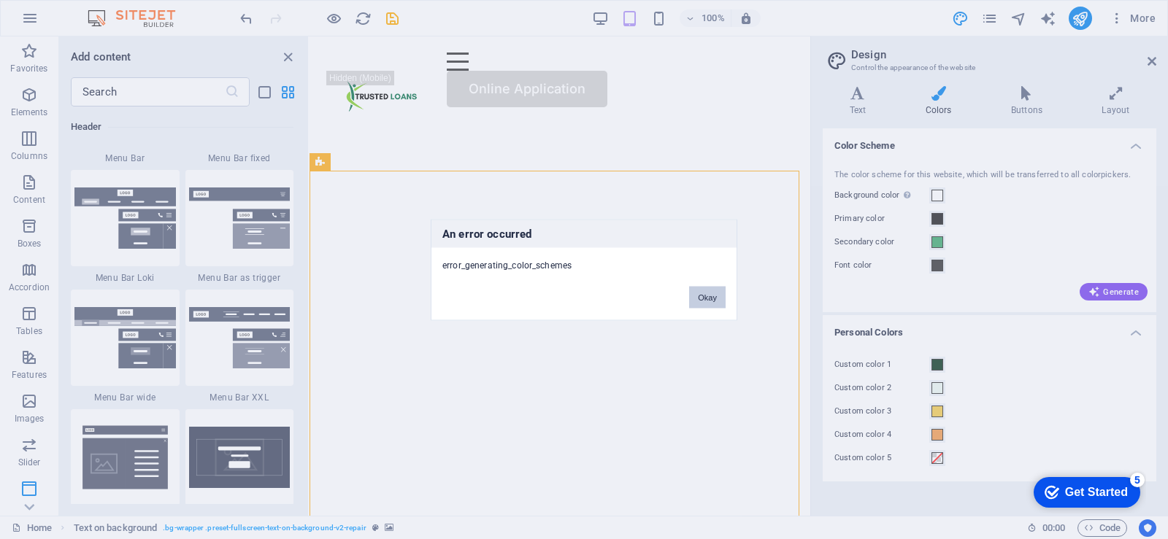
click at [720, 301] on button "Okay" at bounding box center [707, 297] width 36 height 22
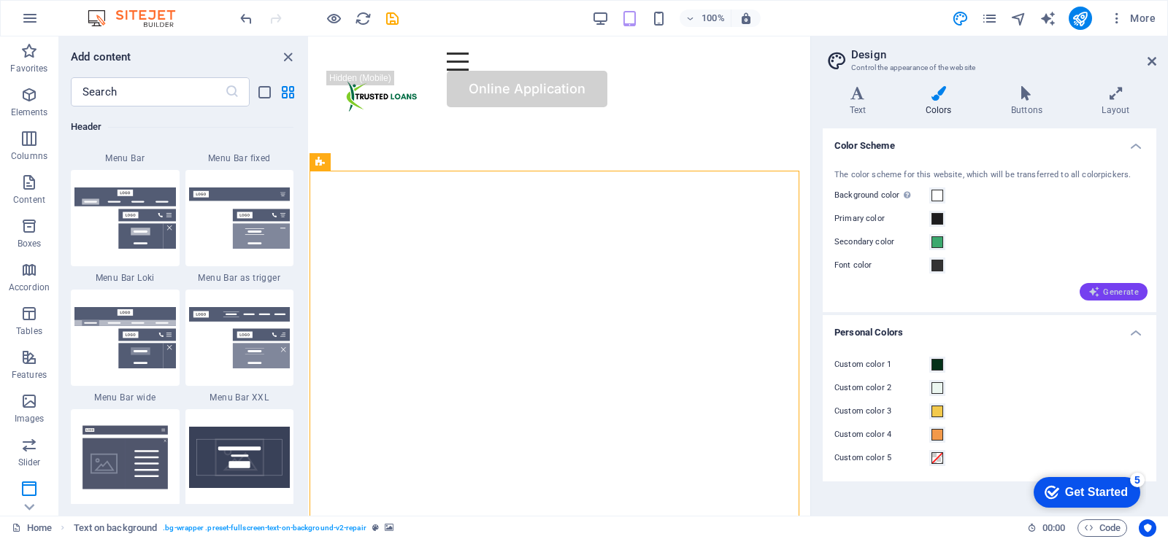
click at [1119, 289] on span "Generate" at bounding box center [1113, 292] width 50 height 12
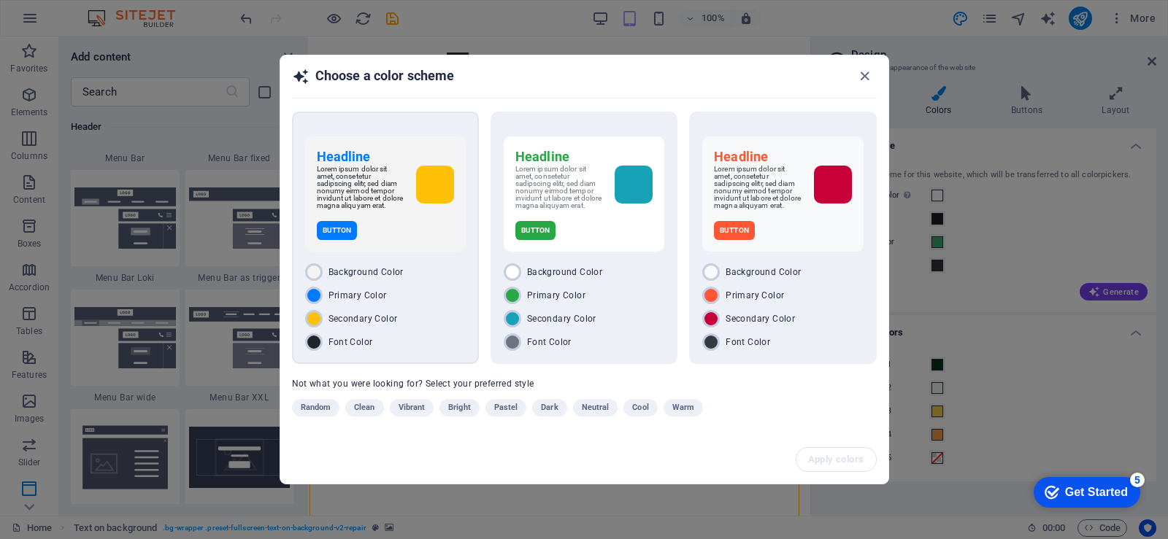
click at [433, 178] on div at bounding box center [435, 185] width 38 height 38
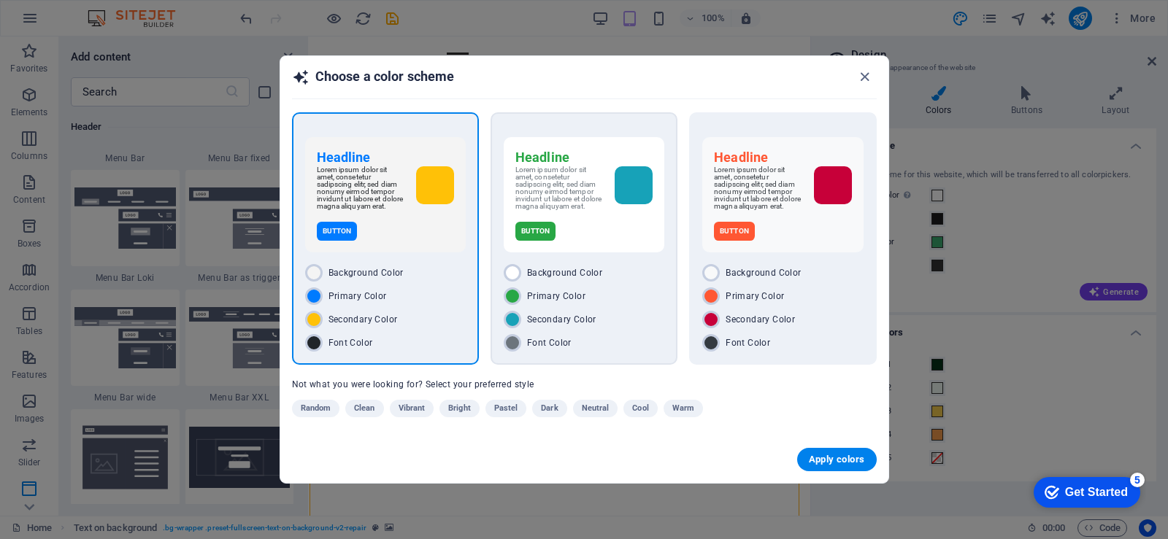
click at [546, 197] on p "Lorem ipsum dolor sit amet, consetetur sadipscing elitr, sed diam nonumy eirmod…" at bounding box center [559, 188] width 88 height 44
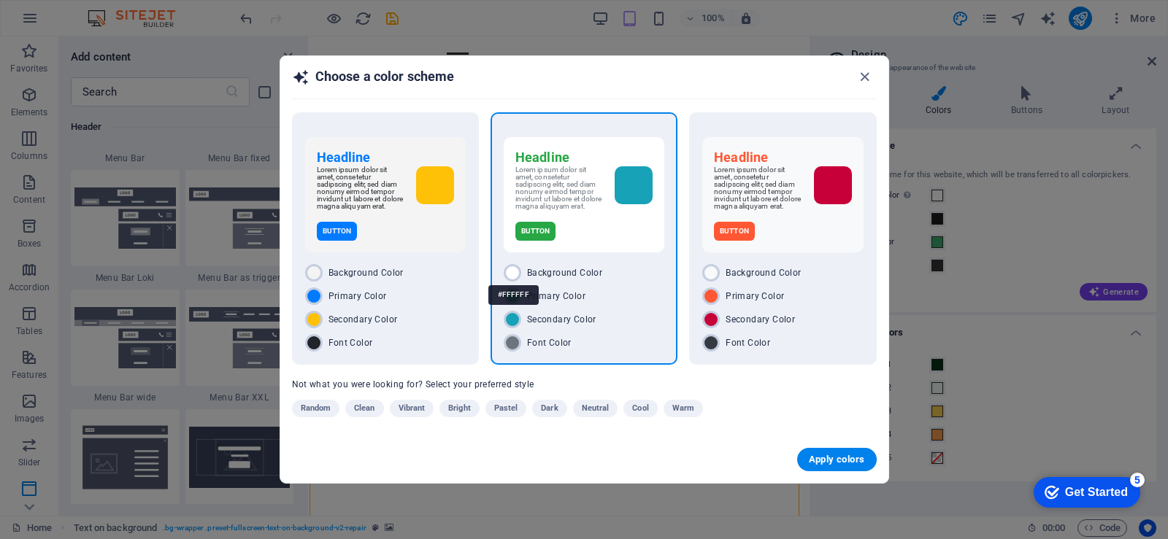
click at [507, 279] on div "#FFFFFF" at bounding box center [513, 295] width 50 height 40
click at [514, 277] on div "#FFFFFF" at bounding box center [513, 295] width 50 height 40
click at [547, 275] on span "Background Color" at bounding box center [564, 273] width 75 height 12
click at [831, 463] on span "Apply colors" at bounding box center [837, 460] width 56 height 12
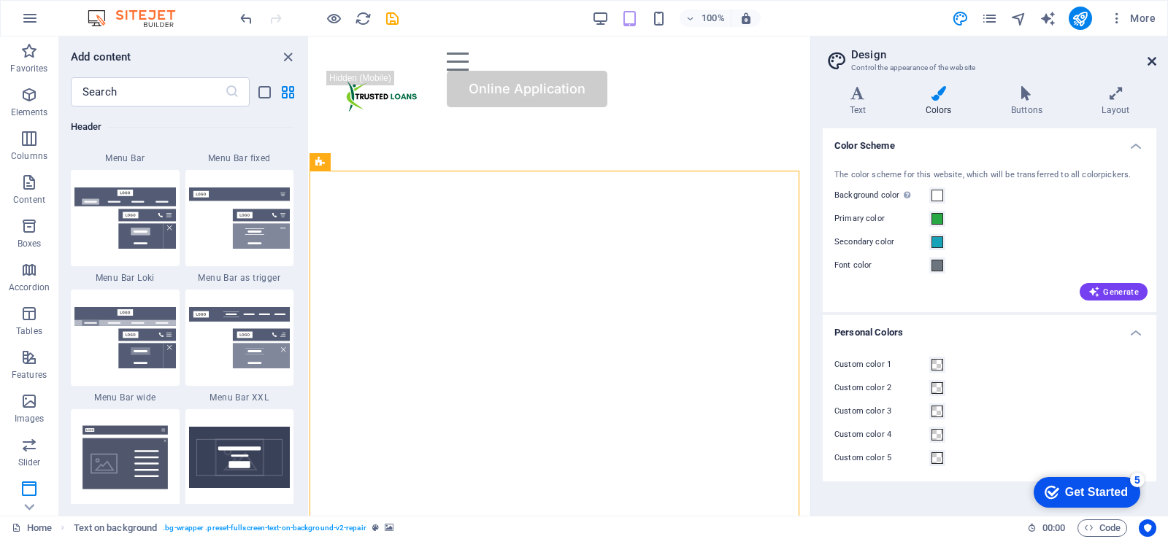
click at [1147, 63] on icon at bounding box center [1151, 61] width 9 height 12
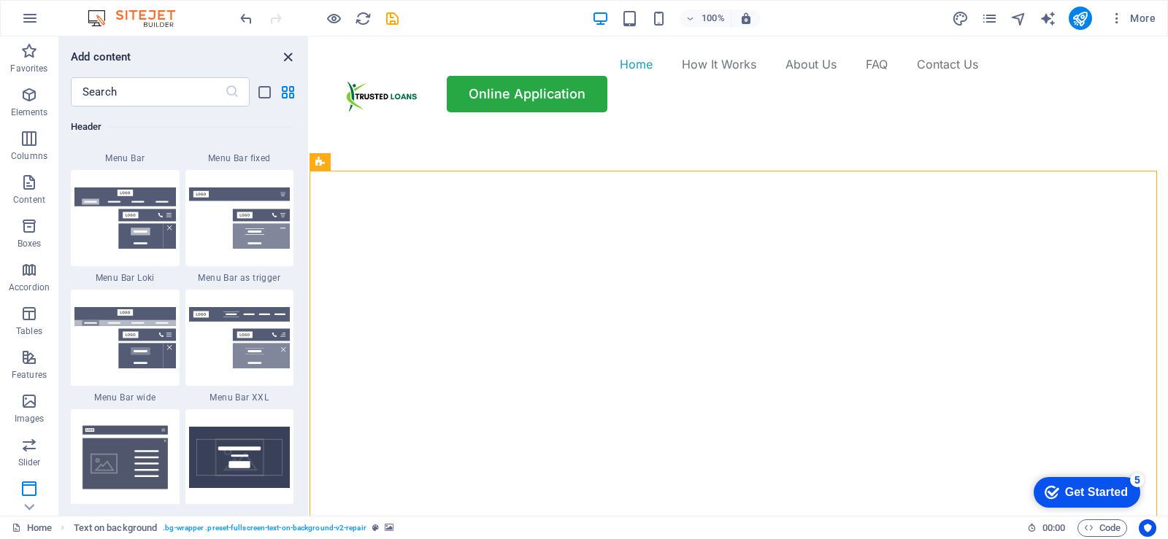
click at [285, 53] on icon "close panel" at bounding box center [287, 57] width 17 height 17
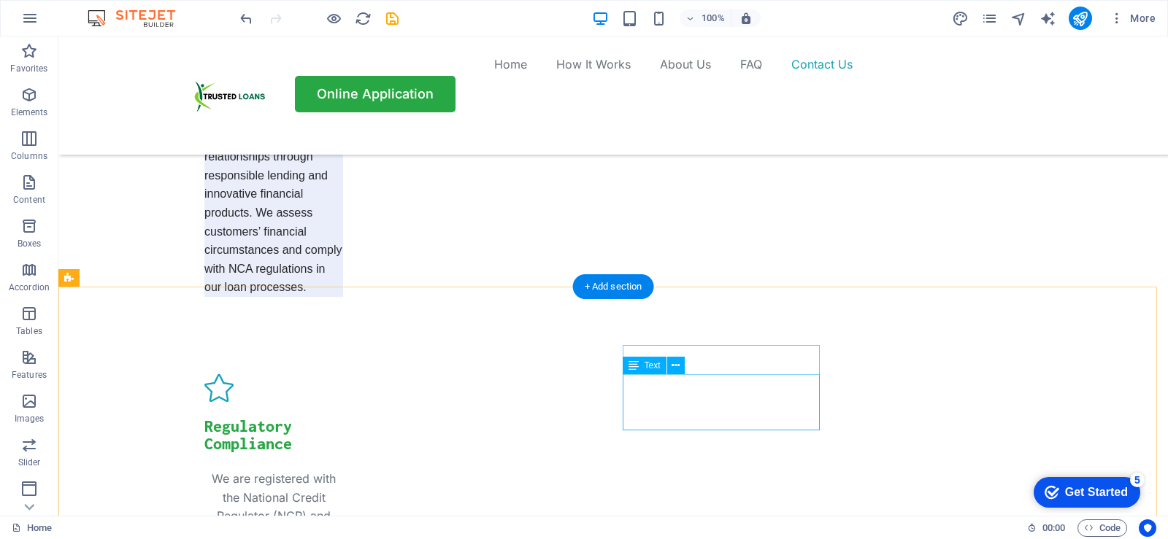
scroll to position [5026, 0]
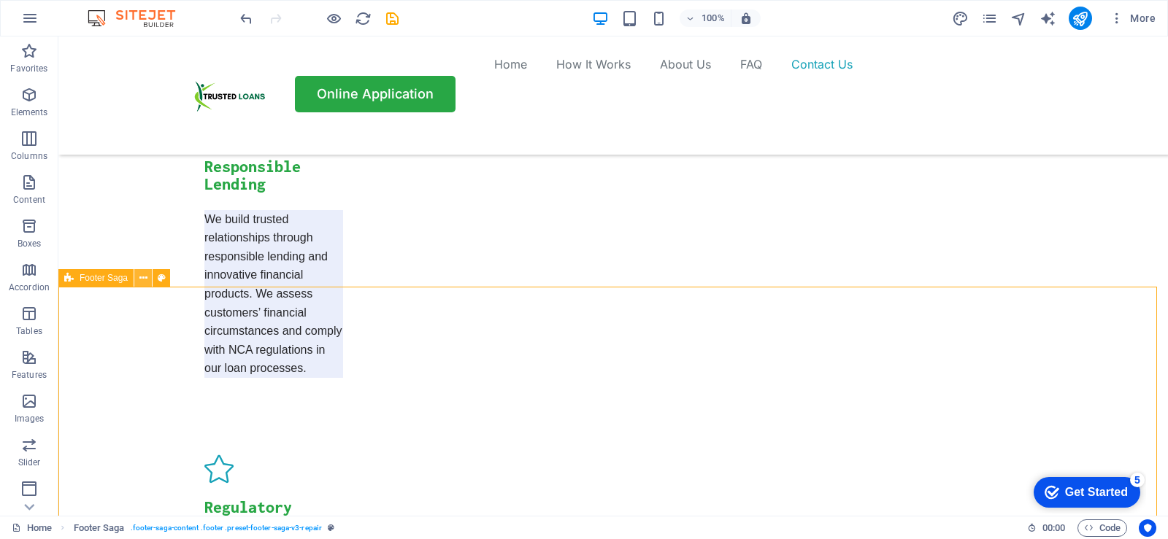
click at [144, 280] on icon at bounding box center [143, 278] width 8 height 15
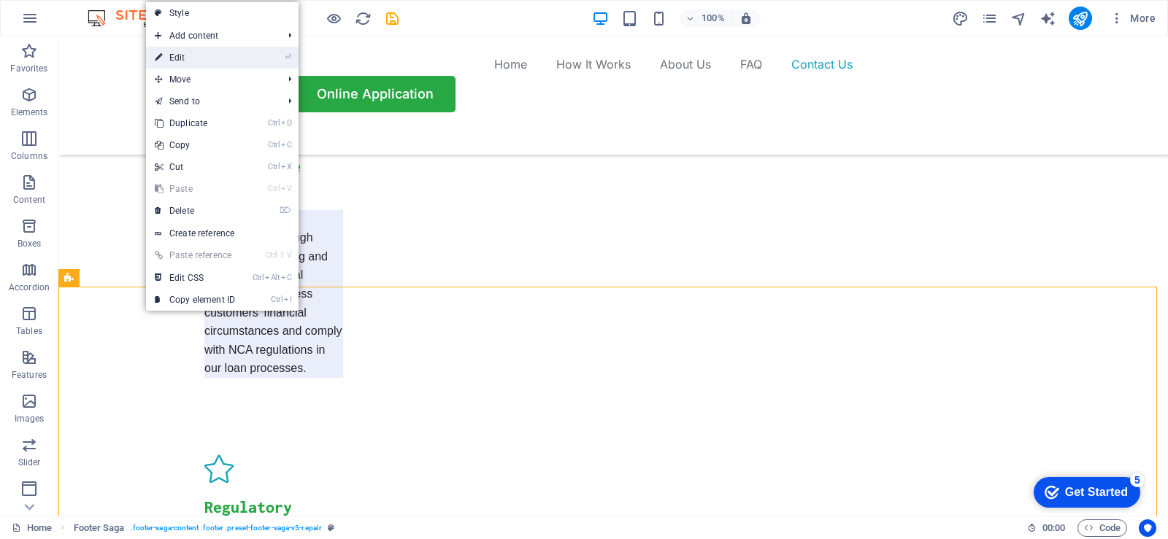
click at [258, 61] on li "⏎ Edit" at bounding box center [222, 58] width 153 height 22
click at [243, 63] on link "⏎ Edit" at bounding box center [195, 58] width 98 height 22
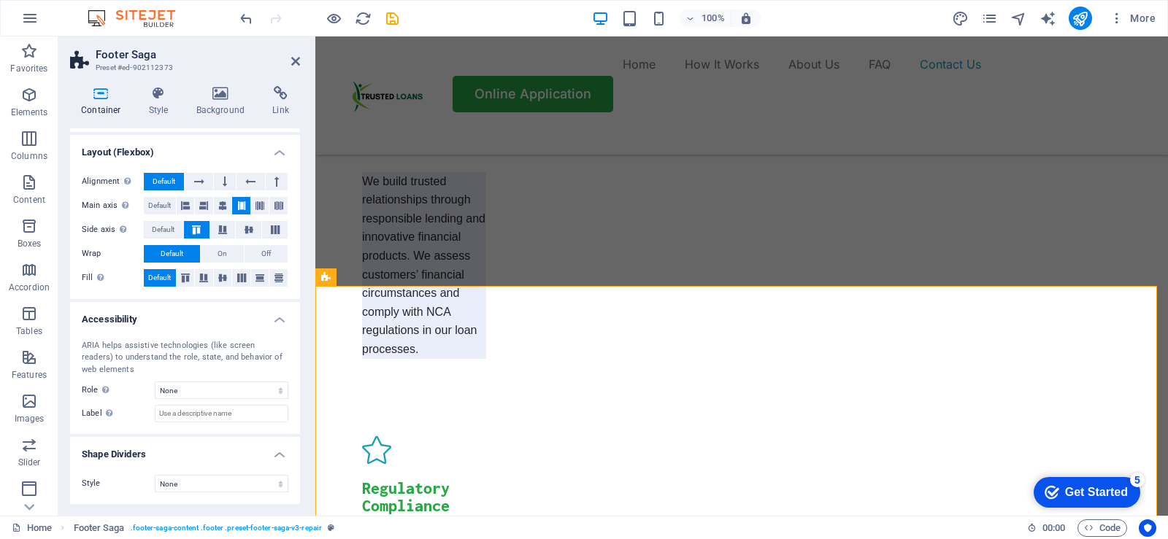
scroll to position [0, 0]
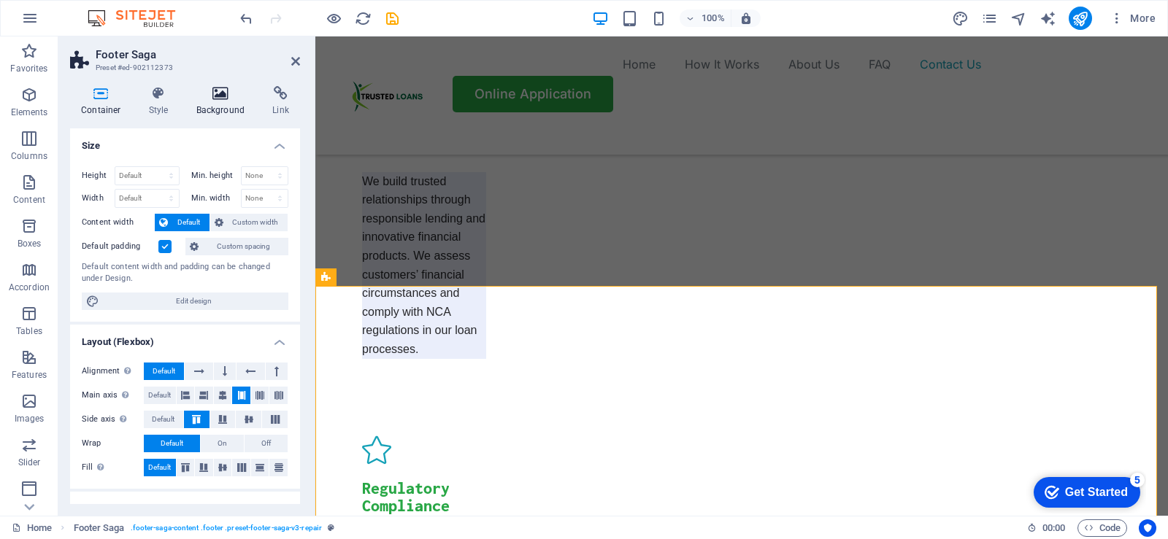
click at [221, 101] on h4 "Background" at bounding box center [223, 101] width 77 height 31
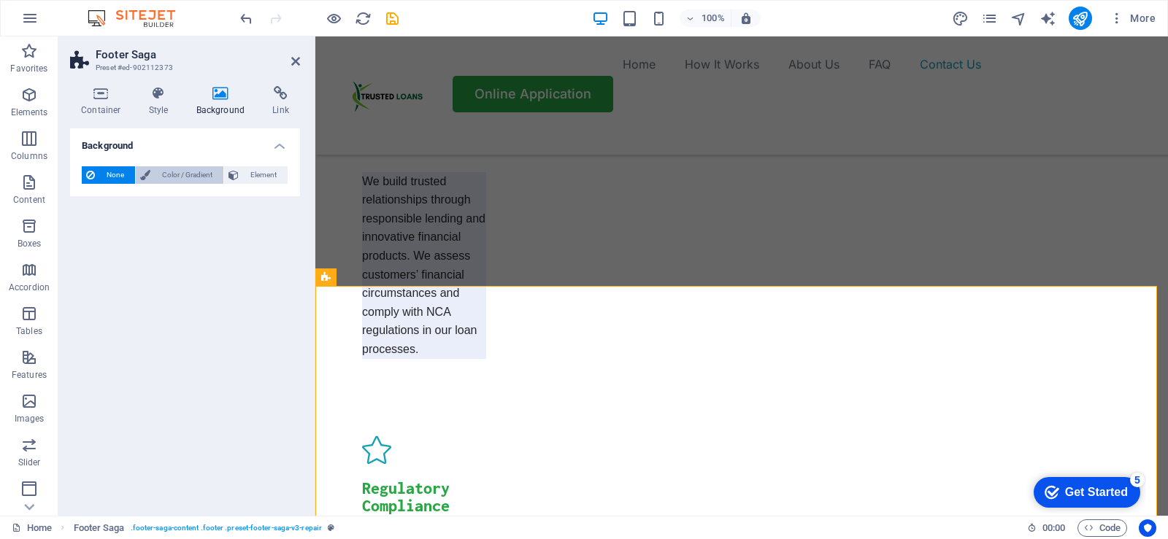
click at [147, 180] on icon at bounding box center [145, 175] width 10 height 18
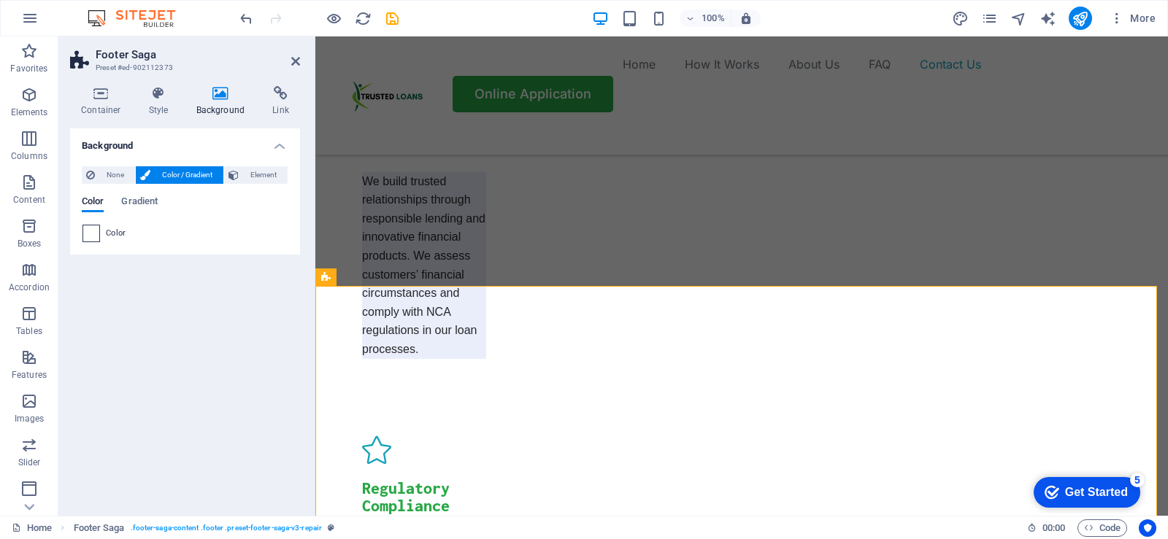
click at [95, 236] on span at bounding box center [91, 233] width 16 height 16
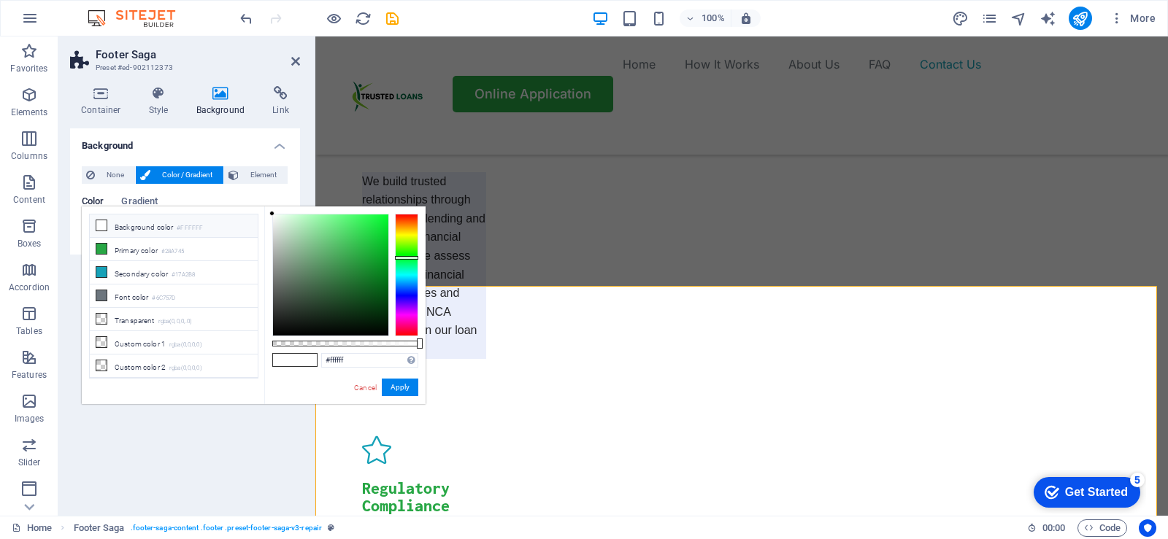
click at [406, 258] on div at bounding box center [406, 275] width 23 height 123
type input "#021606"
click at [376, 324] on div at bounding box center [330, 275] width 115 height 121
click at [399, 387] on button "Apply" at bounding box center [400, 388] width 36 height 18
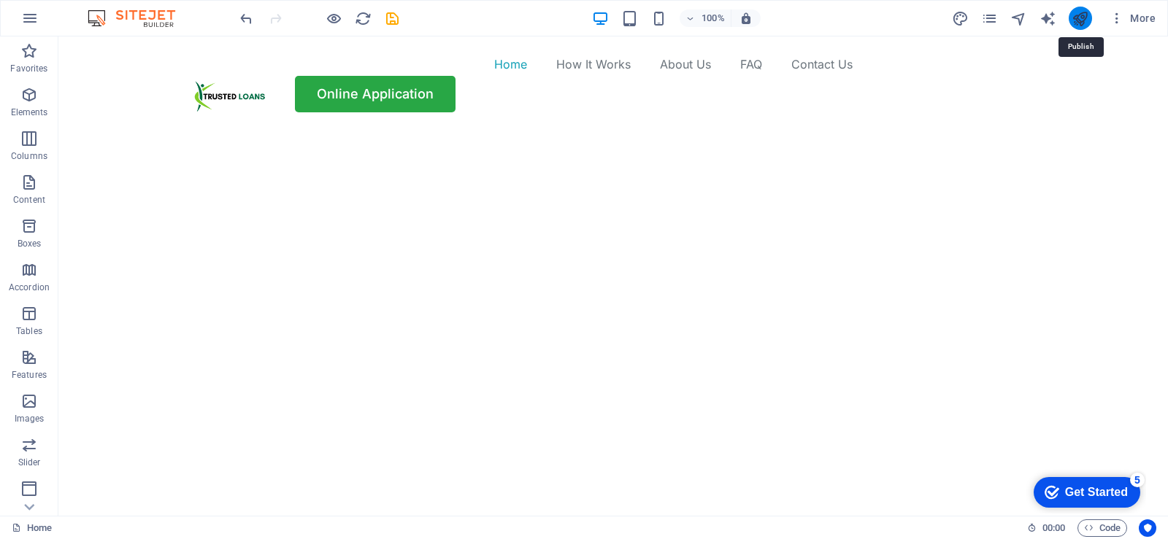
click at [1076, 22] on icon "publish" at bounding box center [1079, 18] width 17 height 17
